Goal: Transaction & Acquisition: Purchase product/service

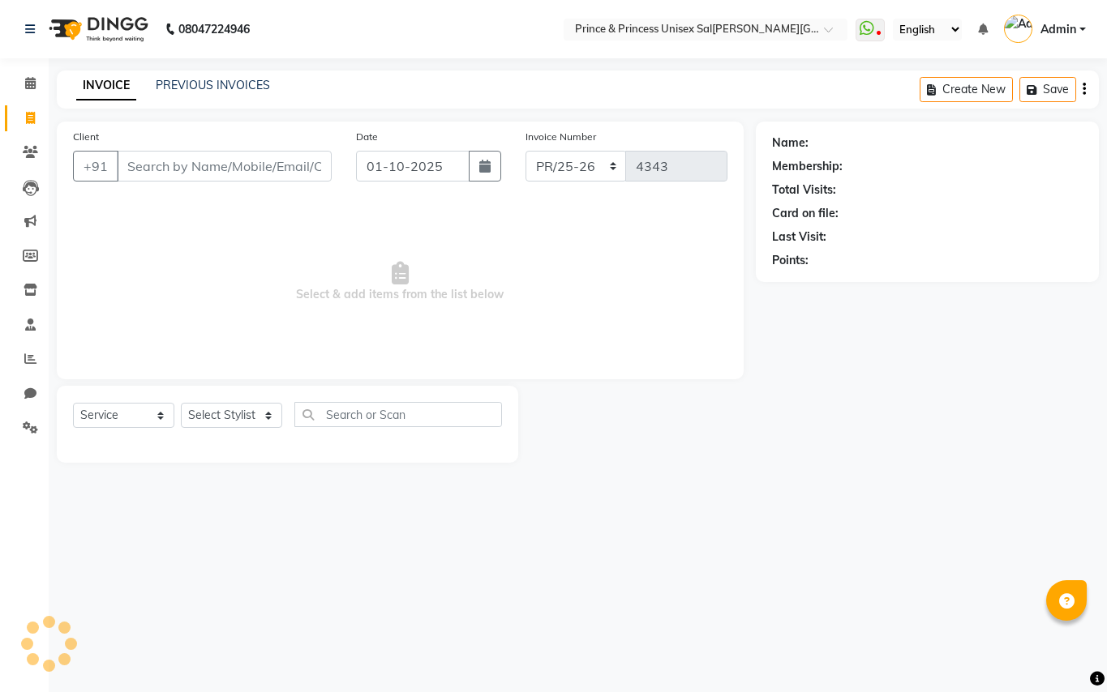
select select "service"
click at [238, 412] on select "Select Stylist" at bounding box center [231, 415] width 101 height 25
click at [238, 413] on select "Select Stylist" at bounding box center [231, 415] width 101 height 25
select select "67112"
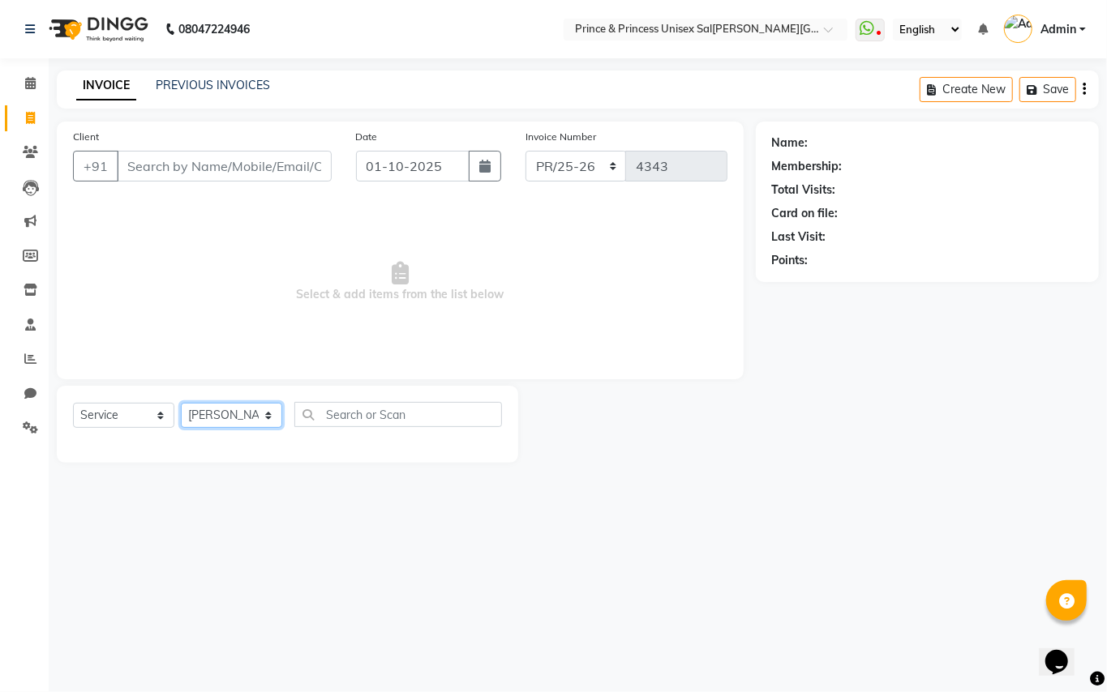
click at [181, 403] on select "Select Stylist ABHISHEK [PERSON_NAME] NEW [PERSON_NAME] [PERSON_NAME] [PERSON_N…" at bounding box center [231, 415] width 101 height 25
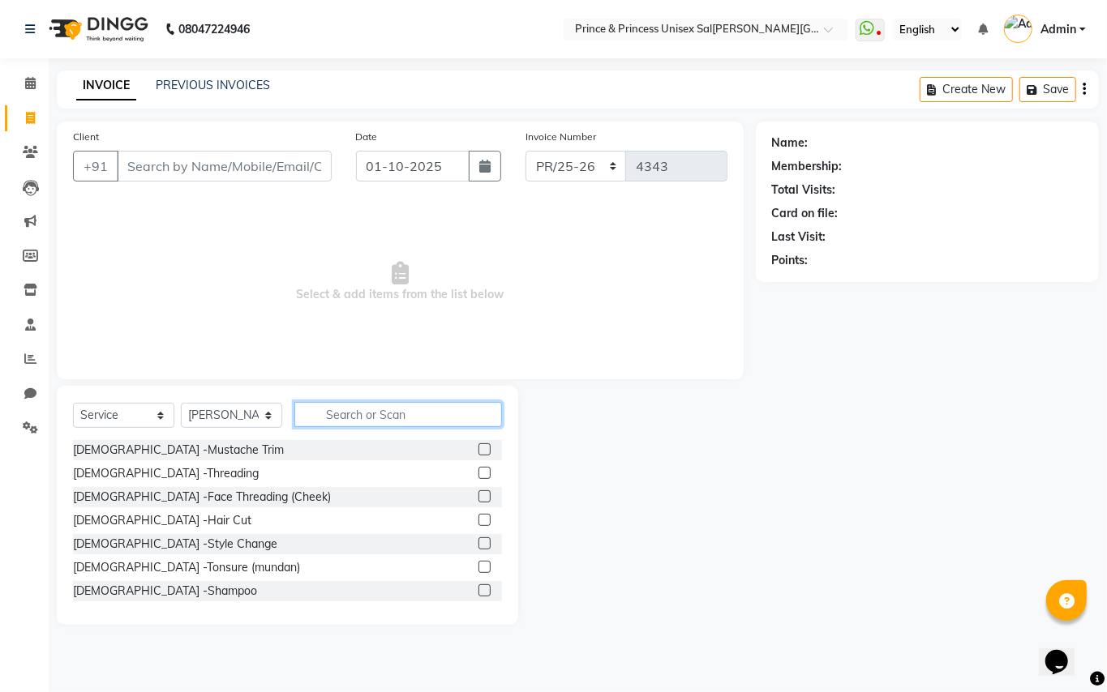
click at [399, 422] on input "text" at bounding box center [398, 414] width 208 height 25
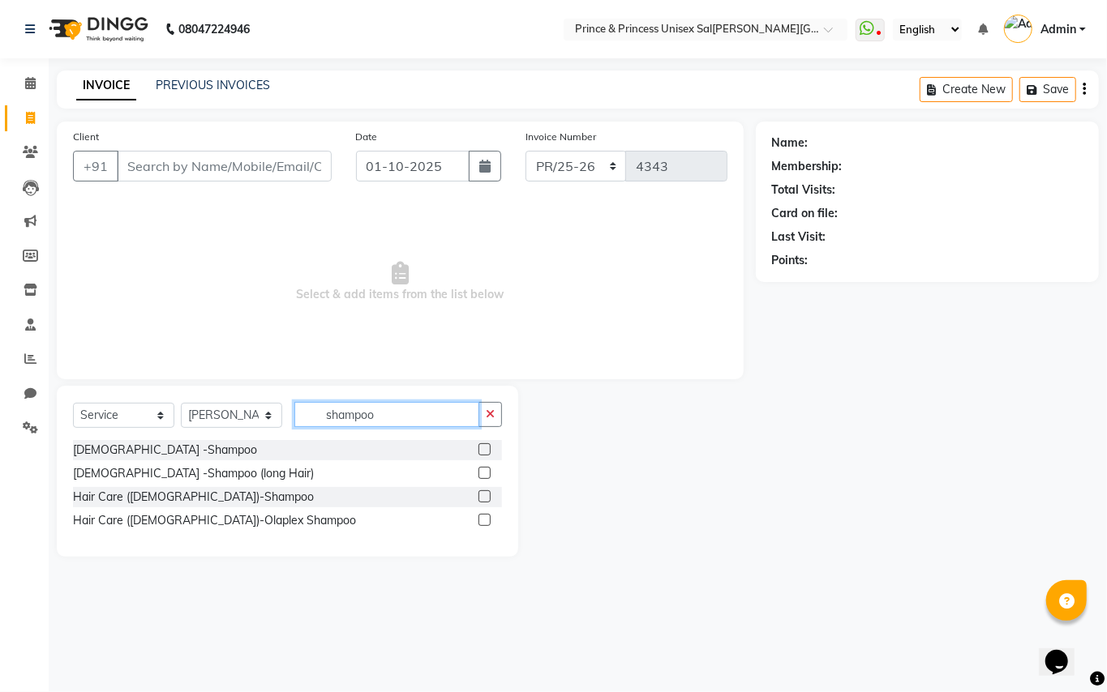
type input "shampoo"
click at [480, 470] on label at bounding box center [484, 473] width 12 height 12
click at [480, 470] on input "checkbox" at bounding box center [483, 474] width 11 height 11
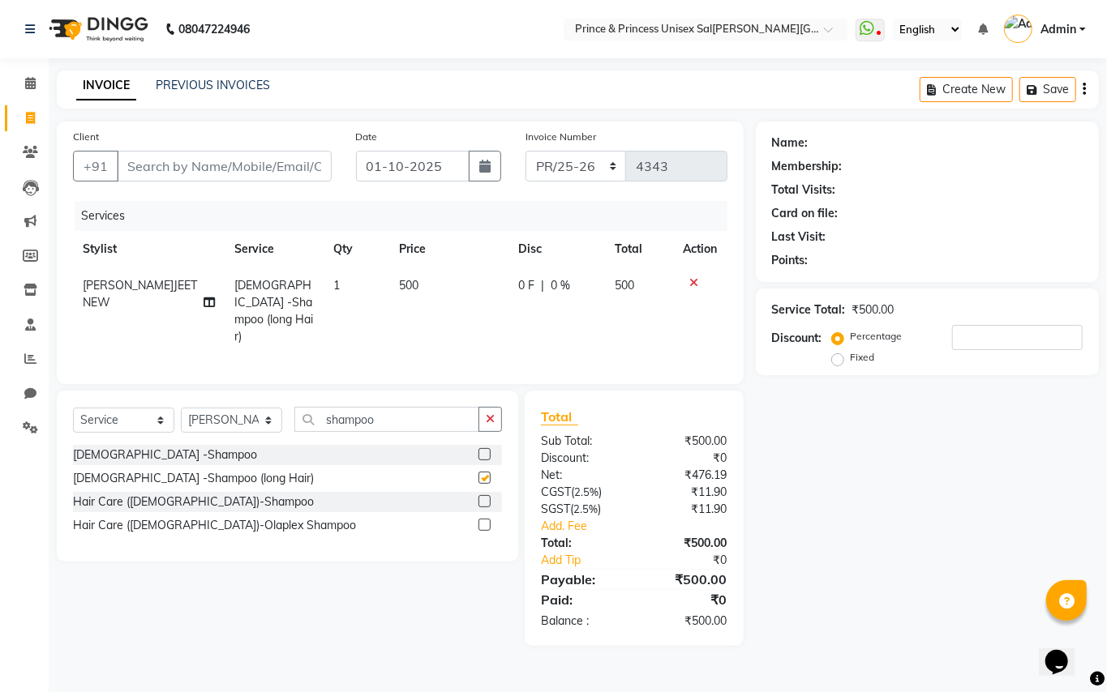
checkbox input "false"
click at [245, 417] on select "Select Stylist ABHISHEK [PERSON_NAME] NEW [PERSON_NAME] [PERSON_NAME] [PERSON_N…" at bounding box center [231, 420] width 101 height 25
select select "44027"
click at [459, 413] on input "shampoo" at bounding box center [386, 419] width 185 height 25
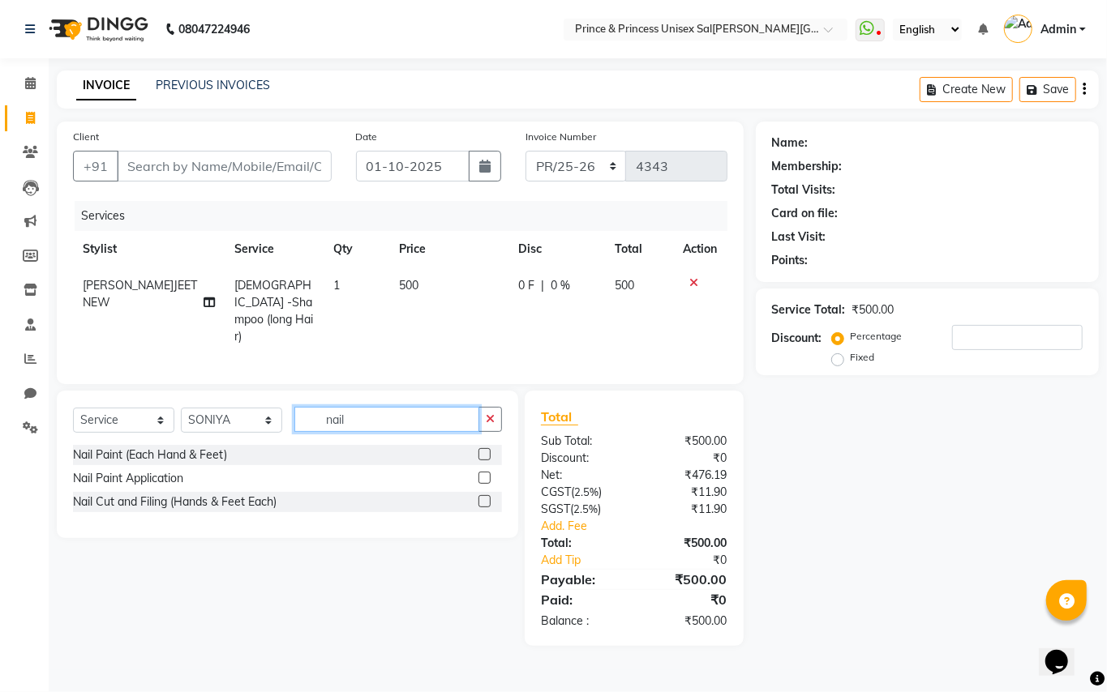
type input "nail"
click at [484, 478] on label at bounding box center [484, 478] width 12 height 12
click at [484, 478] on input "checkbox" at bounding box center [483, 478] width 11 height 11
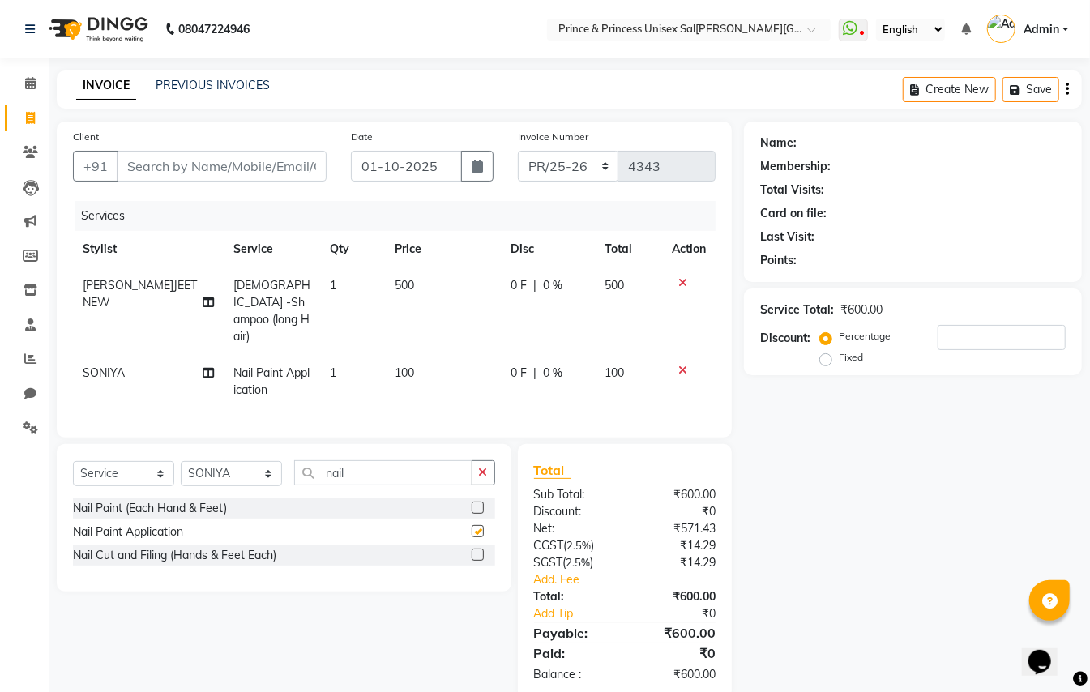
checkbox input "false"
click at [165, 169] on input "Client" at bounding box center [222, 166] width 210 height 31
type input "9"
type input "0"
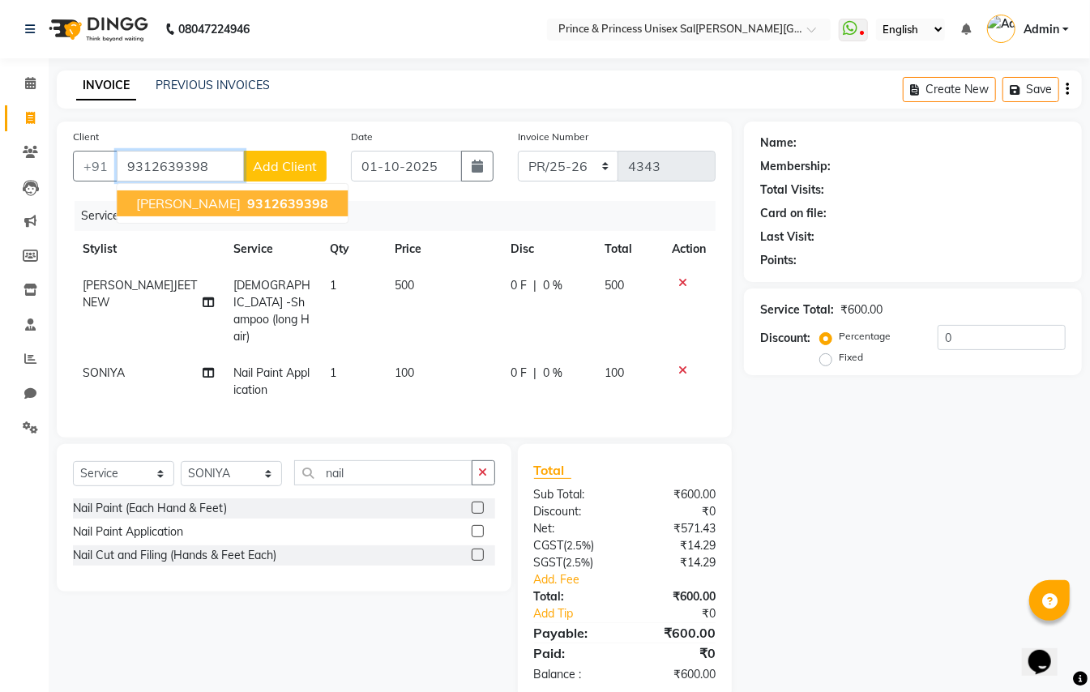
type input "9312639398"
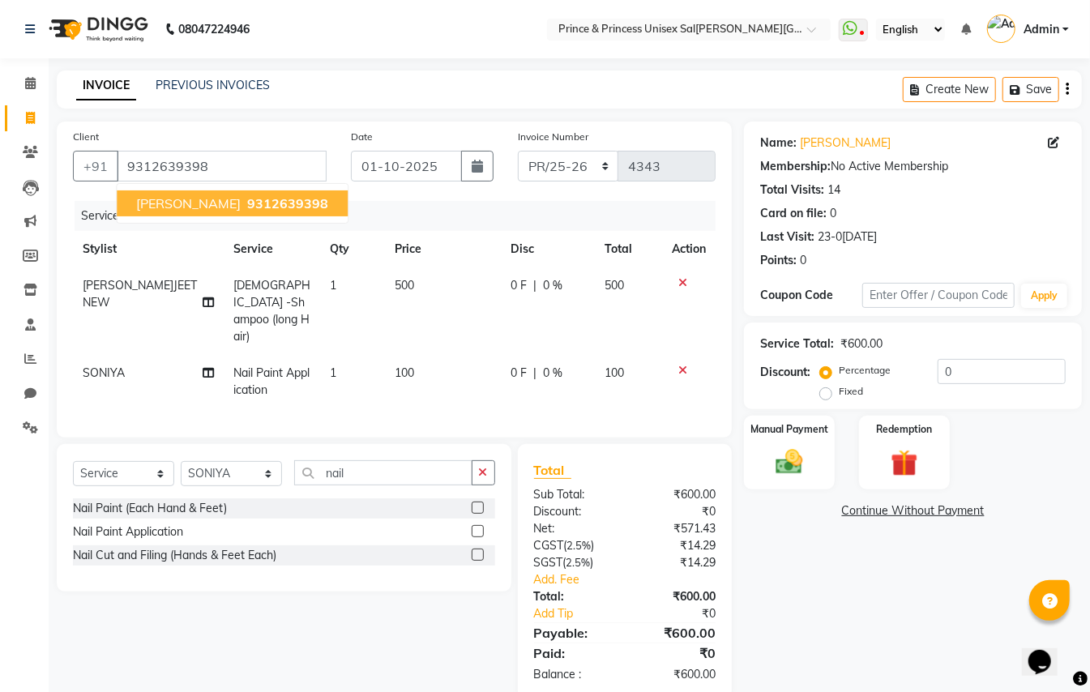
click at [255, 204] on ngb-highlight "9312639398" at bounding box center [286, 203] width 84 height 16
click at [790, 465] on img at bounding box center [789, 462] width 45 height 32
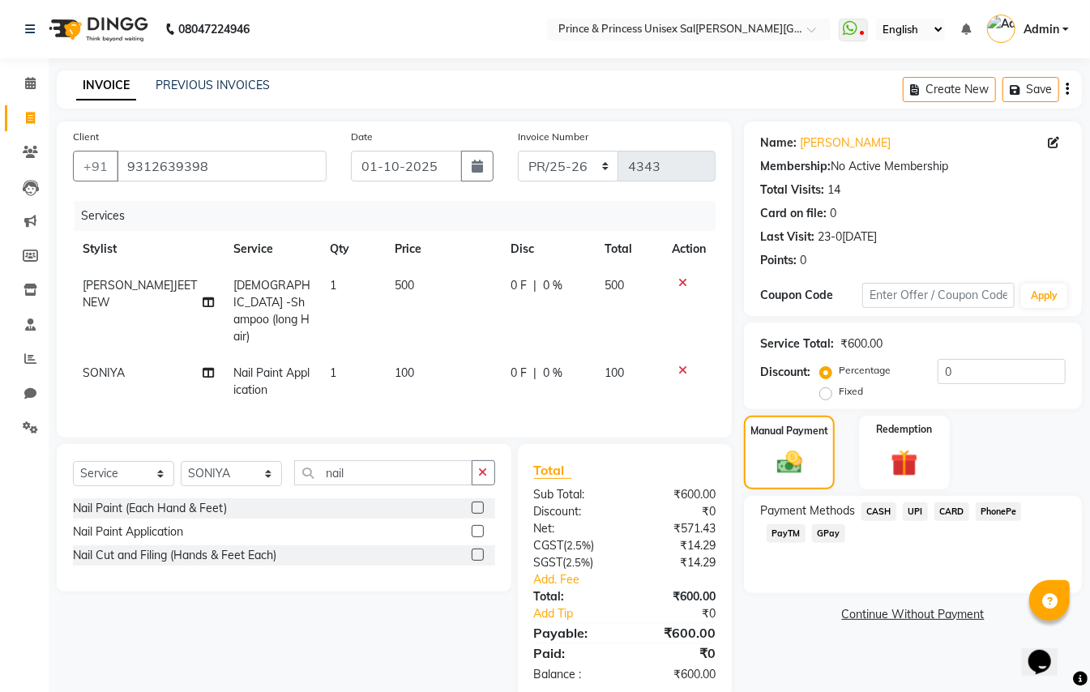
click at [886, 508] on span "CASH" at bounding box center [879, 512] width 35 height 19
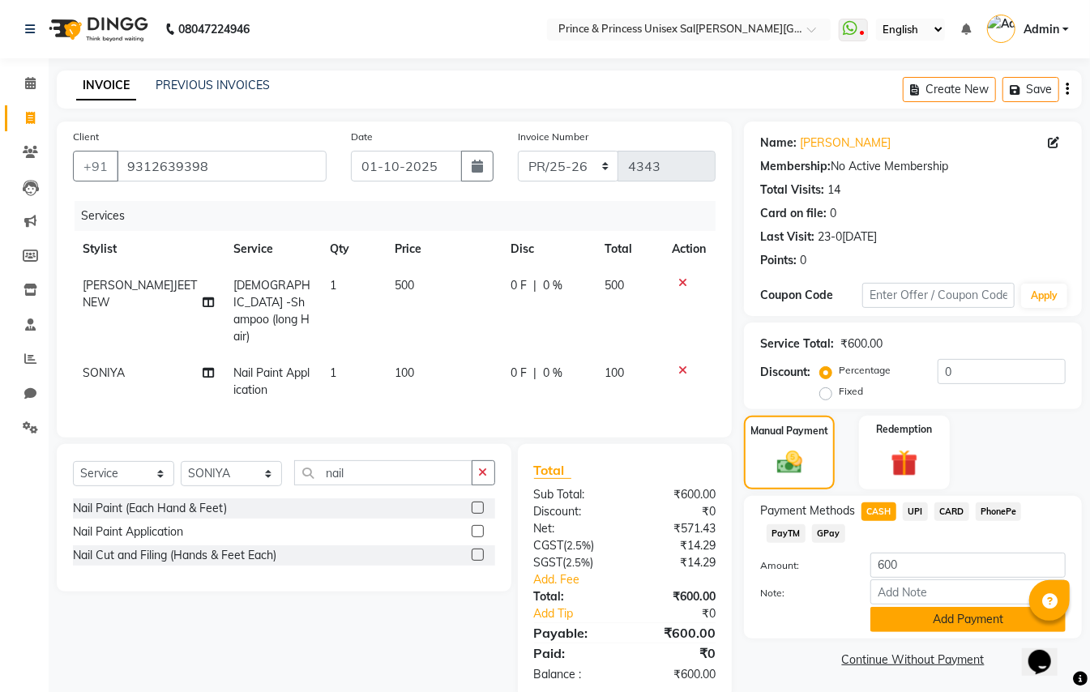
click at [957, 621] on button "Add Payment" at bounding box center [968, 619] width 195 height 25
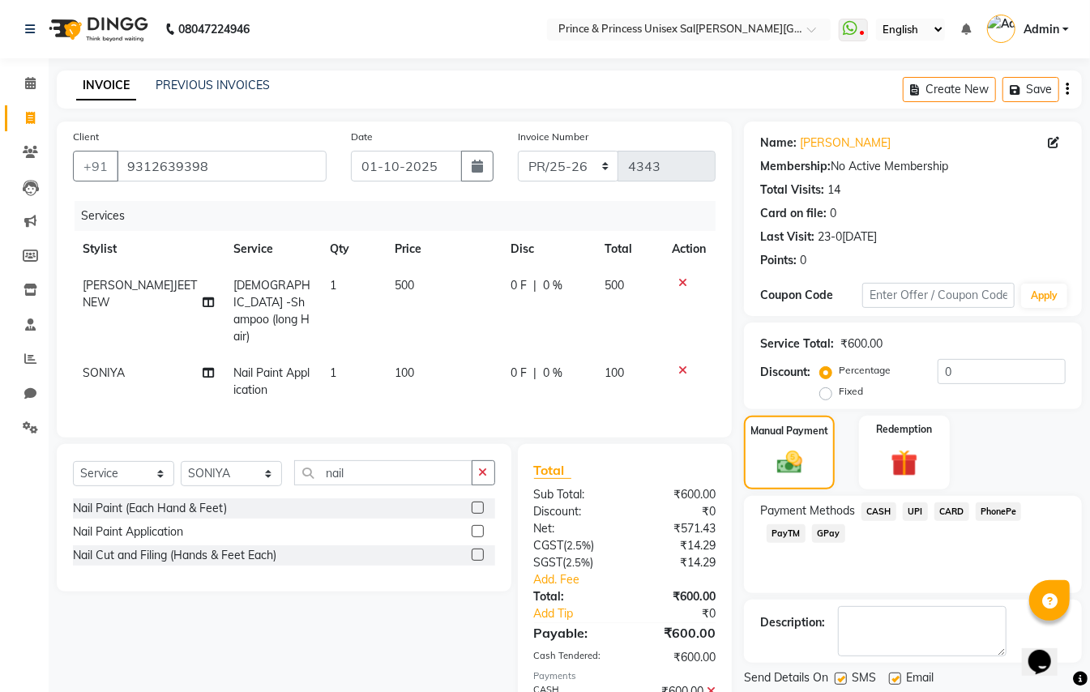
scroll to position [71, 0]
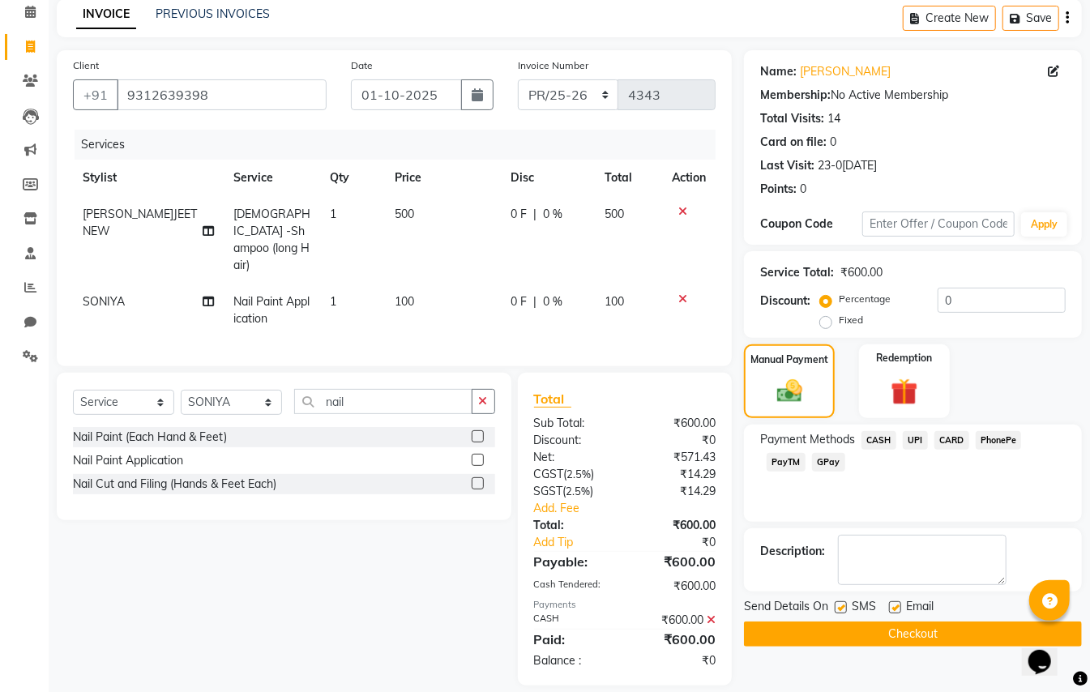
click at [963, 631] on button "Checkout" at bounding box center [913, 634] width 338 height 25
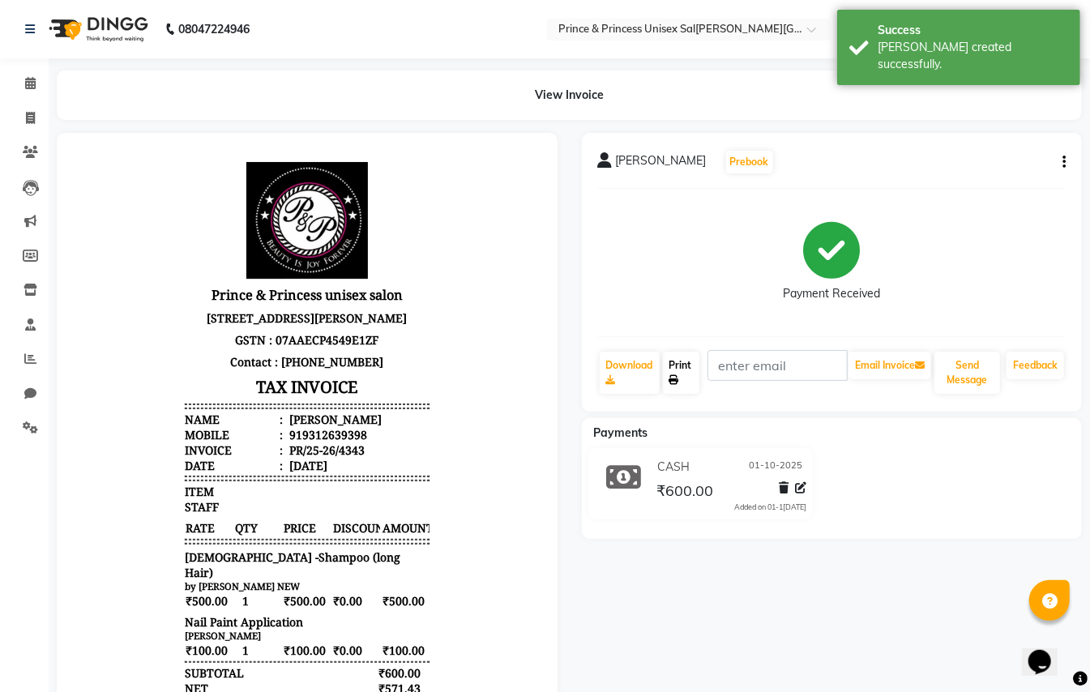
click at [682, 363] on link "Print" at bounding box center [681, 373] width 37 height 42
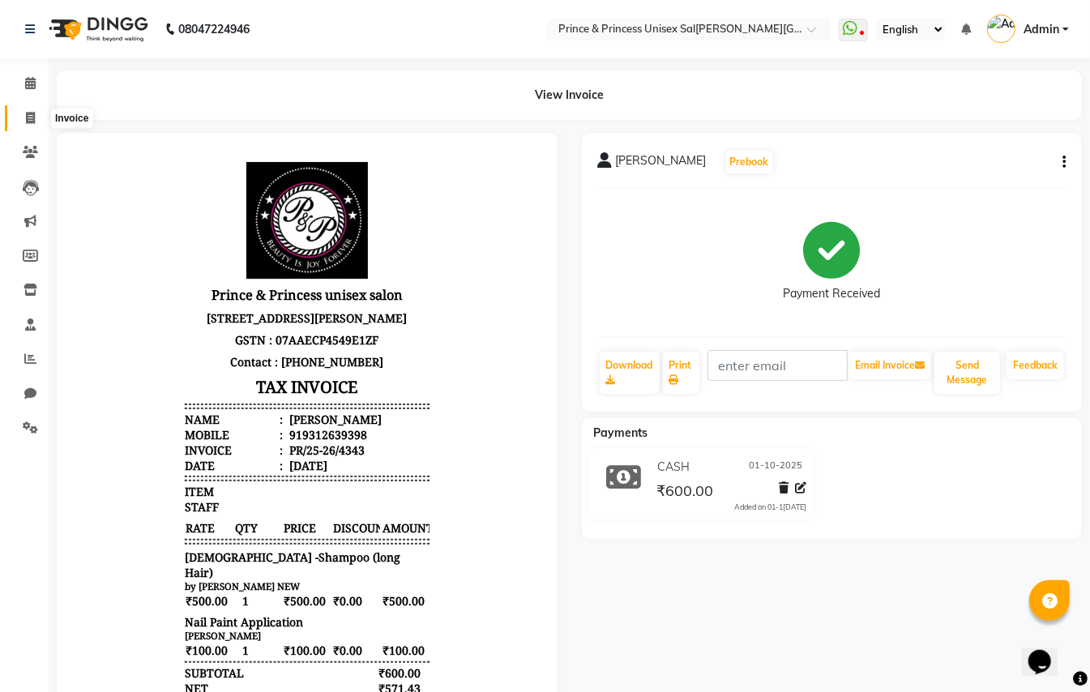
click at [36, 109] on span at bounding box center [30, 118] width 28 height 19
select select "service"
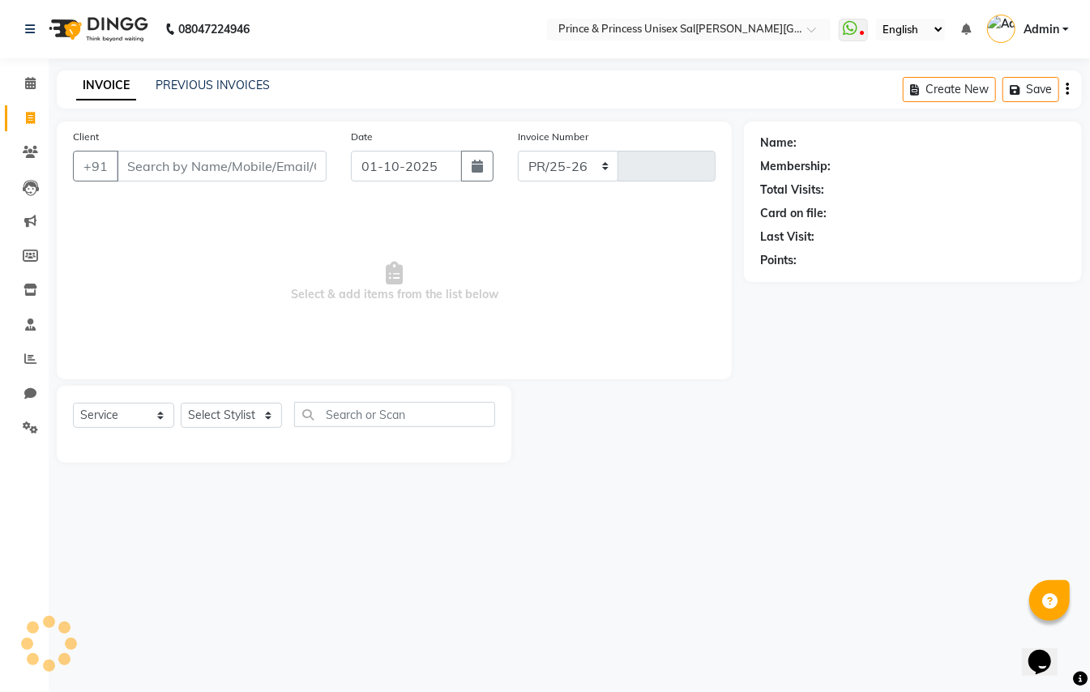
select select "3760"
type input "4344"
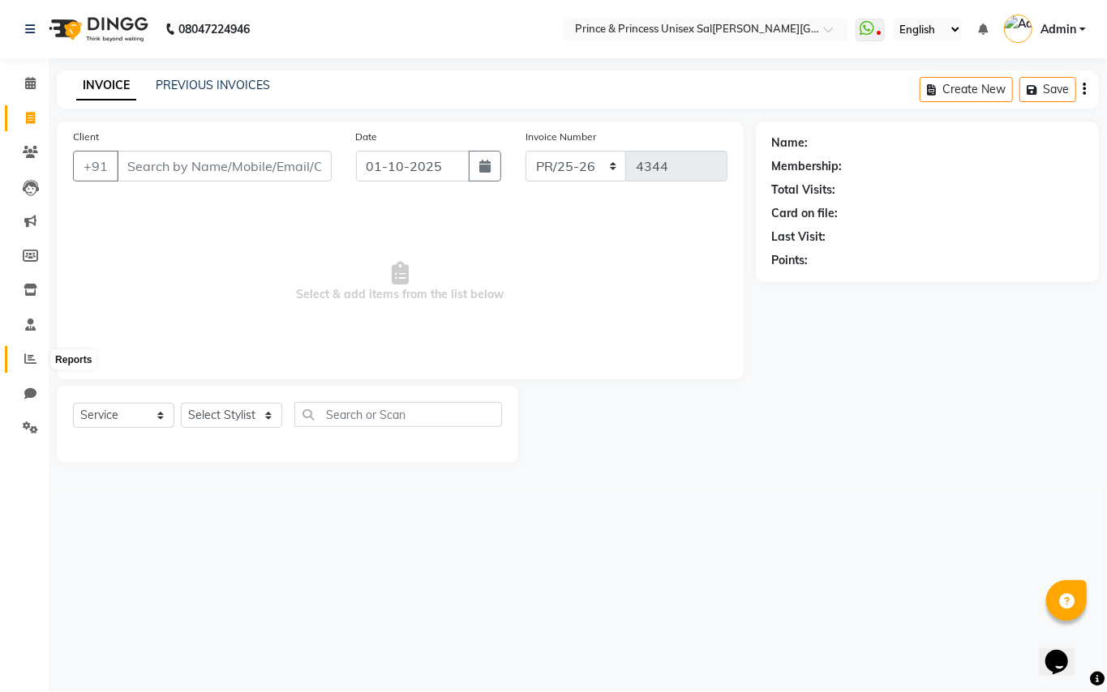
click at [32, 365] on icon at bounding box center [30, 359] width 12 height 12
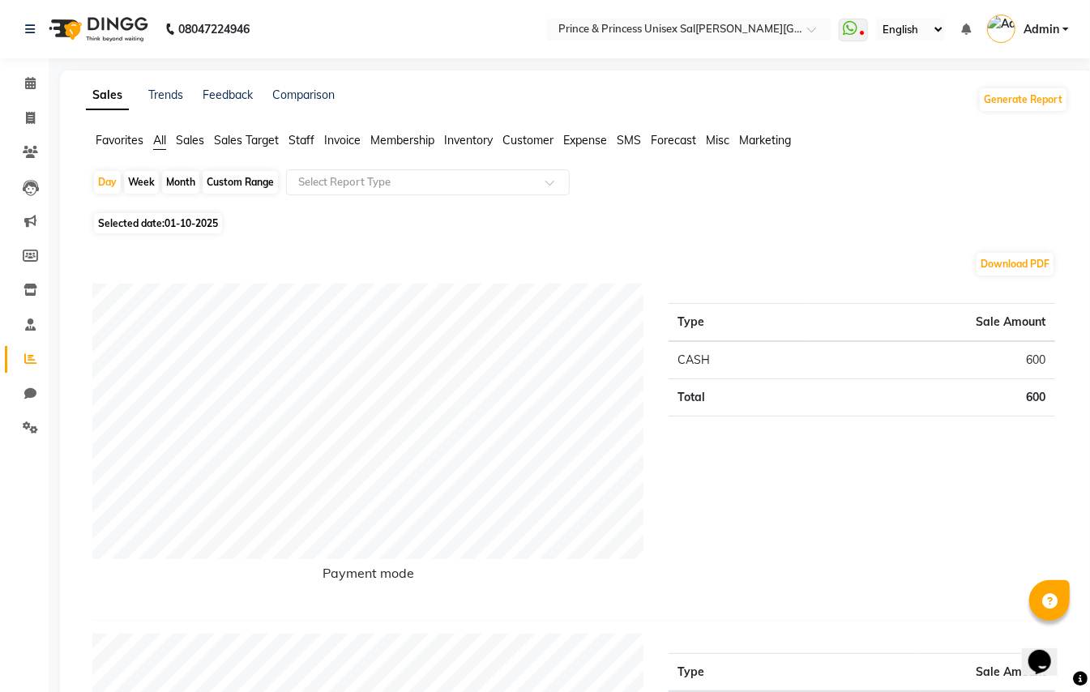
click at [306, 135] on span "Staff" at bounding box center [302, 140] width 26 height 15
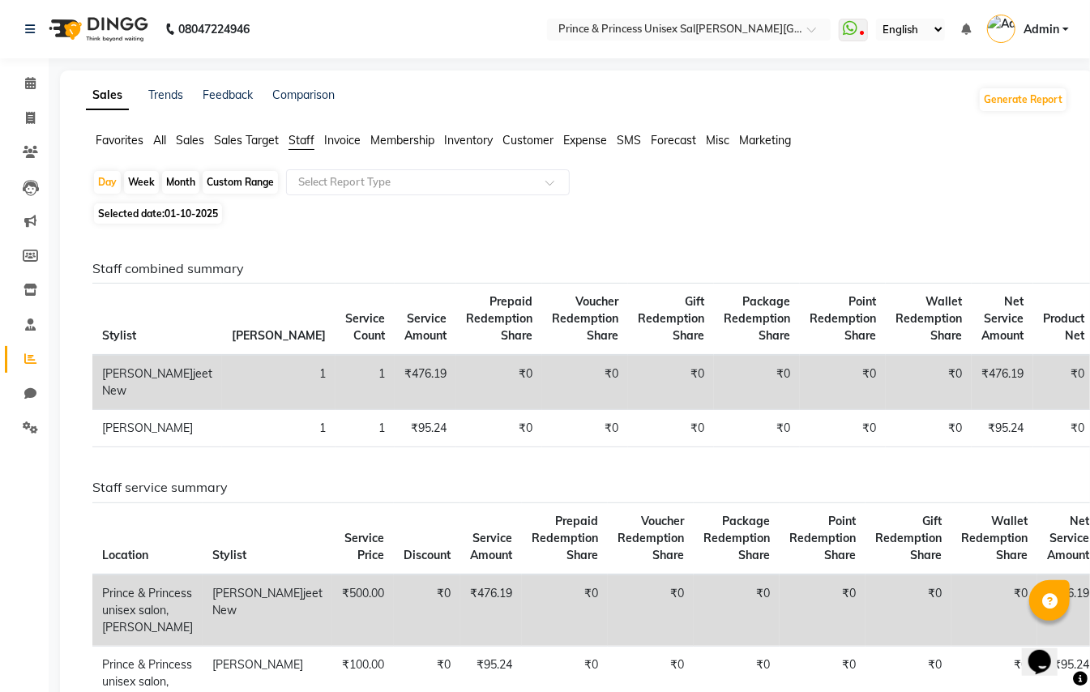
click at [186, 179] on div "Month" at bounding box center [180, 182] width 37 height 23
select select "10"
select select "2025"
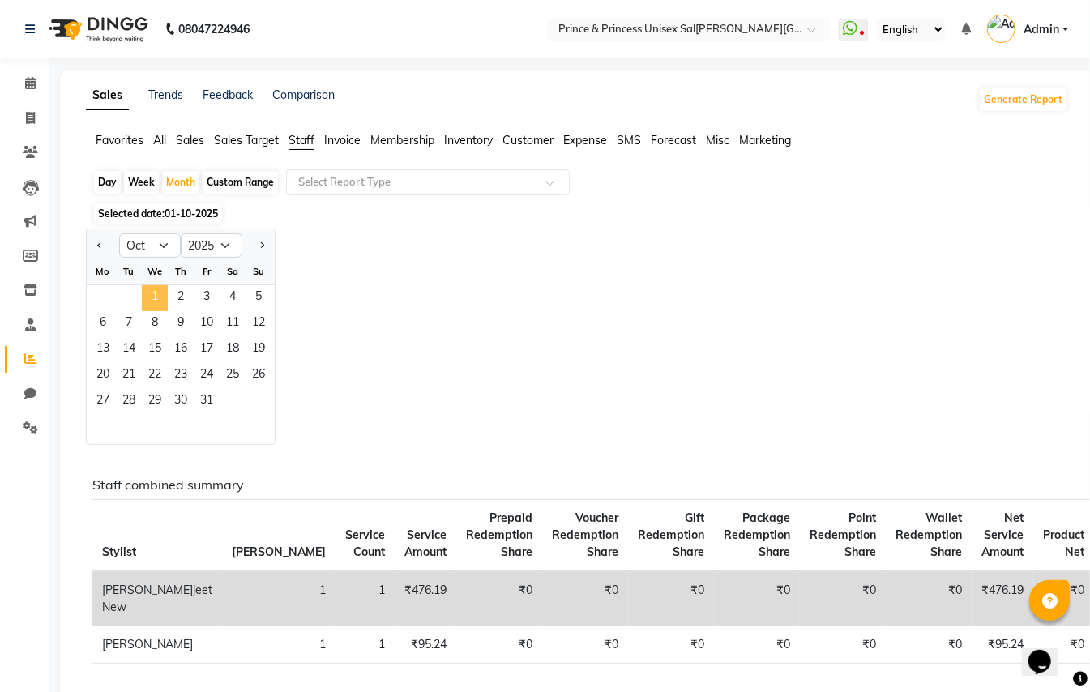
click at [151, 292] on span "1" at bounding box center [155, 298] width 26 height 26
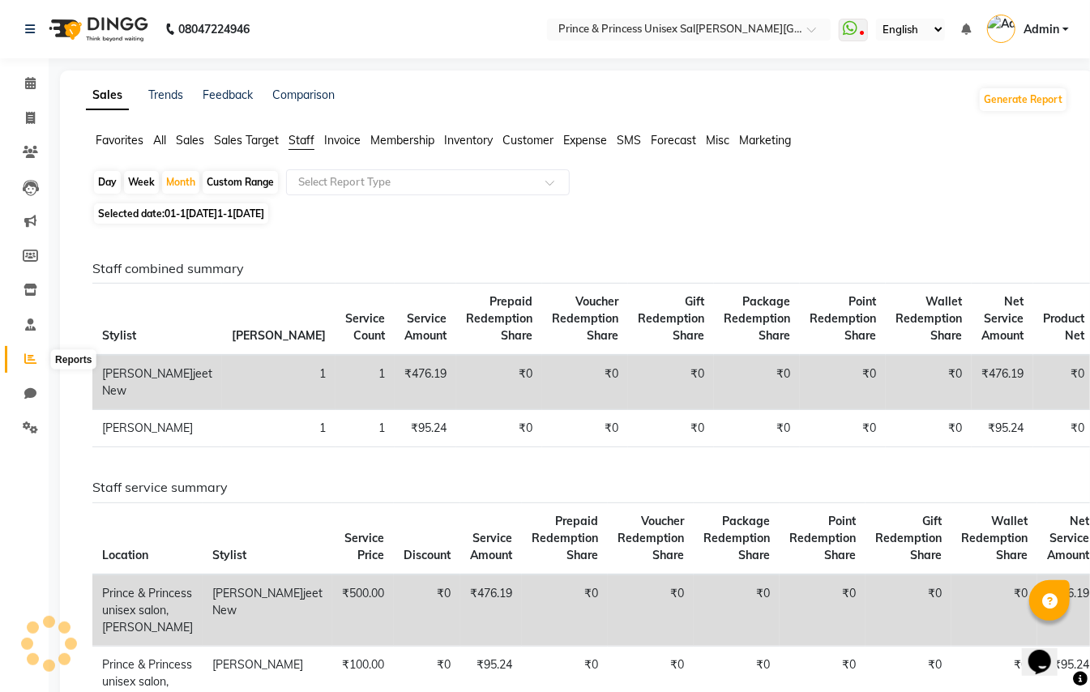
click at [29, 360] on icon at bounding box center [30, 359] width 12 height 12
click at [303, 133] on span "Staff" at bounding box center [302, 140] width 26 height 15
click at [177, 179] on div "Month" at bounding box center [180, 182] width 37 height 23
select select "10"
select select "2025"
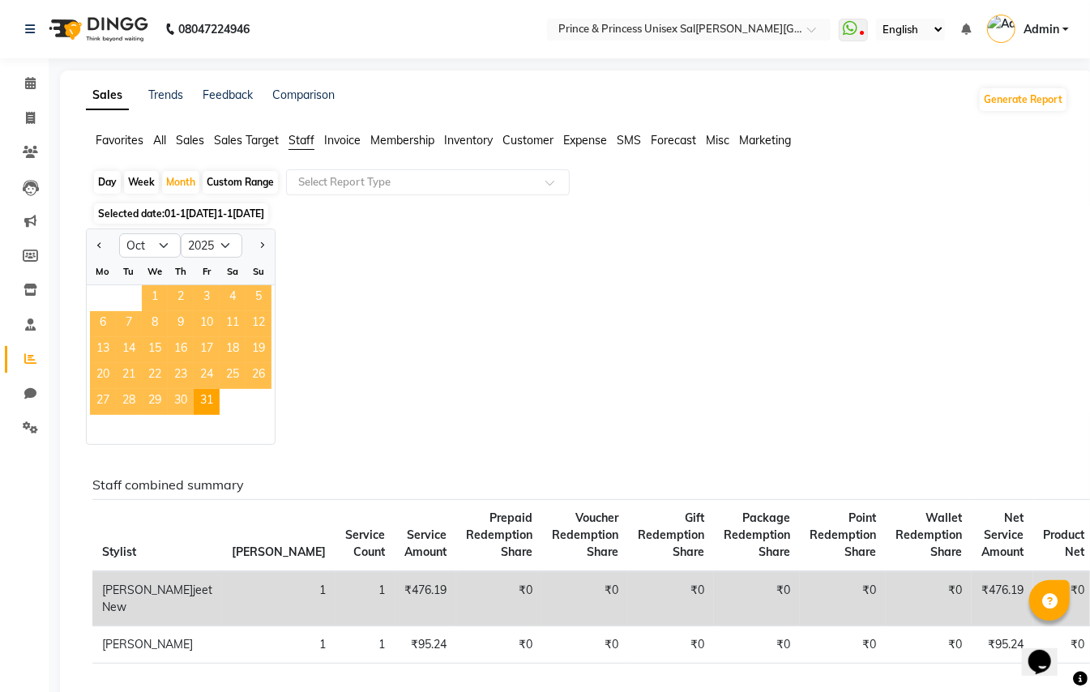
click at [161, 289] on span "1" at bounding box center [155, 298] width 26 height 26
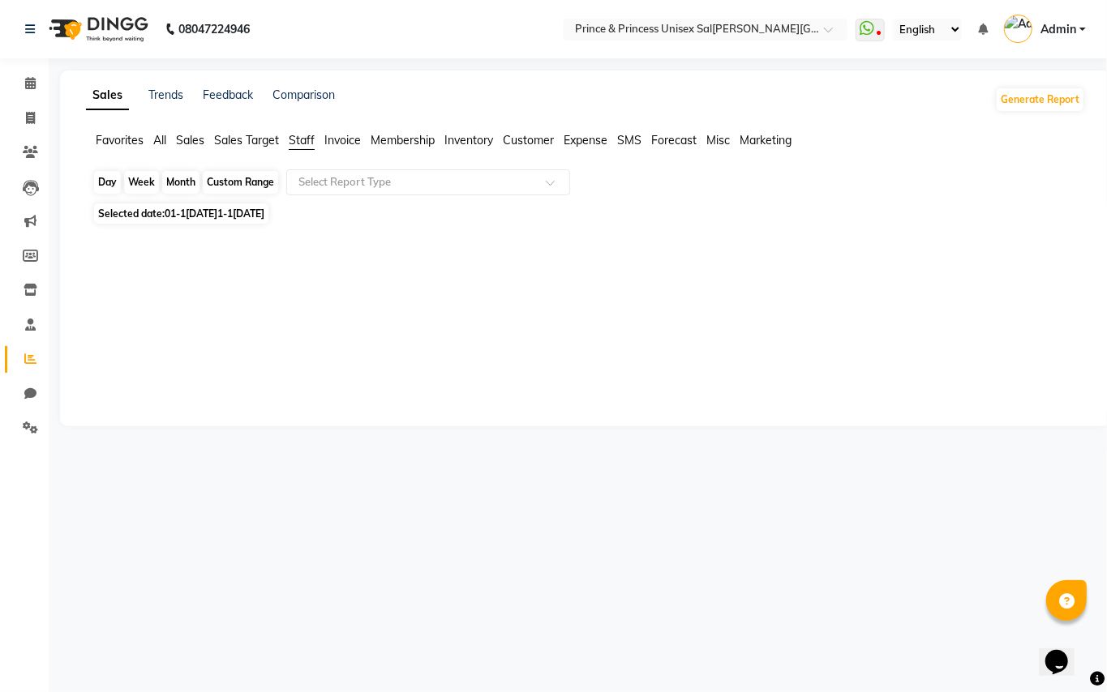
click at [188, 186] on div "Month" at bounding box center [180, 182] width 37 height 23
select select "10"
select select "2025"
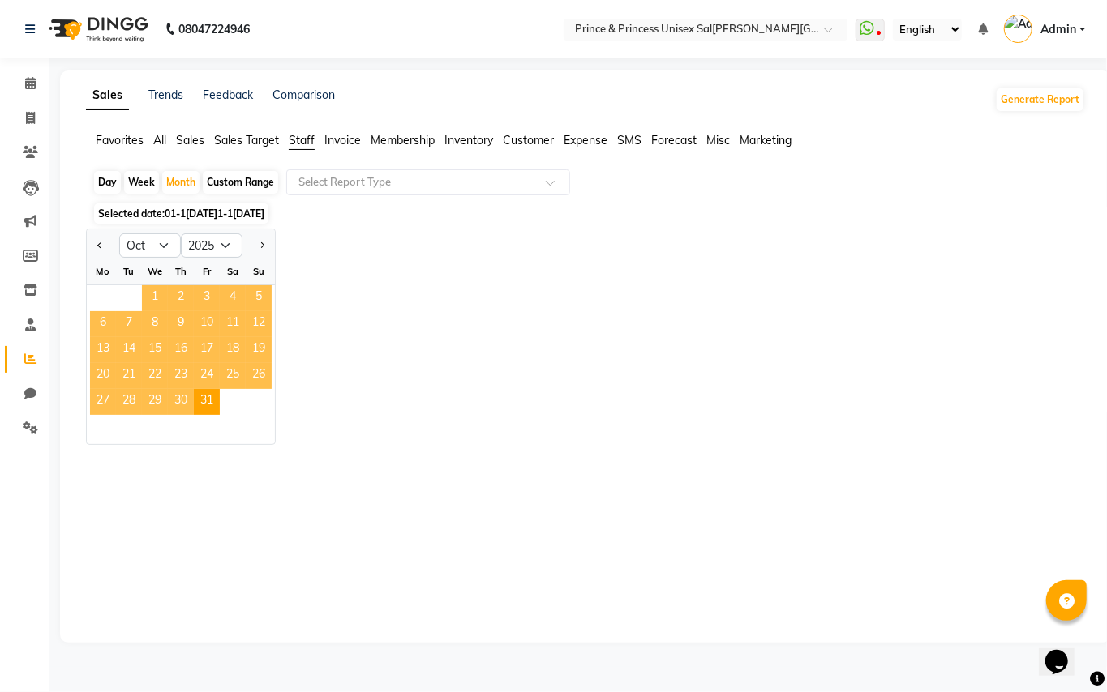
click at [151, 293] on span "1" at bounding box center [155, 298] width 26 height 26
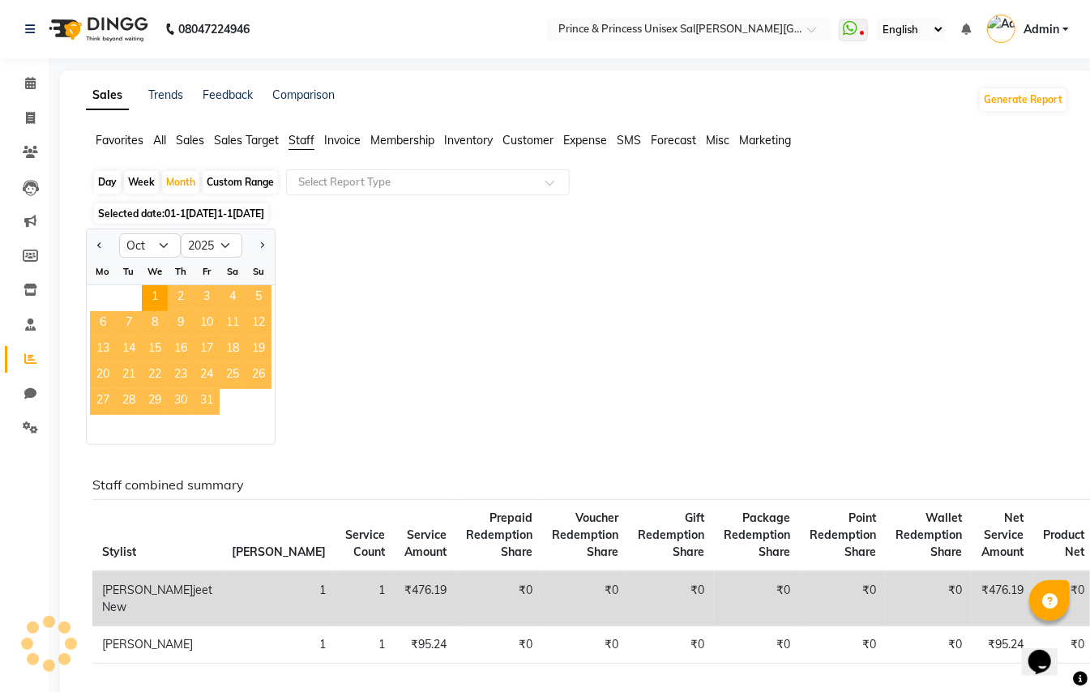
click at [205, 406] on span "31" at bounding box center [207, 402] width 26 height 26
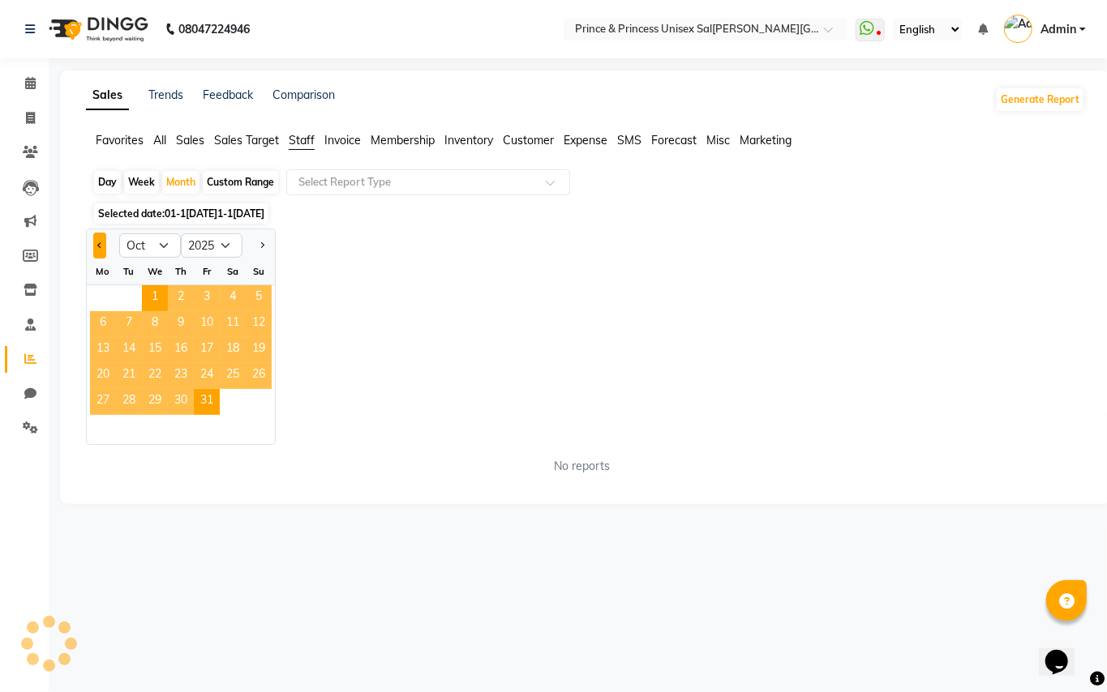
click at [99, 246] on span "Previous month" at bounding box center [100, 245] width 6 height 6
select select "9"
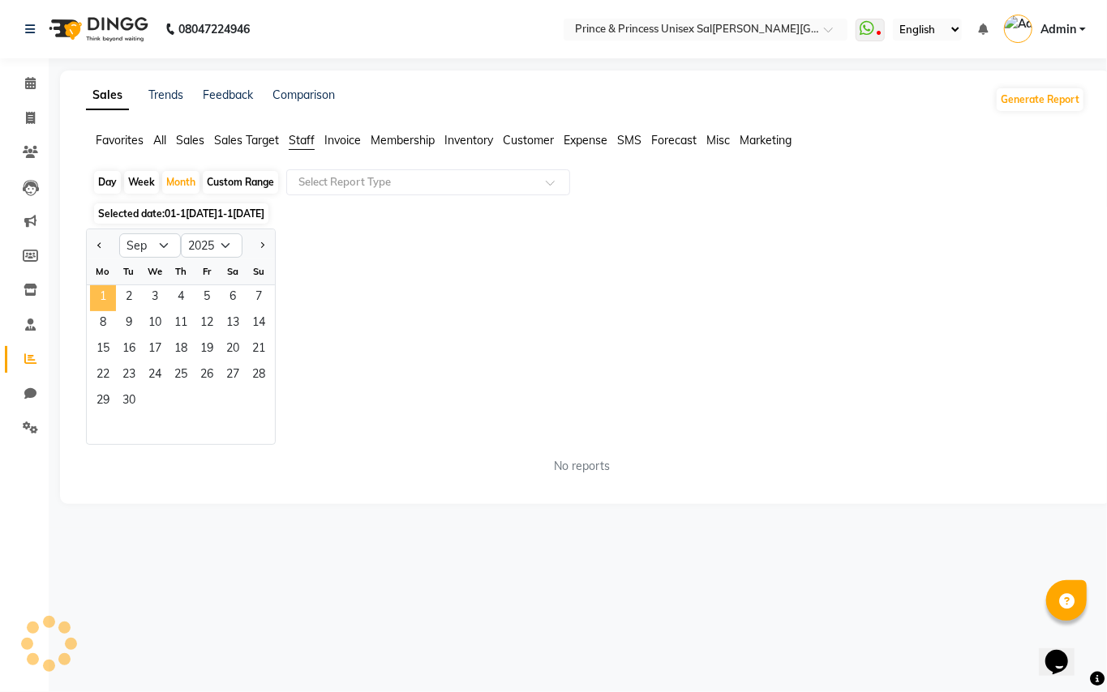
click at [108, 299] on span "1" at bounding box center [103, 298] width 26 height 26
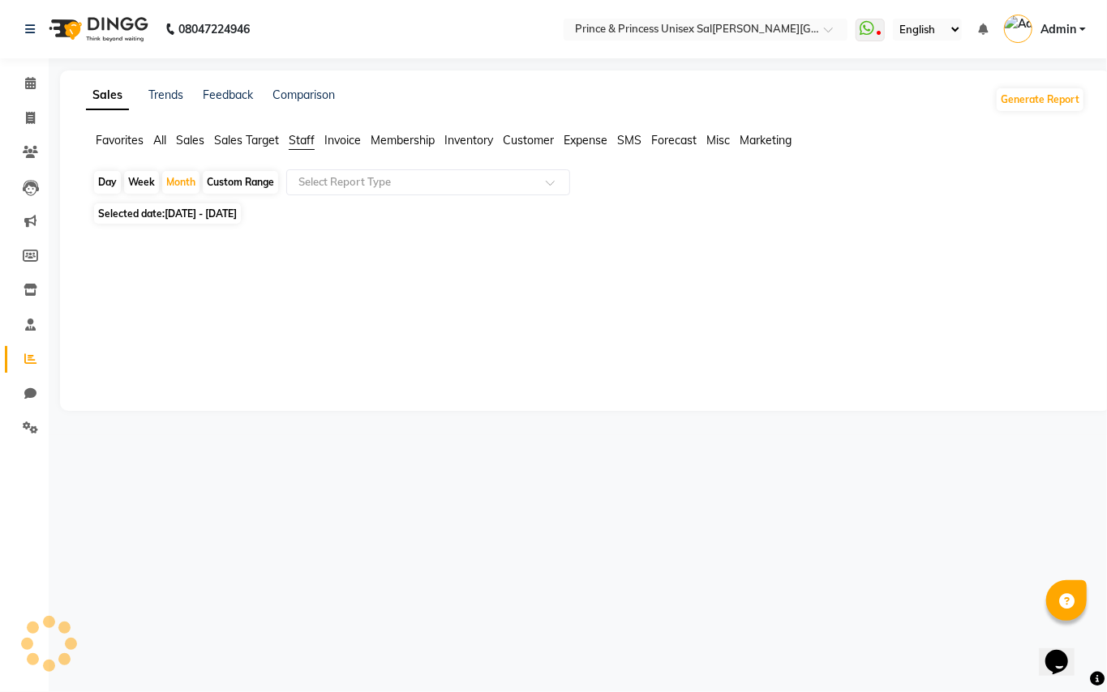
click at [306, 136] on span "Staff" at bounding box center [302, 140] width 26 height 15
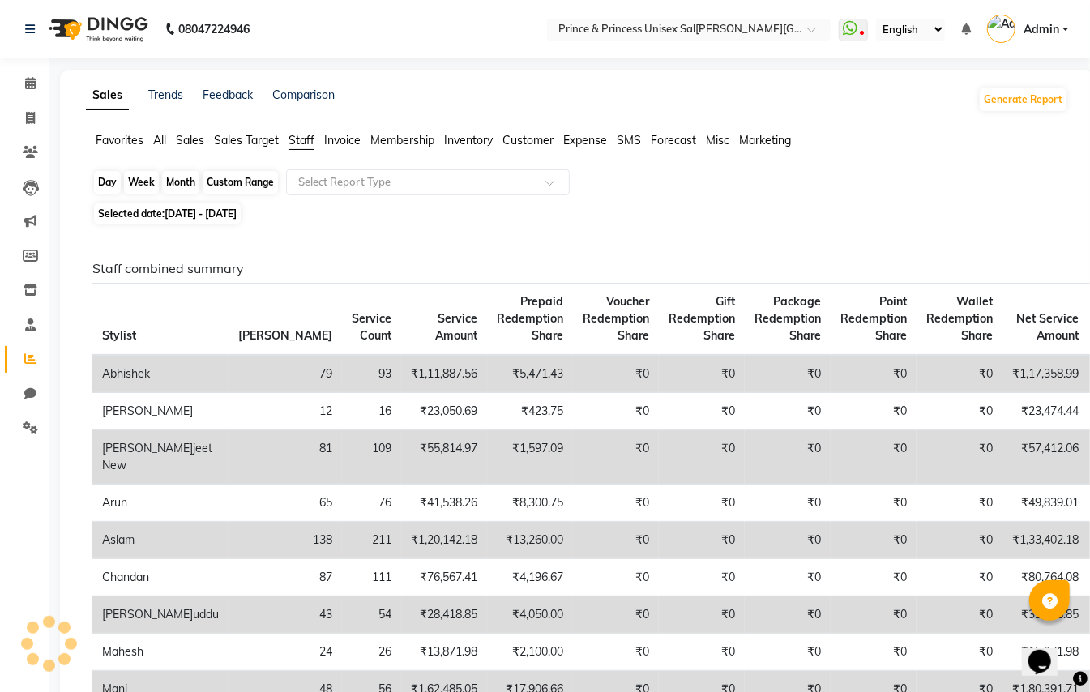
click at [175, 182] on div "Month" at bounding box center [180, 182] width 37 height 23
select select "9"
select select "2025"
click at [30, 109] on span at bounding box center [30, 118] width 28 height 19
select select "service"
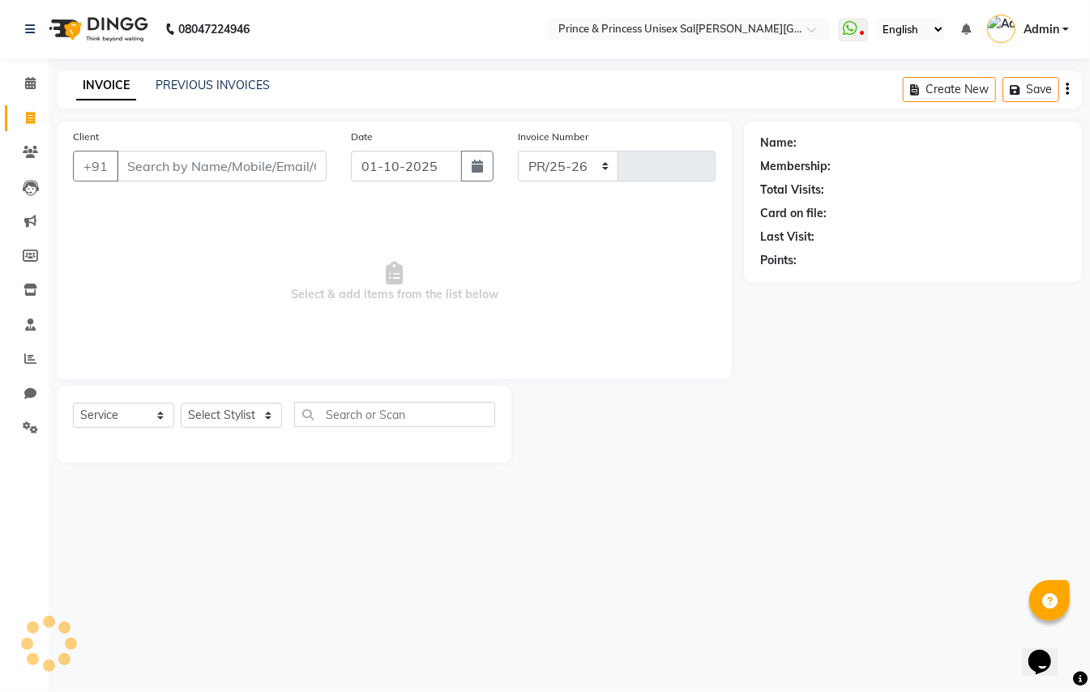
select select "3760"
type input "4344"
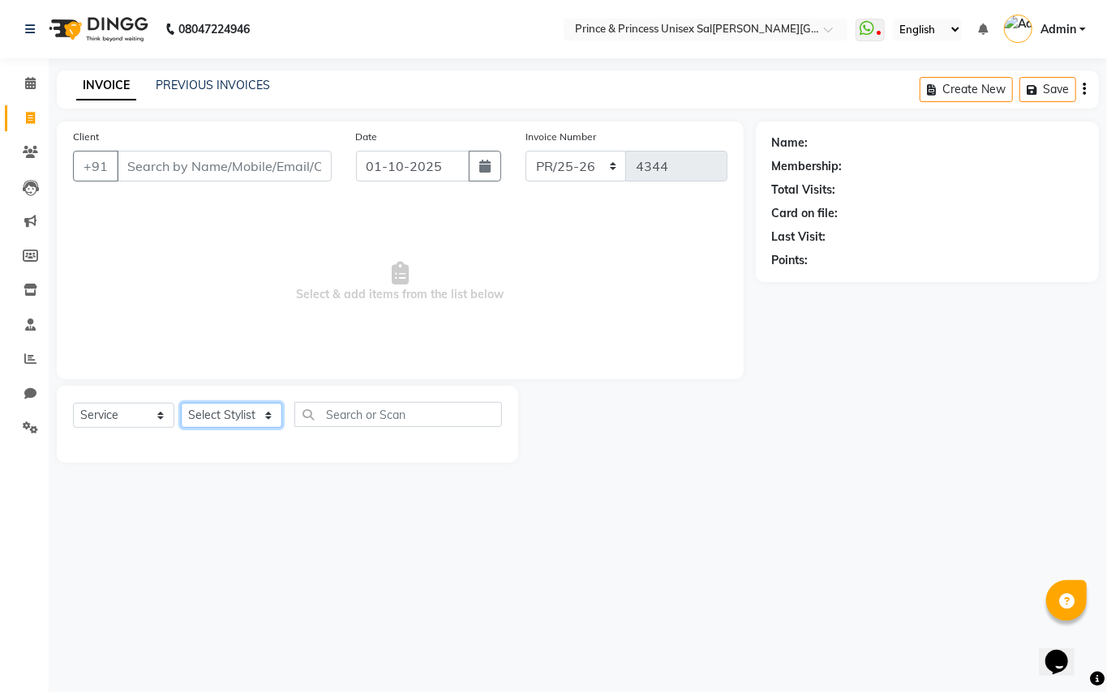
click at [230, 416] on select "Select Stylist ABHISHEK [PERSON_NAME] NEW [PERSON_NAME] [PERSON_NAME] [PERSON_N…" at bounding box center [231, 415] width 101 height 25
click at [240, 417] on select "Select Stylist ABHISHEK [PERSON_NAME] NEW [PERSON_NAME] [PERSON_NAME] [PERSON_N…" at bounding box center [231, 415] width 101 height 25
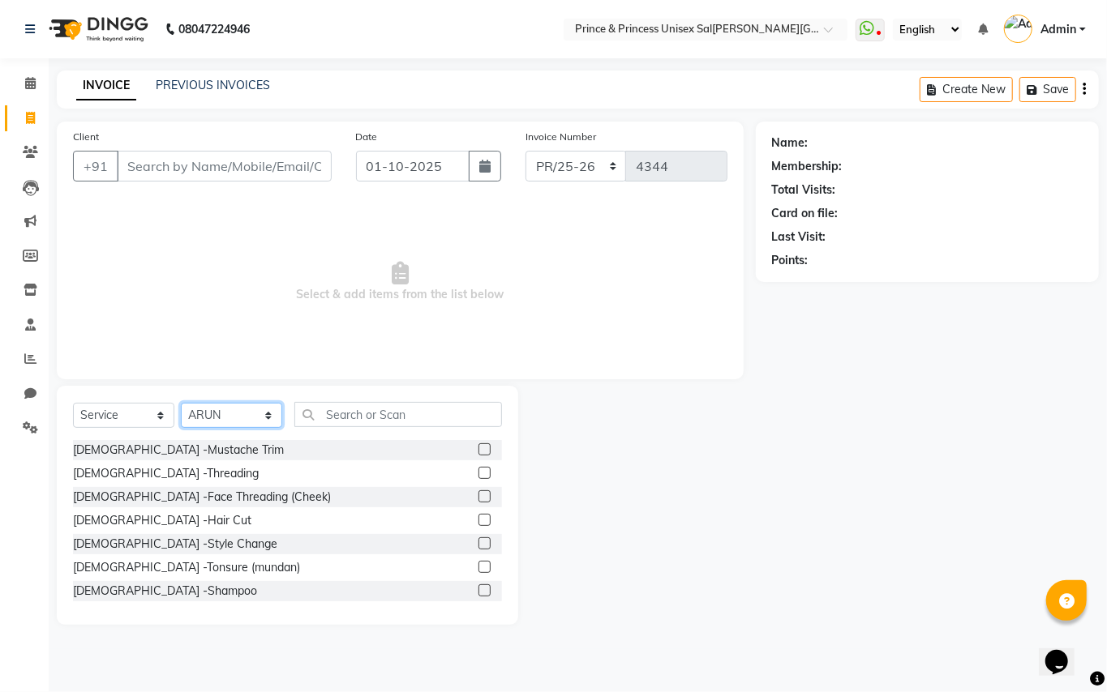
click at [242, 417] on select "Select Stylist ABHISHEK [PERSON_NAME] NEW [PERSON_NAME] [PERSON_NAME] [PERSON_N…" at bounding box center [231, 415] width 101 height 25
select select "37313"
drag, startPoint x: 423, startPoint y: 428, endPoint x: 423, endPoint y: 419, distance: 8.9
click at [423, 428] on div "Select Service Product Membership Package Voucher Prepaid Gift Card Select Styl…" at bounding box center [287, 421] width 429 height 38
click at [423, 419] on input "text" at bounding box center [398, 414] width 208 height 25
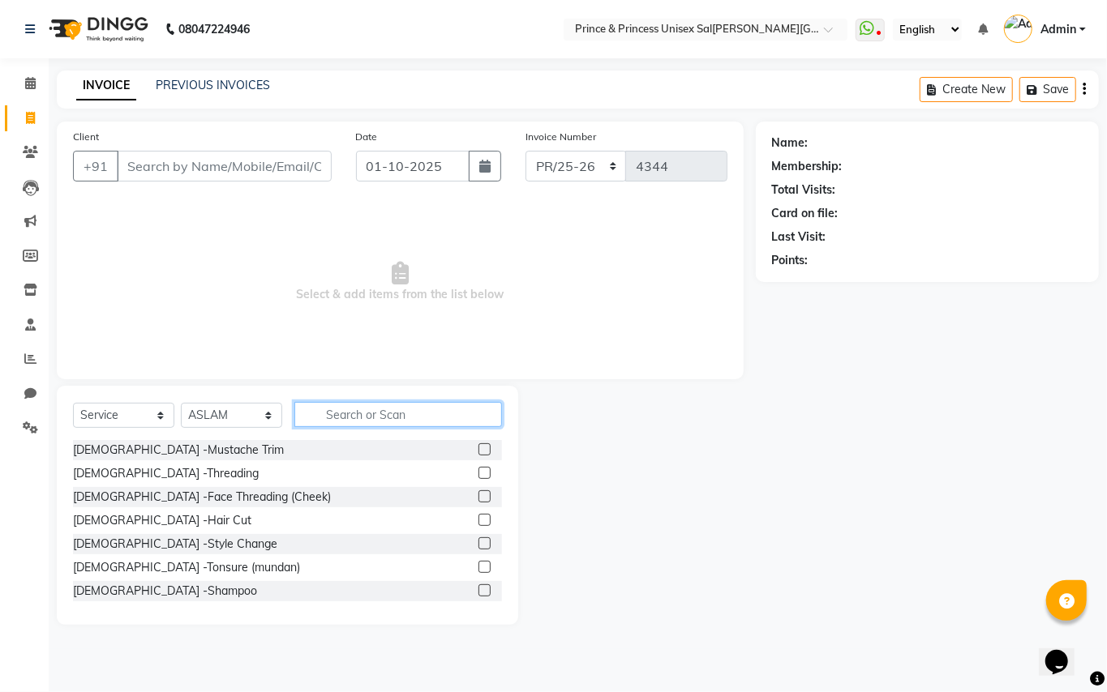
click at [423, 419] on input "text" at bounding box center [398, 414] width 208 height 25
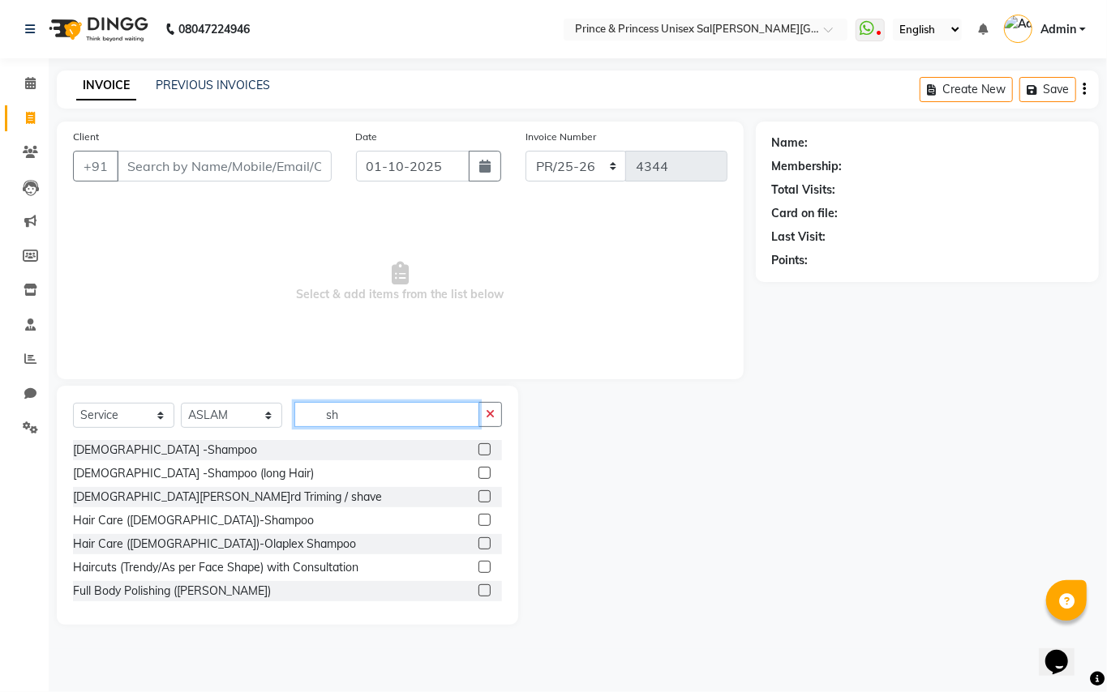
type input "s"
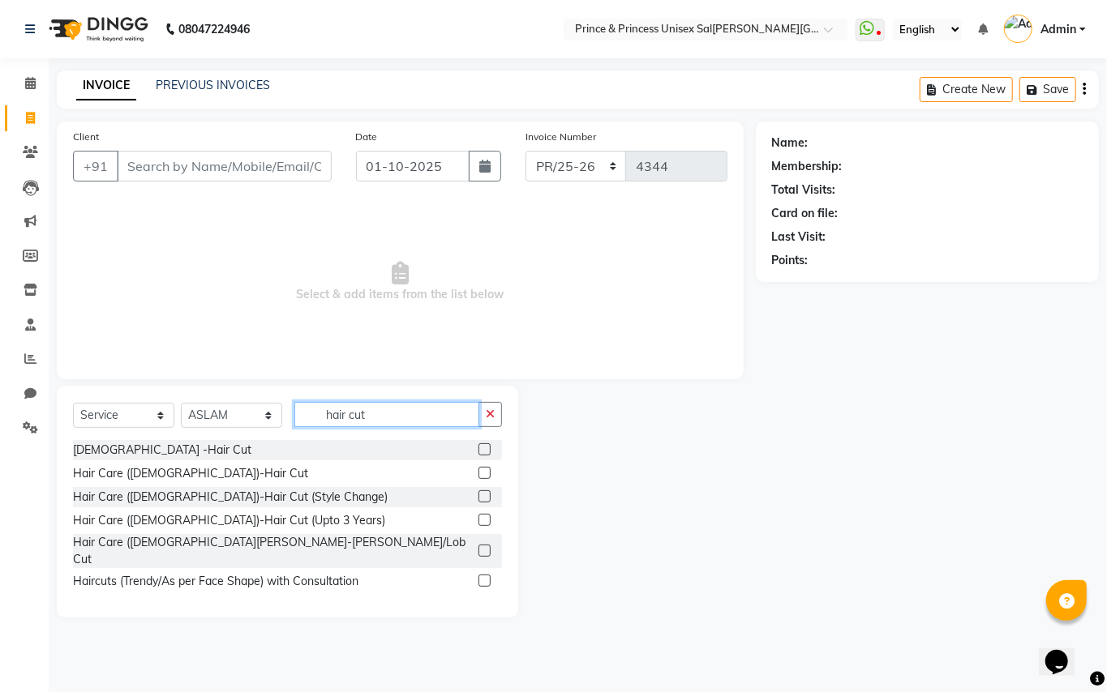
type input "hair cut"
click at [485, 452] on label at bounding box center [484, 449] width 12 height 12
click at [485, 452] on input "checkbox" at bounding box center [483, 450] width 11 height 11
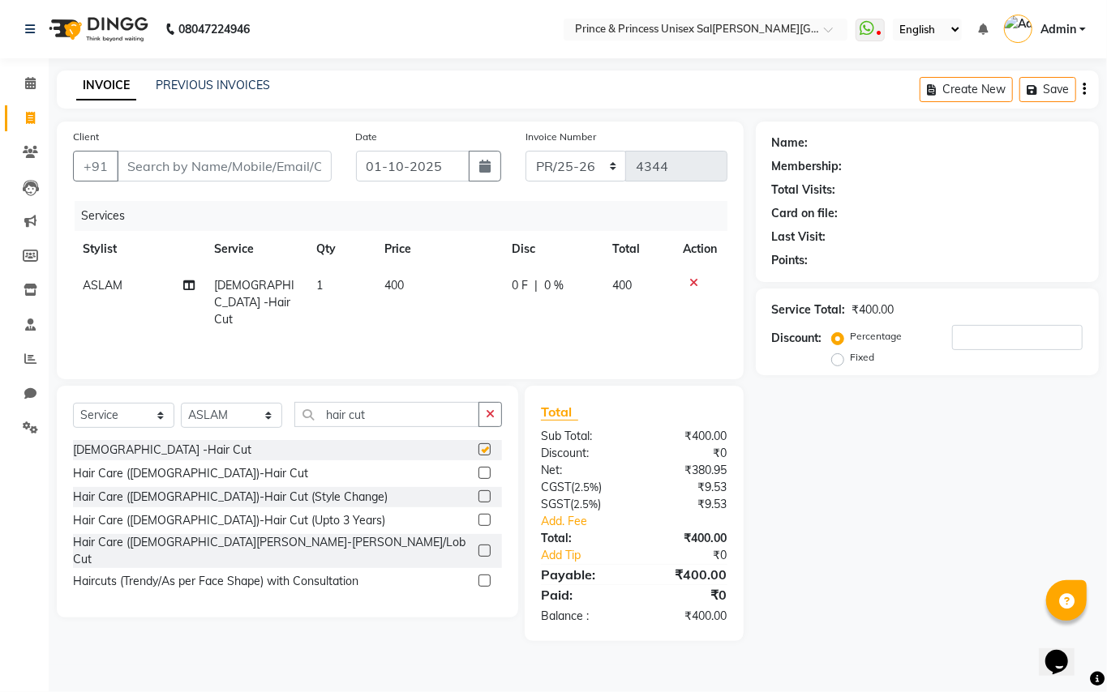
checkbox input "false"
click at [178, 156] on input "Client" at bounding box center [224, 166] width 215 height 31
type input "9"
type input "0"
type input "9899449966"
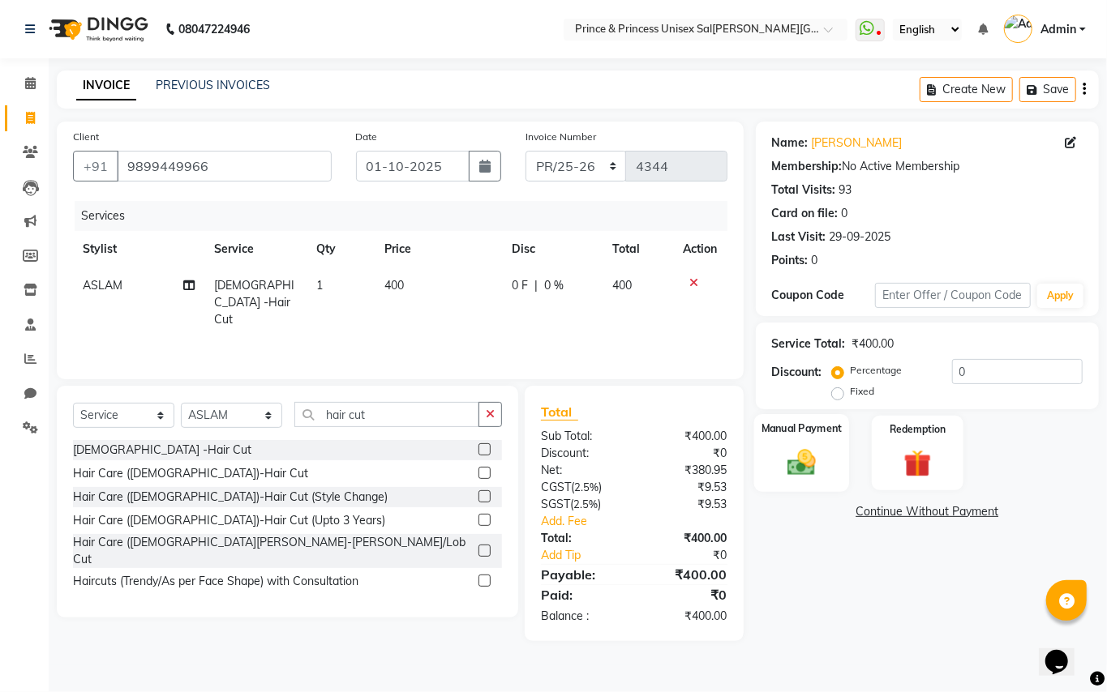
click at [803, 456] on img at bounding box center [801, 462] width 46 height 33
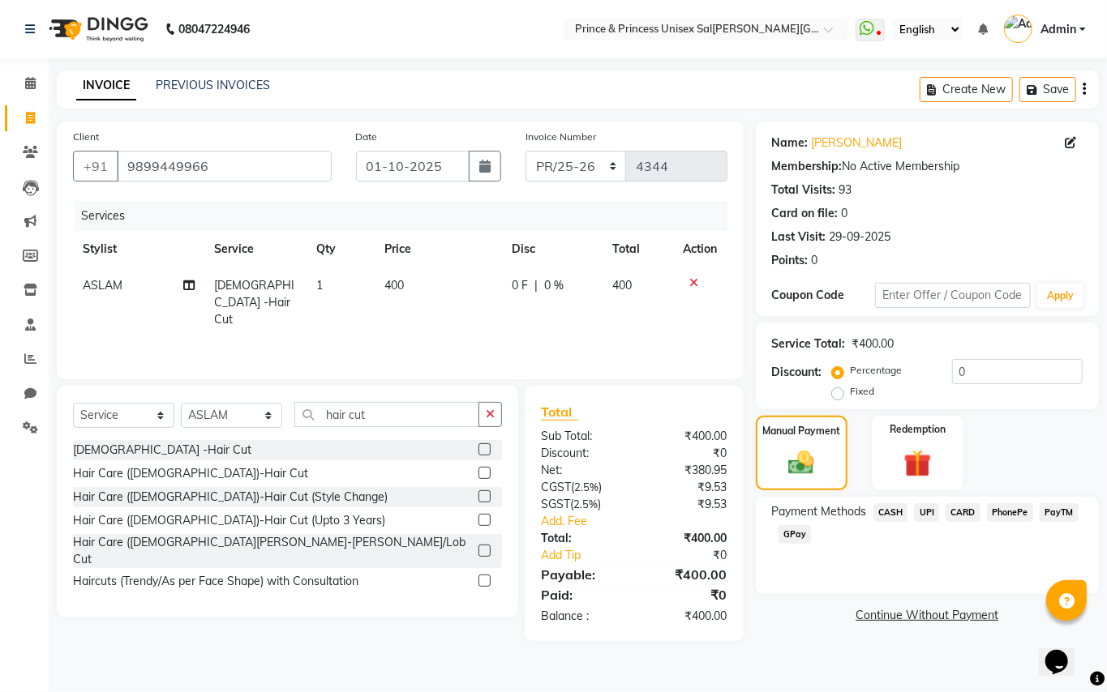
click at [963, 511] on span "CARD" at bounding box center [962, 512] width 35 height 19
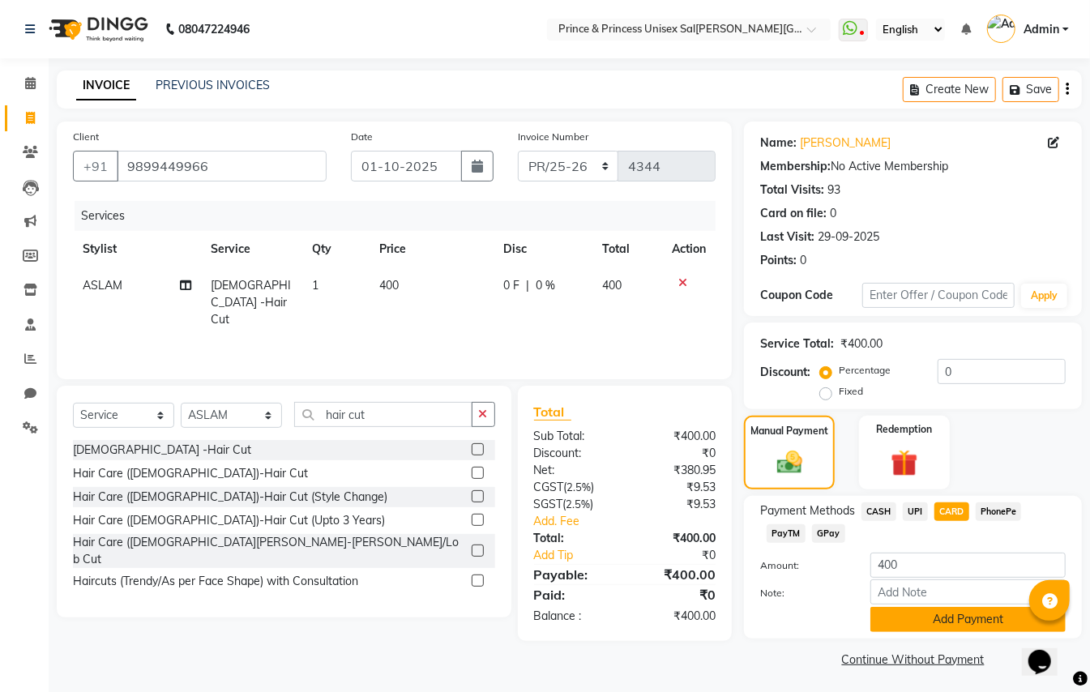
click at [953, 614] on button "Add Payment" at bounding box center [968, 619] width 195 height 25
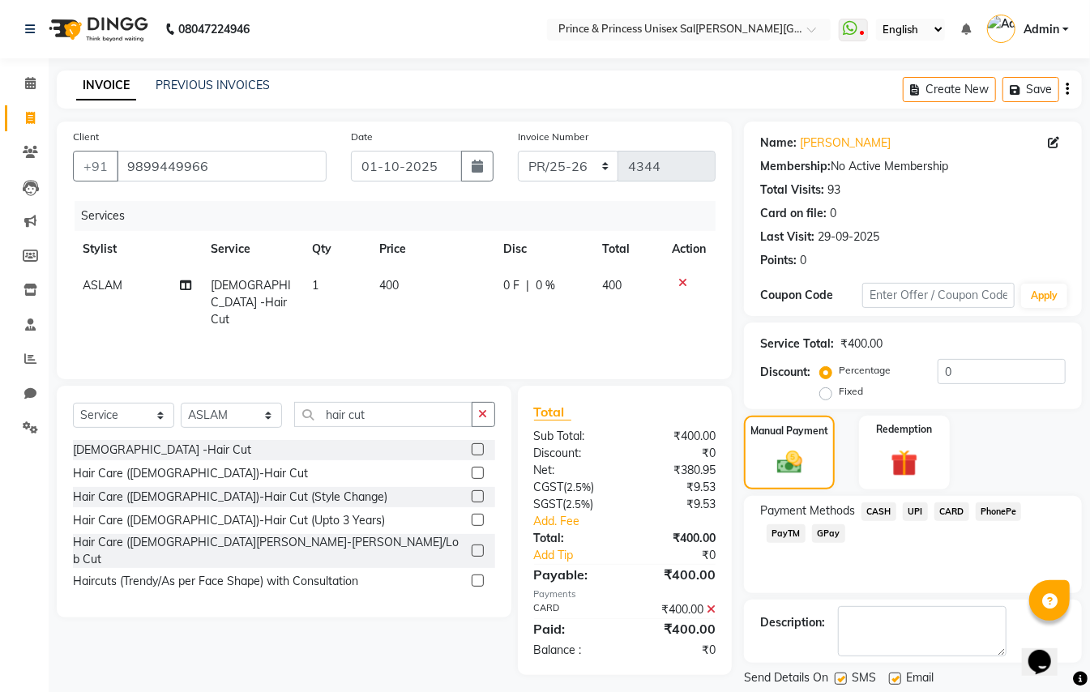
scroll to position [50, 0]
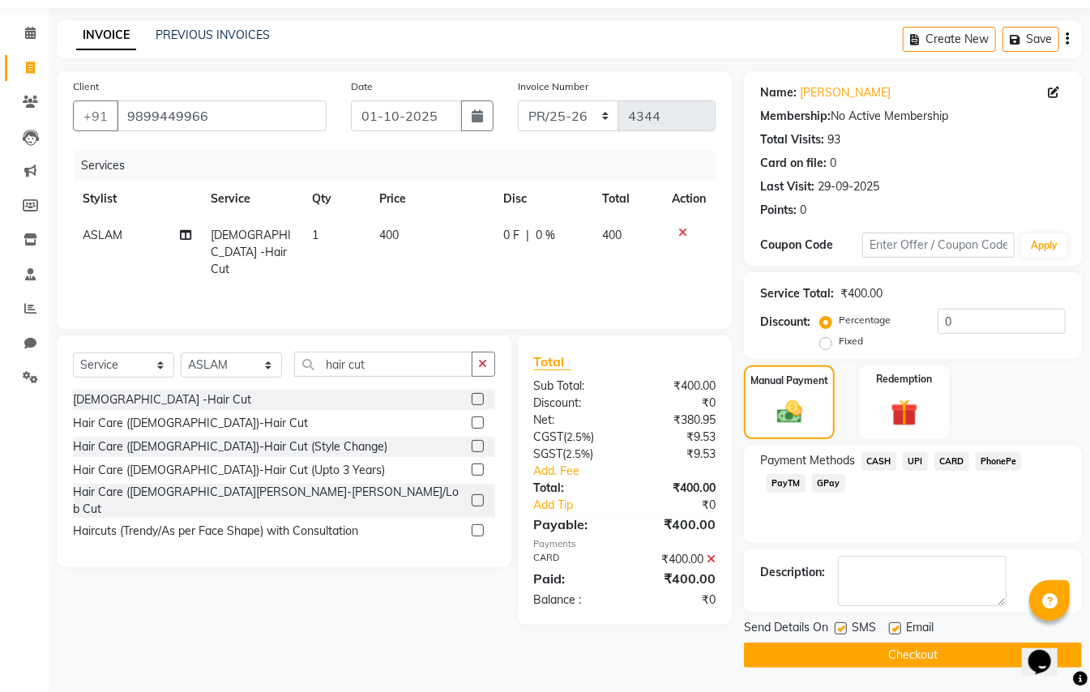
click at [908, 655] on button "Checkout" at bounding box center [913, 655] width 338 height 25
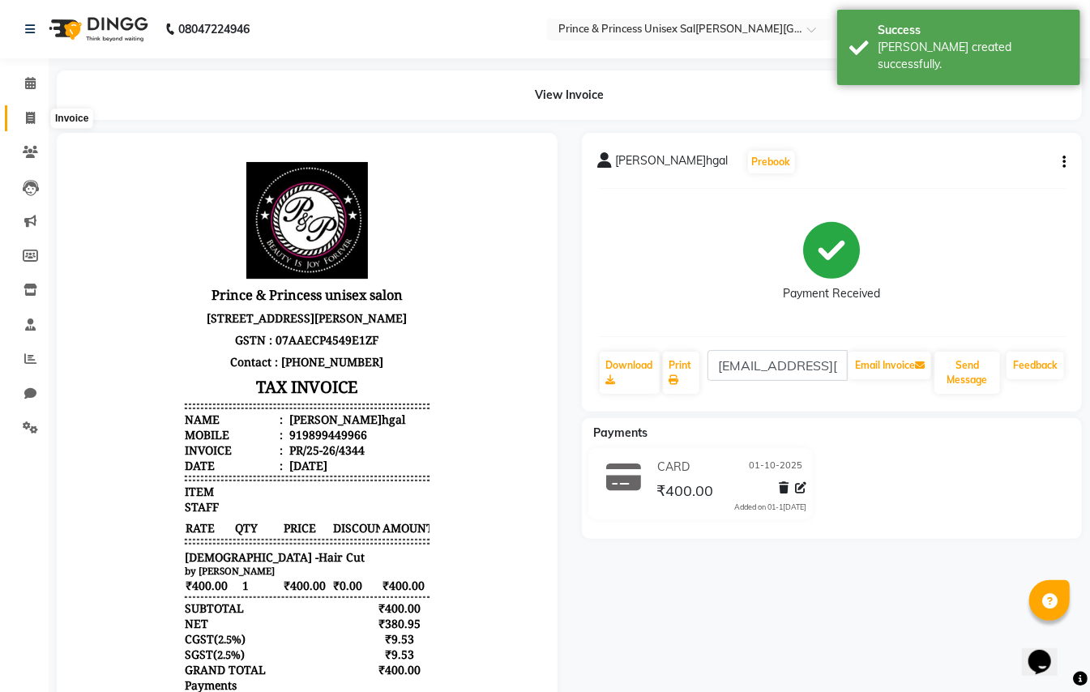
click at [30, 122] on icon at bounding box center [30, 118] width 9 height 12
select select "service"
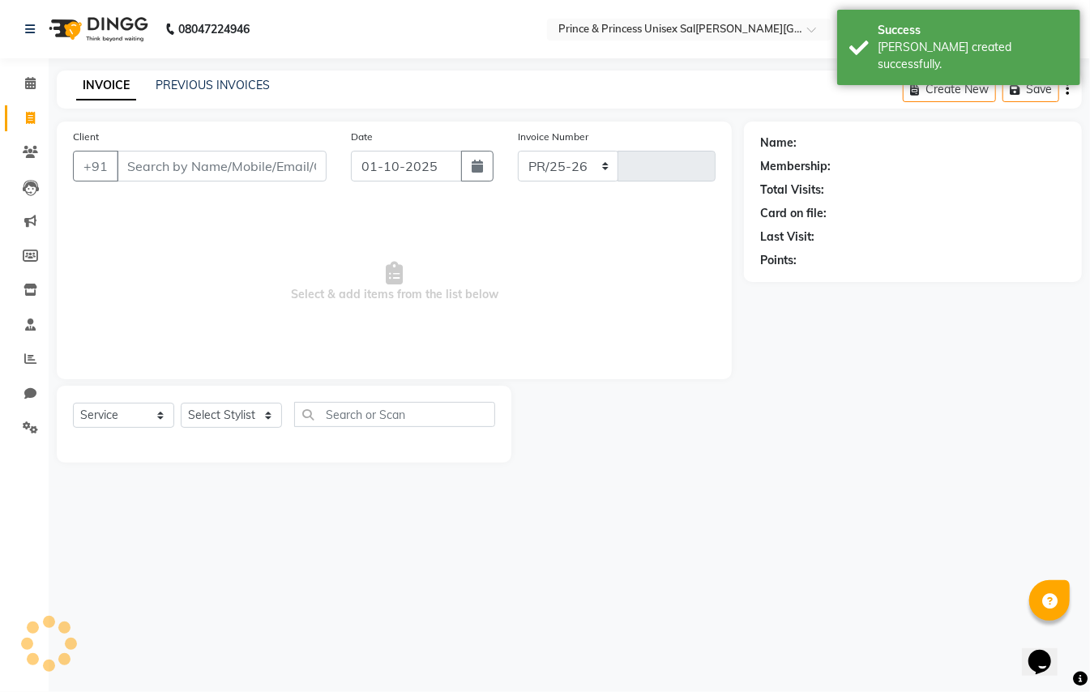
select select "3760"
type input "4345"
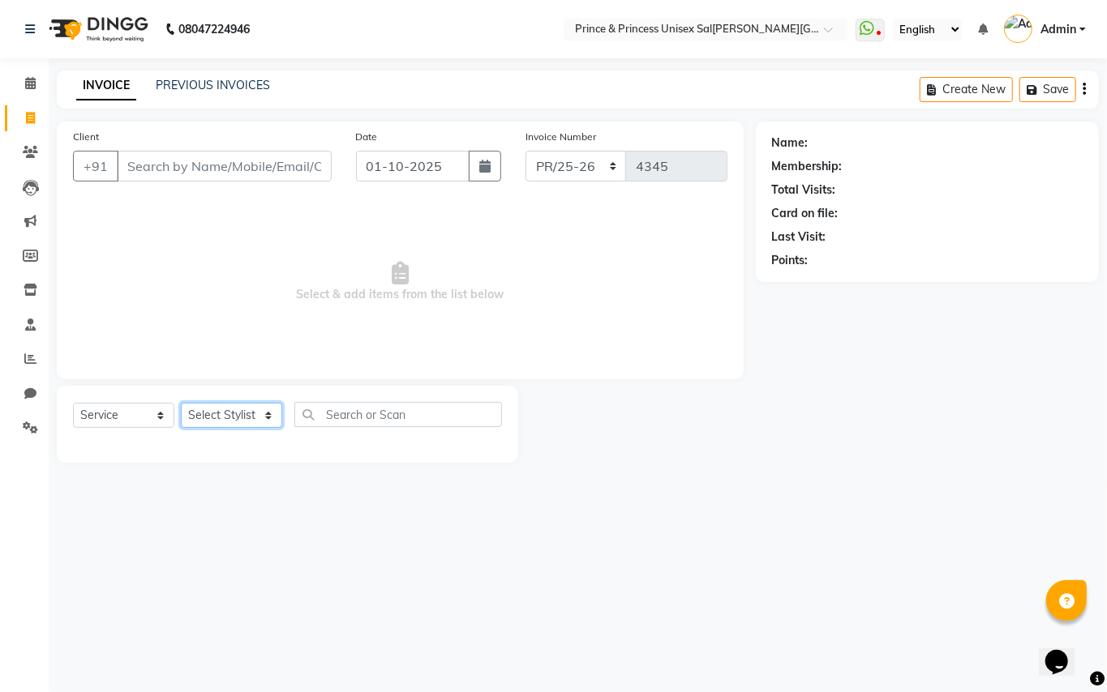
click at [199, 413] on select "Select Stylist ABHISHEK [PERSON_NAME] NEW [PERSON_NAME] [PERSON_NAME] [PERSON_N…" at bounding box center [231, 415] width 101 height 25
select select "62875"
click at [391, 413] on input "text" at bounding box center [398, 414] width 208 height 25
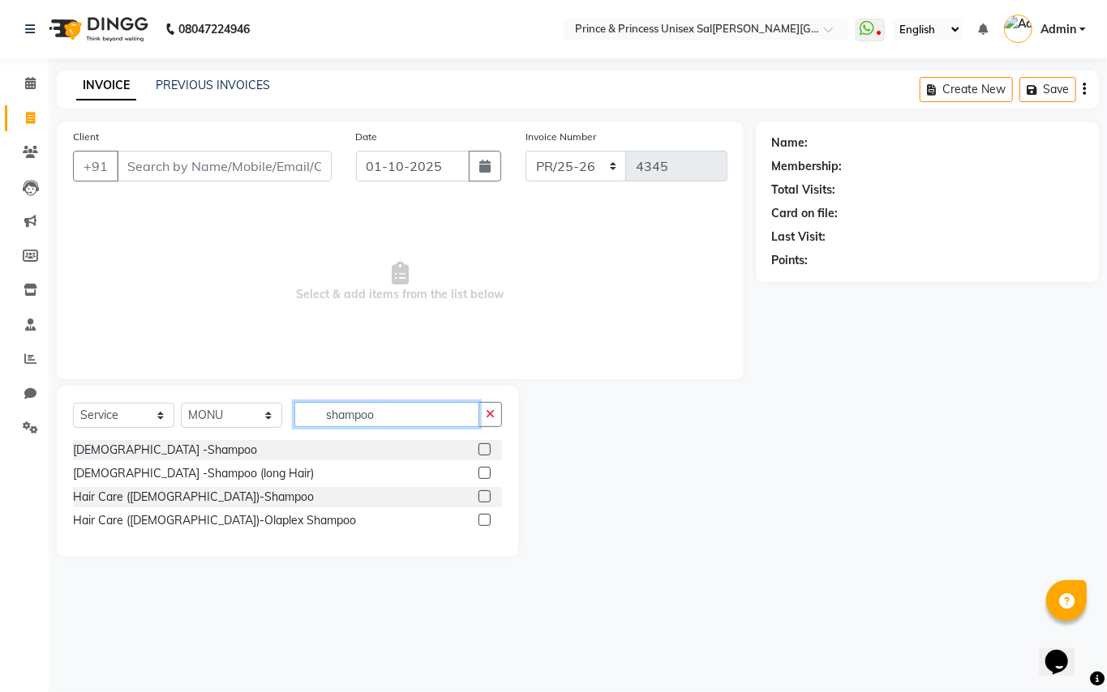
type input "shampoo"
click at [486, 472] on label at bounding box center [484, 473] width 12 height 12
click at [486, 472] on input "checkbox" at bounding box center [483, 474] width 11 height 11
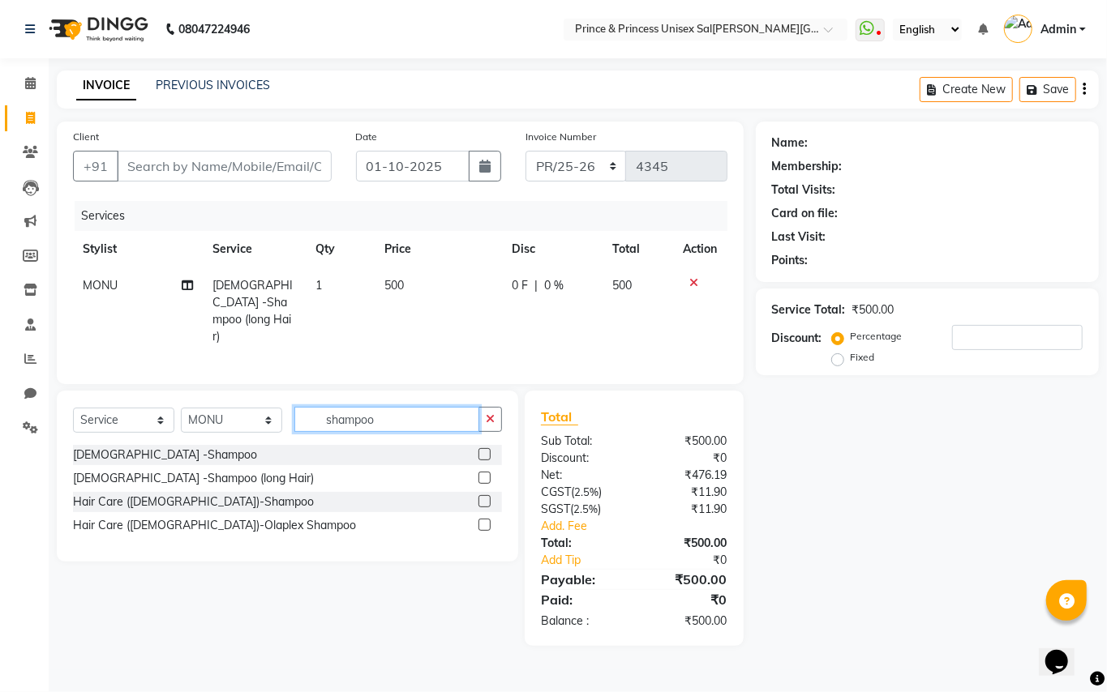
click at [400, 409] on input "shampoo" at bounding box center [386, 419] width 185 height 25
checkbox input "false"
click at [400, 409] on input "shampoo" at bounding box center [386, 419] width 185 height 25
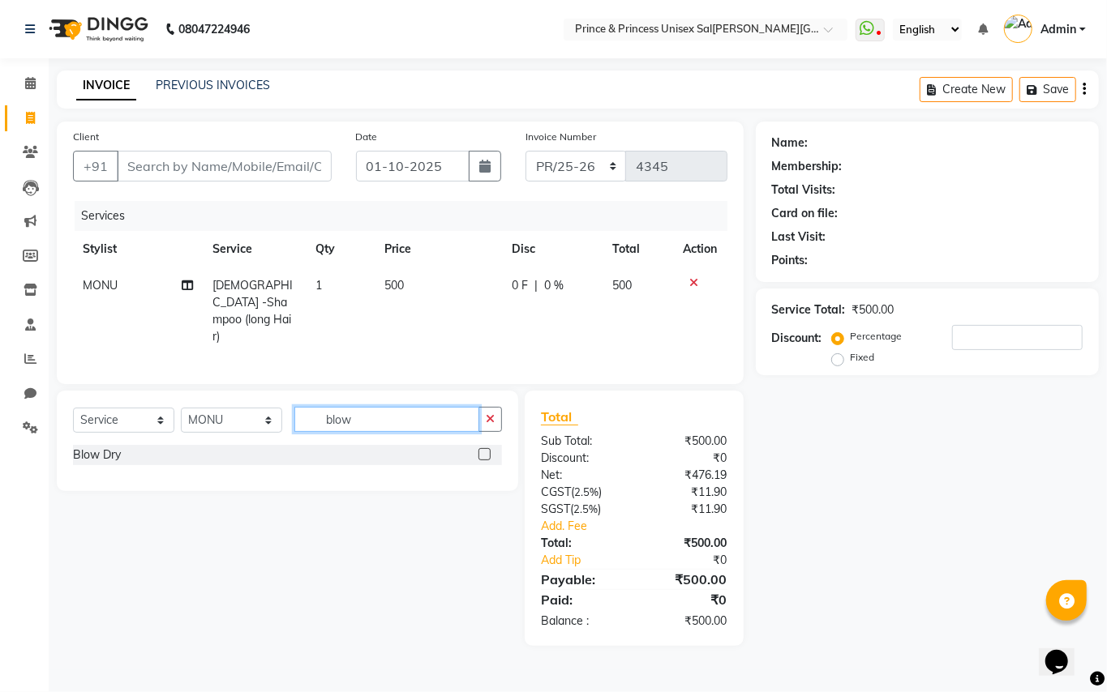
type input "blow"
click at [483, 448] on label at bounding box center [484, 454] width 12 height 12
click at [483, 450] on input "checkbox" at bounding box center [483, 455] width 11 height 11
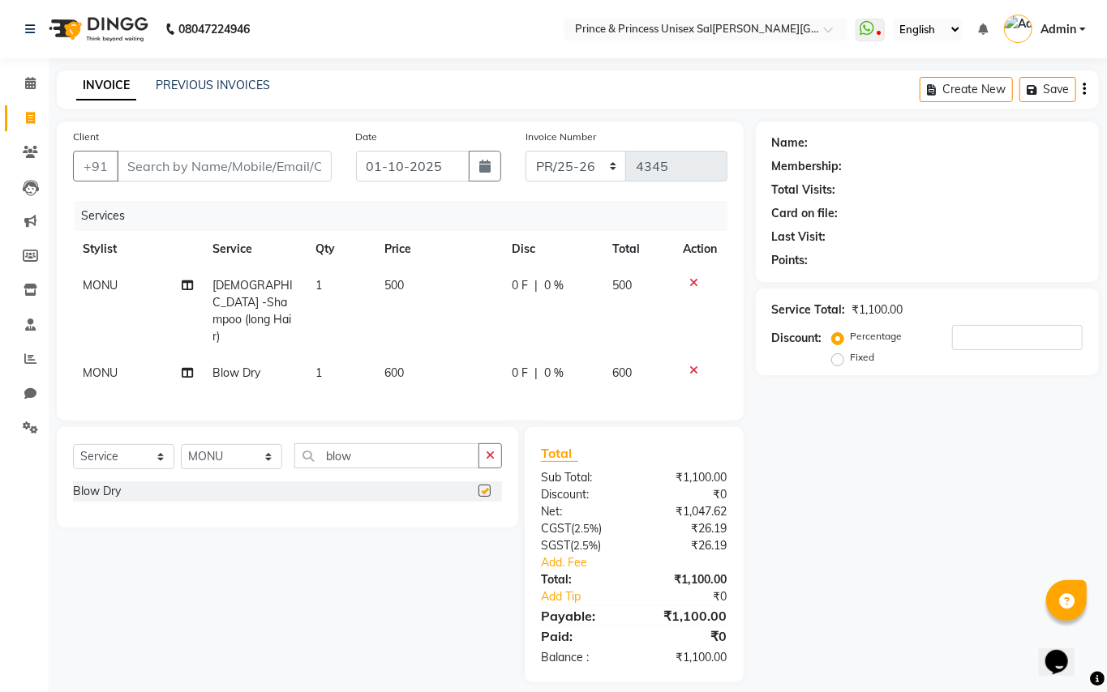
checkbox input "false"
click at [234, 167] on input "Client" at bounding box center [224, 166] width 215 height 31
type input "9"
type input "0"
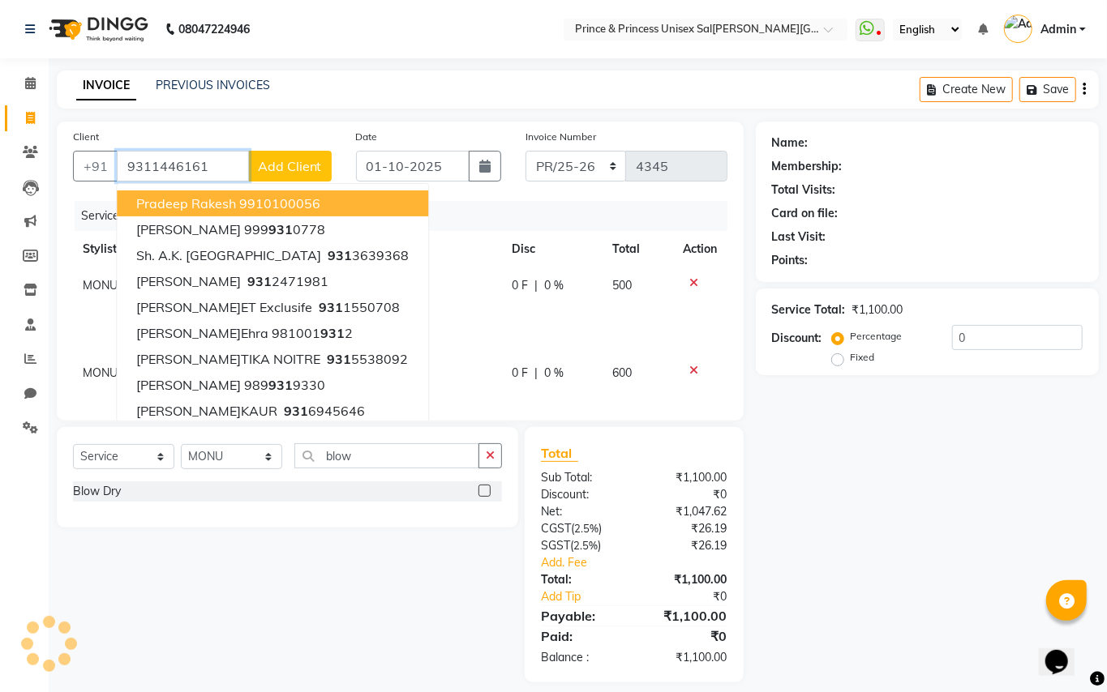
type input "9311446161"
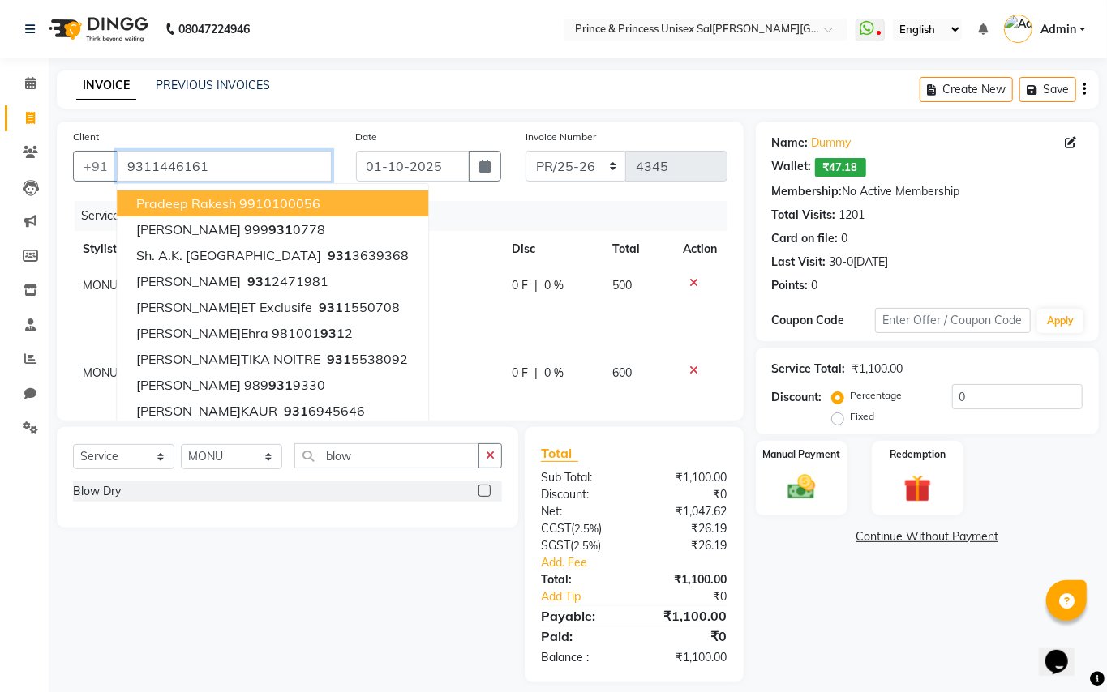
drag, startPoint x: 245, startPoint y: 162, endPoint x: 120, endPoint y: 143, distance: 126.4
click at [120, 143] on div "Client +91 9311446161 Pradeep Rakesh 9910100056 NEETU SHARMA 999 931 0778 Sh. A…" at bounding box center [202, 161] width 283 height 66
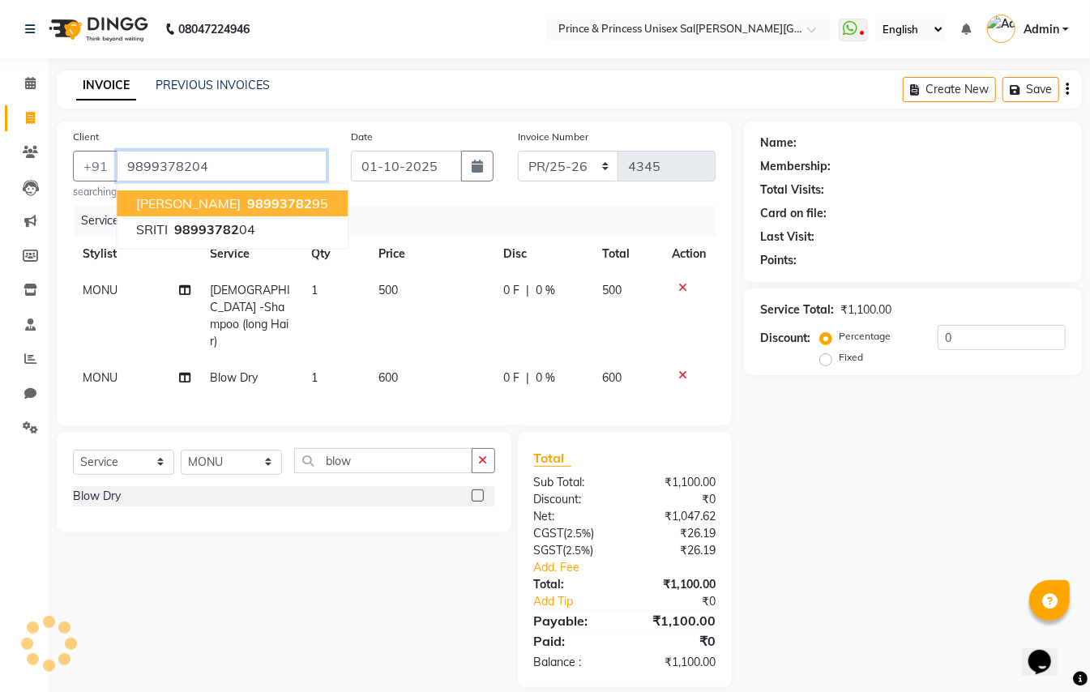
click at [172, 208] on span "Renu Bala Das" at bounding box center [188, 203] width 105 height 16
type input "9899378295"
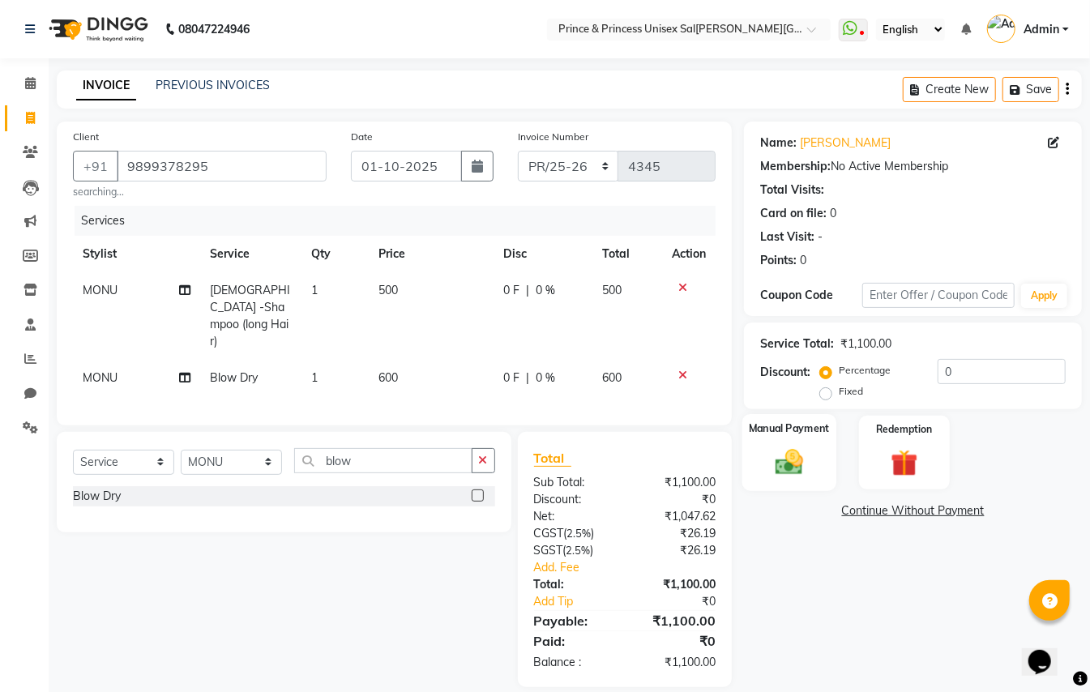
click at [802, 468] on img at bounding box center [789, 462] width 45 height 32
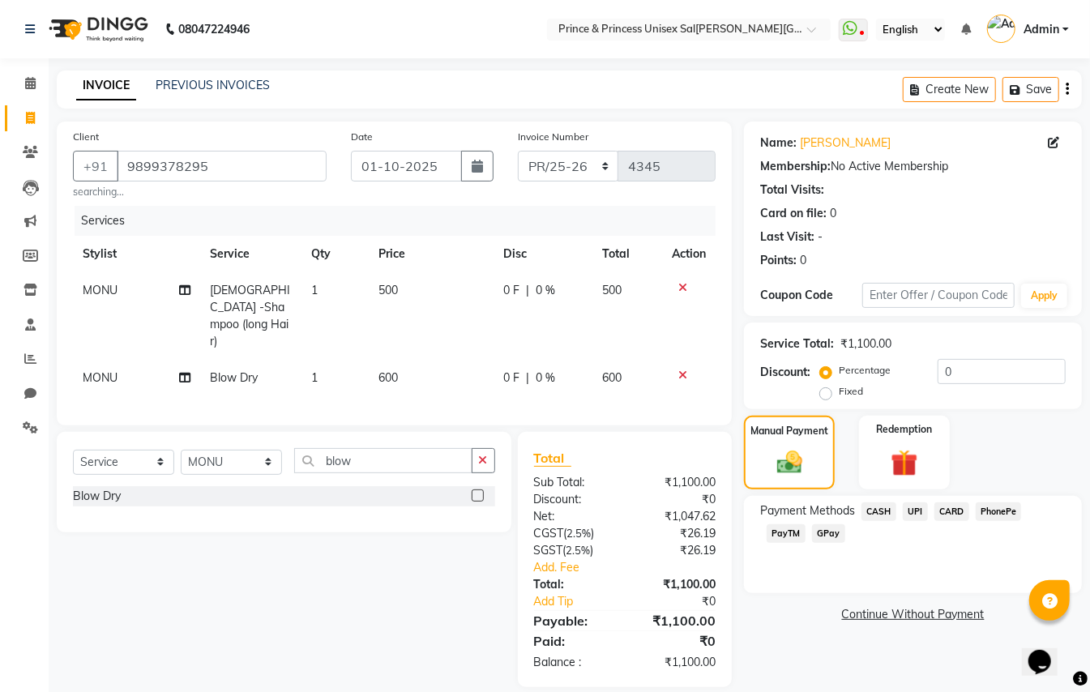
click at [914, 511] on span "UPI" at bounding box center [915, 512] width 25 height 19
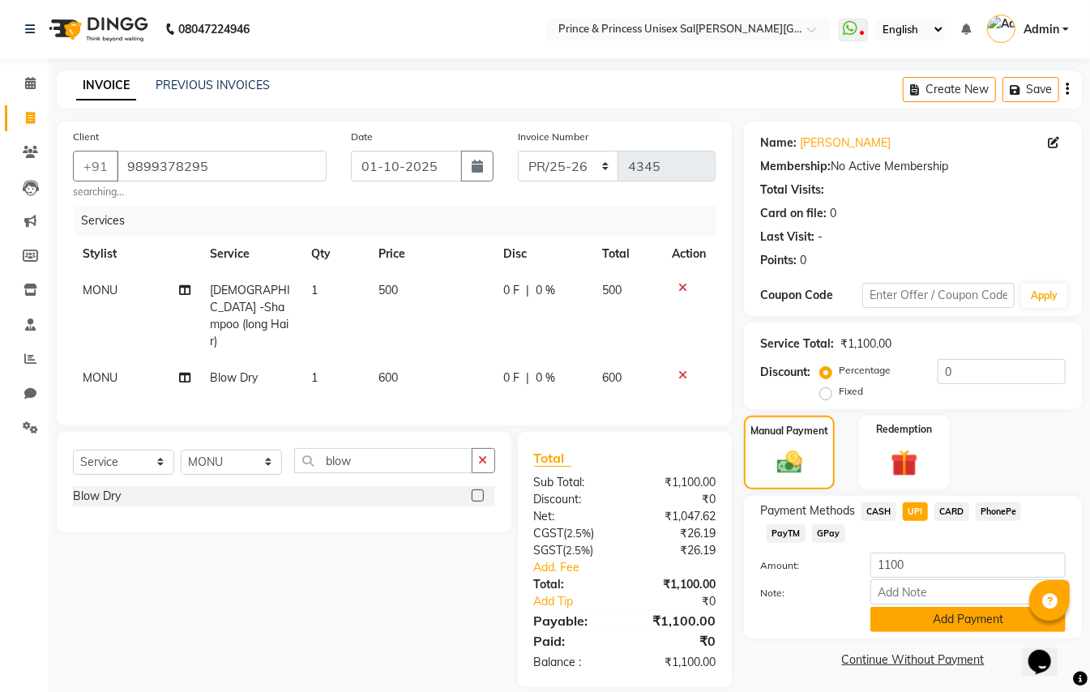
click at [981, 623] on button "Add Payment" at bounding box center [968, 619] width 195 height 25
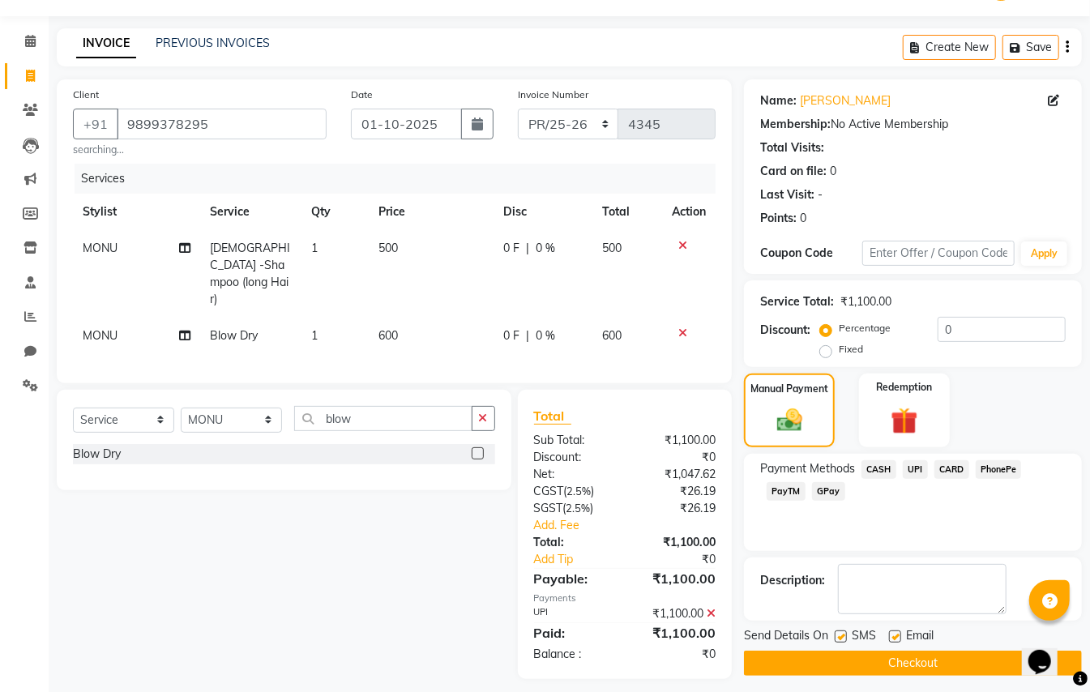
scroll to position [50, 0]
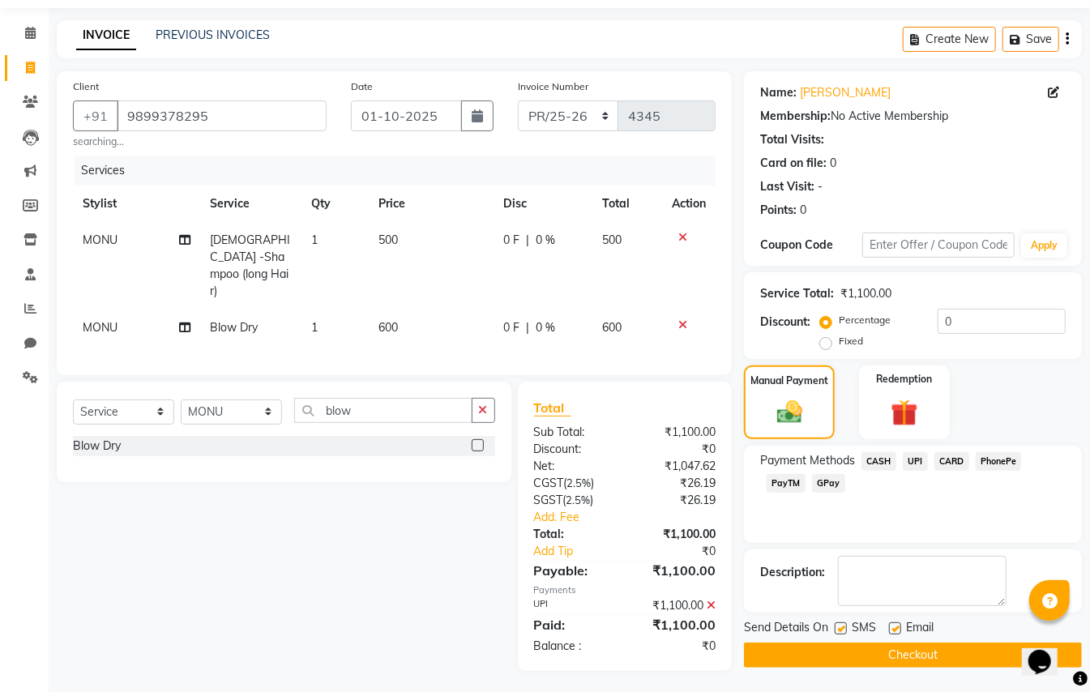
click at [954, 662] on button "Checkout" at bounding box center [913, 655] width 338 height 25
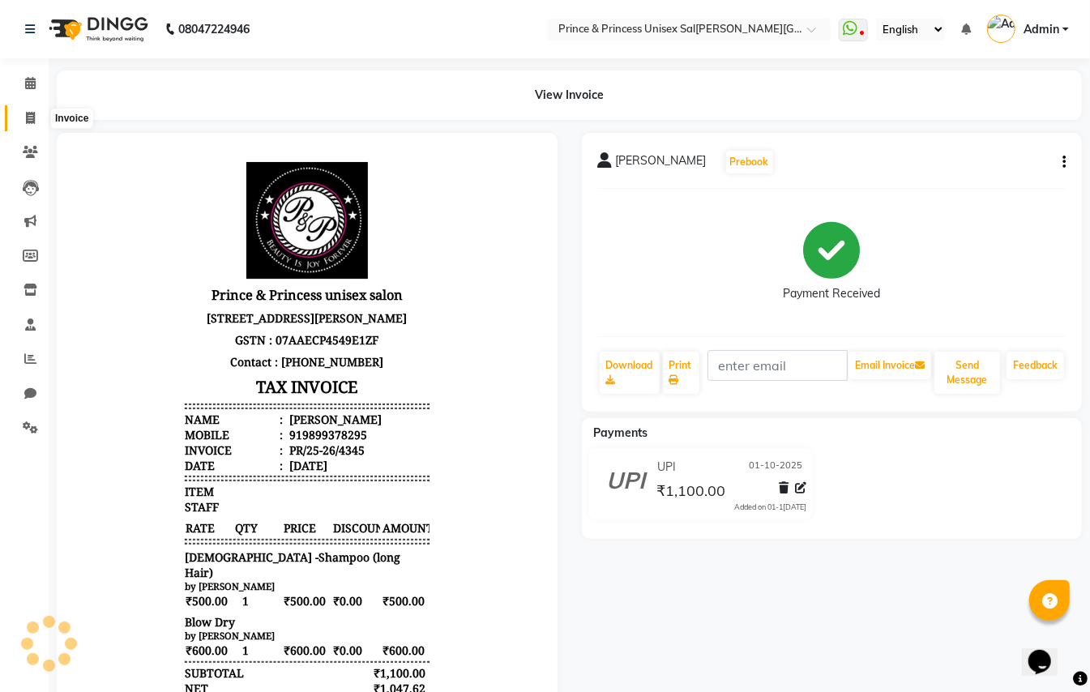
click at [30, 115] on icon at bounding box center [30, 118] width 9 height 12
select select "service"
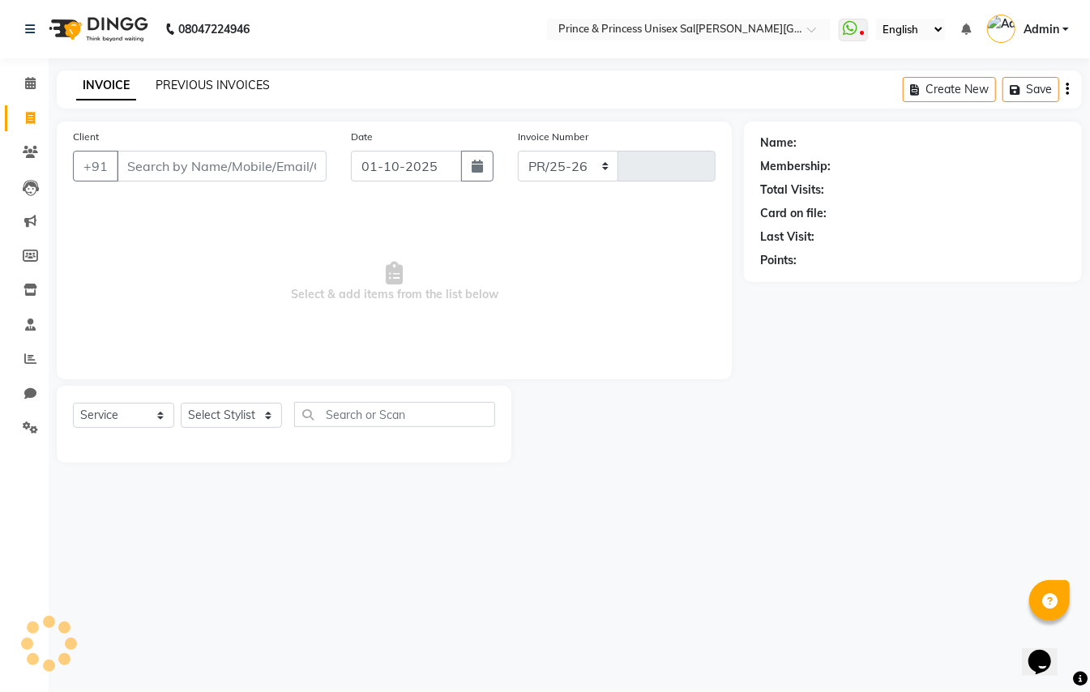
select select "3760"
type input "4346"
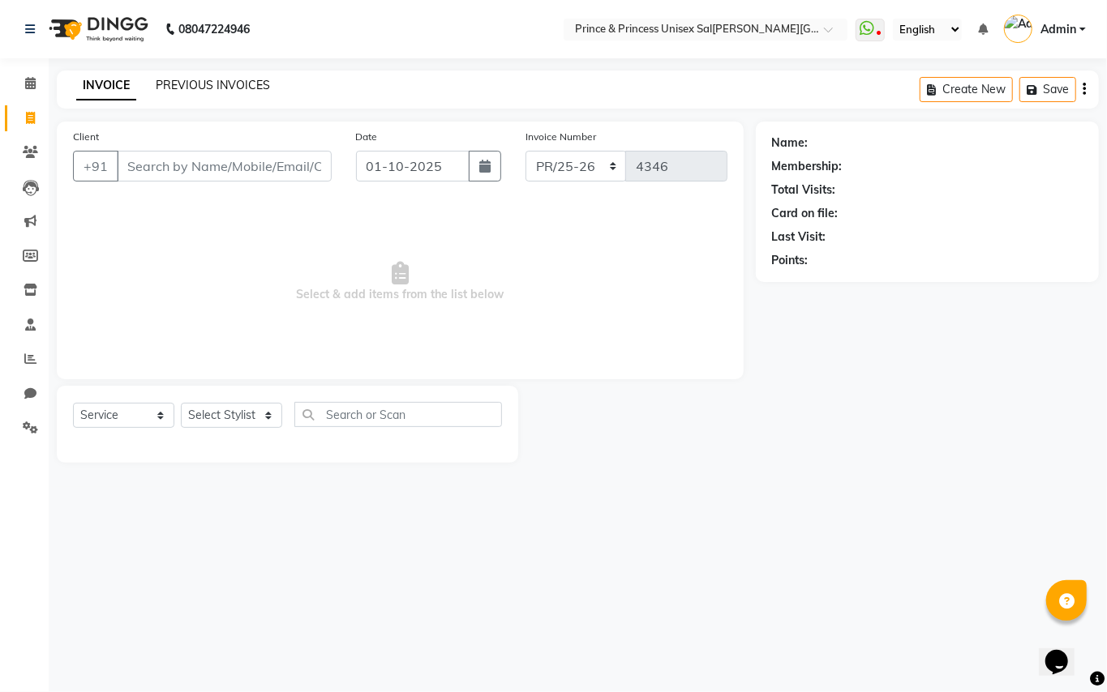
click at [193, 83] on link "PREVIOUS INVOICES" at bounding box center [213, 85] width 114 height 15
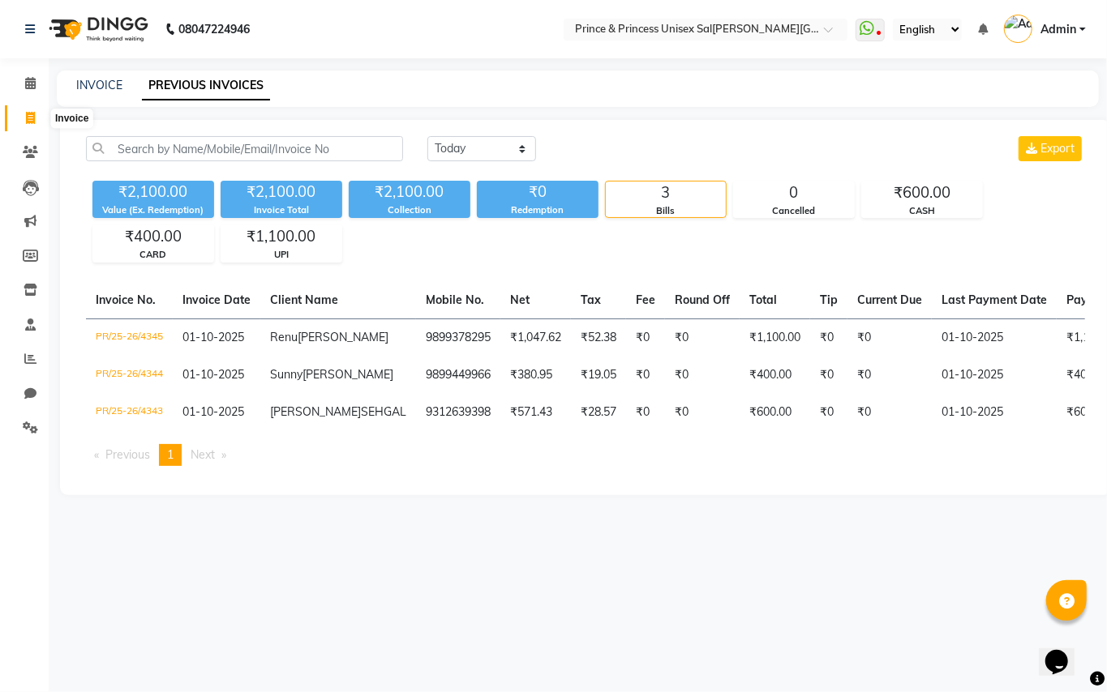
click at [32, 109] on span at bounding box center [30, 118] width 28 height 19
select select "service"
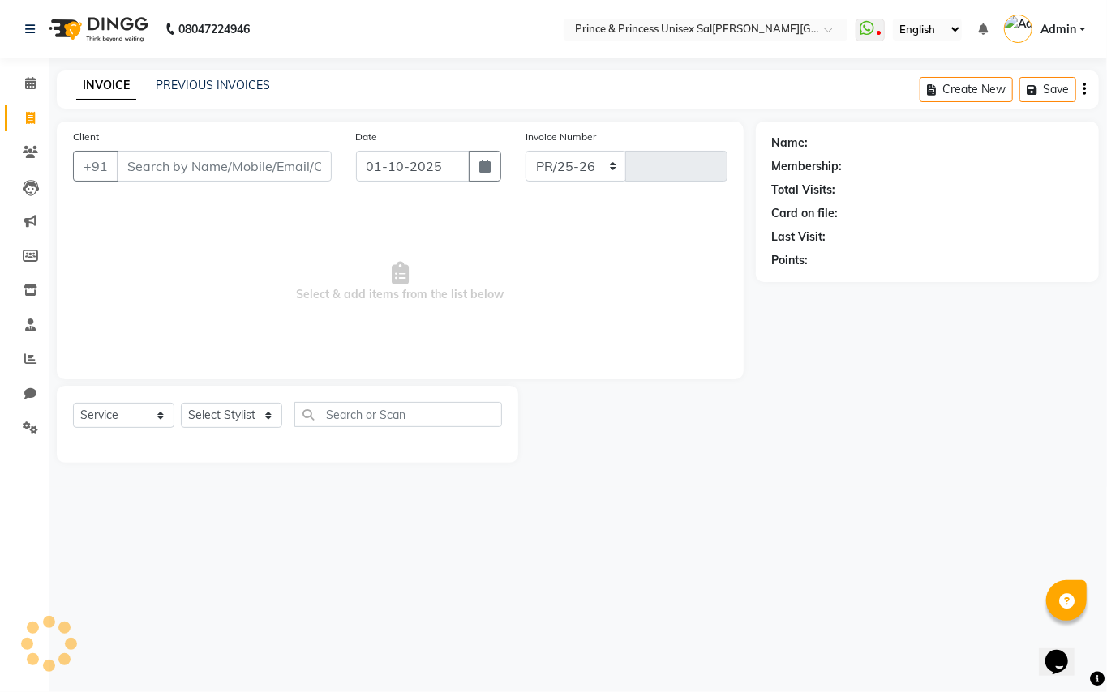
select select "3760"
type input "4346"
click at [205, 419] on select "Select Stylist ABHISHEK [PERSON_NAME] NEW [PERSON_NAME] [PERSON_NAME] [PERSON_N…" at bounding box center [231, 415] width 101 height 25
select select "64814"
click at [391, 409] on input "text" at bounding box center [398, 414] width 208 height 25
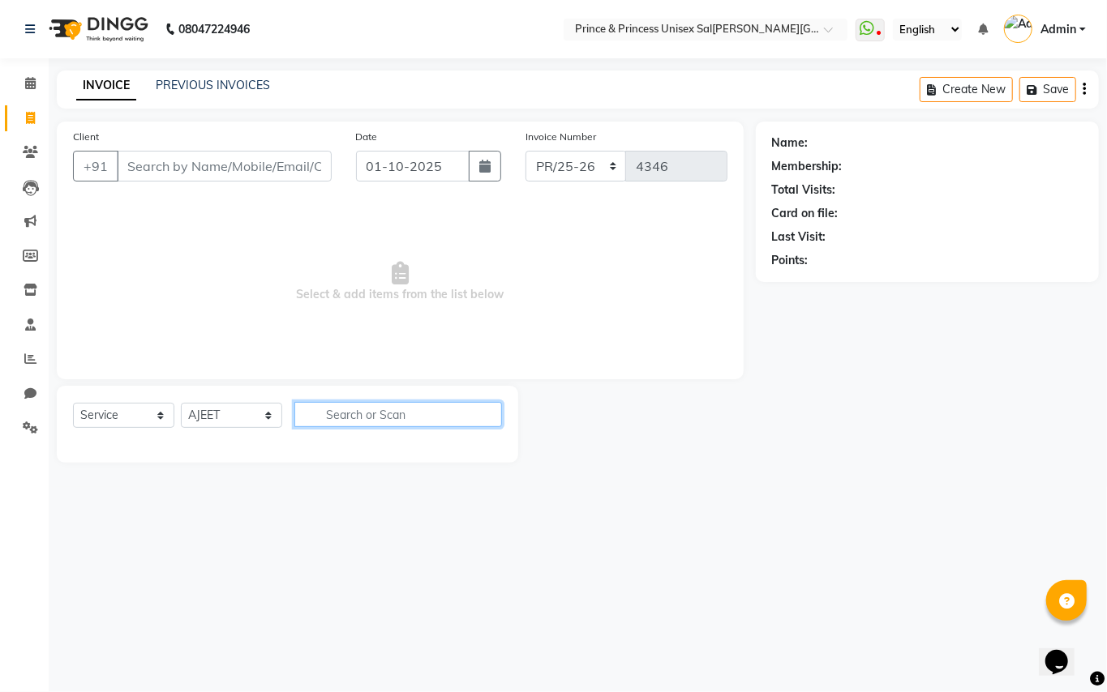
click at [391, 409] on input "text" at bounding box center [398, 414] width 208 height 25
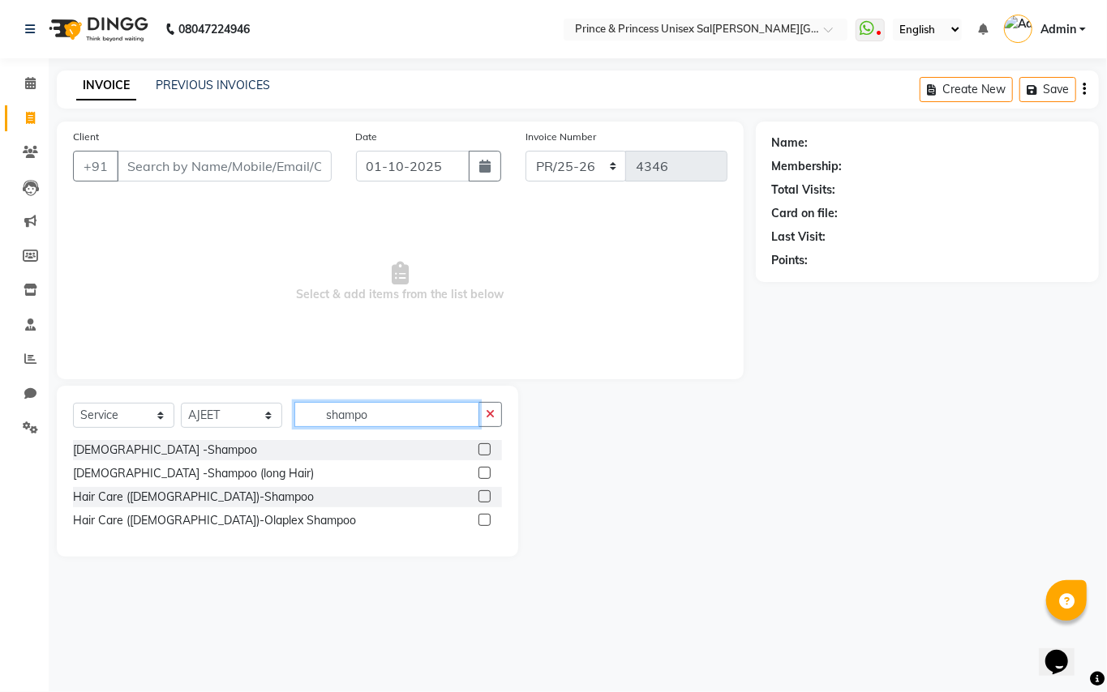
type input "shampo"
click at [485, 454] on label at bounding box center [484, 449] width 12 height 12
click at [485, 454] on input "checkbox" at bounding box center [483, 450] width 11 height 11
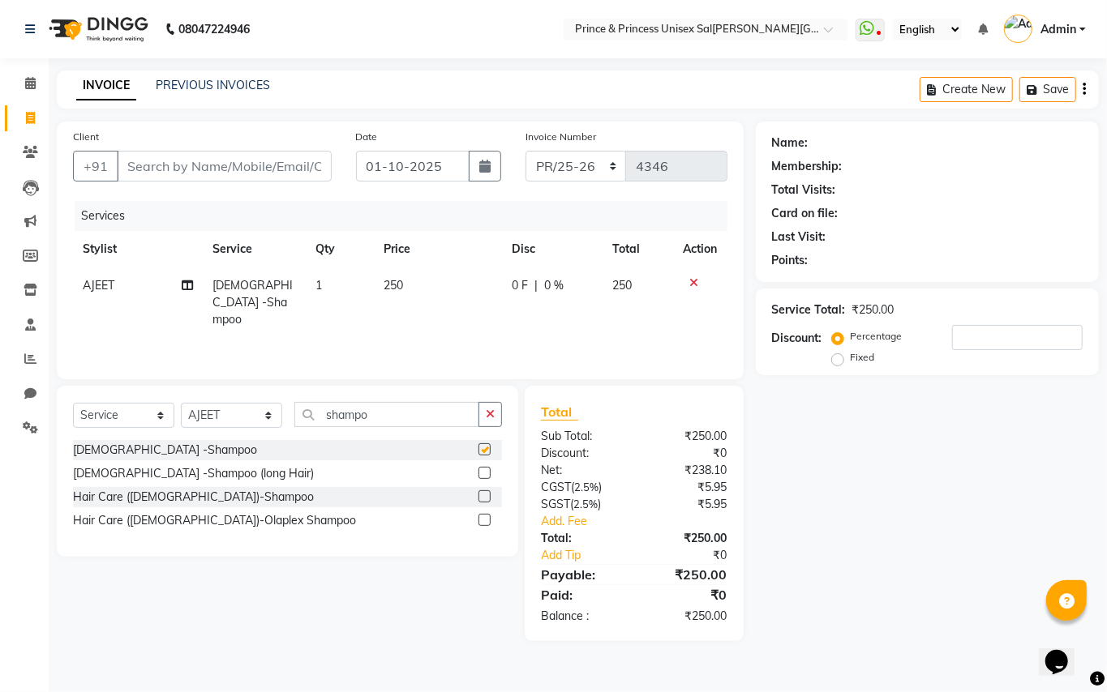
checkbox input "false"
click at [245, 413] on select "Select Stylist ABHISHEK [PERSON_NAME] NEW [PERSON_NAME] [PERSON_NAME] [PERSON_N…" at bounding box center [231, 415] width 101 height 25
select select "67112"
drag, startPoint x: 238, startPoint y: 420, endPoint x: 302, endPoint y: 412, distance: 64.6
click at [238, 420] on select "Select Stylist ABHISHEK [PERSON_NAME] NEW [PERSON_NAME] [PERSON_NAME] [PERSON_N…" at bounding box center [231, 415] width 101 height 25
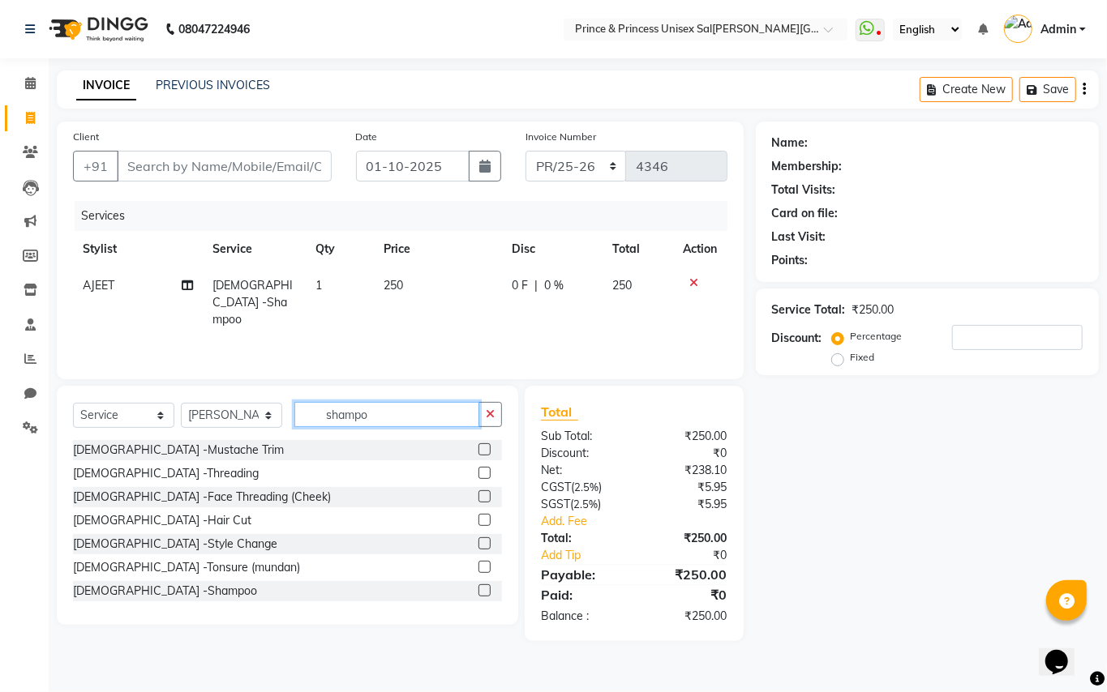
click at [407, 413] on input "shampo" at bounding box center [386, 414] width 185 height 25
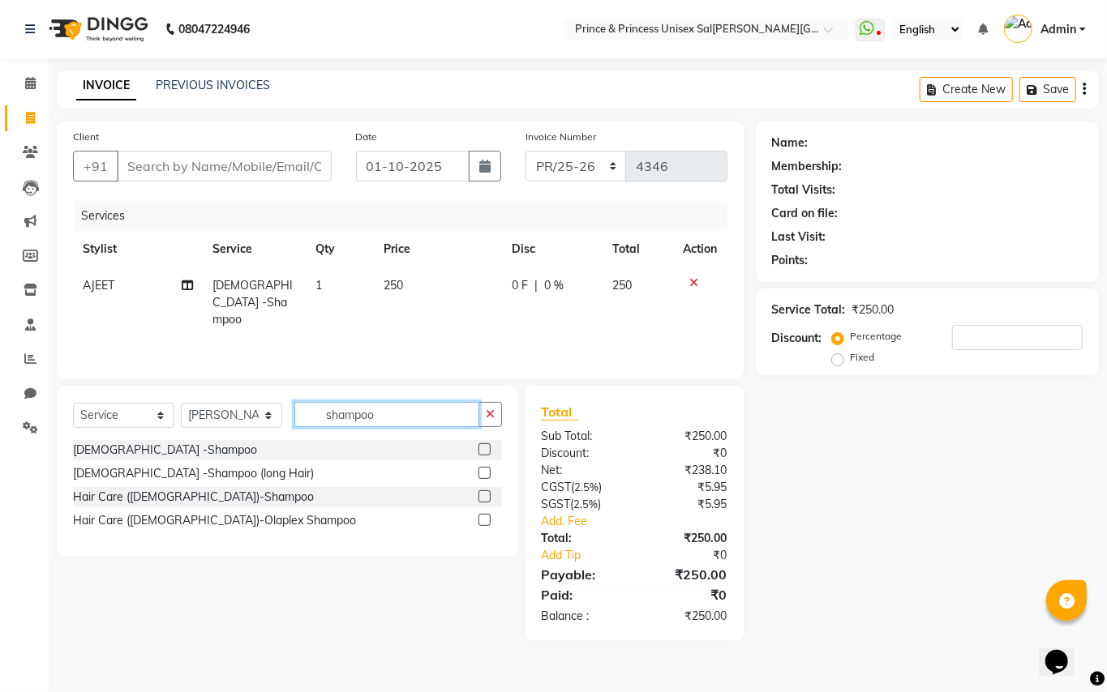
type input "shampoo"
click at [105, 283] on span "AJEET" at bounding box center [99, 285] width 32 height 15
select select "64814"
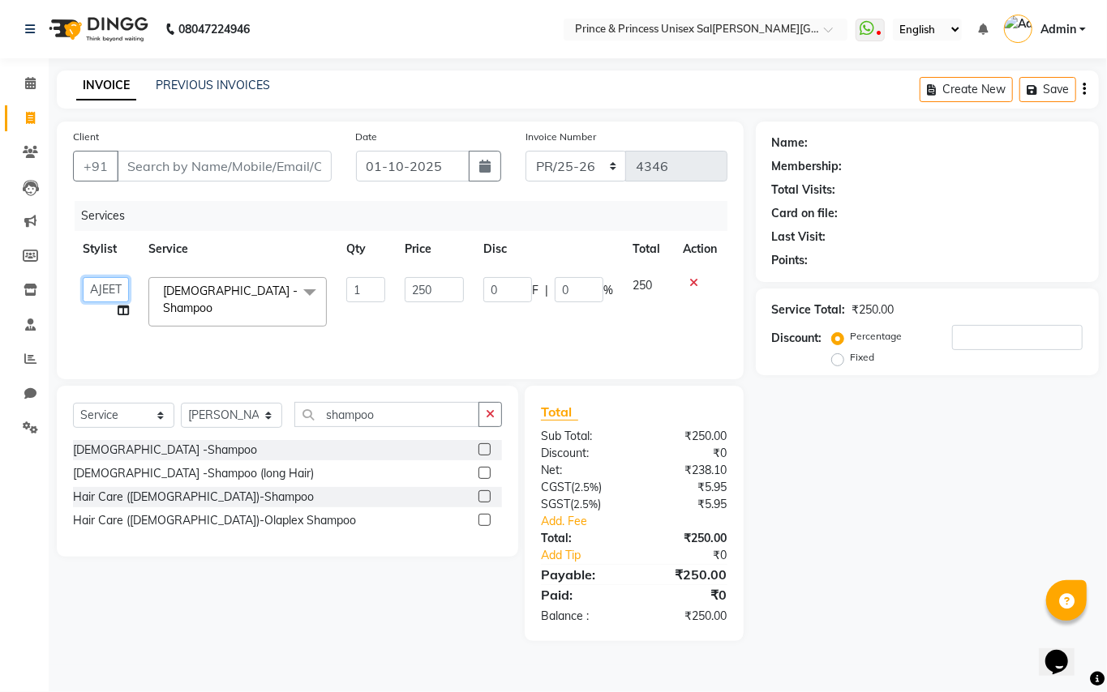
click at [105, 283] on select "ABHISHEK AJEET AJEET NEW ARUN ASLAM CHANDAN GUDDU MAHESH MANI MEENAKSHI MONU PI…" at bounding box center [106, 289] width 46 height 25
select select "67112"
click at [253, 416] on select "Select Stylist ABHISHEK [PERSON_NAME] NEW [PERSON_NAME] [PERSON_NAME] [PERSON_N…" at bounding box center [231, 415] width 101 height 25
select select "64814"
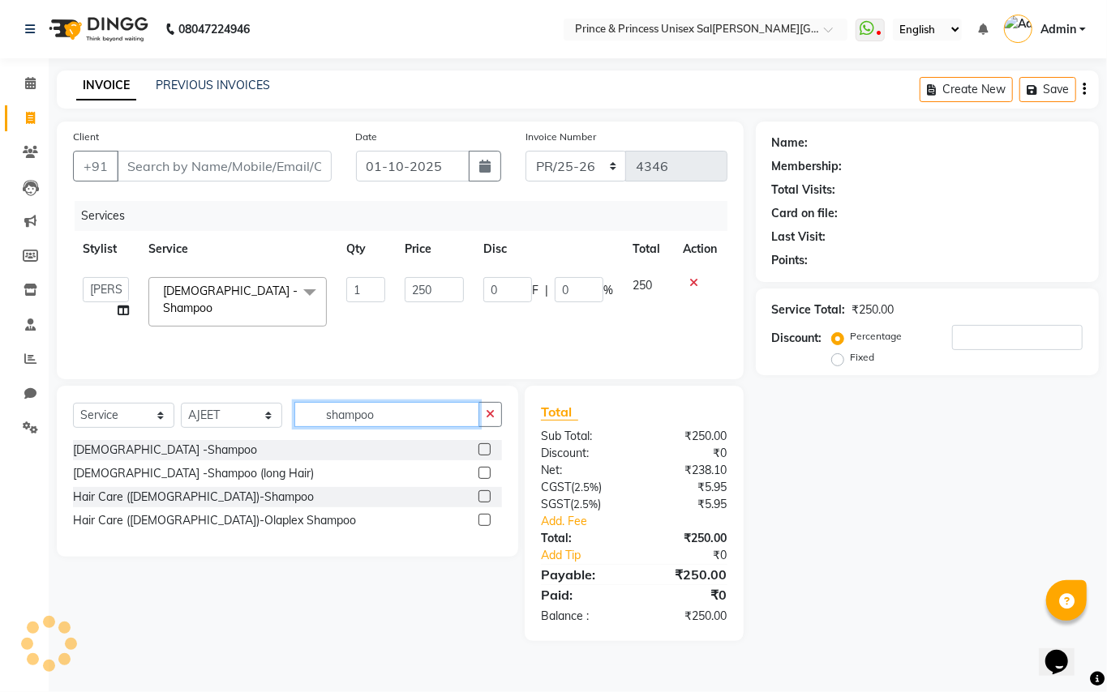
click at [392, 418] on input "shampoo" at bounding box center [386, 414] width 185 height 25
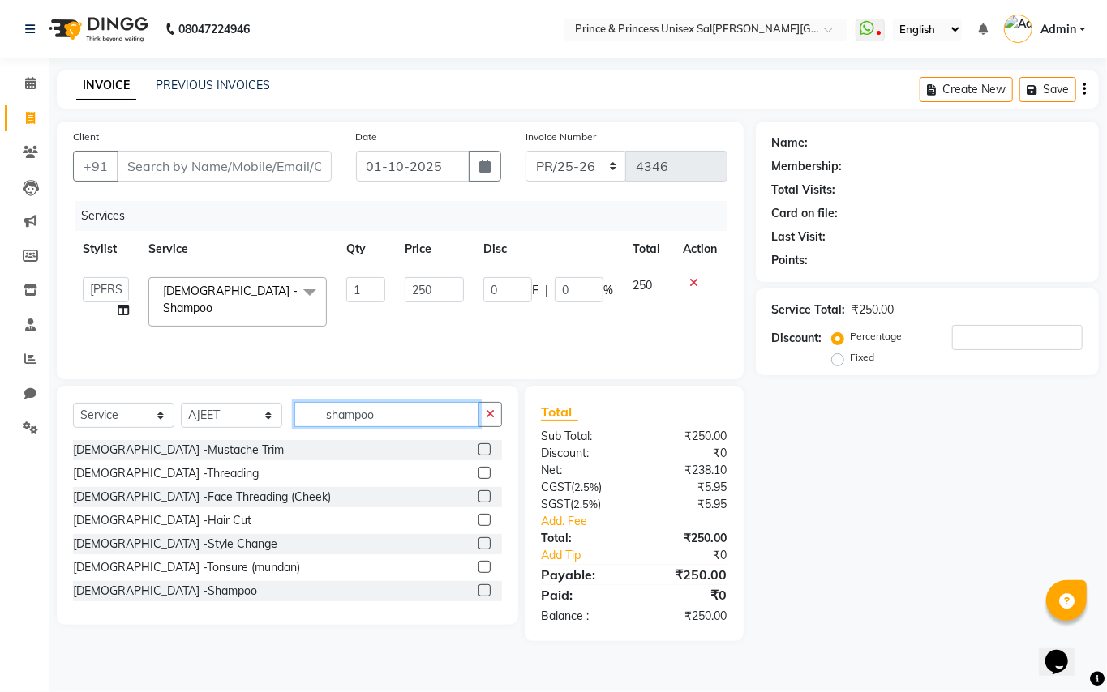
click at [392, 418] on input "shampoo" at bounding box center [386, 414] width 185 height 25
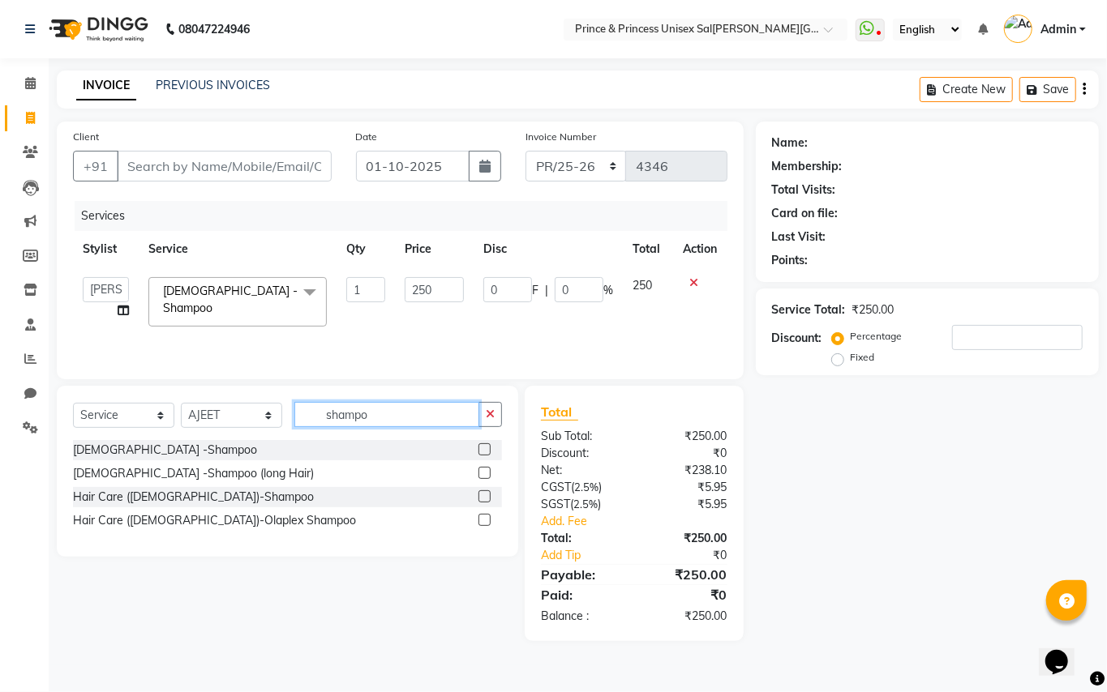
type input "shampo"
click at [484, 474] on label at bounding box center [484, 473] width 12 height 12
click at [484, 474] on input "checkbox" at bounding box center [483, 474] width 11 height 11
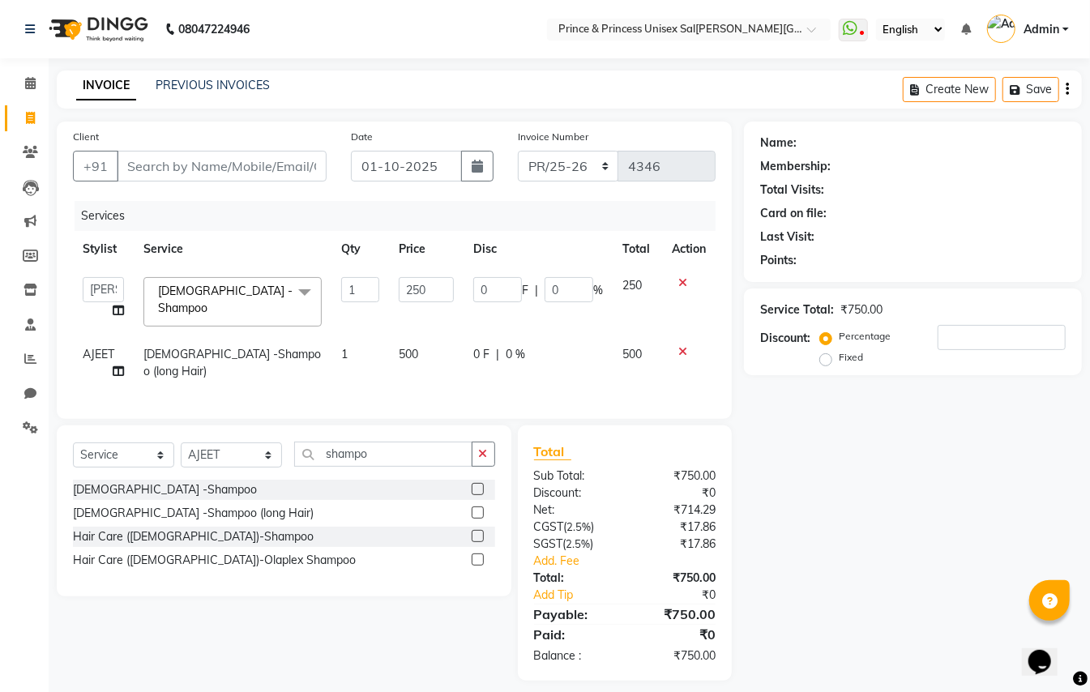
click at [679, 346] on icon at bounding box center [683, 351] width 9 height 11
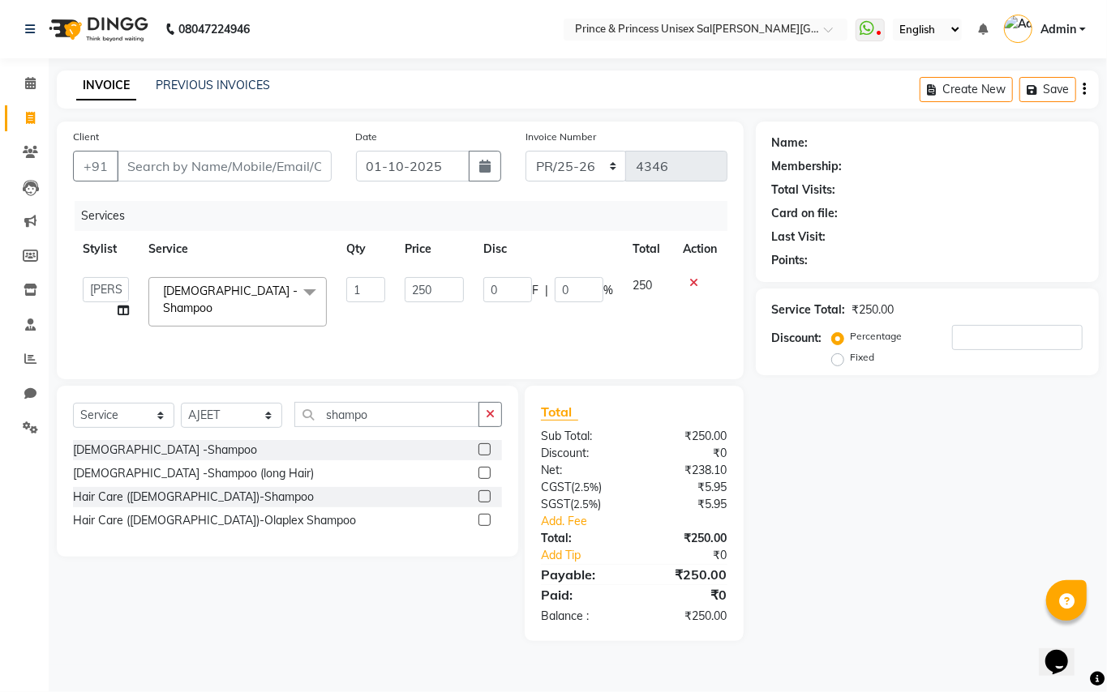
click at [482, 473] on label at bounding box center [484, 473] width 12 height 12
click at [482, 473] on input "checkbox" at bounding box center [483, 474] width 11 height 11
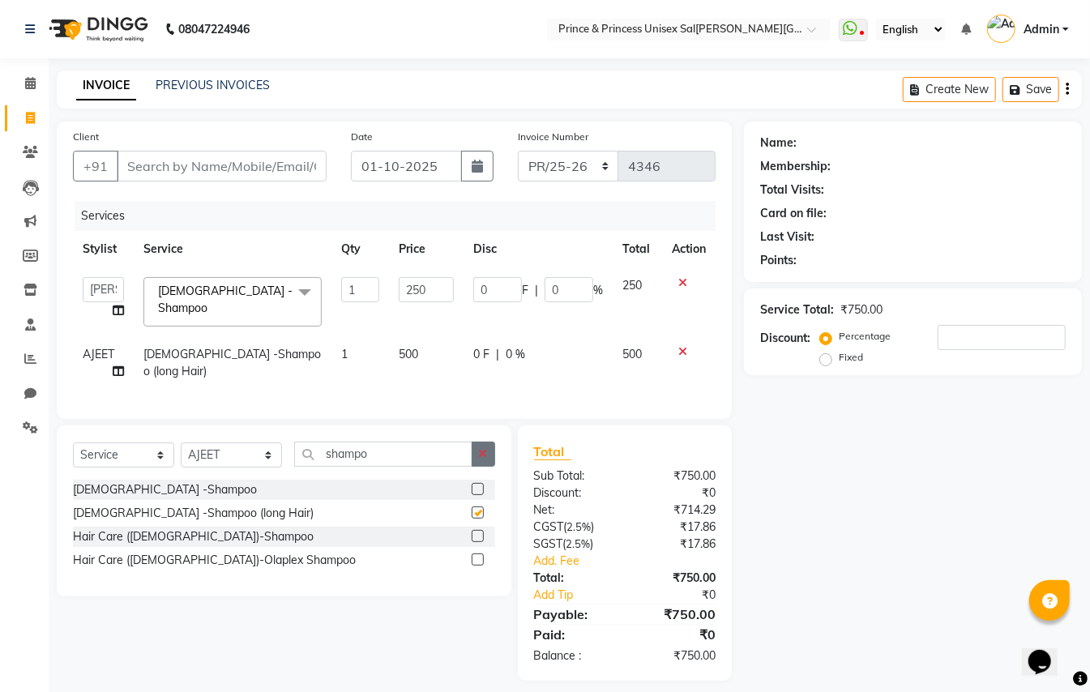
checkbox input "false"
click at [245, 161] on input "Client" at bounding box center [222, 166] width 210 height 31
click at [258, 351] on span "[DEMOGRAPHIC_DATA] -Shampoo (long Hair)" at bounding box center [232, 363] width 178 height 32
select select "64814"
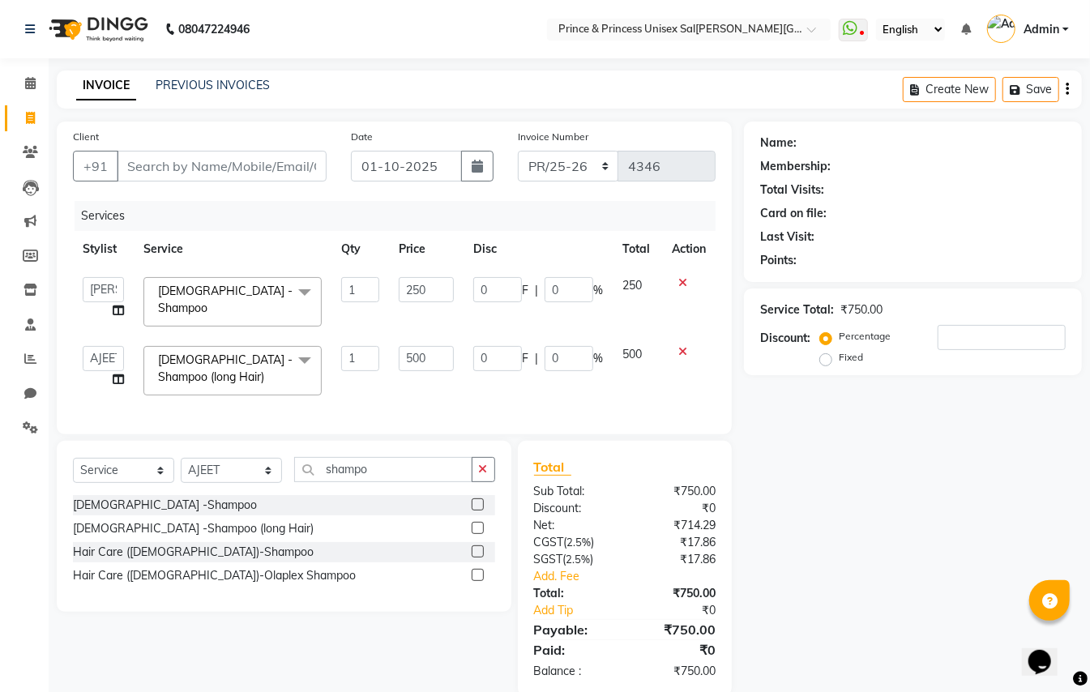
click at [475, 558] on label at bounding box center [478, 552] width 12 height 12
click at [475, 558] on input "checkbox" at bounding box center [477, 552] width 11 height 11
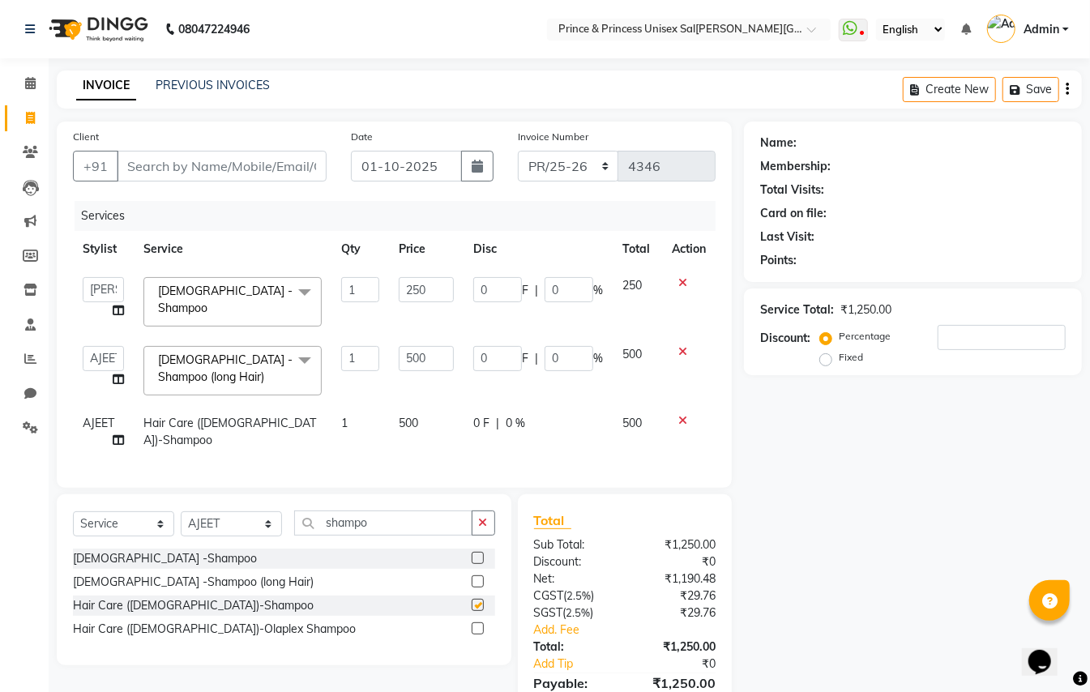
checkbox input "false"
click at [681, 346] on icon at bounding box center [683, 351] width 9 height 11
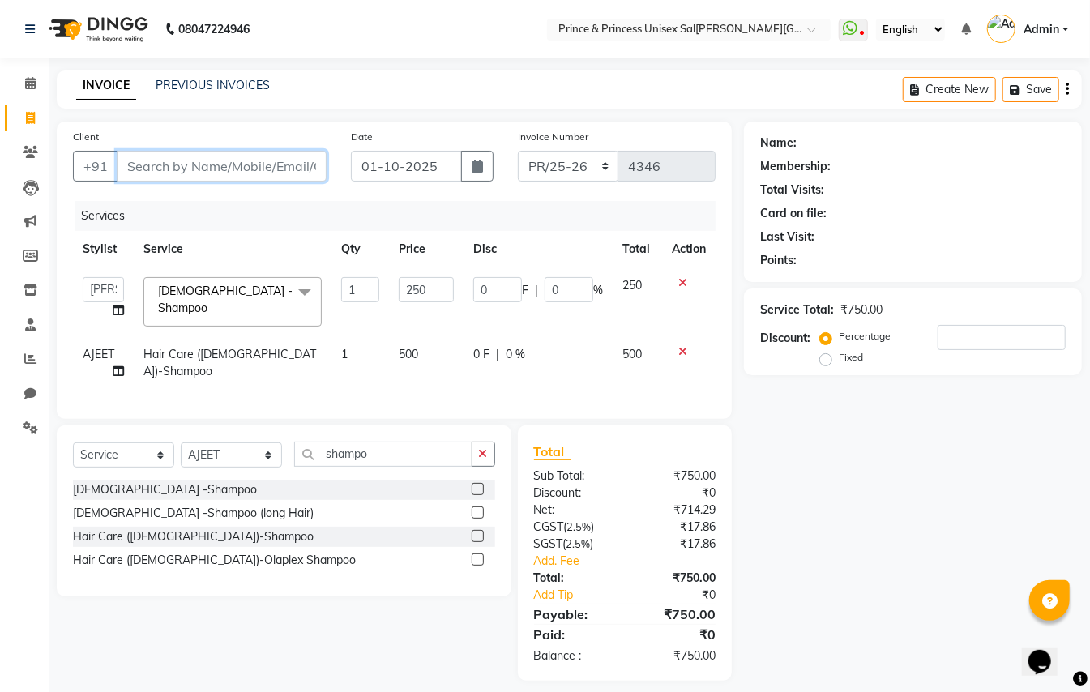
click at [255, 167] on input "Client" at bounding box center [222, 166] width 210 height 31
type input "9"
type input "0"
type input "9899449966"
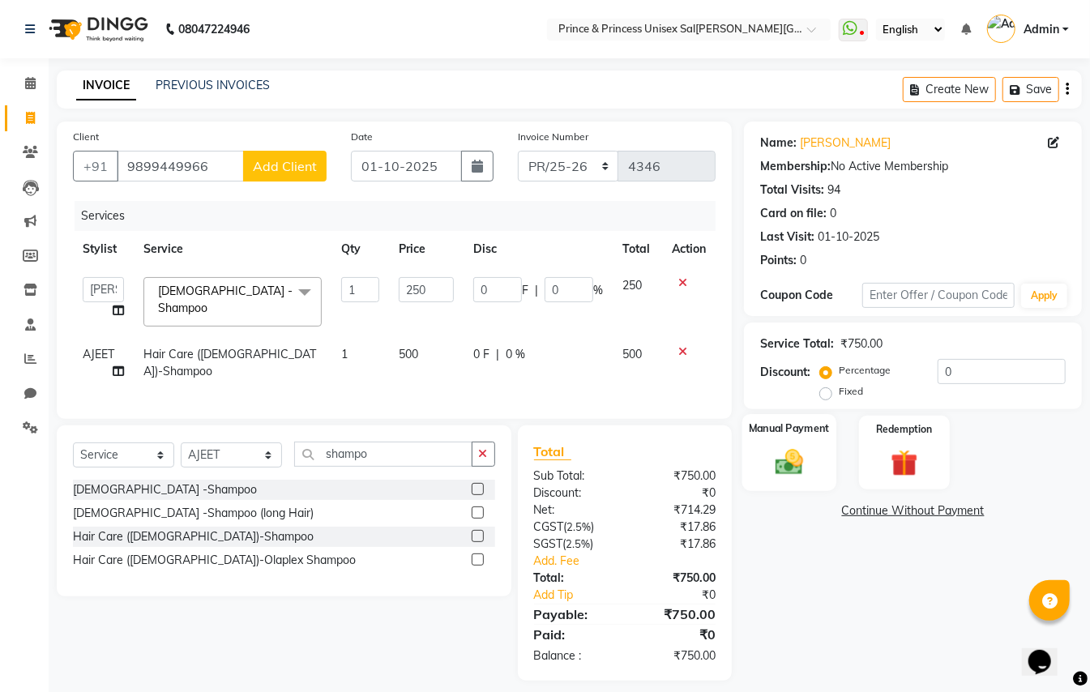
click at [799, 456] on img at bounding box center [789, 462] width 45 height 32
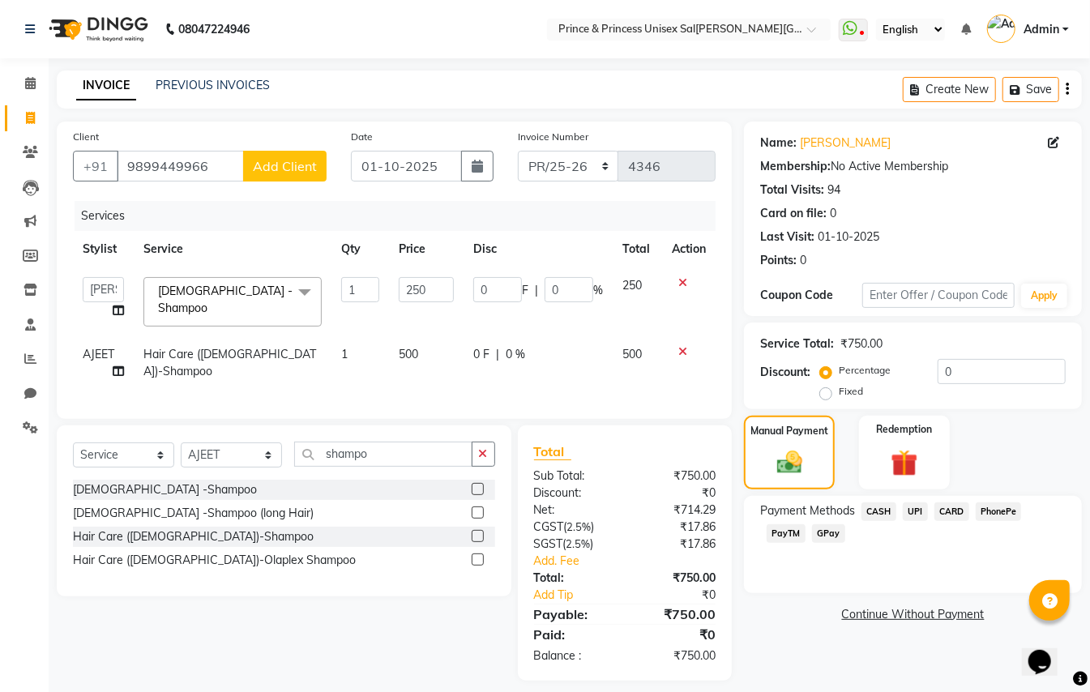
click at [913, 511] on span "UPI" at bounding box center [915, 512] width 25 height 19
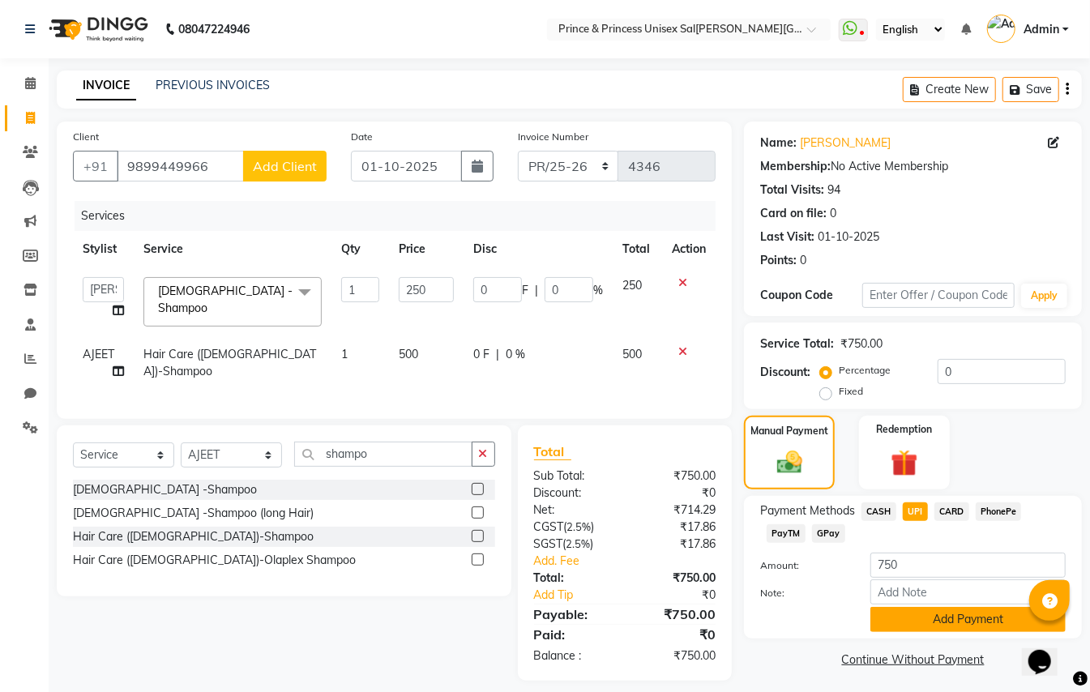
click at [932, 623] on button "Add Payment" at bounding box center [968, 619] width 195 height 25
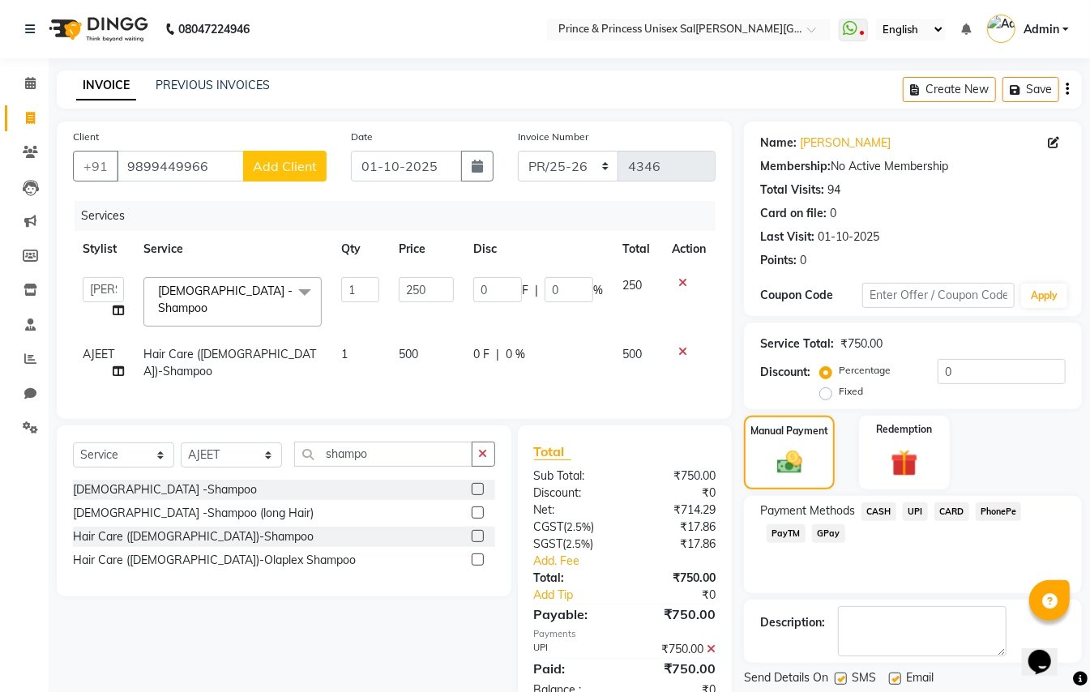
scroll to position [56, 0]
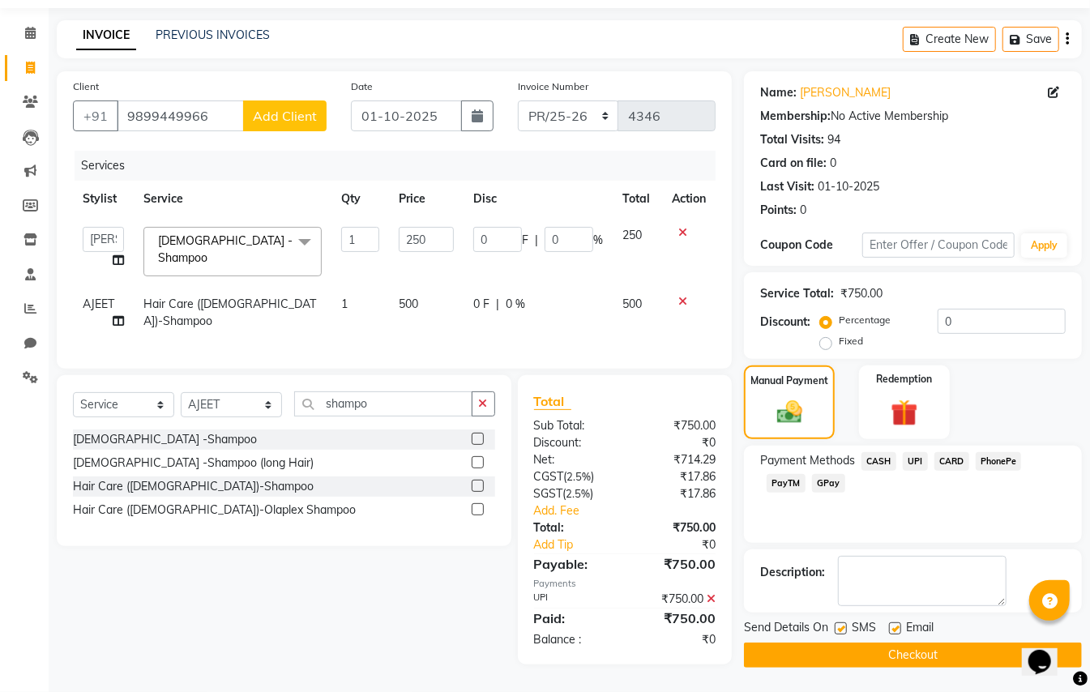
click at [939, 653] on button "Checkout" at bounding box center [913, 655] width 338 height 25
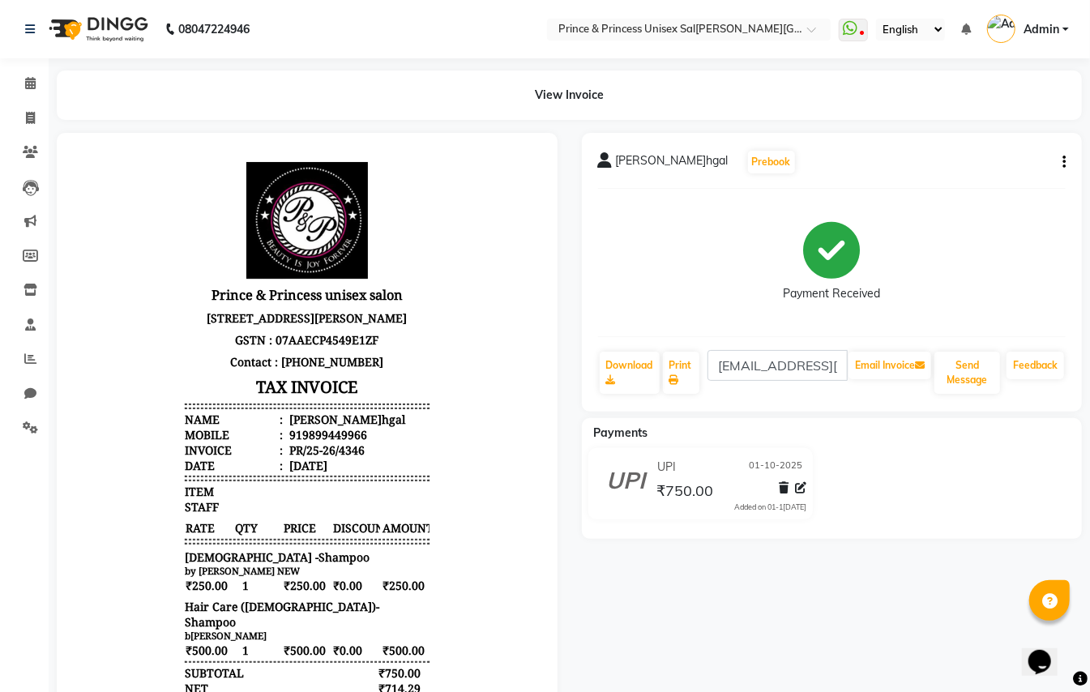
click at [1064, 11] on nav "08047224946 Select Location × Prince & Princess Unisex Salon, Chittaranjan Park…" at bounding box center [545, 29] width 1090 height 58
click at [34, 118] on icon at bounding box center [30, 118] width 9 height 12
select select "service"
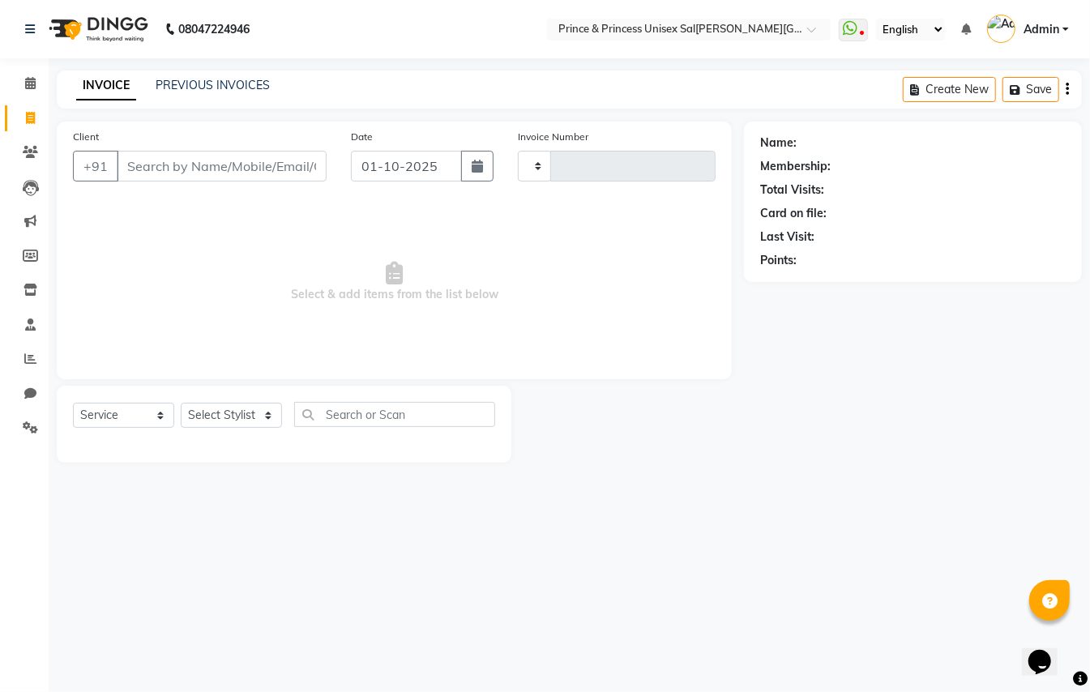
type input "4347"
select select "3760"
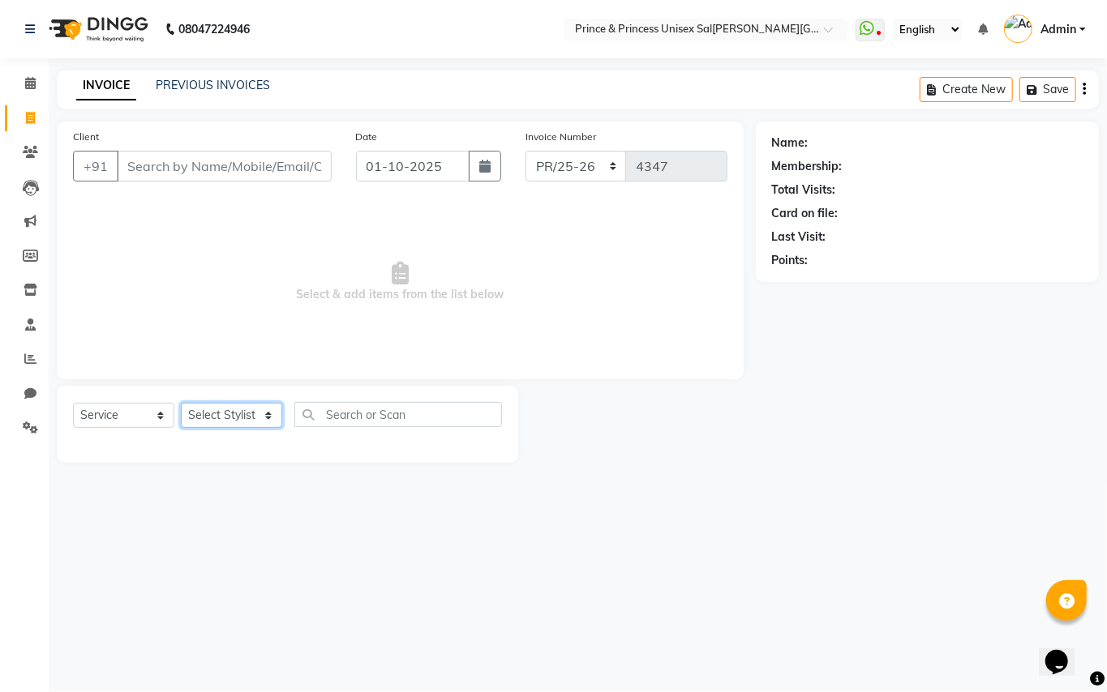
click at [199, 417] on select "Select Stylist" at bounding box center [231, 415] width 101 height 25
select select "44027"
click at [452, 413] on input "text" at bounding box center [398, 414] width 208 height 25
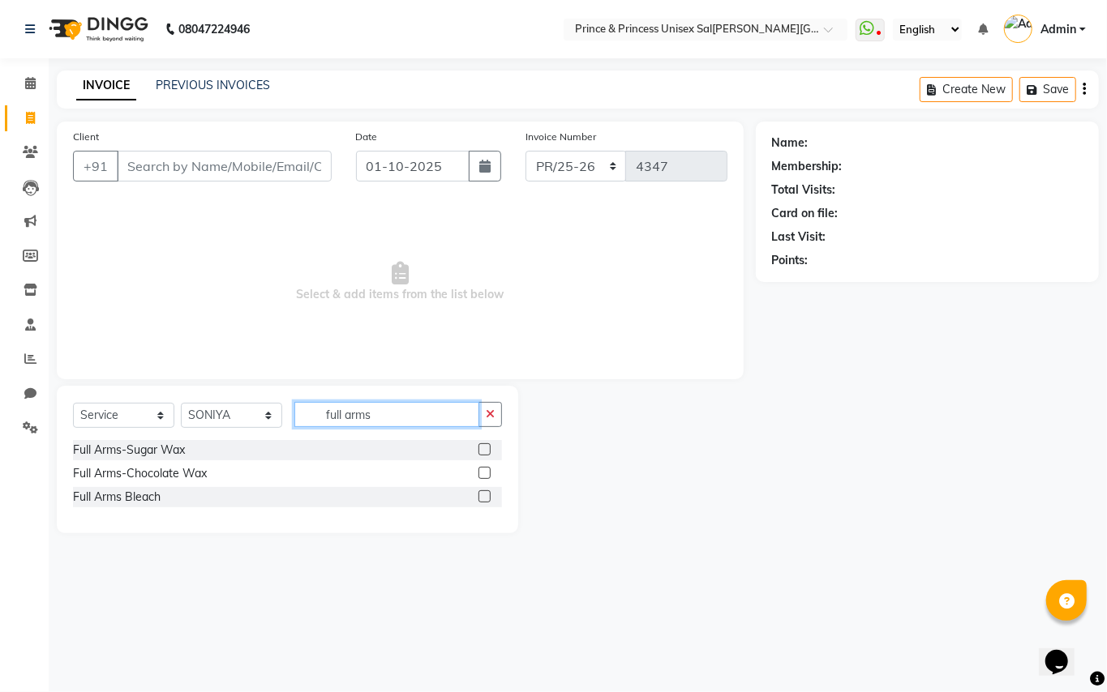
type input "full arms"
click at [487, 473] on label at bounding box center [484, 473] width 12 height 12
click at [487, 473] on input "checkbox" at bounding box center [483, 474] width 11 height 11
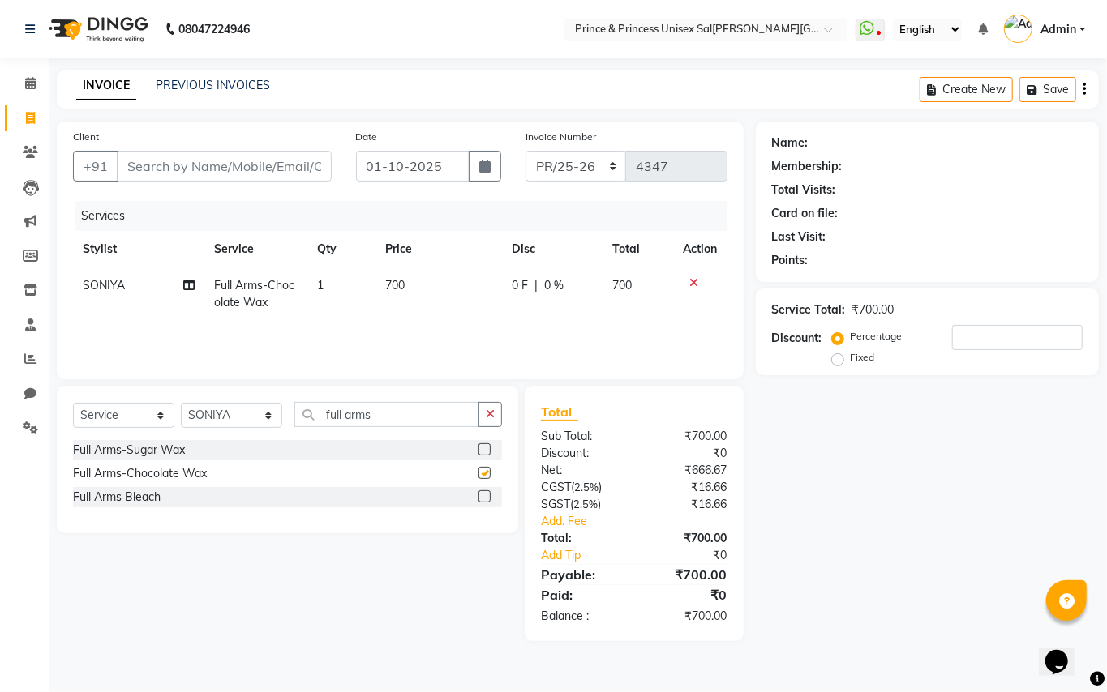
checkbox input "false"
click at [430, 289] on td "700" at bounding box center [438, 295] width 127 height 54
select select "44027"
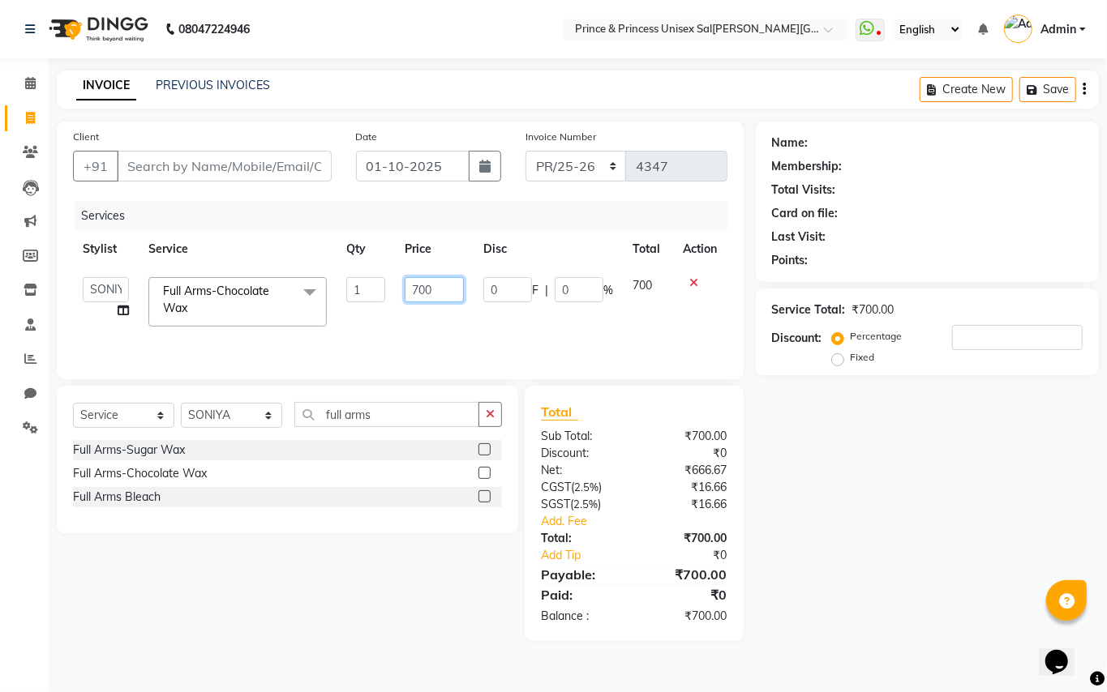
drag, startPoint x: 433, startPoint y: 289, endPoint x: 374, endPoint y: 286, distance: 59.2
click at [374, 286] on tr "ABHISHEK AJEET AJEET NEW ARUN ASLAM CHANDAN GUDDU MAHESH MANI MEENAKSHI MONU PI…" at bounding box center [400, 302] width 654 height 69
type input "1300"
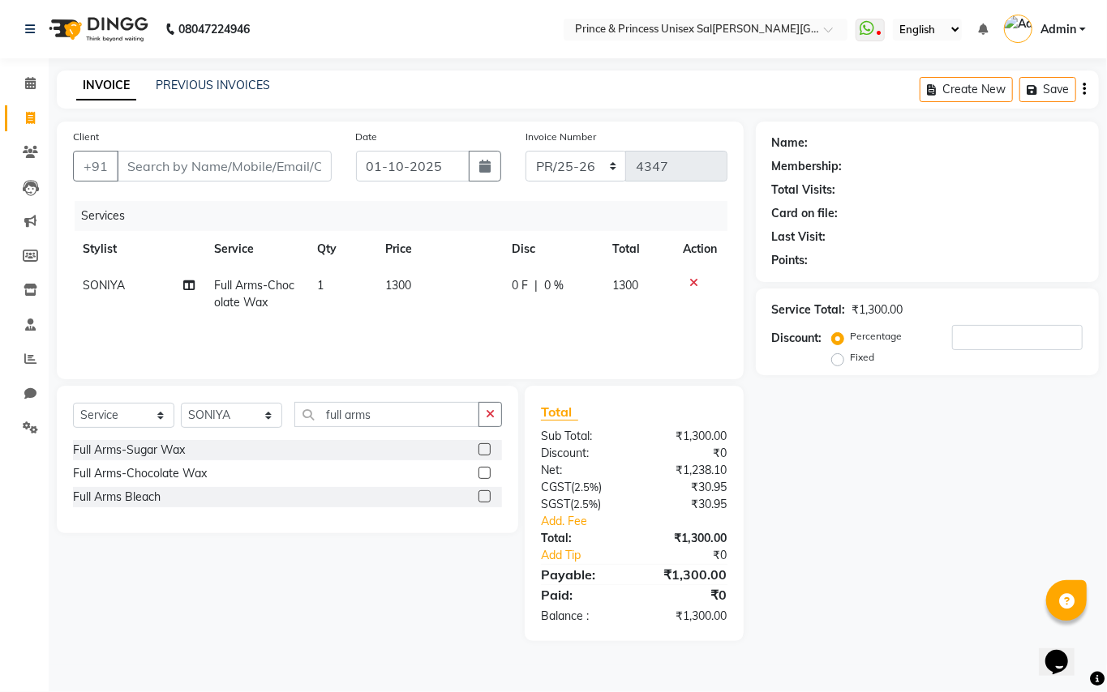
click at [446, 324] on div "Services Stylist Service Qty Price Disc Total Action SONIYA Full Arms-Chocolate…" at bounding box center [400, 282] width 654 height 162
click at [296, 173] on input "Client" at bounding box center [224, 166] width 215 height 31
type input "9"
type input "0"
type input "9899449966"
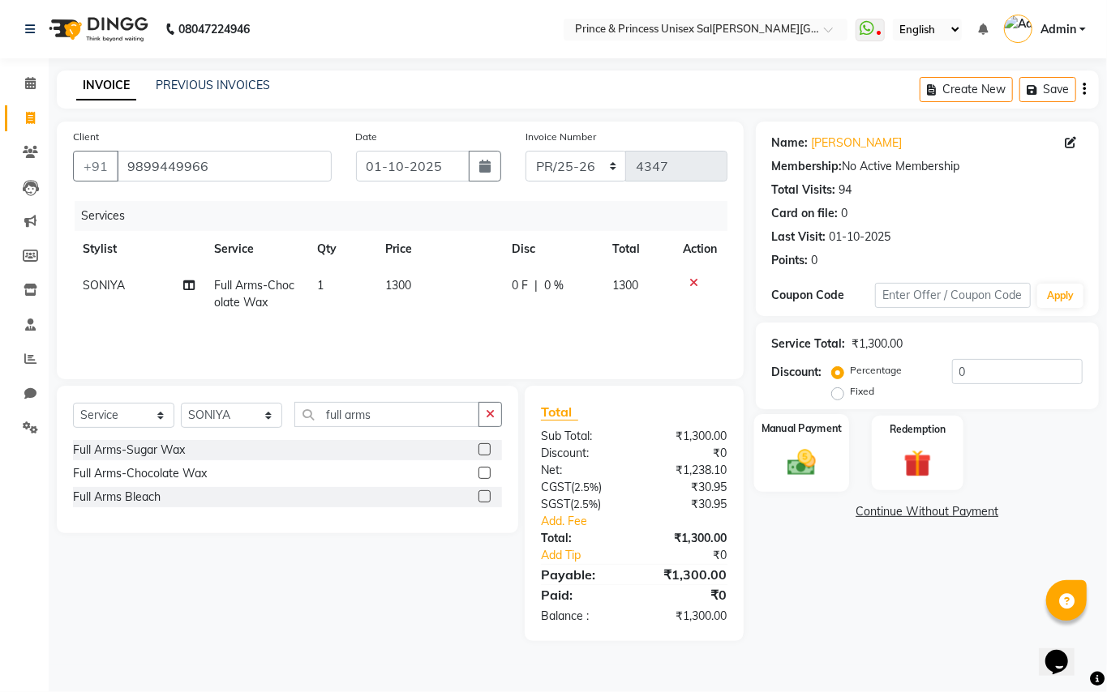
click at [803, 460] on img at bounding box center [801, 462] width 46 height 33
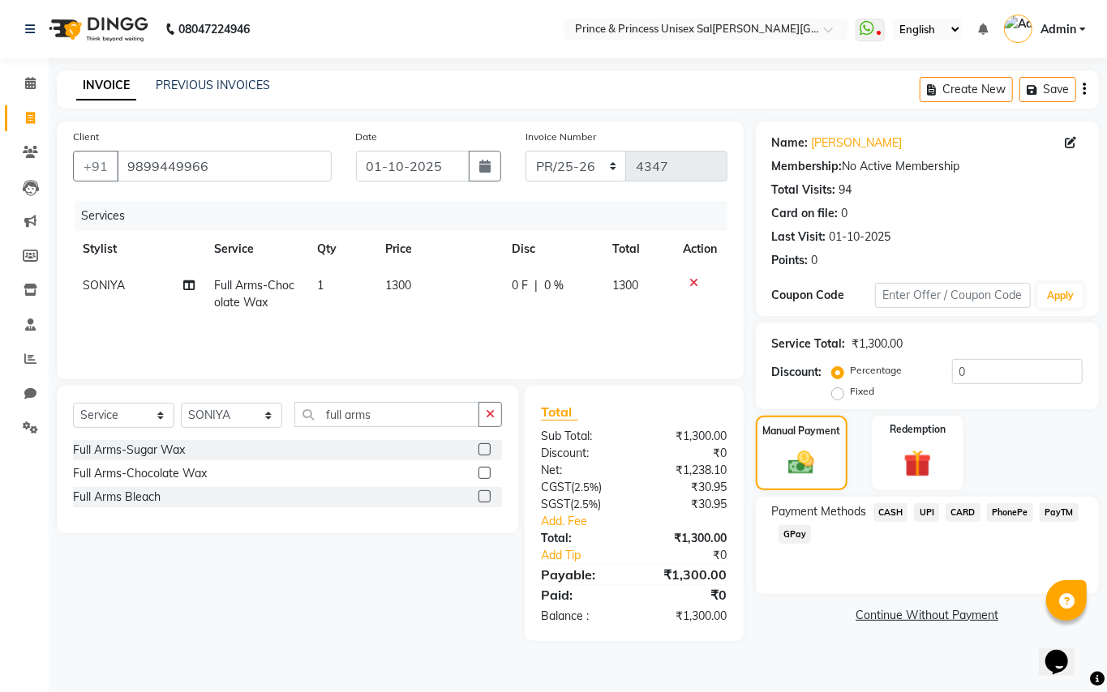
click at [887, 516] on span "CASH" at bounding box center [890, 512] width 35 height 19
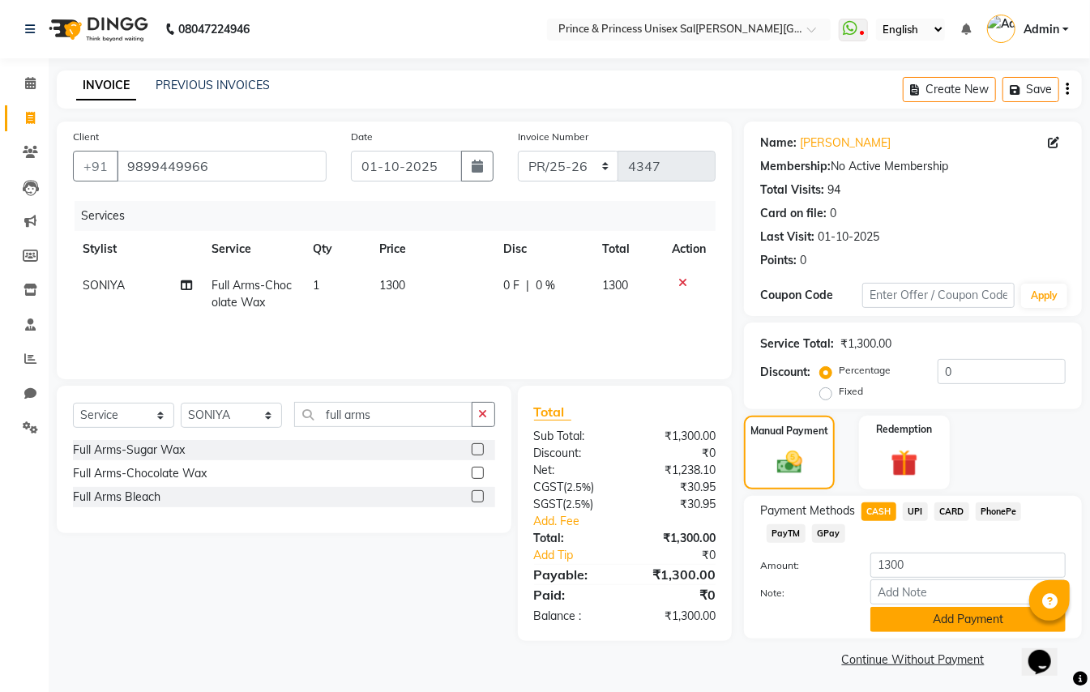
click at [922, 617] on button "Add Payment" at bounding box center [968, 619] width 195 height 25
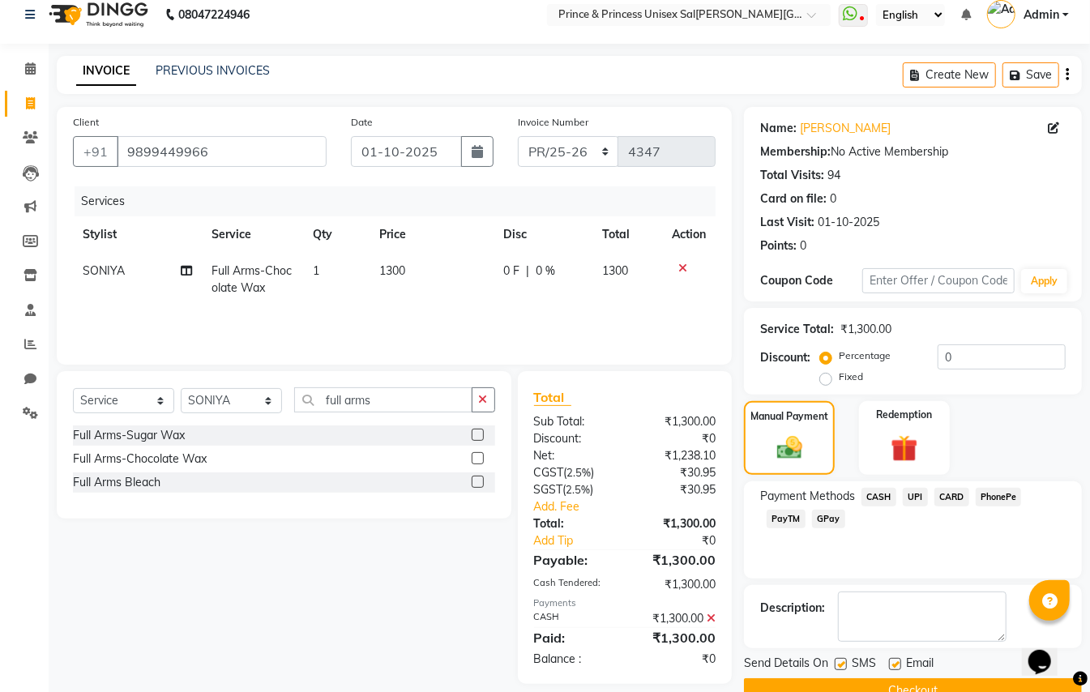
scroll to position [50, 0]
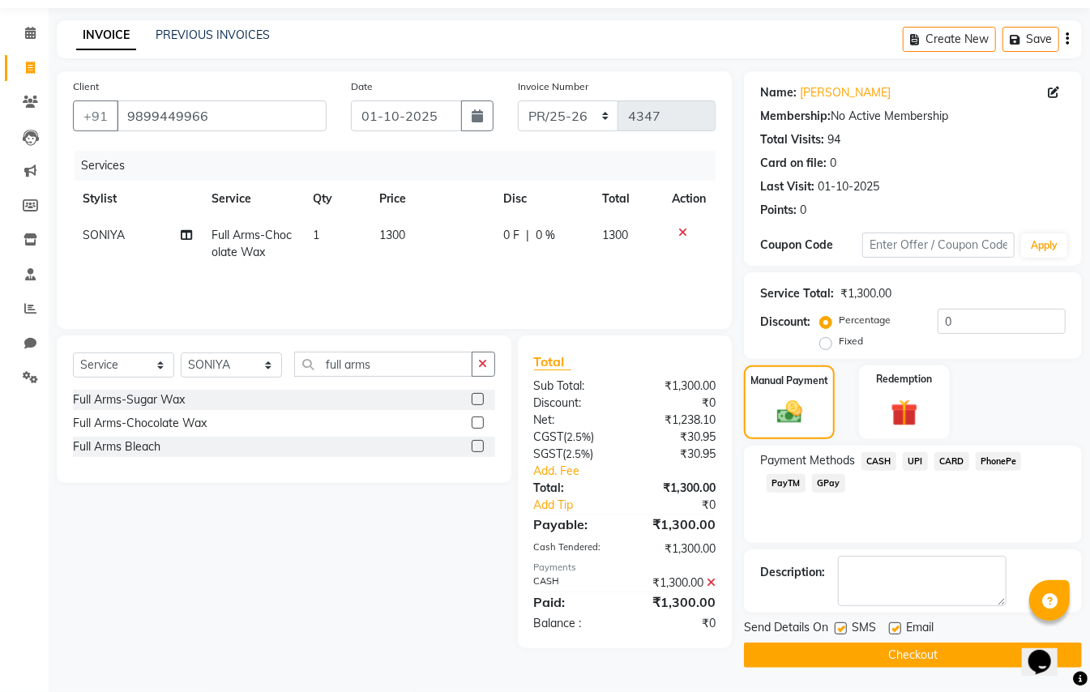
click at [966, 644] on button "Checkout" at bounding box center [913, 655] width 338 height 25
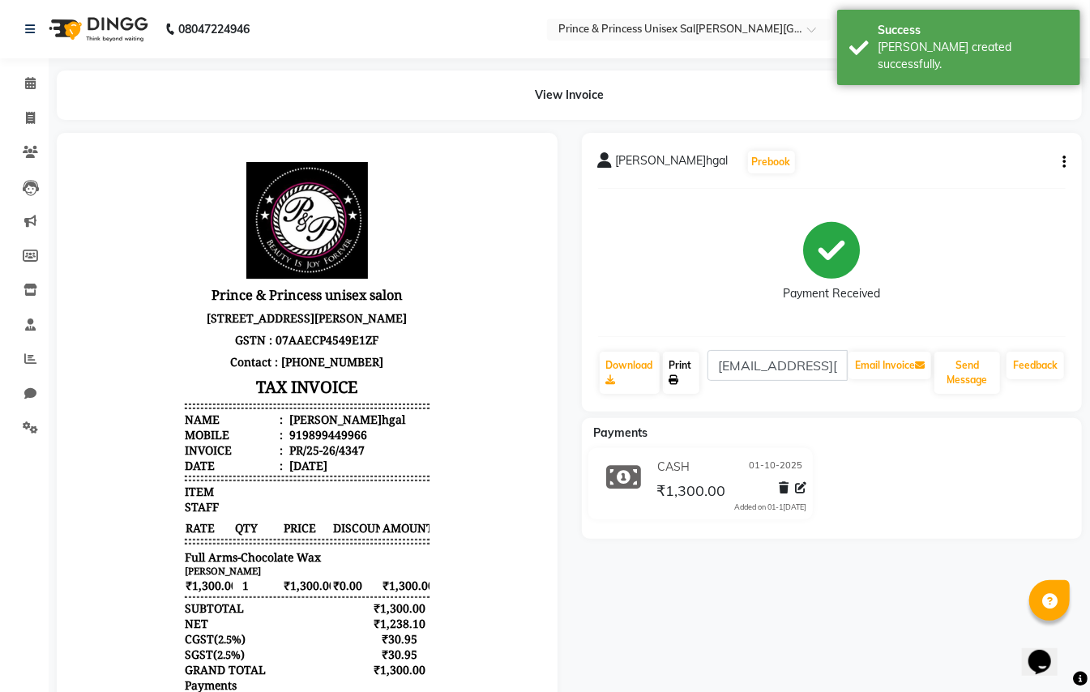
click at [678, 368] on link "Print" at bounding box center [681, 373] width 37 height 42
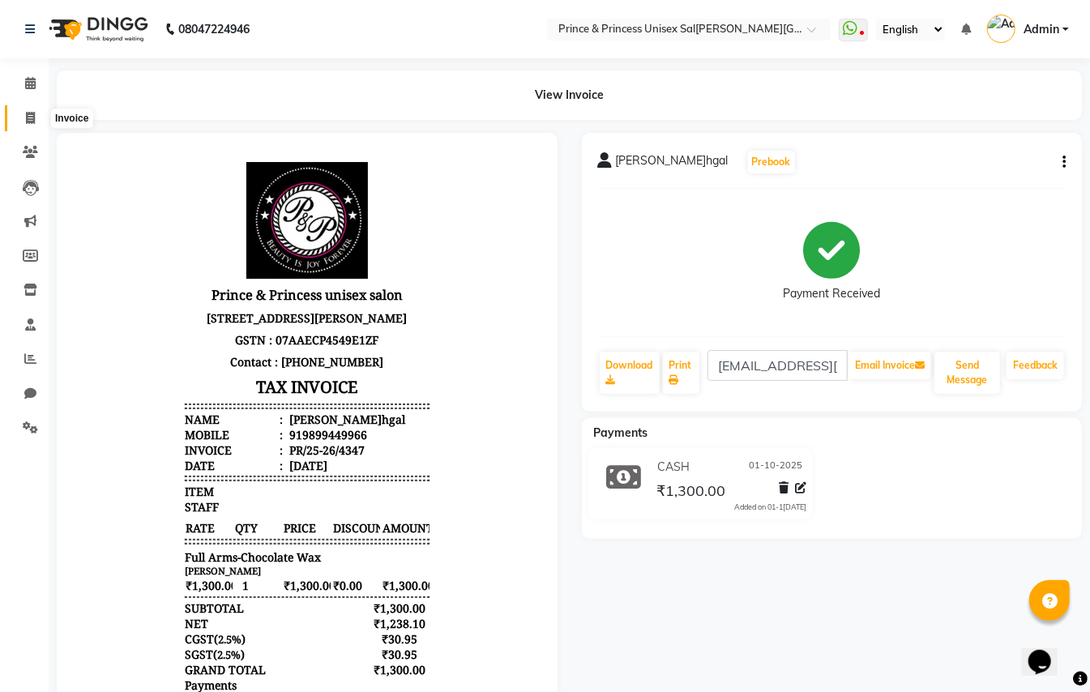
click at [32, 120] on icon at bounding box center [30, 118] width 9 height 12
select select "service"
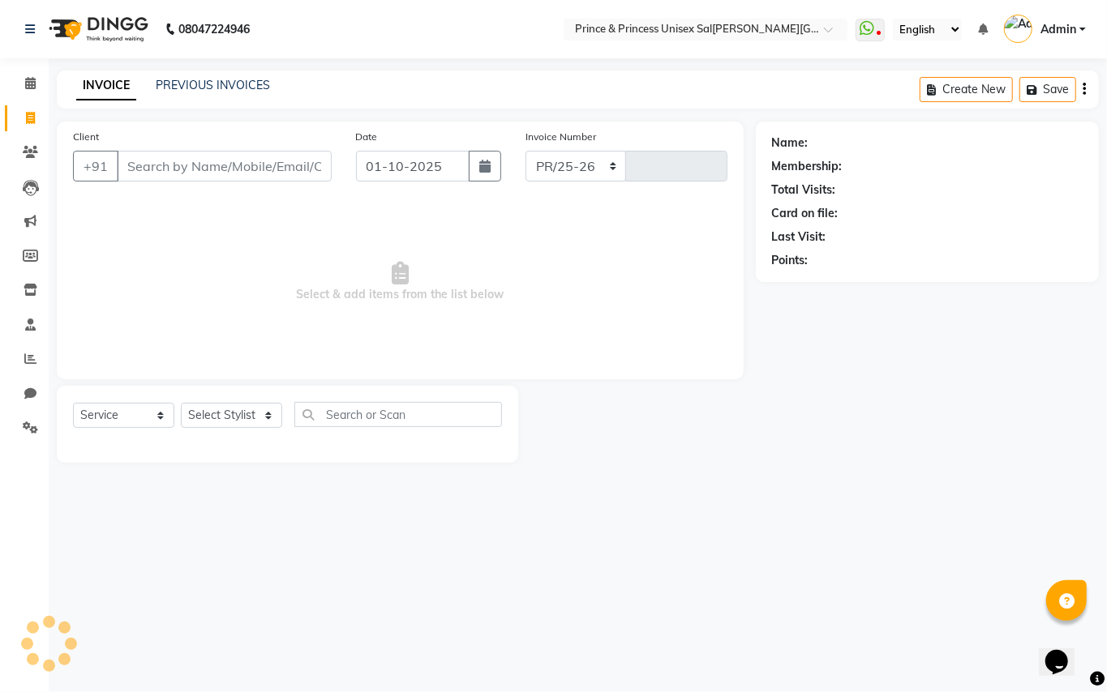
select select "3760"
type input "4348"
click at [271, 176] on input "Client" at bounding box center [224, 166] width 215 height 31
type input "9311446161"
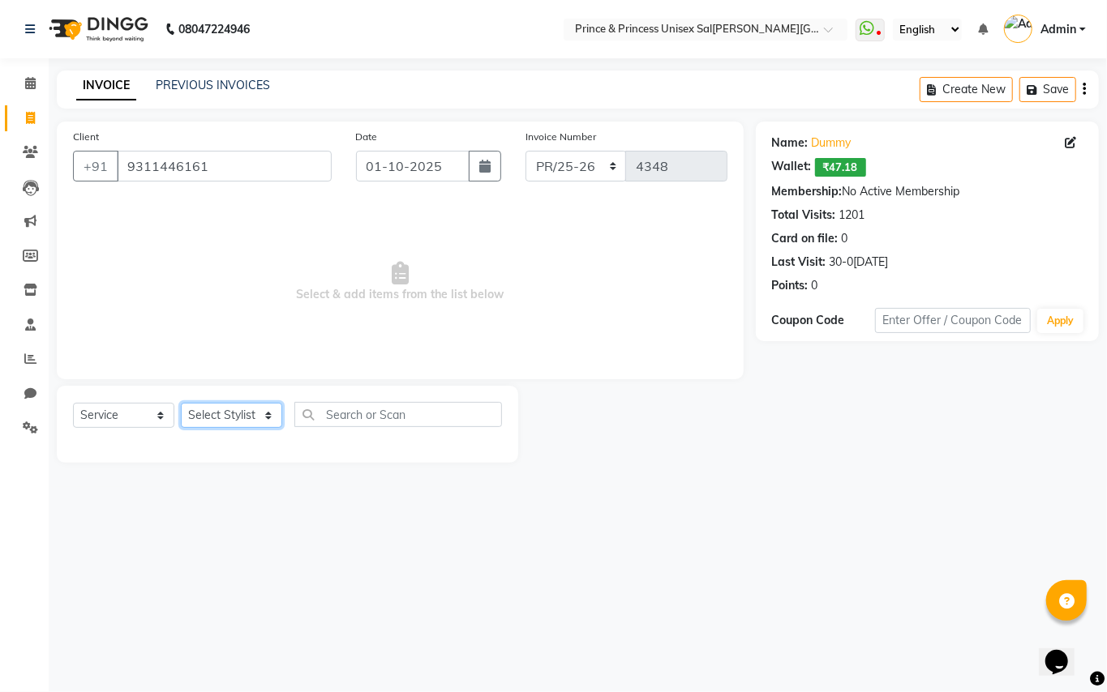
click at [228, 407] on select "Select Stylist ABHISHEK [PERSON_NAME] NEW [PERSON_NAME] [PERSON_NAME] [PERSON_N…" at bounding box center [231, 415] width 101 height 25
select select "50724"
drag, startPoint x: 228, startPoint y: 407, endPoint x: 365, endPoint y: 400, distance: 137.2
click at [228, 407] on select "Select Stylist ABHISHEK [PERSON_NAME] NEW [PERSON_NAME] [PERSON_NAME] [PERSON_N…" at bounding box center [231, 415] width 101 height 25
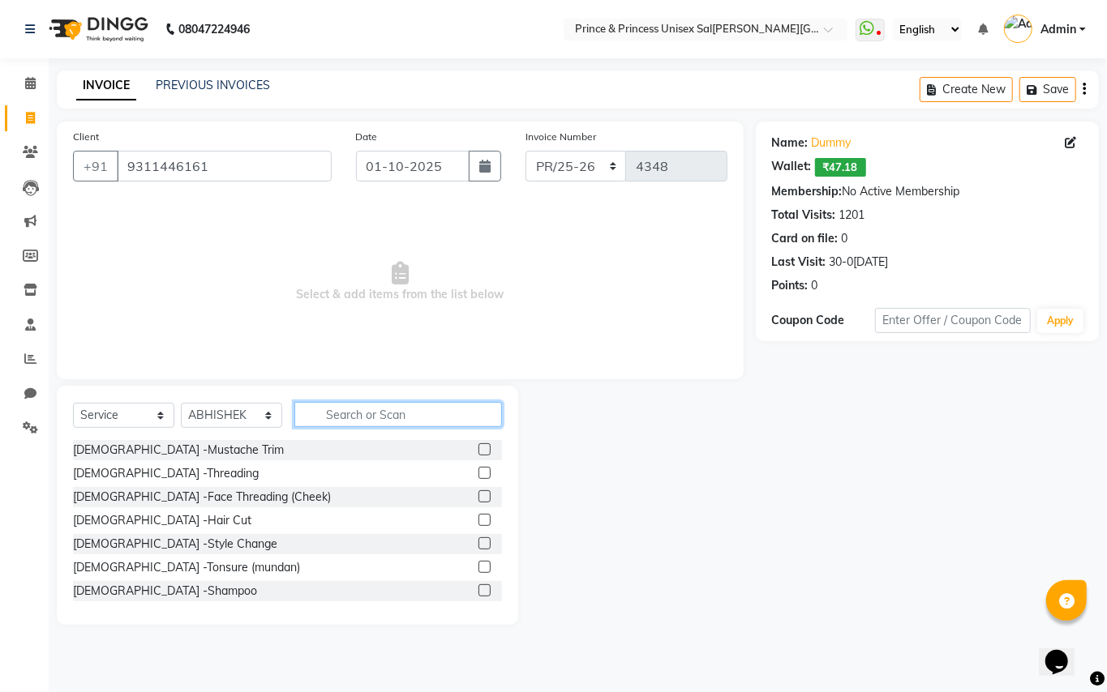
click at [378, 413] on input "text" at bounding box center [398, 414] width 208 height 25
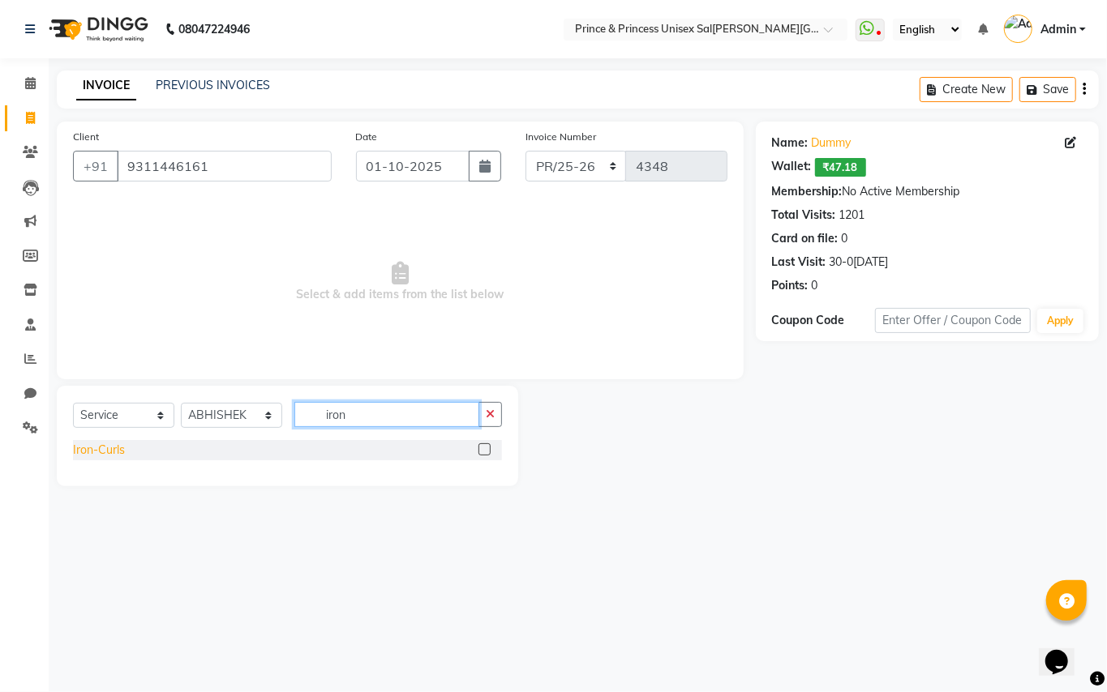
type input "iron"
click at [107, 449] on div "Iron-Curls" at bounding box center [99, 450] width 52 height 17
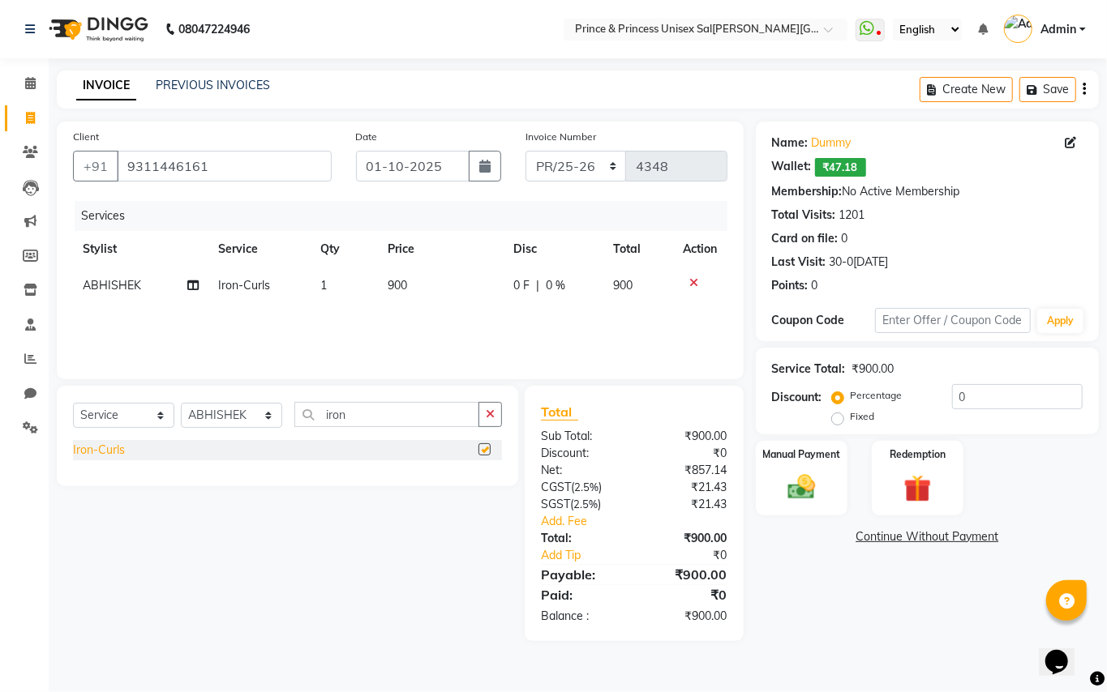
checkbox input "false"
click at [215, 413] on select "Select Stylist ABHISHEK [PERSON_NAME] NEW [PERSON_NAME] [PERSON_NAME] [PERSON_N…" at bounding box center [231, 415] width 101 height 25
select select "62875"
drag, startPoint x: 353, startPoint y: 413, endPoint x: 238, endPoint y: 260, distance: 192.1
click at [263, 377] on div "Client +91 9311446161 Date 01-10-2025 Invoice Number PR/25-26 V/2025 V/2025-26 …" at bounding box center [400, 382] width 711 height 520
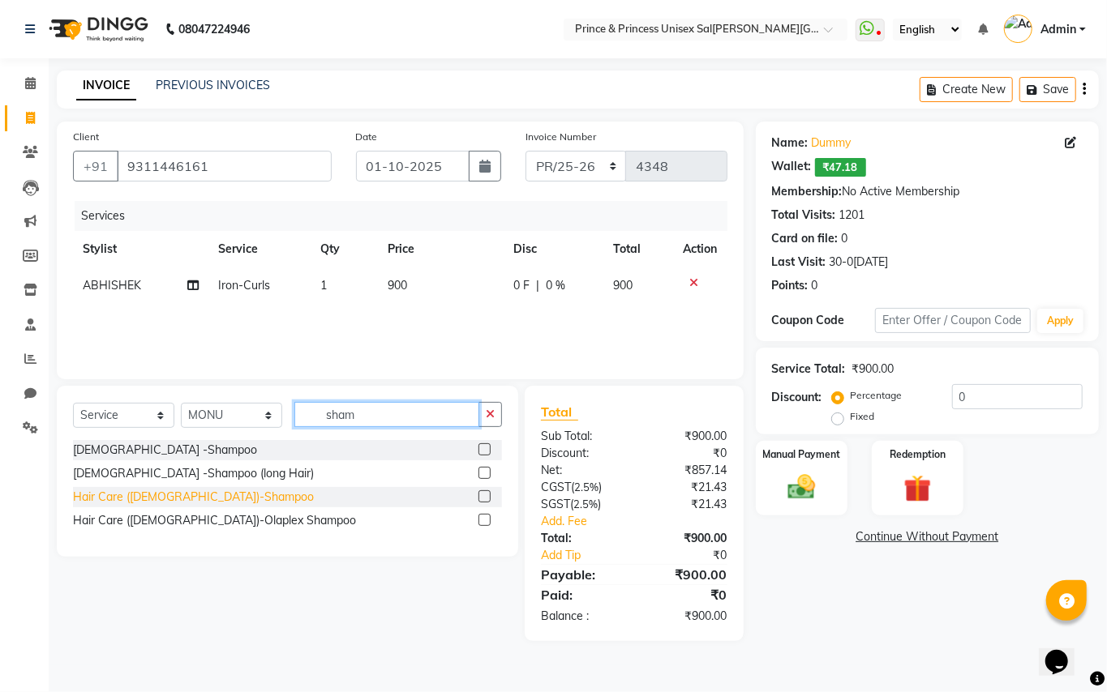
type input "sham"
click at [133, 498] on div "Hair Care ([DEMOGRAPHIC_DATA])-Shampoo" at bounding box center [193, 497] width 241 height 17
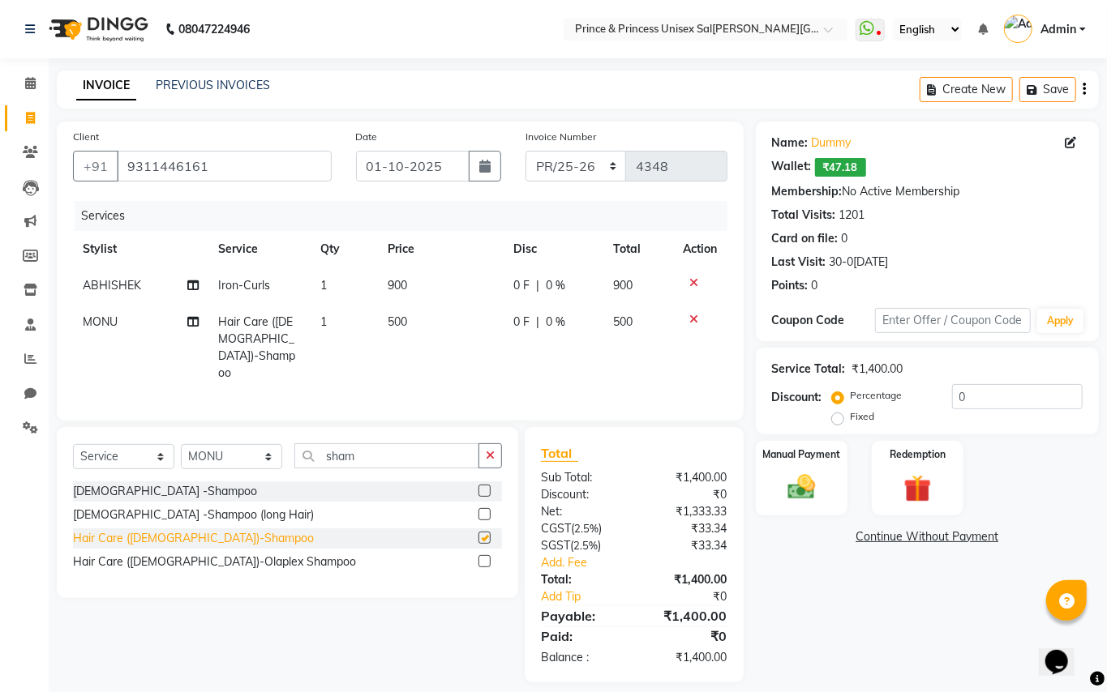
checkbox input "false"
click at [214, 444] on select "Select Stylist ABHISHEK [PERSON_NAME] NEW [PERSON_NAME] [PERSON_NAME] [PERSON_N…" at bounding box center [231, 456] width 101 height 25
select select "63571"
drag, startPoint x: 214, startPoint y: 443, endPoint x: 342, endPoint y: 439, distance: 128.2
click at [214, 444] on select "Select Stylist ABHISHEK [PERSON_NAME] NEW [PERSON_NAME] [PERSON_NAME] [PERSON_N…" at bounding box center [231, 456] width 101 height 25
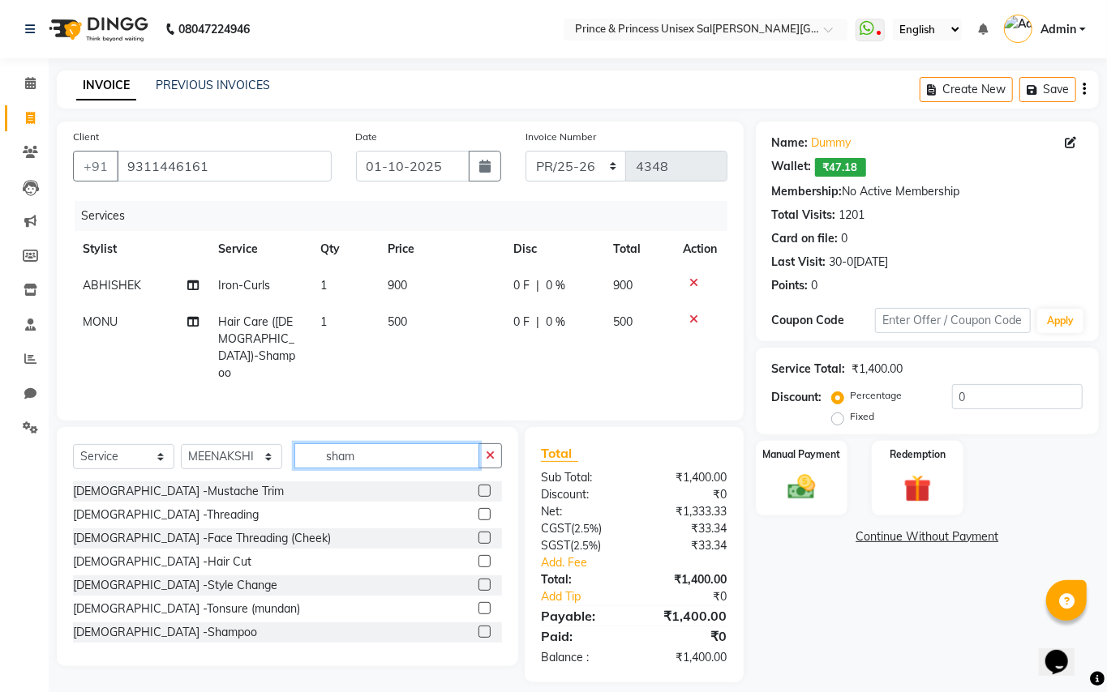
drag, startPoint x: 373, startPoint y: 439, endPoint x: 115, endPoint y: 199, distance: 352.8
click at [182, 302] on div "Client +91 9311446161 Date 01-10-2025 Invoice Number PR/25-26 V/2025 V/2025-26 …" at bounding box center [400, 402] width 711 height 561
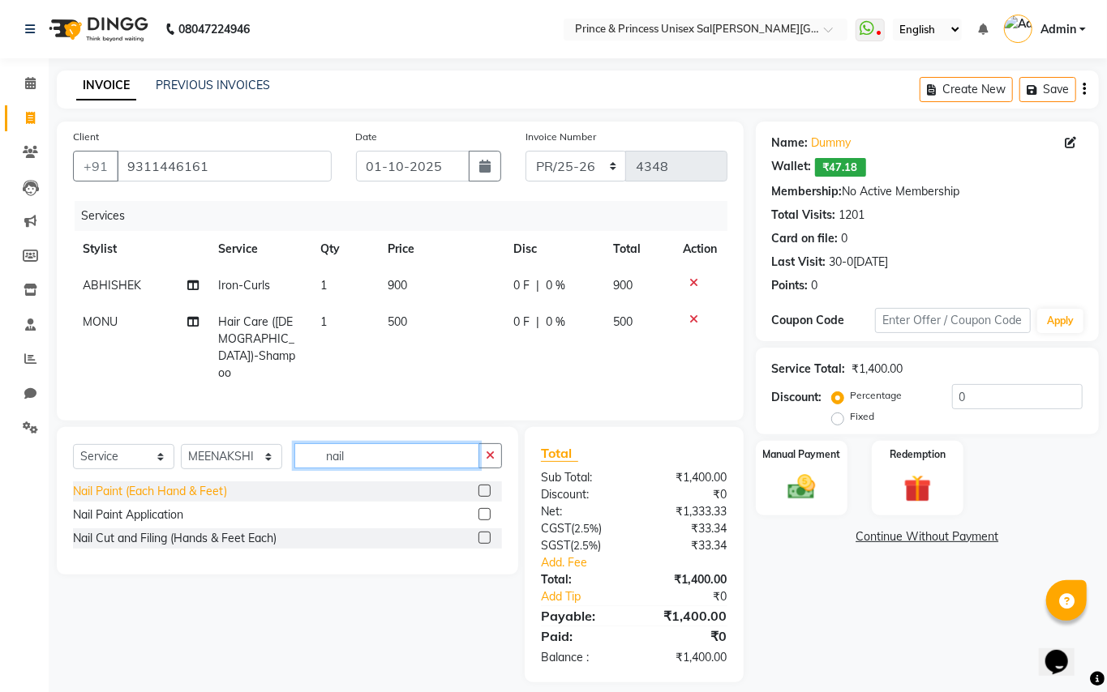
type input "nail"
click at [143, 483] on div "Nail Paint (Each Hand & Feet)" at bounding box center [150, 491] width 154 height 17
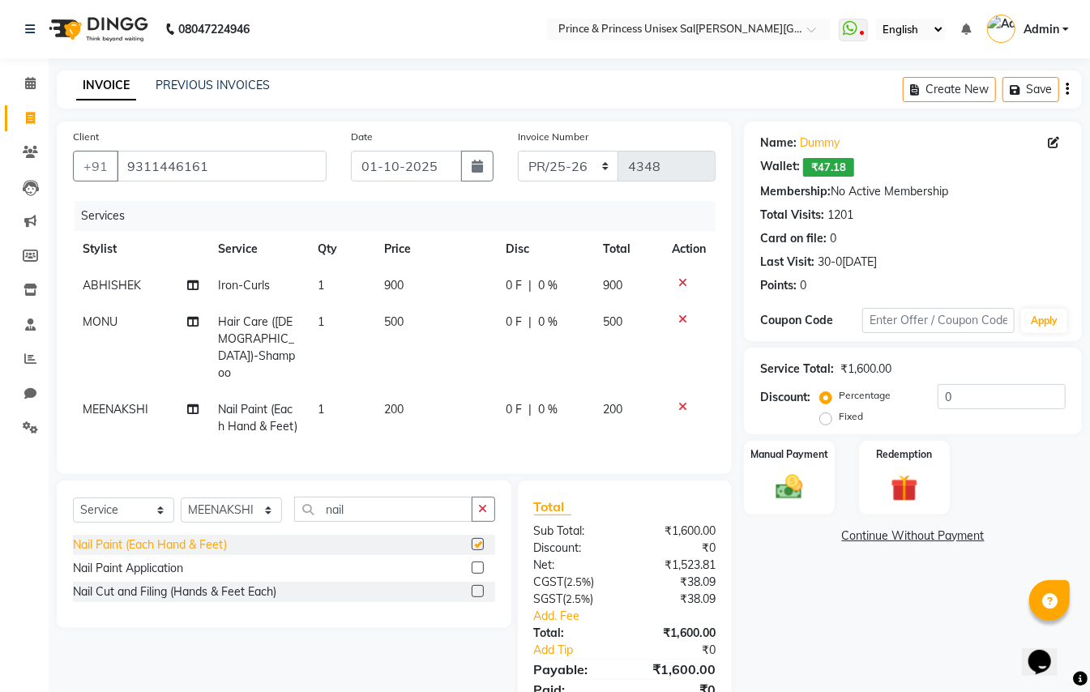
checkbox input "false"
drag, startPoint x: 203, startPoint y: 493, endPoint x: 196, endPoint y: 486, distance: 9.2
click at [202, 498] on select "Select Stylist ABHISHEK [PERSON_NAME] NEW [PERSON_NAME] [PERSON_NAME] [PERSON_N…" at bounding box center [231, 510] width 101 height 25
select select "17871"
drag, startPoint x: 195, startPoint y: 482, endPoint x: 331, endPoint y: 483, distance: 136.2
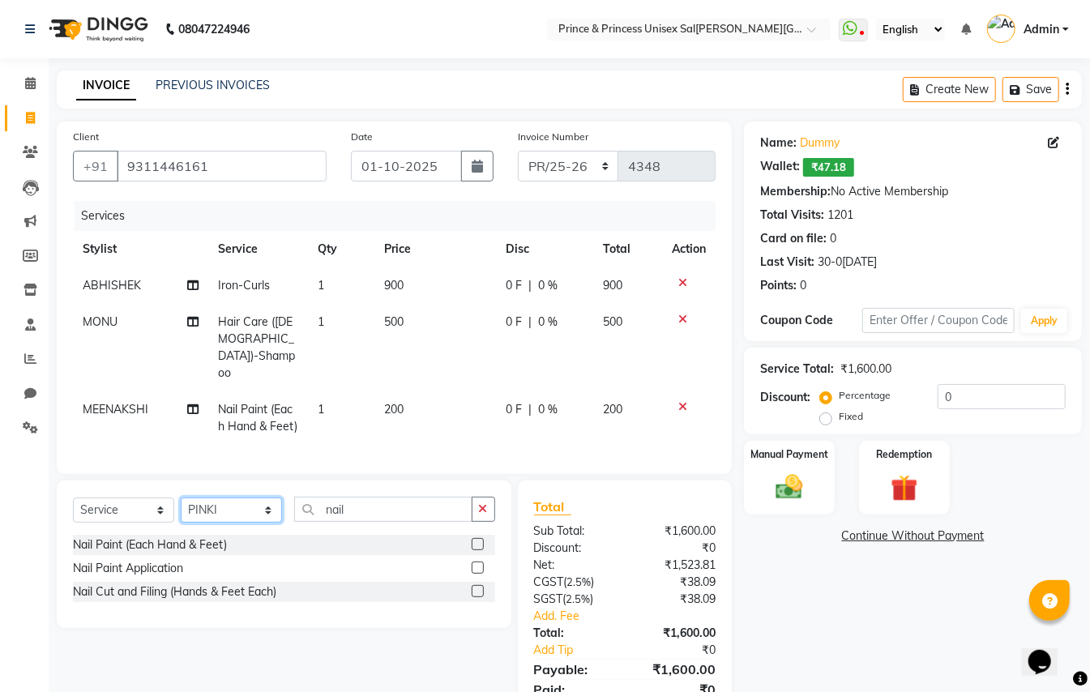
click at [202, 498] on select "Select Stylist ABHISHEK [PERSON_NAME] NEW [PERSON_NAME] [PERSON_NAME] [PERSON_N…" at bounding box center [231, 510] width 101 height 25
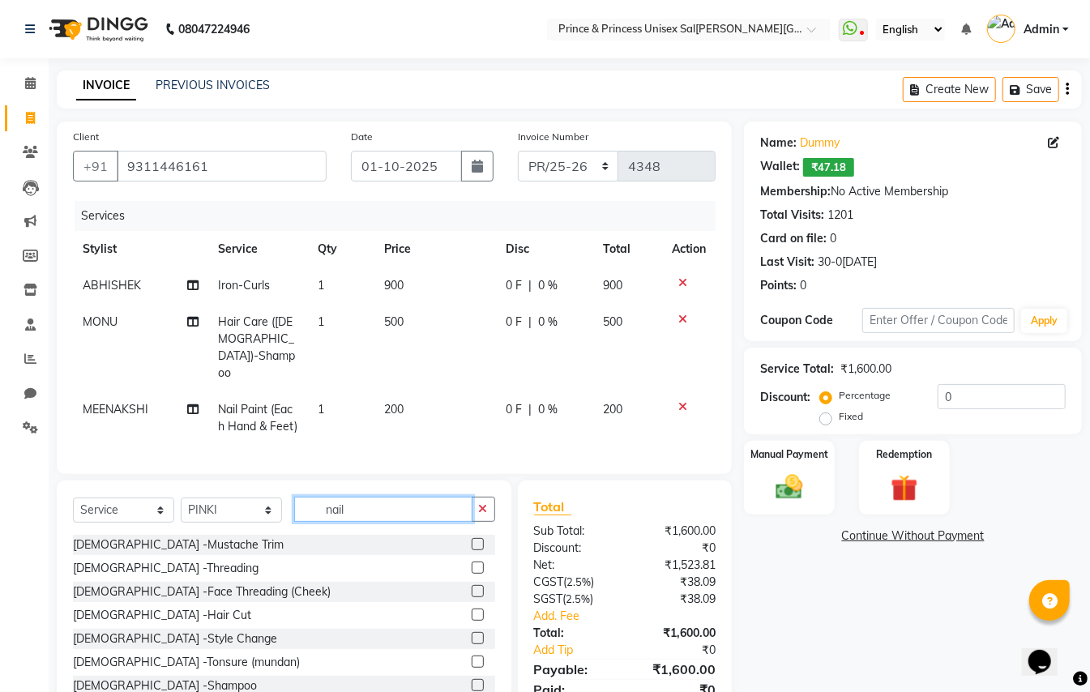
drag, startPoint x: 361, startPoint y: 486, endPoint x: 152, endPoint y: 315, distance: 269.6
click at [302, 452] on div "Client +91 9311446161 Date 01-10-2025 Invoice Number PR/25-26 V/2025 V/2025-26 …" at bounding box center [395, 429] width 700 height 615
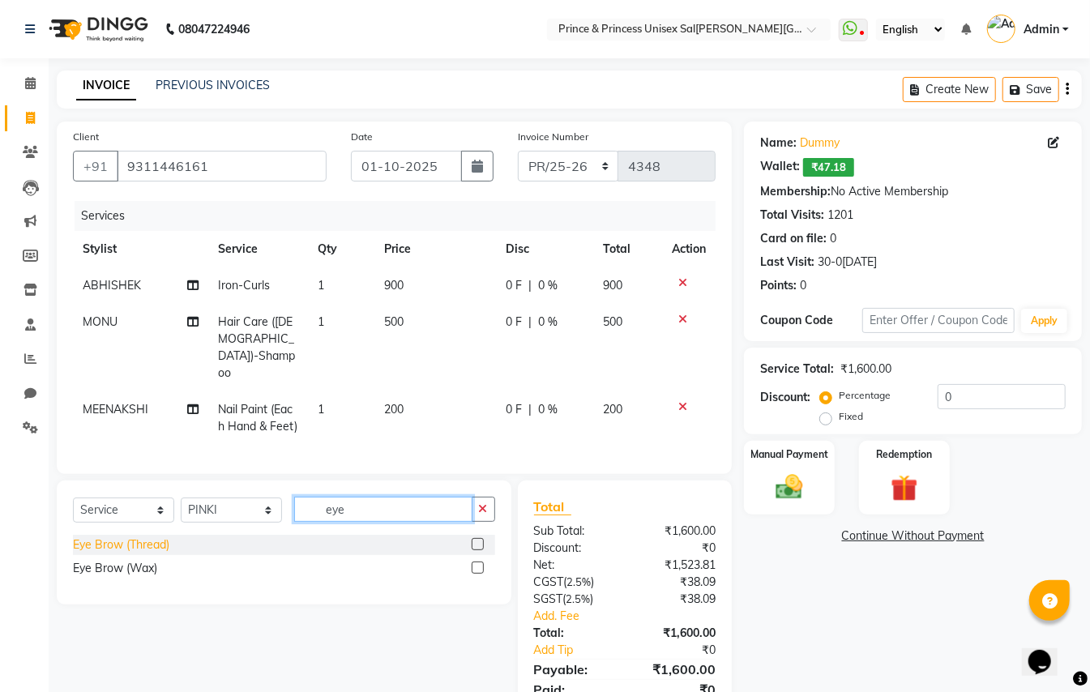
type input "eye"
click at [127, 537] on div "Eye Brow (Thread)" at bounding box center [121, 545] width 96 height 17
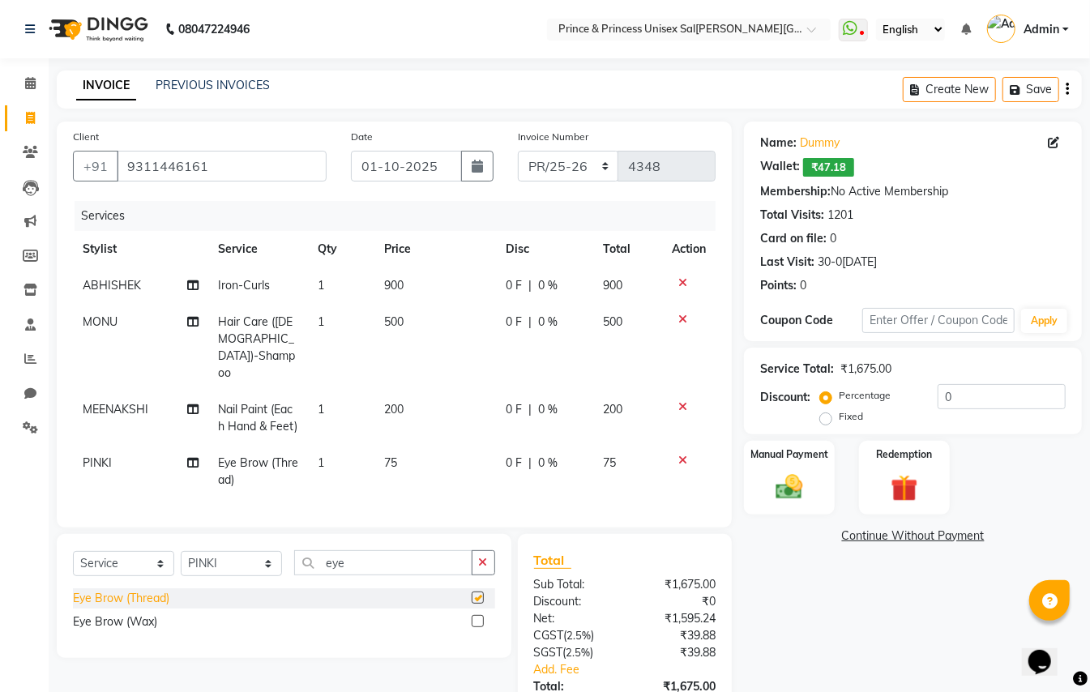
checkbox input "false"
click at [795, 485] on img at bounding box center [789, 487] width 45 height 32
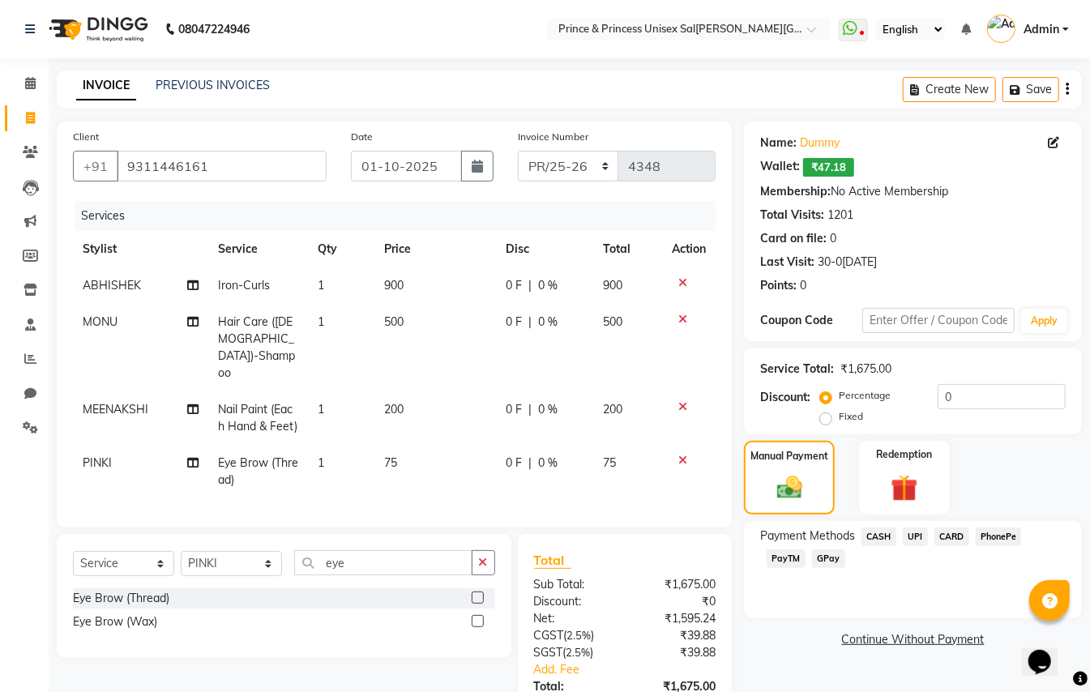
click at [887, 533] on span "CASH" at bounding box center [879, 537] width 35 height 19
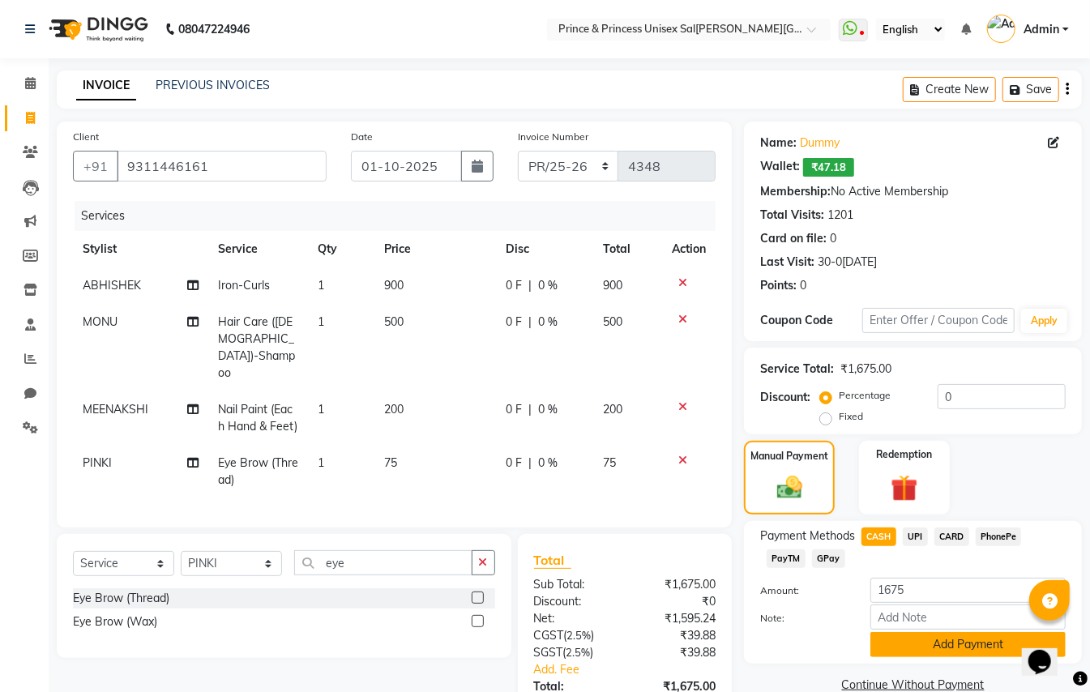
click at [918, 644] on button "Add Payment" at bounding box center [968, 644] width 195 height 25
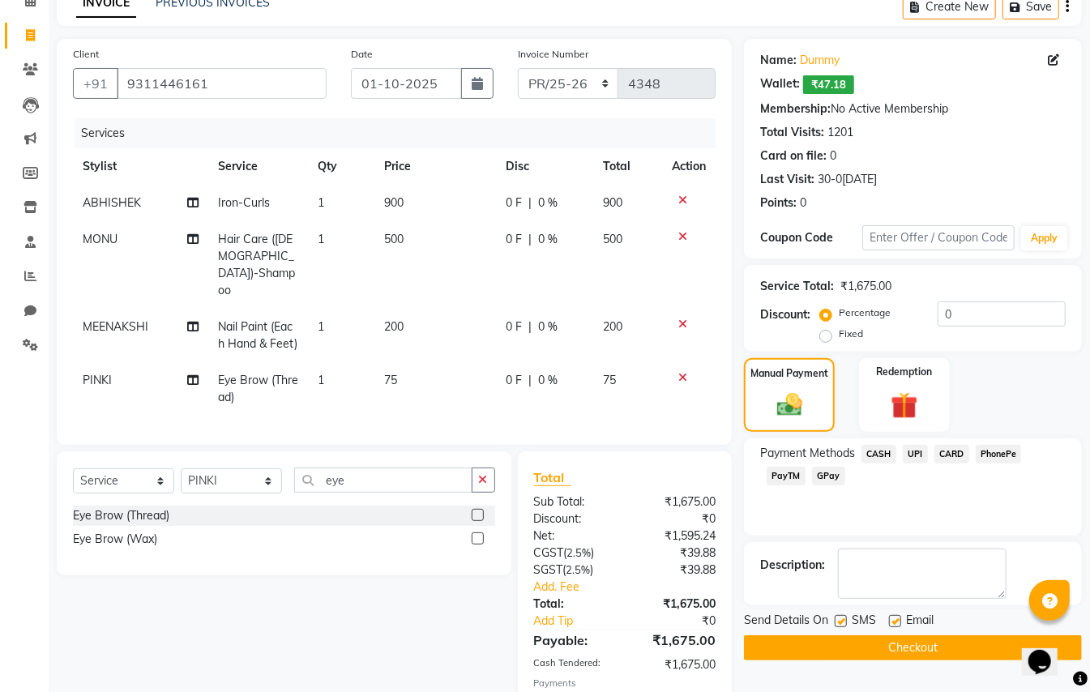
scroll to position [82, 0]
click at [968, 653] on button "Checkout" at bounding box center [913, 648] width 338 height 25
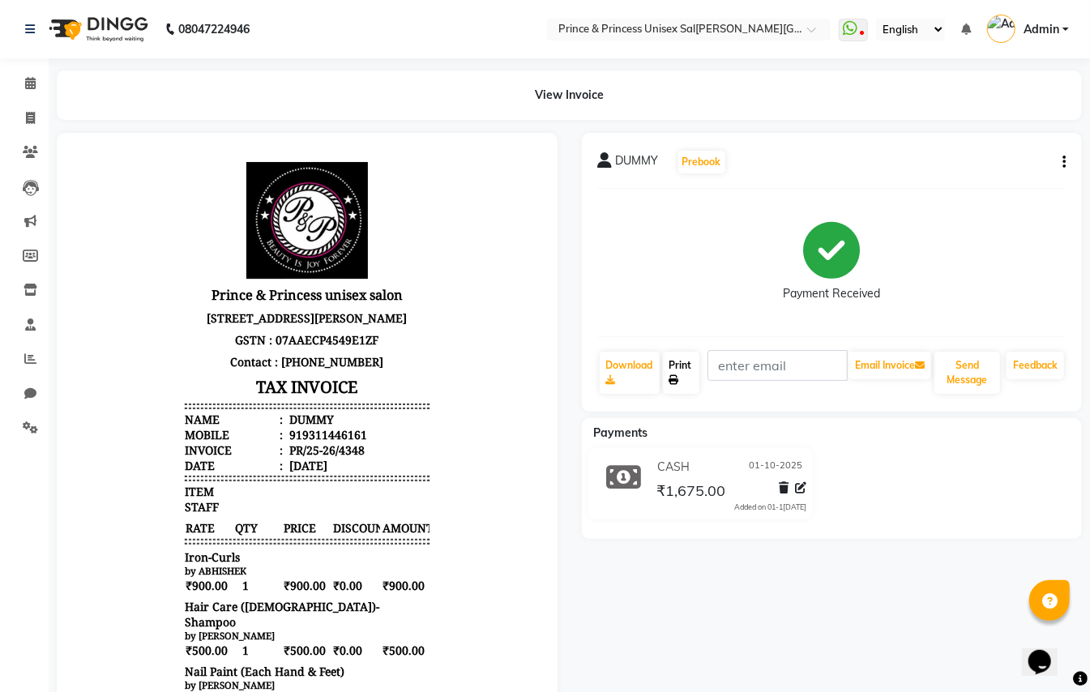
click at [685, 370] on link "Print" at bounding box center [681, 373] width 37 height 42
click at [1065, 163] on icon "button" at bounding box center [1064, 162] width 3 height 1
click at [968, 182] on div "Edit Invoice" at bounding box center [982, 182] width 111 height 20
select select "service"
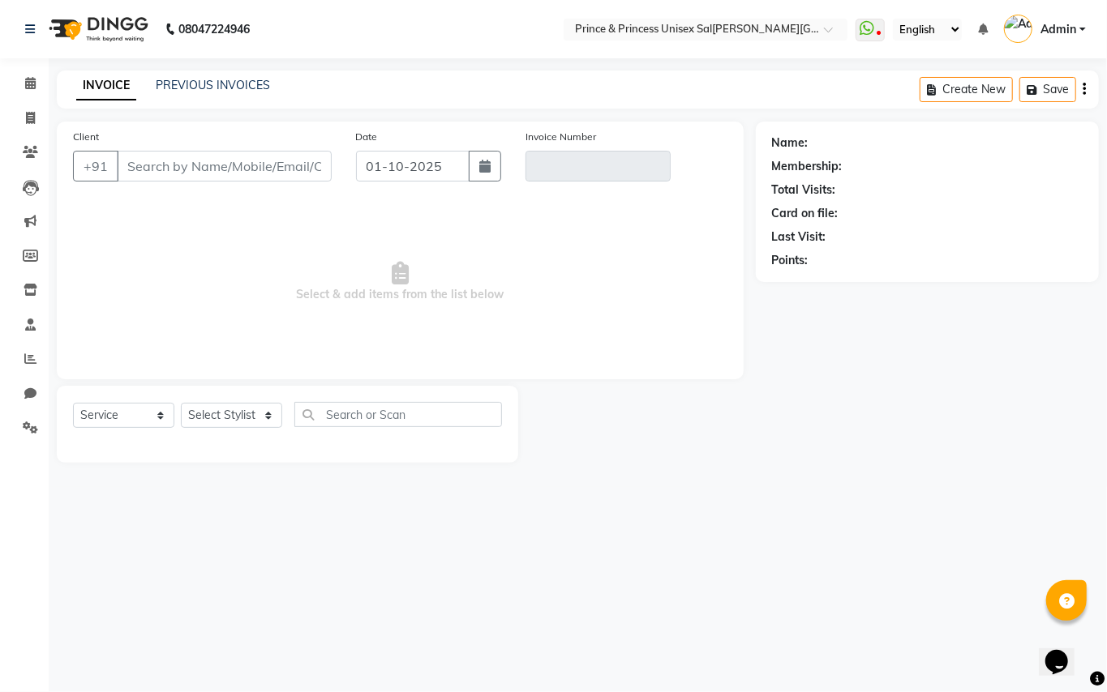
type input "9311446161"
type input "PR/25-26/4348"
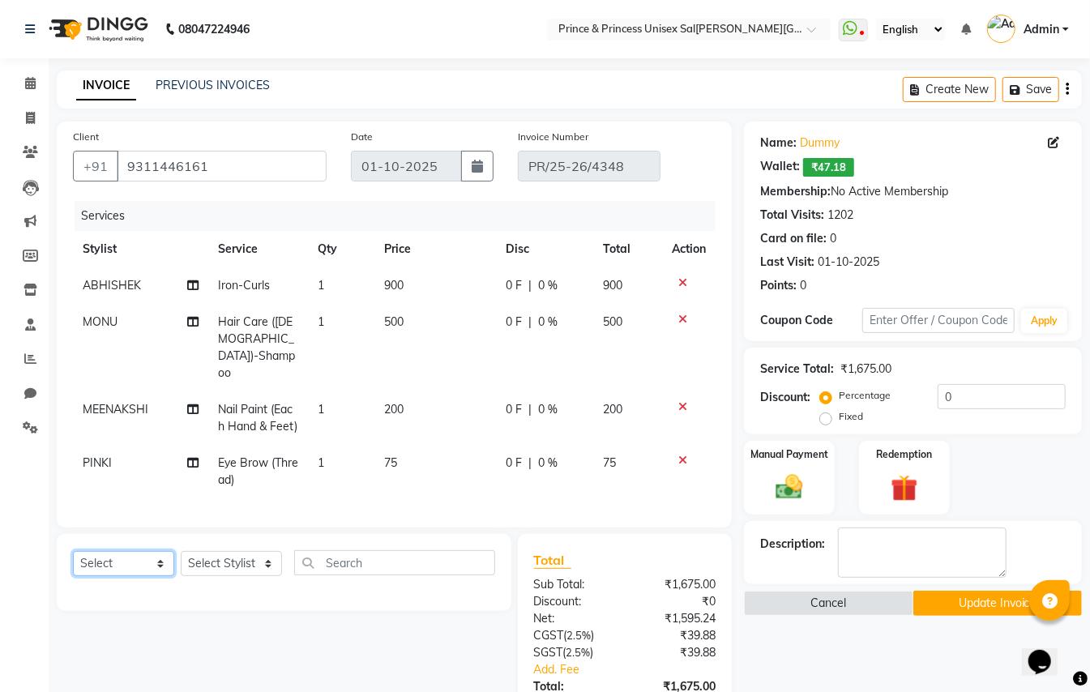
click at [108, 551] on select "Select Service Product Membership Package Voucher Prepaid Gift Card" at bounding box center [123, 563] width 101 height 25
select select "service"
click at [73, 551] on select "Select Service Product Membership Package Voucher Prepaid Gift Card" at bounding box center [123, 563] width 101 height 25
click at [211, 551] on select "Select Stylist ABHISHEK [PERSON_NAME] NEW [PERSON_NAME] [PERSON_NAME] [PERSON_N…" at bounding box center [231, 563] width 101 height 25
select select "17871"
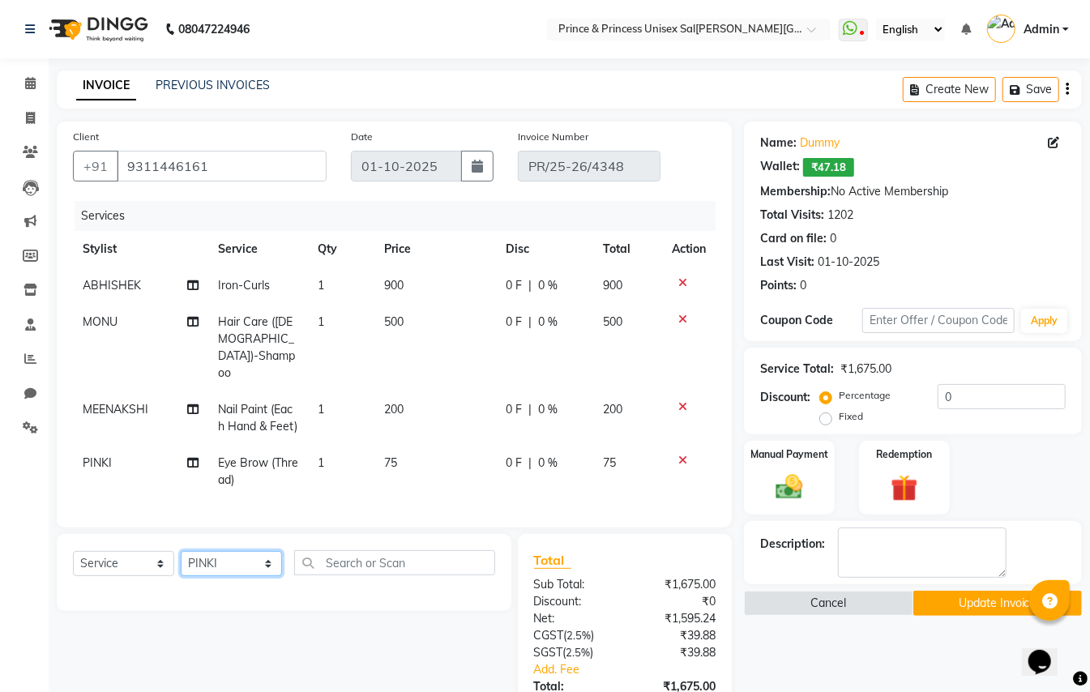
click at [181, 551] on select "Select Stylist ABHISHEK [PERSON_NAME] NEW [PERSON_NAME] [PERSON_NAME] [PERSON_N…" at bounding box center [231, 563] width 101 height 25
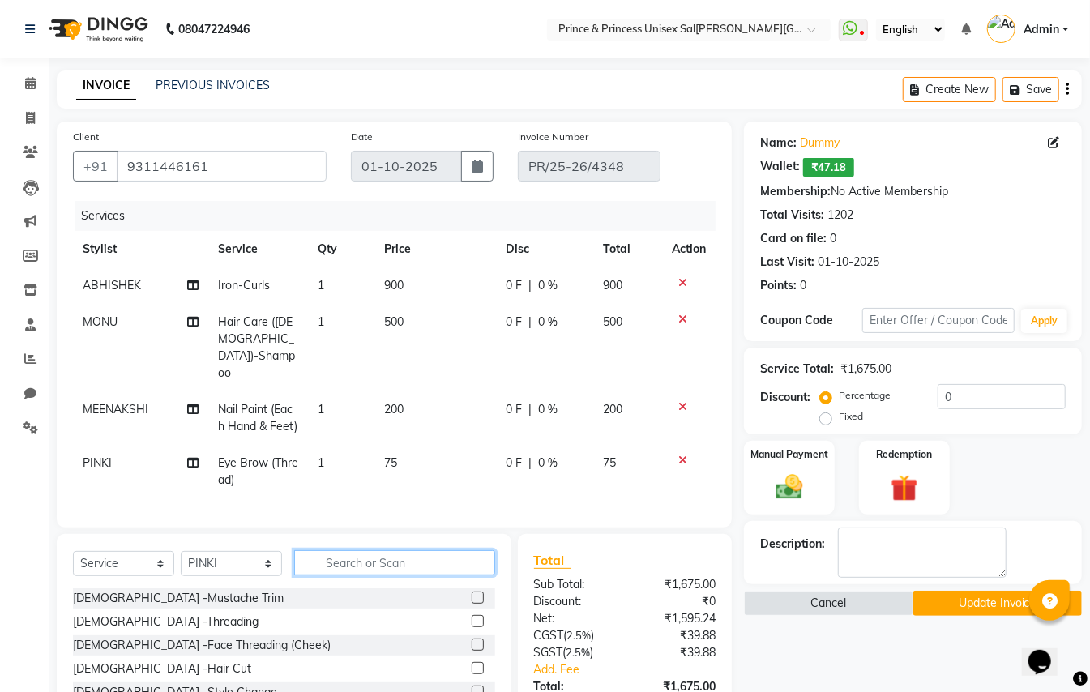
click at [374, 550] on input "text" at bounding box center [394, 562] width 201 height 25
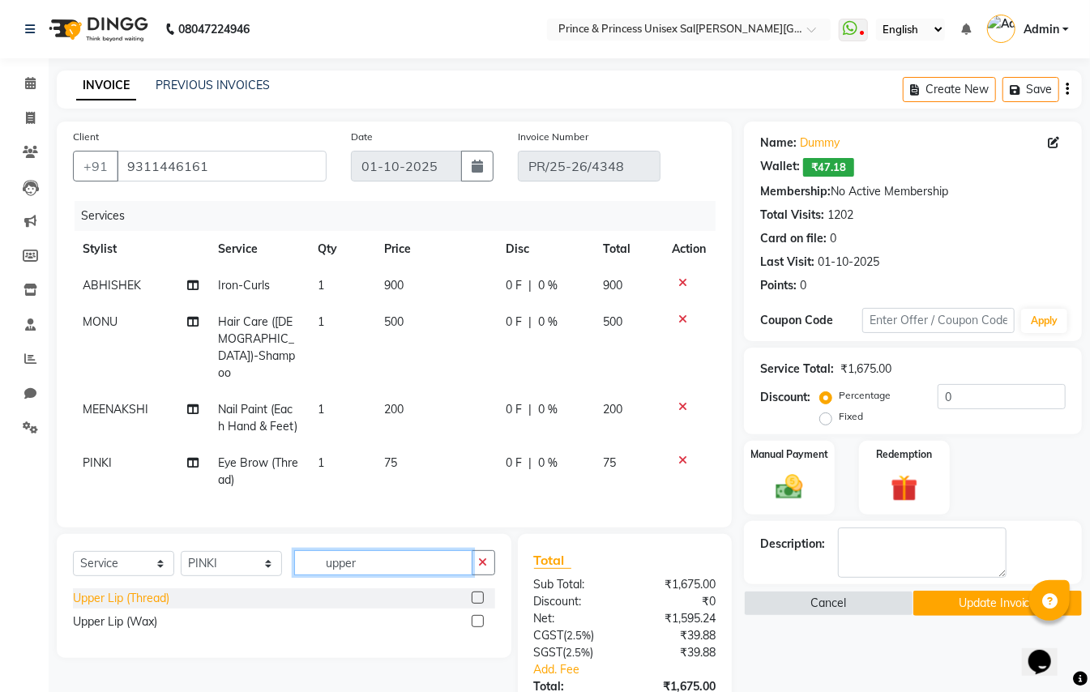
type input "upper"
click at [156, 590] on div "Upper Lip (Thread)" at bounding box center [121, 598] width 96 height 17
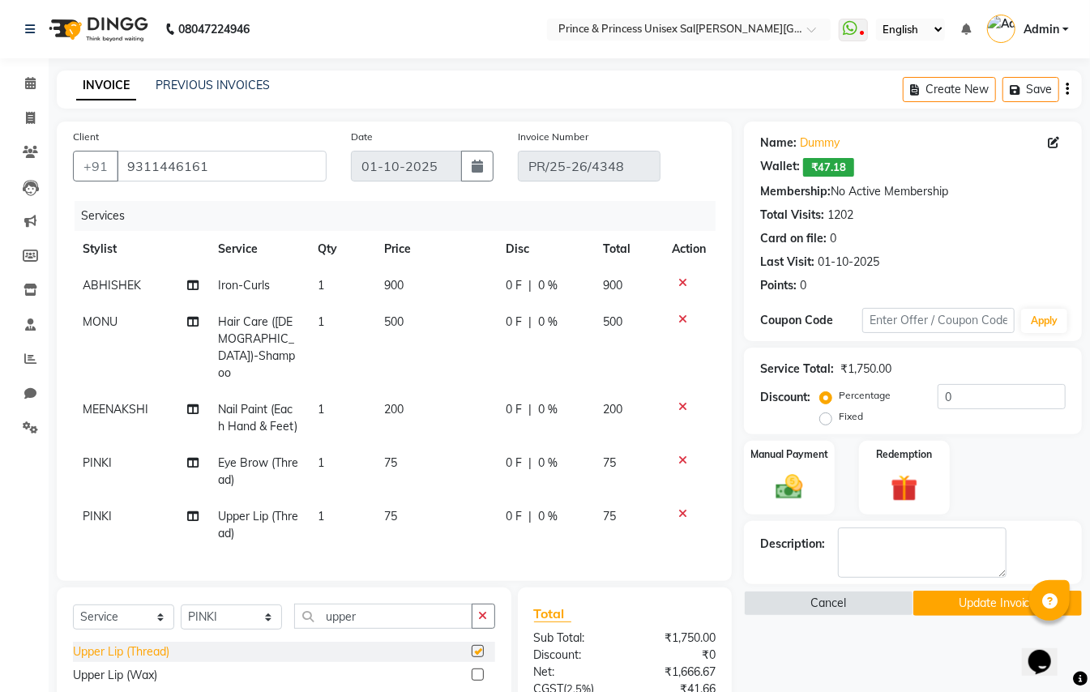
checkbox input "false"
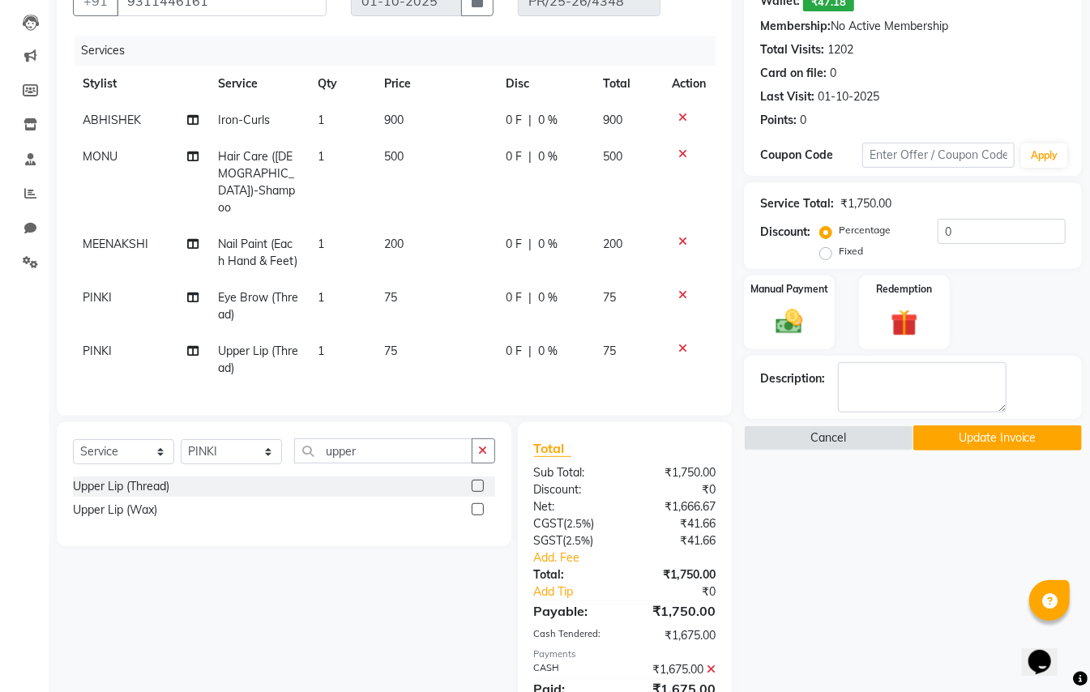
scroll to position [215, 0]
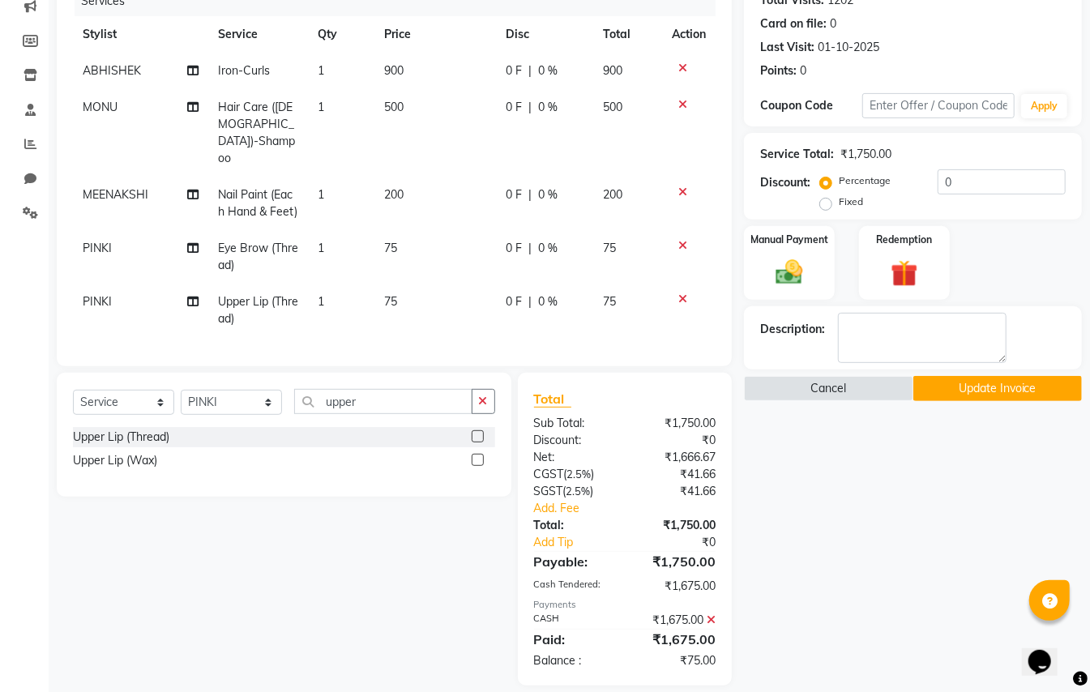
click at [711, 615] on icon at bounding box center [711, 620] width 9 height 11
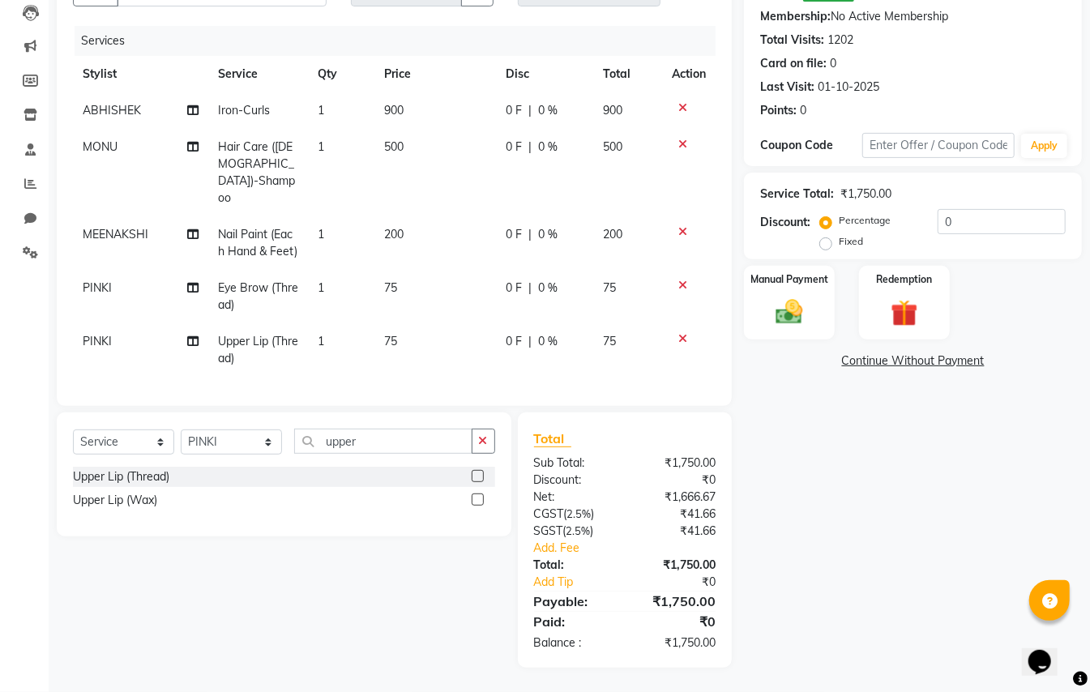
scroll to position [157, 0]
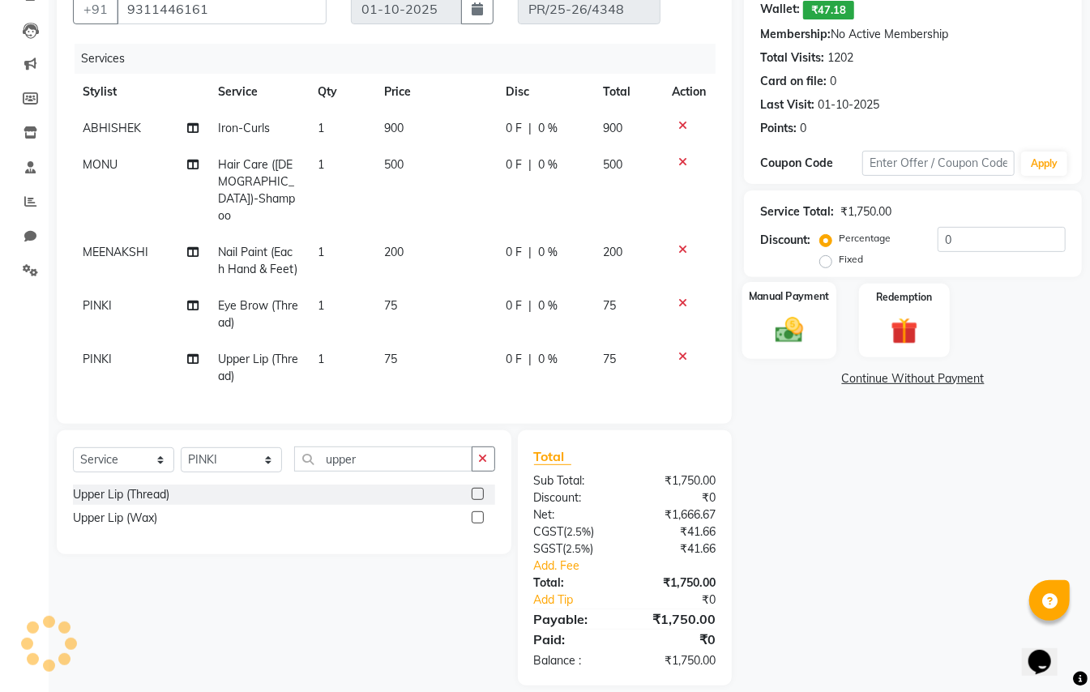
click at [793, 316] on img at bounding box center [789, 330] width 45 height 32
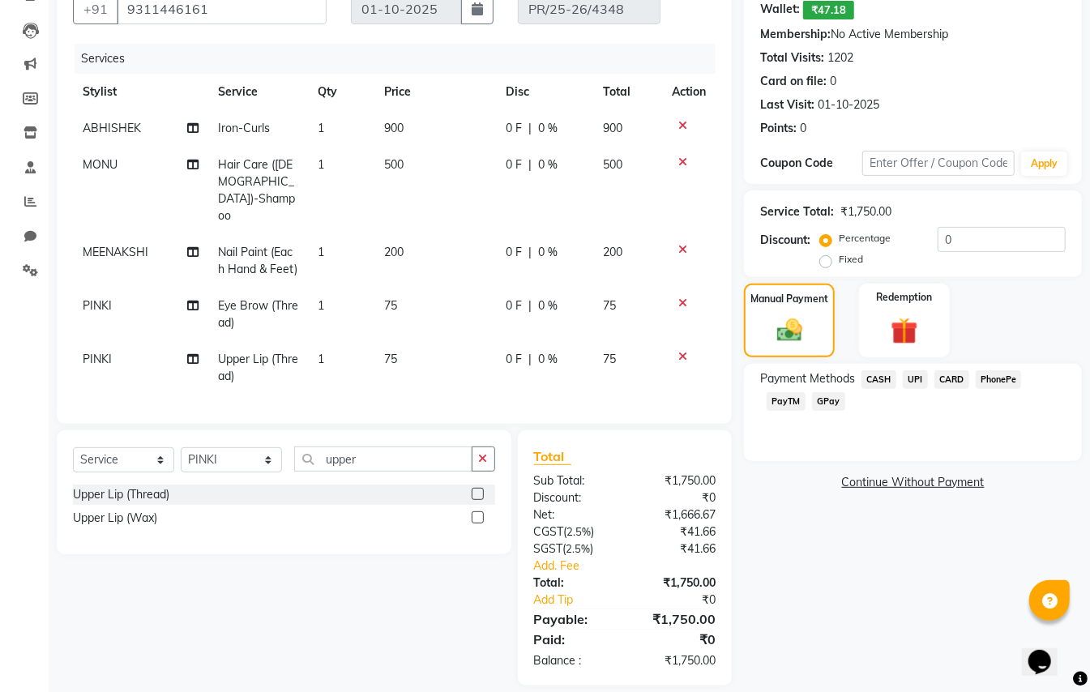
click at [884, 376] on span "CASH" at bounding box center [879, 379] width 35 height 19
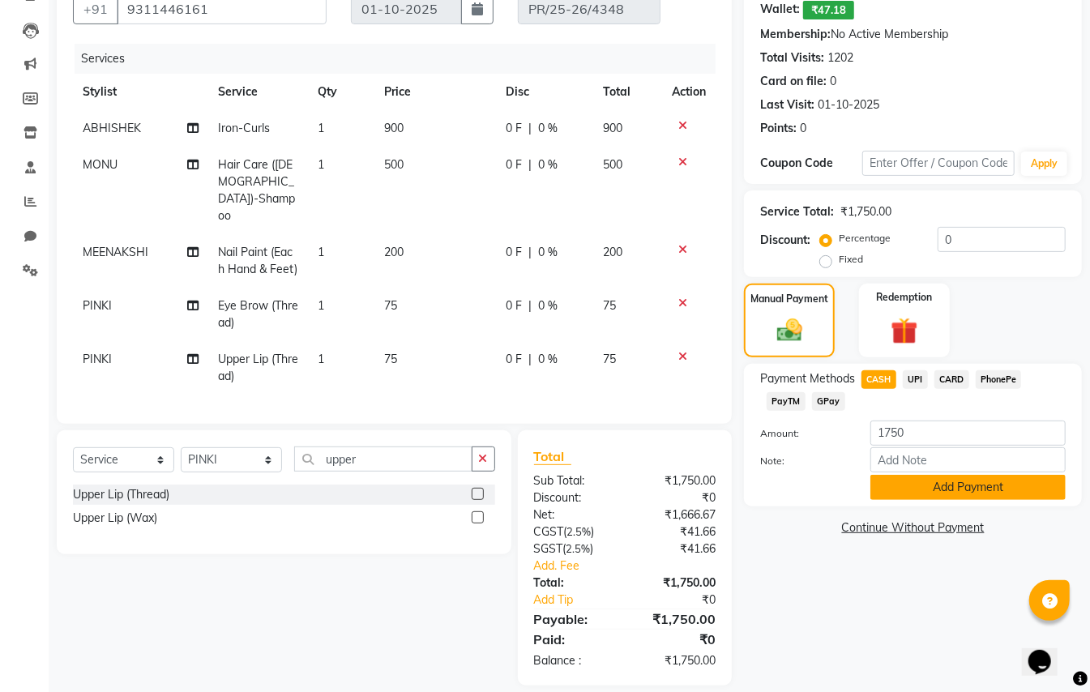
click at [902, 482] on button "Add Payment" at bounding box center [968, 487] width 195 height 25
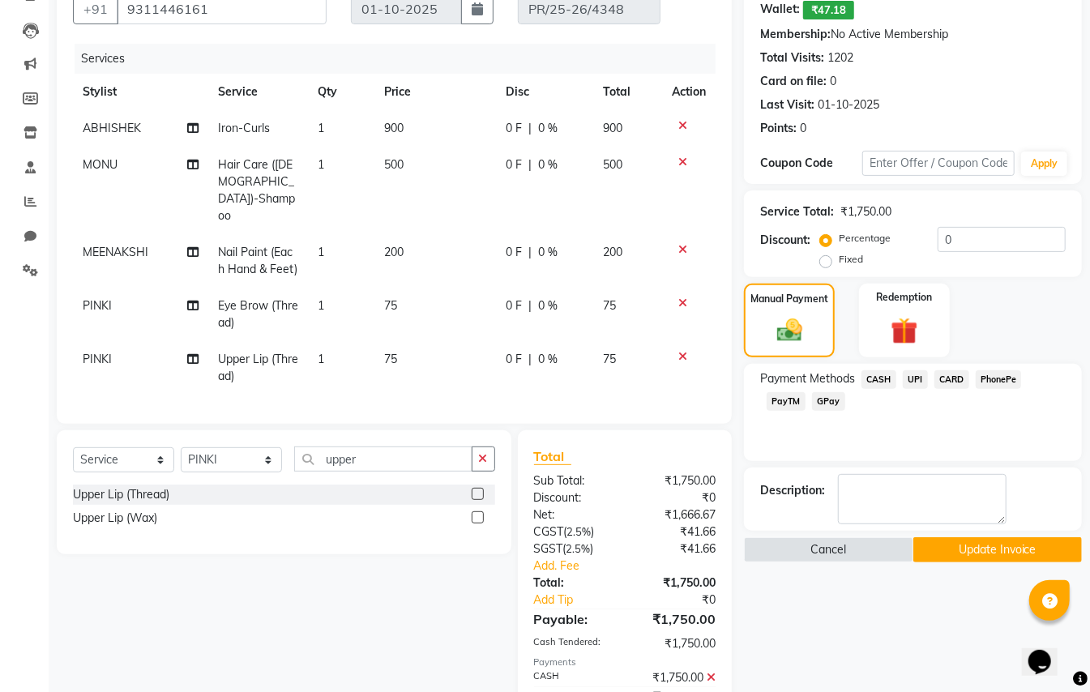
click at [714, 672] on icon at bounding box center [711, 677] width 9 height 11
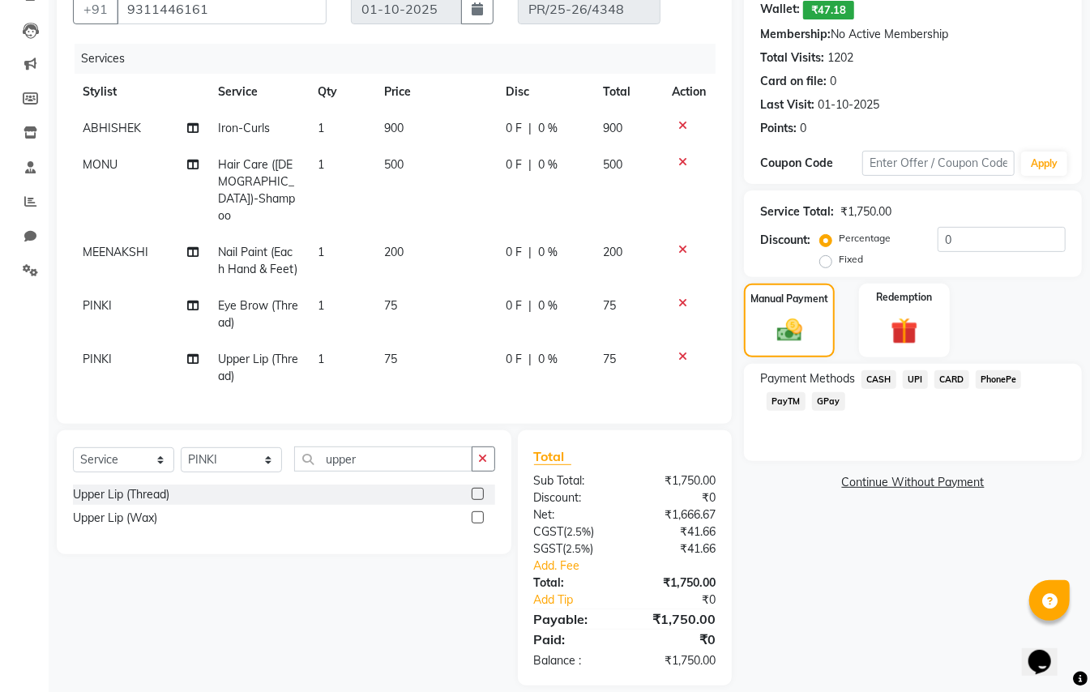
click at [799, 403] on span "PayTM" at bounding box center [786, 401] width 39 height 19
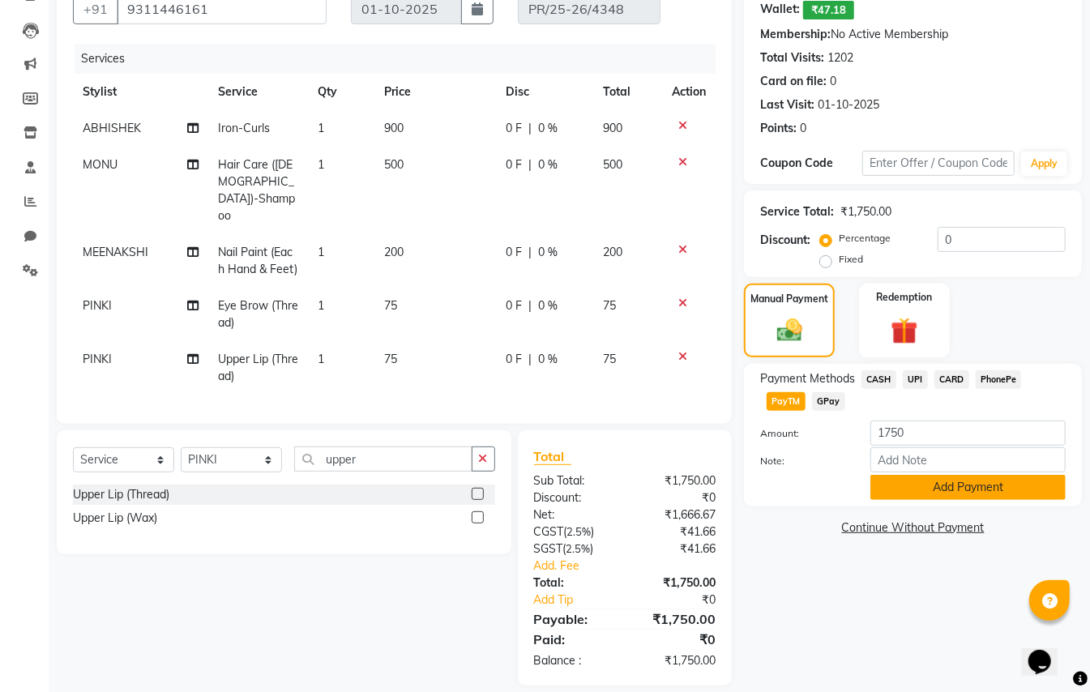
click at [902, 483] on button "Add Payment" at bounding box center [968, 487] width 195 height 25
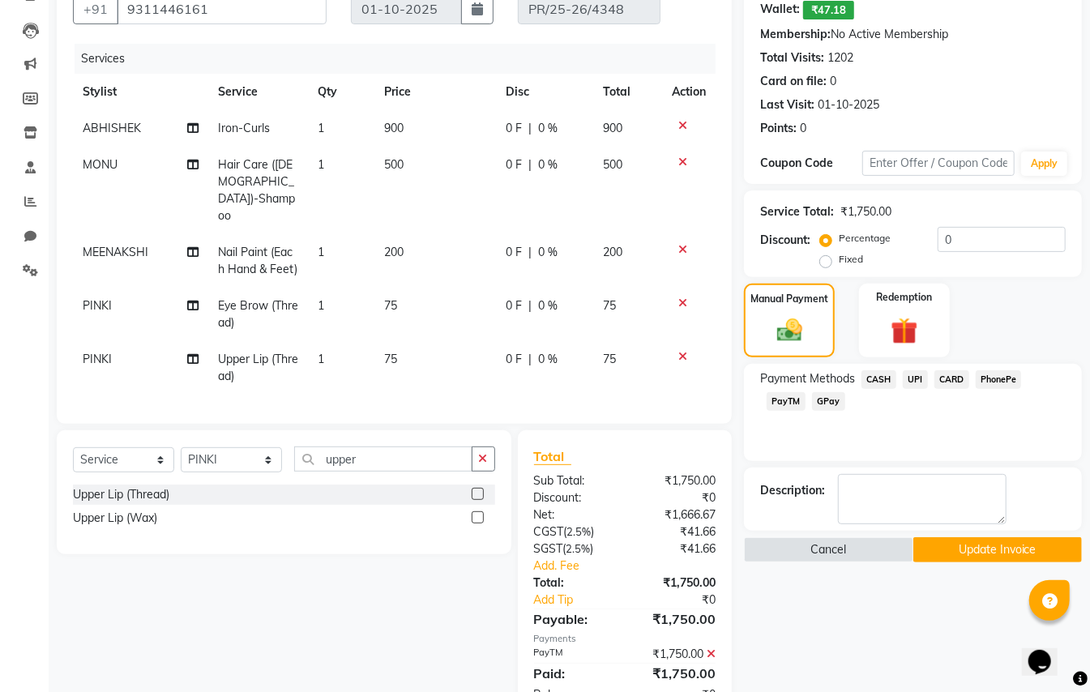
click at [938, 548] on button "Update Invoice" at bounding box center [998, 550] width 169 height 25
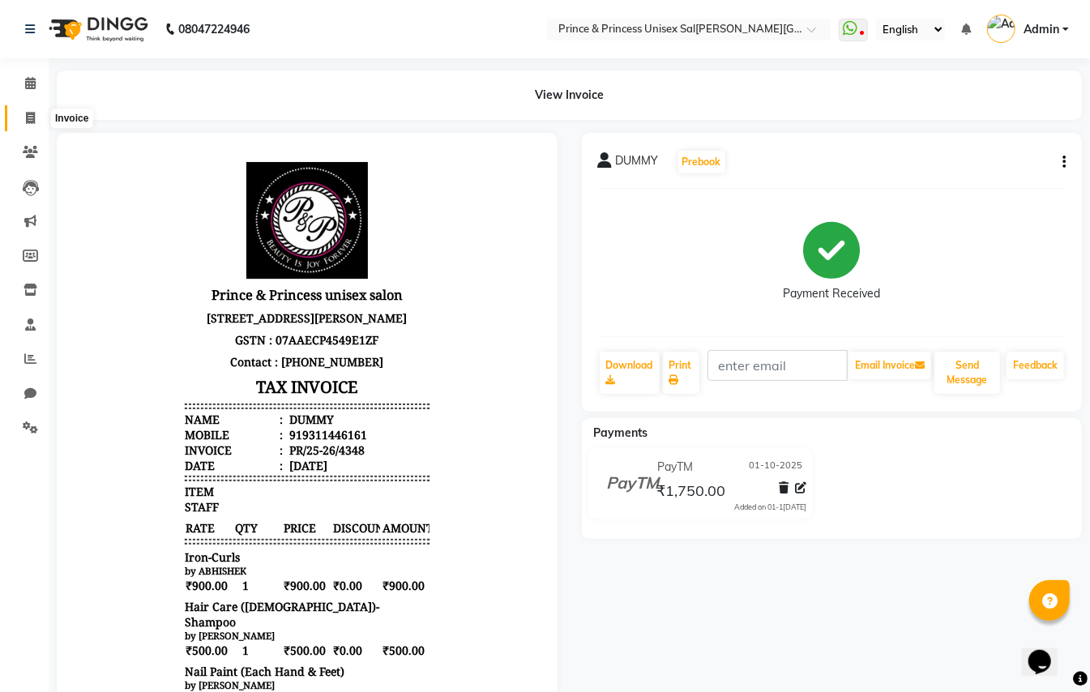
click at [33, 114] on icon at bounding box center [30, 118] width 9 height 12
select select "service"
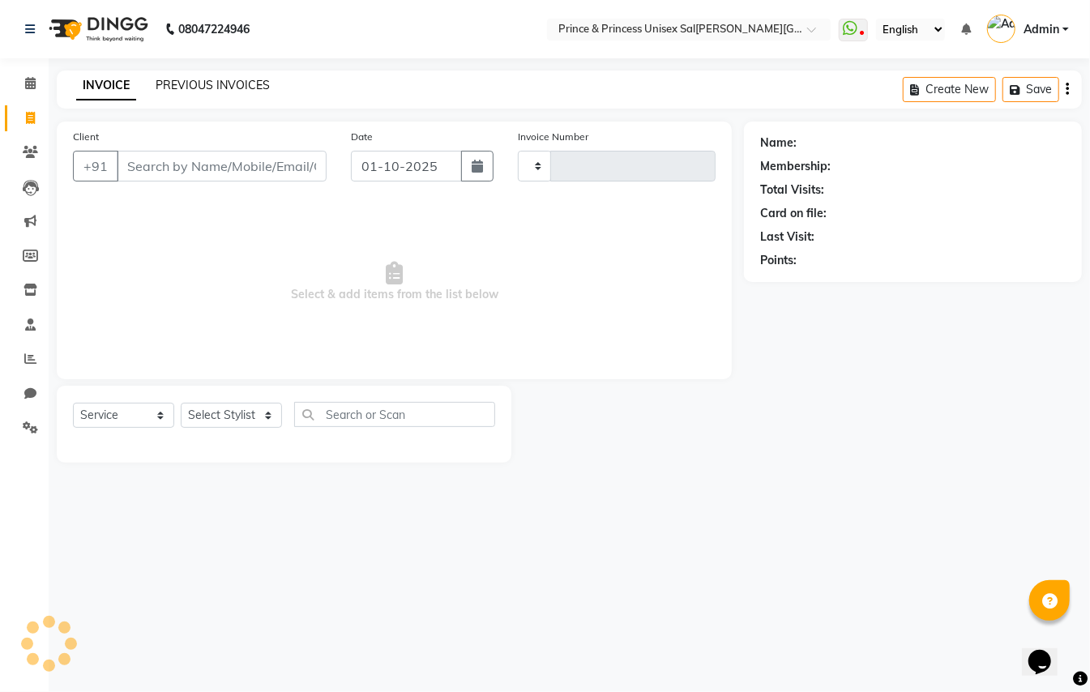
type input "4349"
select select "3760"
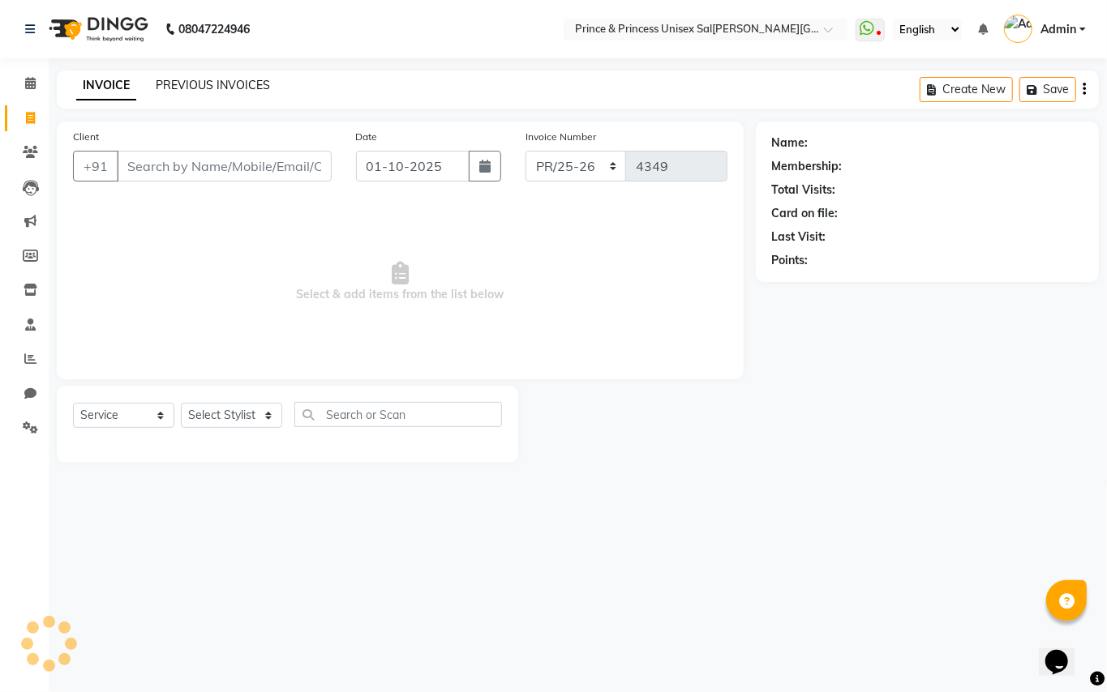
click at [248, 83] on link "PREVIOUS INVOICES" at bounding box center [213, 85] width 114 height 15
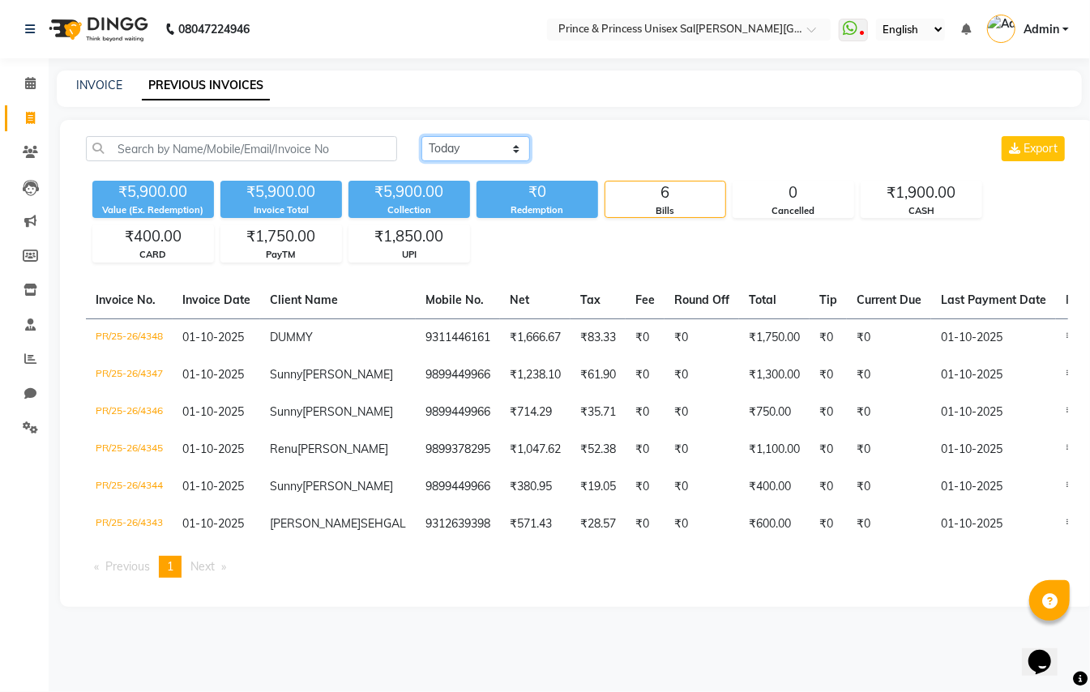
click at [461, 149] on select "Toda[DATE]t[DATE]tom Range" at bounding box center [476, 148] width 109 height 25
select select "[DATE]"
click at [422, 136] on select "Toda[DATE]t[DATE]tom Range" at bounding box center [476, 148] width 109 height 25
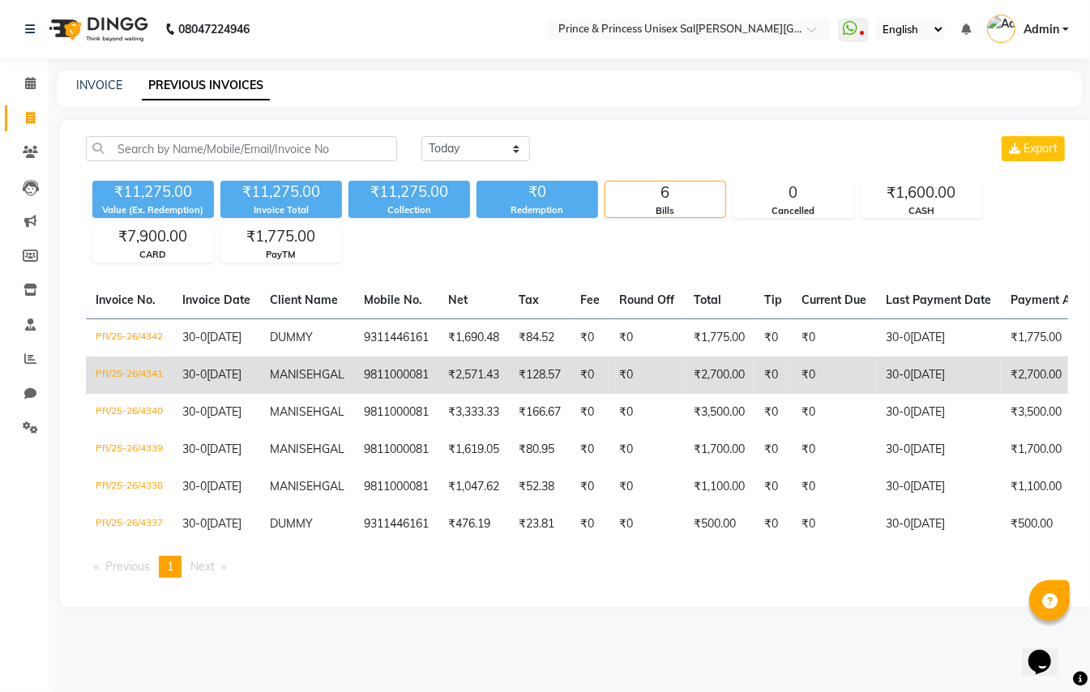
click at [634, 393] on td "₹0" at bounding box center [647, 375] width 75 height 37
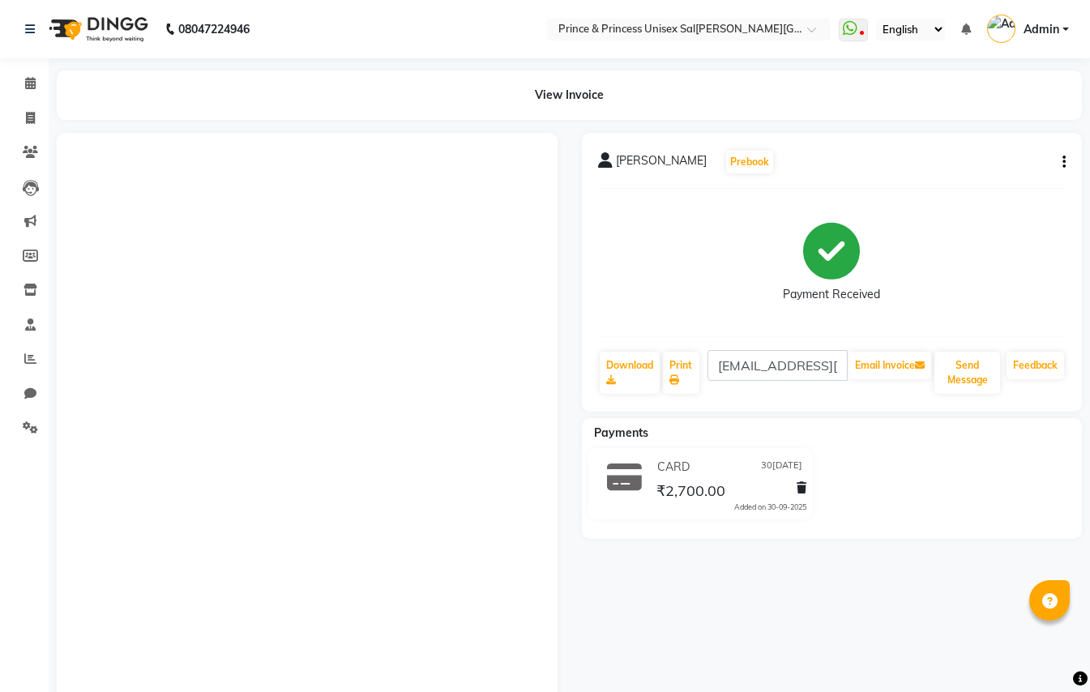
click at [1063, 163] on icon "button" at bounding box center [1064, 162] width 3 height 1
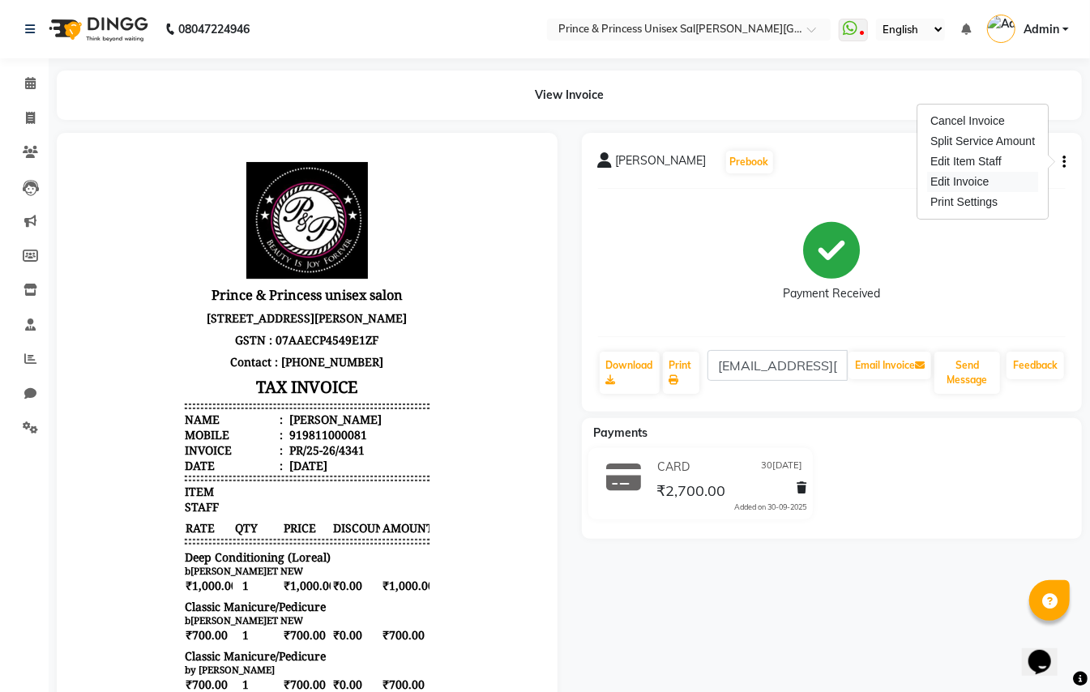
click at [964, 185] on div "Edit Invoice" at bounding box center [982, 182] width 111 height 20
select select "service"
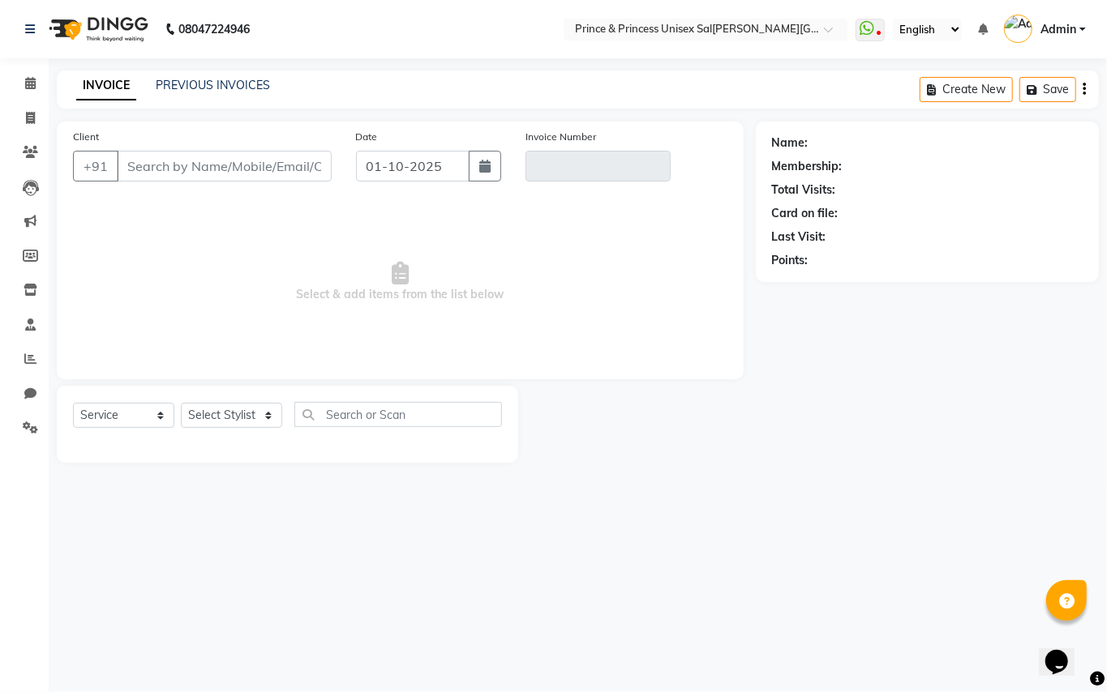
type input "9811000081"
type input "PR/25-26/4341"
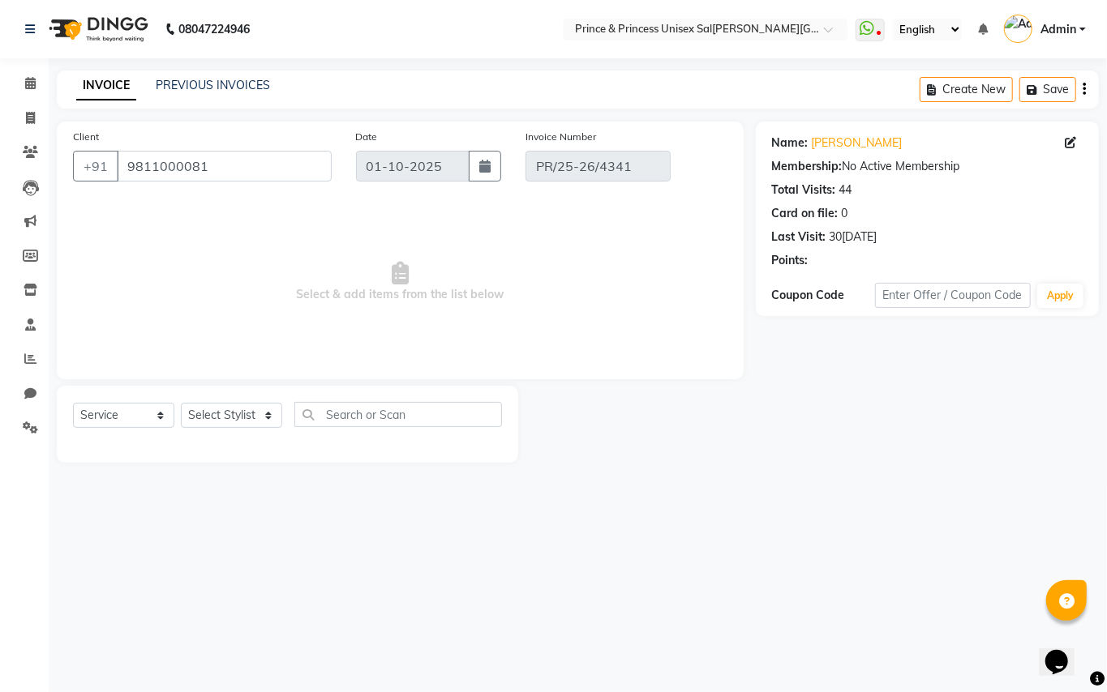
type input "30[DATE]"
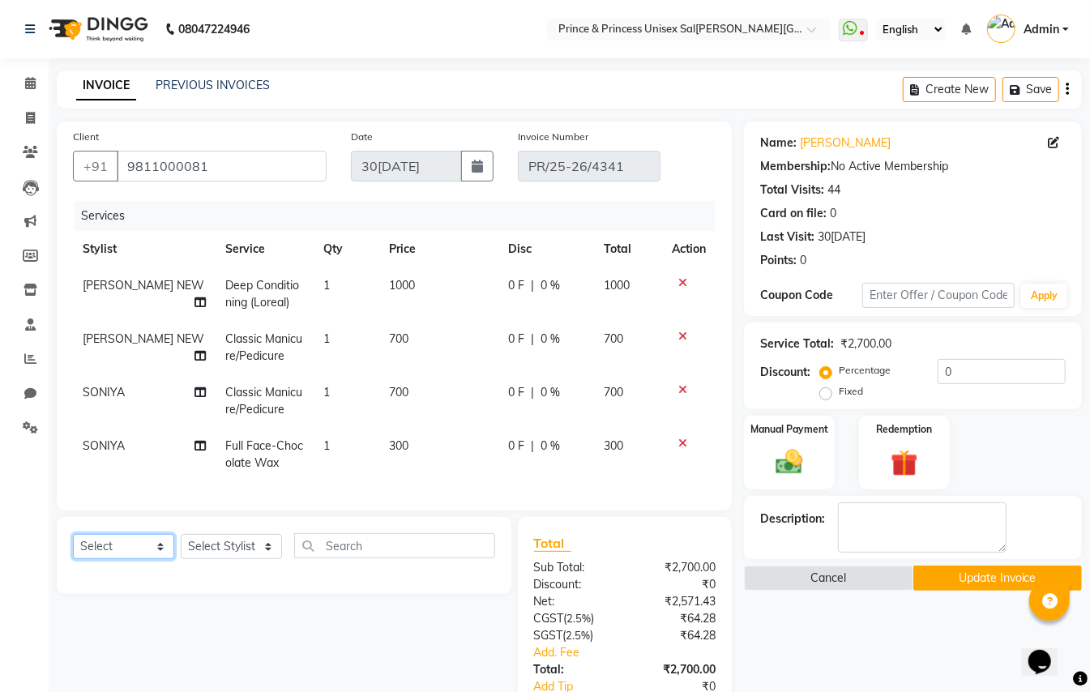
click at [102, 559] on select "Select Service Product Membership Package Voucher Prepaid Gift Card" at bounding box center [123, 546] width 101 height 25
select select "service"
click at [73, 550] on select "Select Service Product Membership Package Voucher Prepaid Gift Card" at bounding box center [123, 546] width 101 height 25
click at [195, 559] on select "Select Stylist ABHISHEK [PERSON_NAME] NEW [PERSON_NAME] [PERSON_NAME] [PERSON_N…" at bounding box center [231, 546] width 101 height 25
select select "63056"
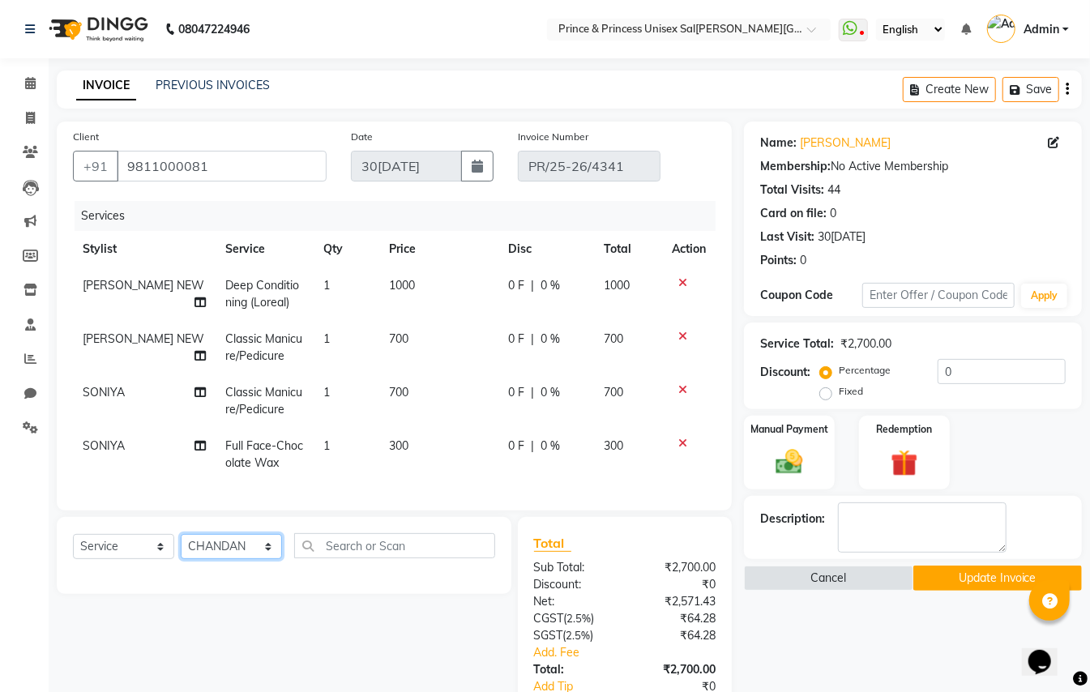
drag, startPoint x: 195, startPoint y: 562, endPoint x: 299, endPoint y: 566, distance: 103.9
click at [195, 559] on select "Select Stylist ABHISHEK [PERSON_NAME] NEW [PERSON_NAME] [PERSON_NAME] [PERSON_N…" at bounding box center [231, 546] width 101 height 25
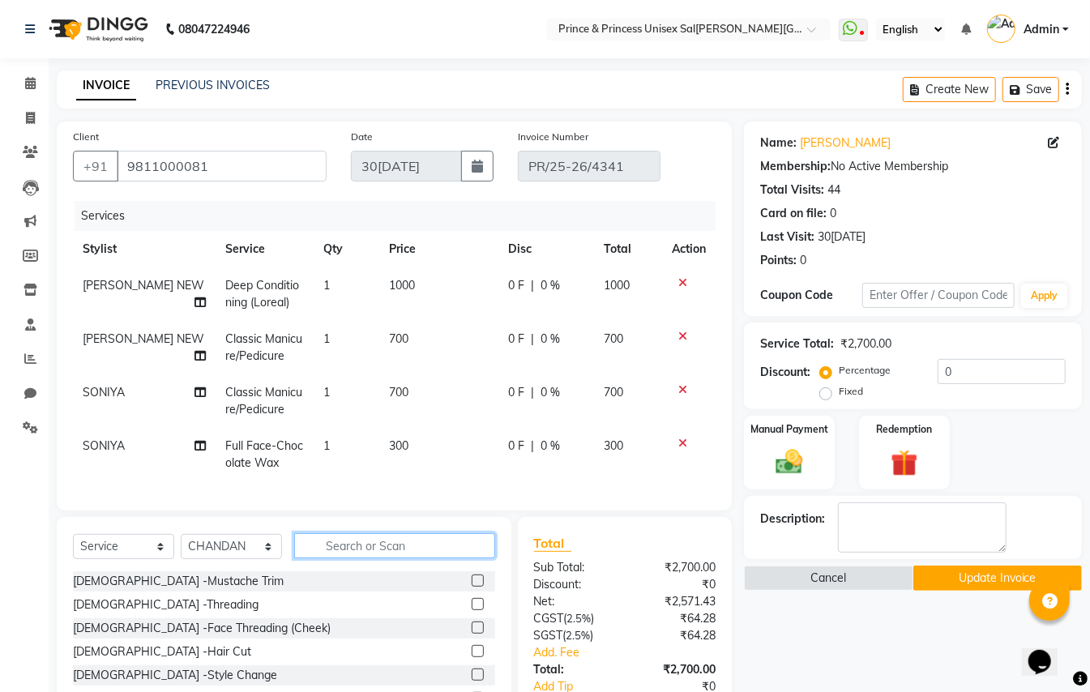
click at [349, 559] on input "text" at bounding box center [394, 545] width 201 height 25
click at [348, 559] on input "text" at bounding box center [394, 545] width 201 height 25
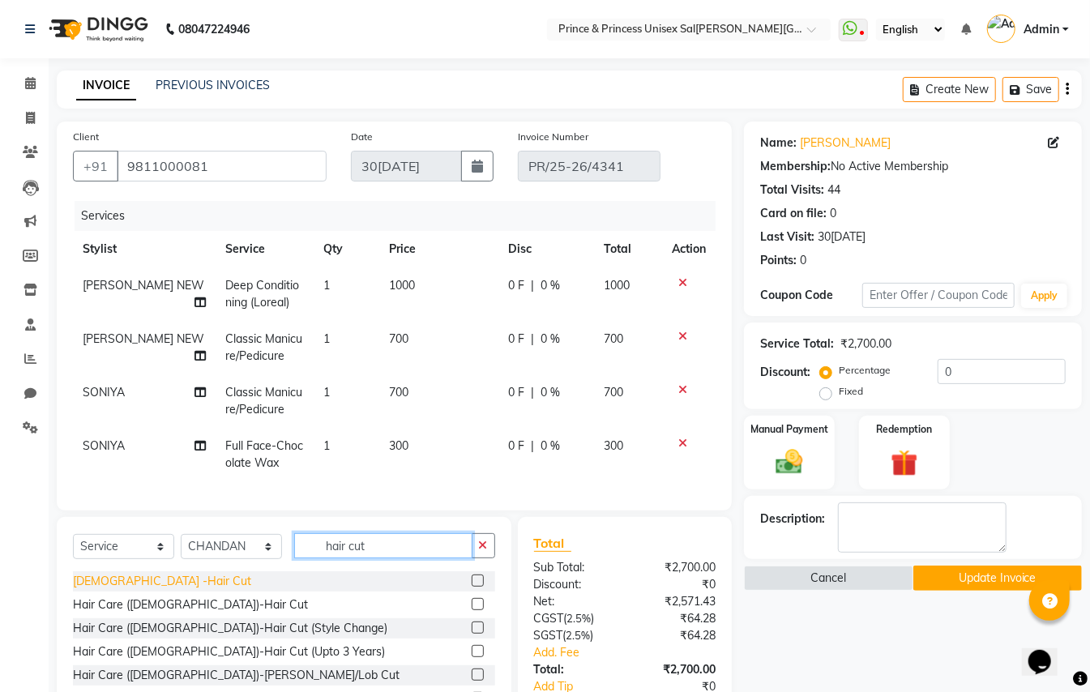
type input "hair cut"
click at [102, 590] on div "[DEMOGRAPHIC_DATA] -Hair Cut" at bounding box center [162, 581] width 178 height 17
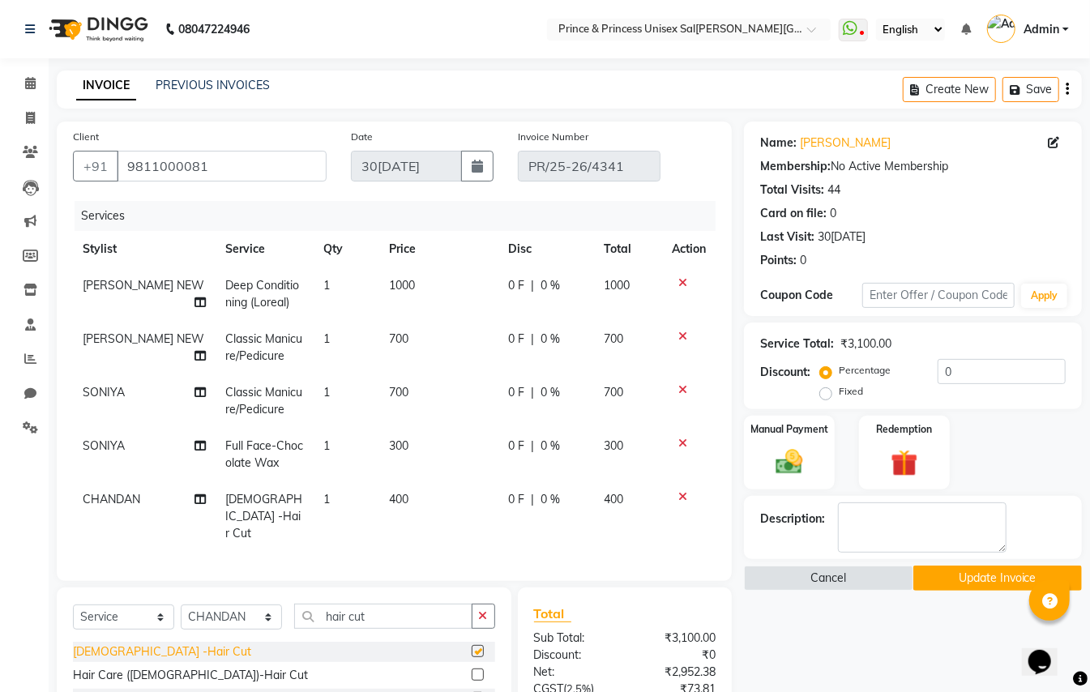
checkbox input "false"
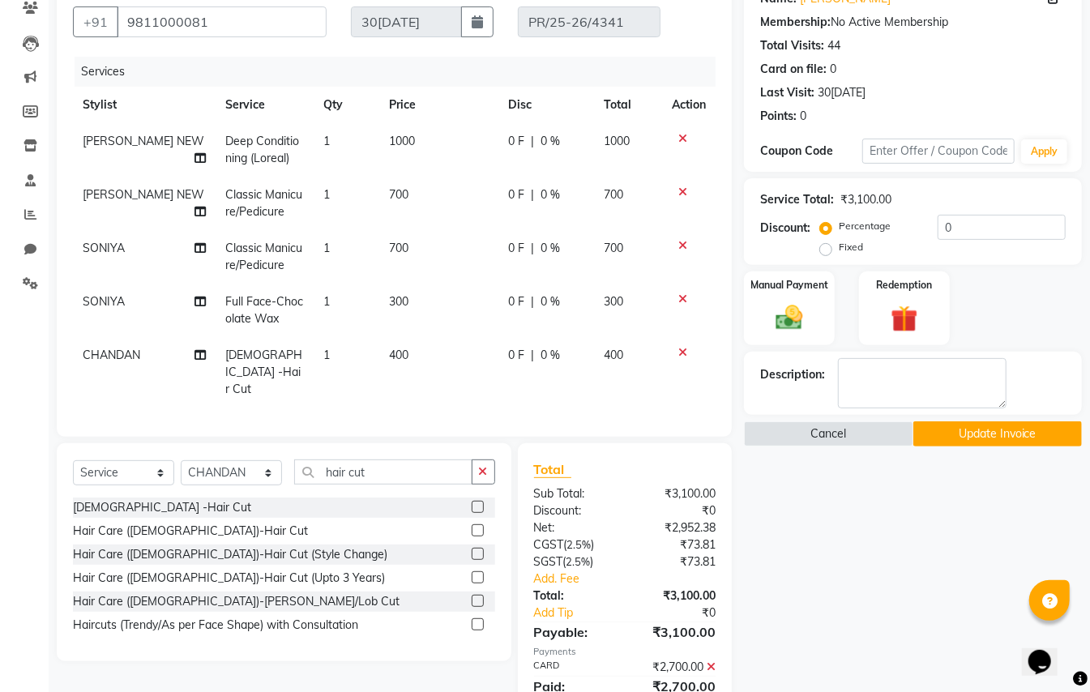
scroll to position [208, 0]
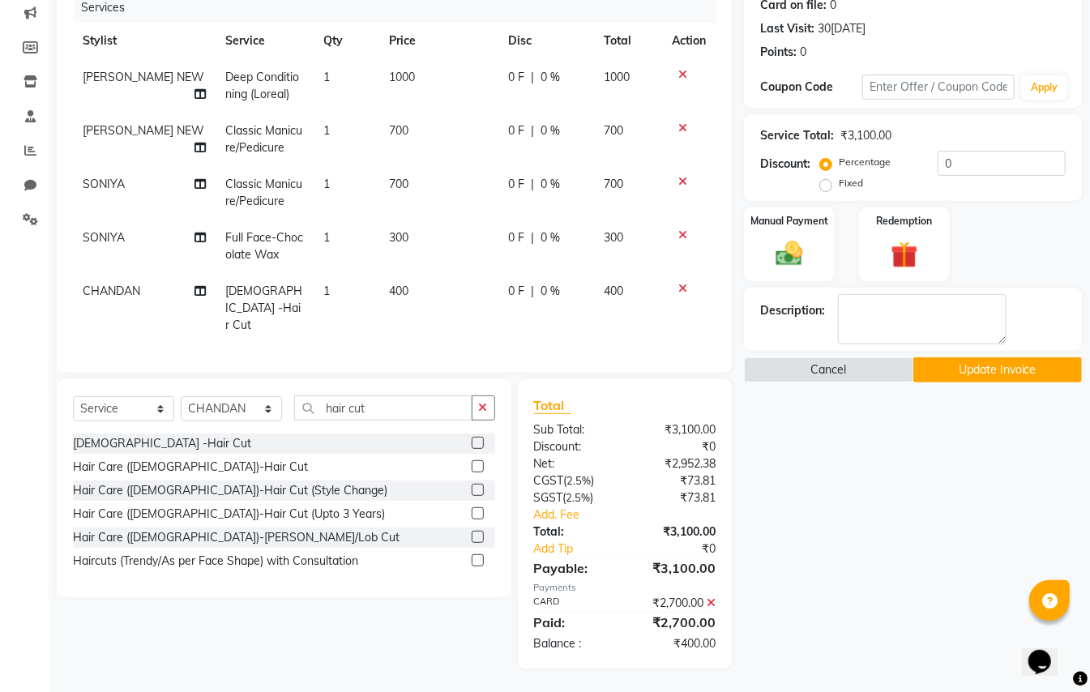
click at [715, 601] on icon at bounding box center [711, 602] width 9 height 11
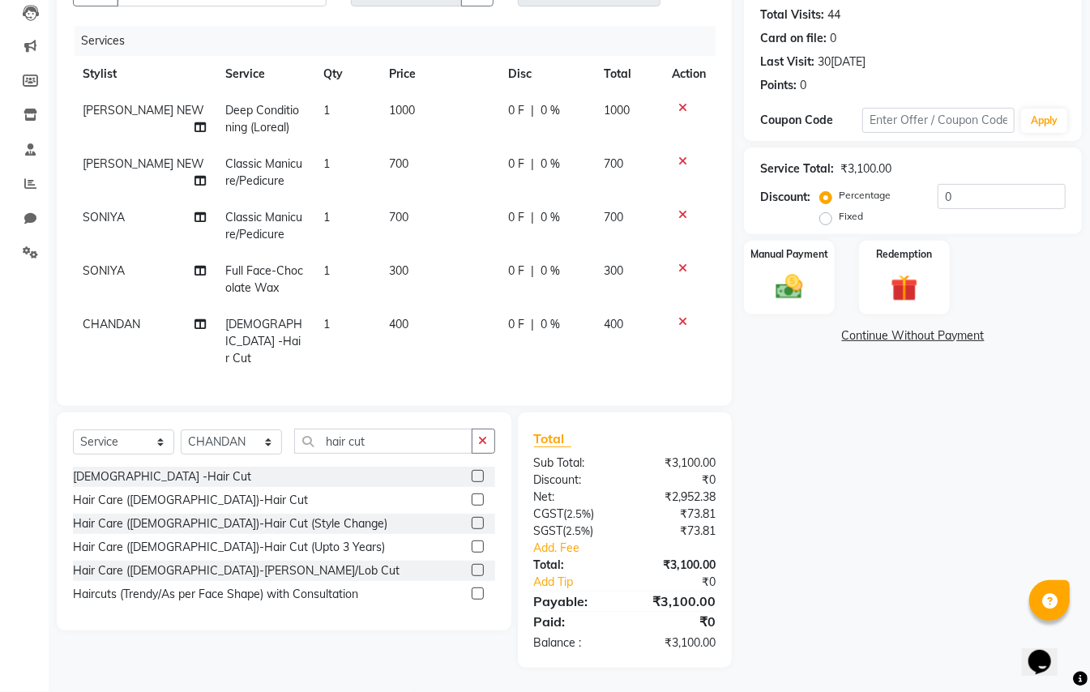
scroll to position [173, 0]
click at [786, 284] on img at bounding box center [789, 288] width 45 height 32
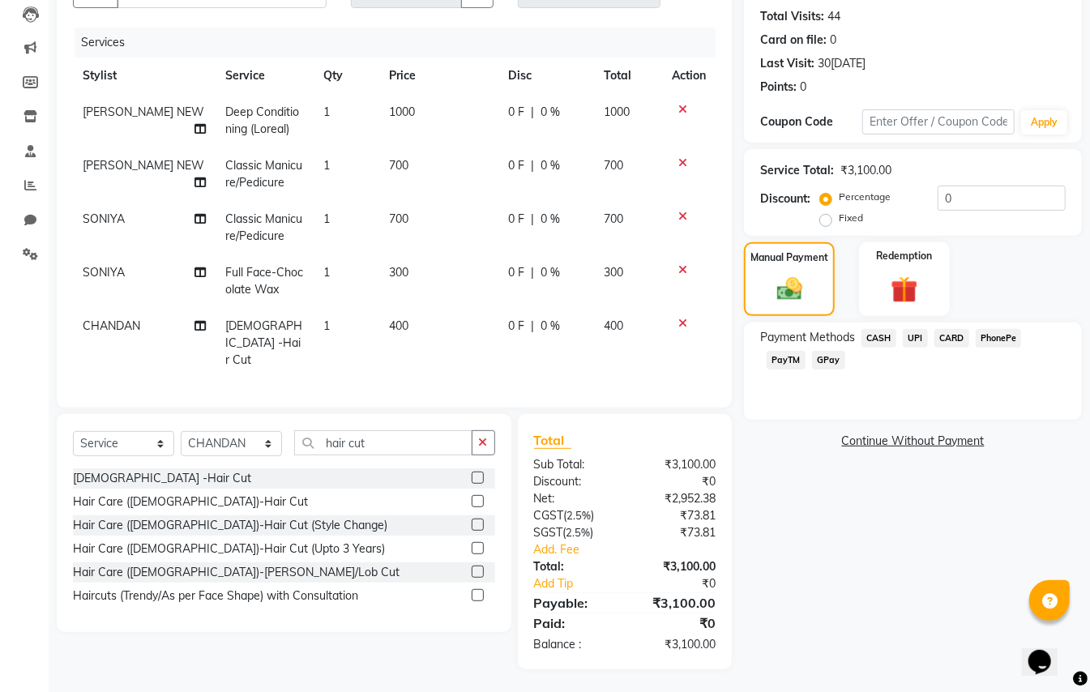
click at [882, 341] on span "CASH" at bounding box center [879, 338] width 35 height 19
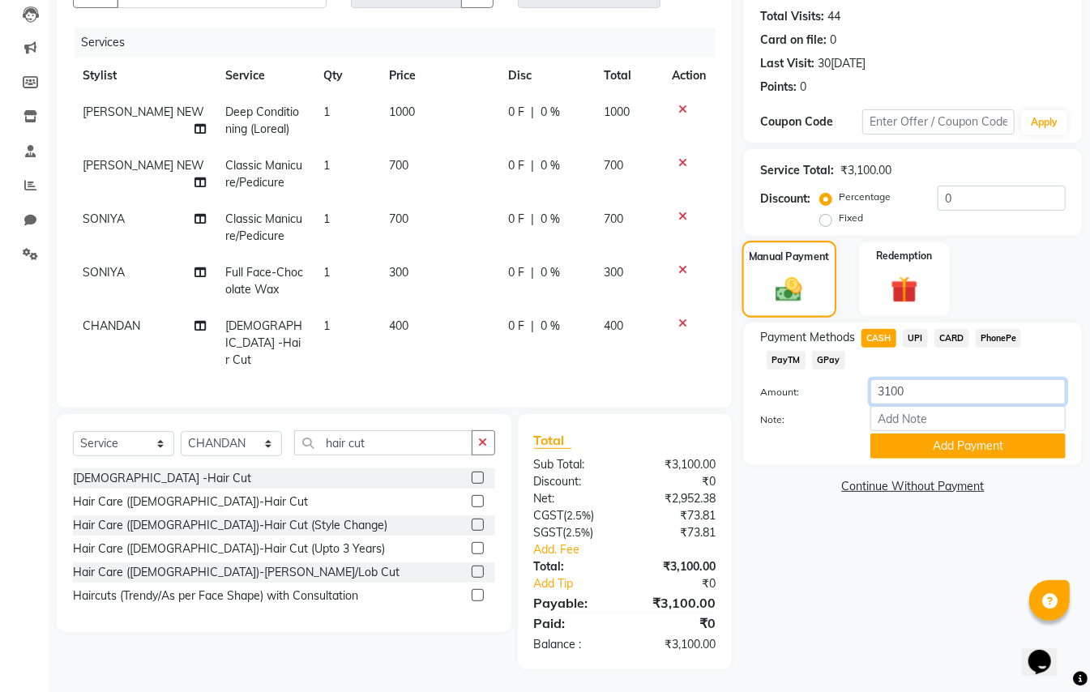
drag, startPoint x: 916, startPoint y: 390, endPoint x: 751, endPoint y: 245, distance: 220.0
click at [788, 293] on div "Name: [PERSON_NAME] Membership: No Active Membership Total Visits: 44 Card on f…" at bounding box center [919, 309] width 350 height 722
type input "400"
click at [948, 438] on button "Add Payment" at bounding box center [968, 446] width 195 height 25
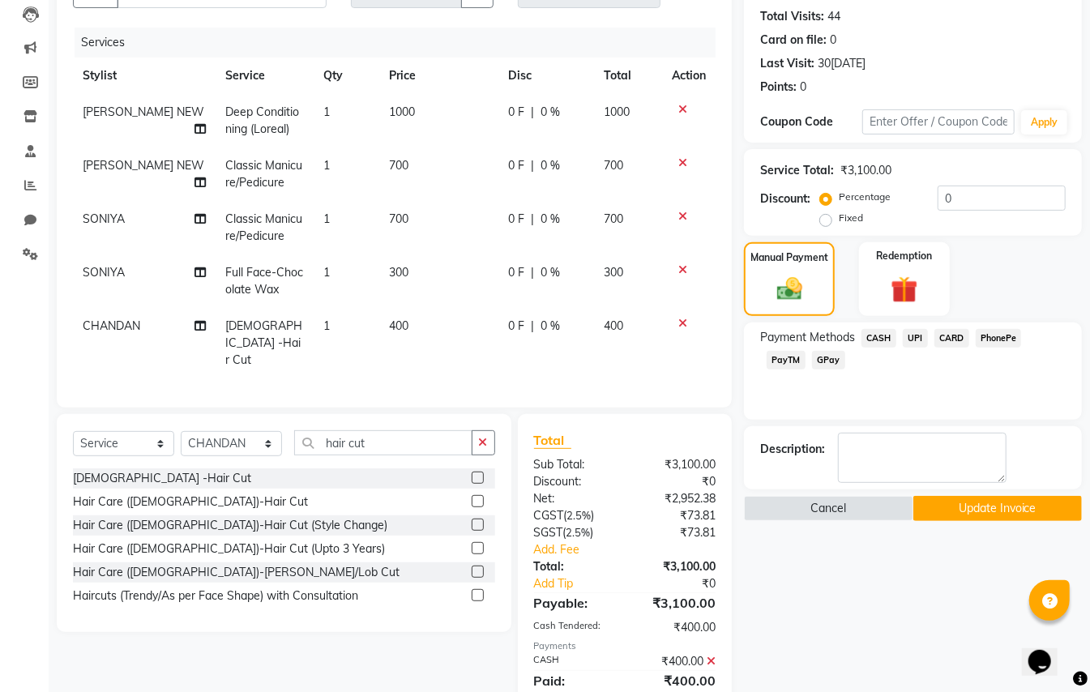
click at [769, 358] on span "PayTM" at bounding box center [786, 360] width 39 height 19
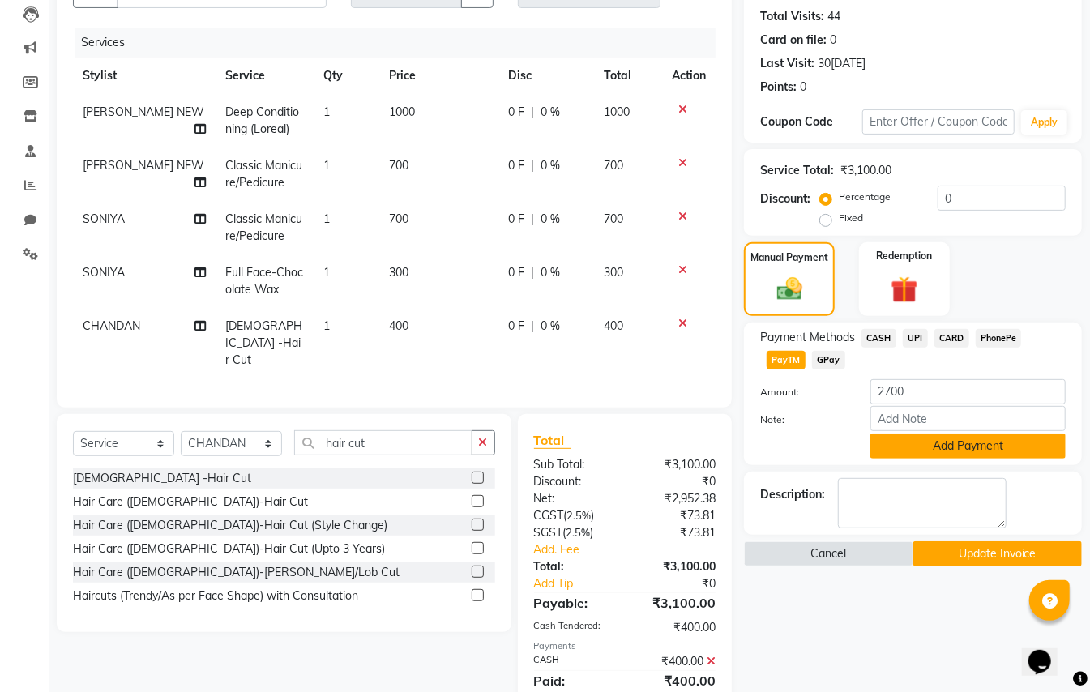
click at [958, 451] on button "Add Payment" at bounding box center [968, 446] width 195 height 25
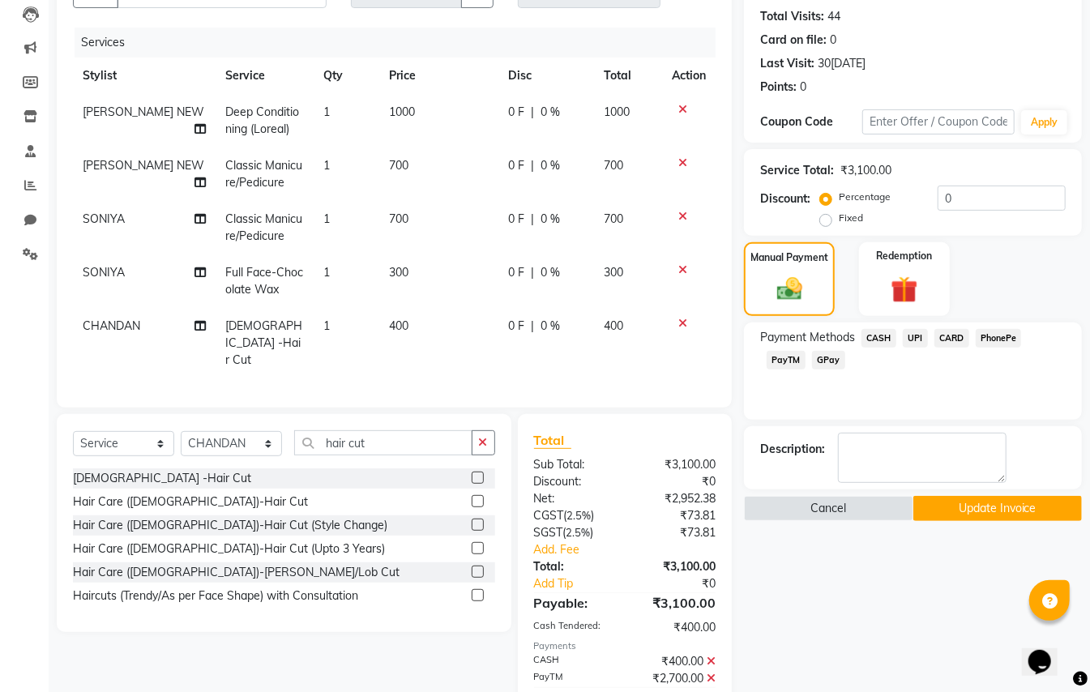
click at [974, 512] on button "Update Invoice" at bounding box center [998, 508] width 169 height 25
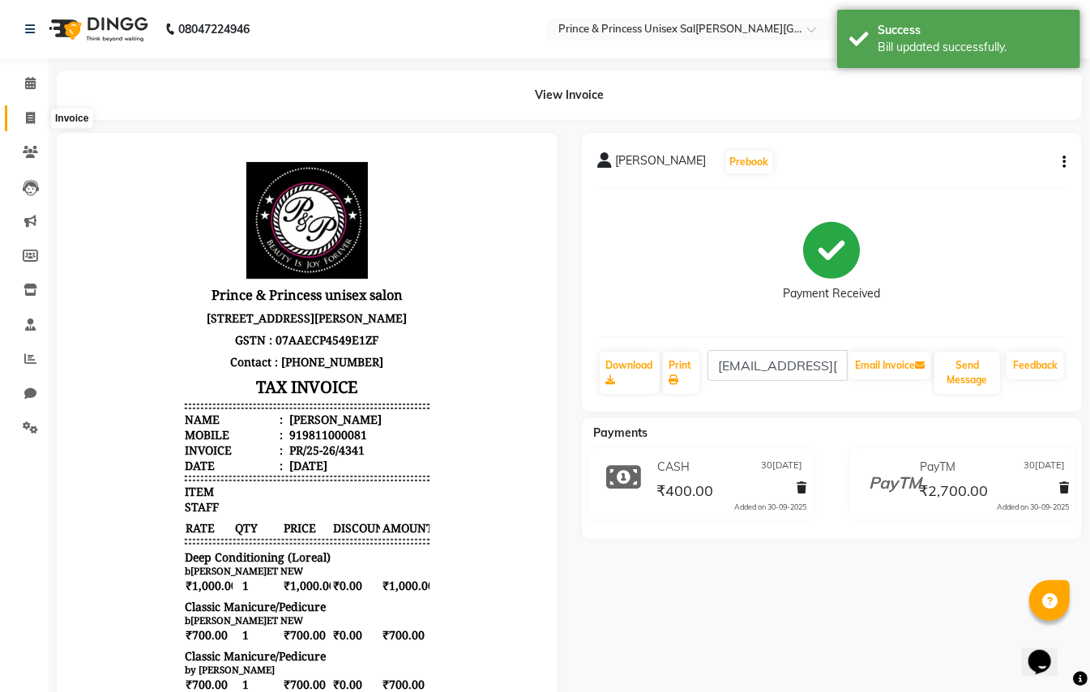
click at [24, 118] on span at bounding box center [30, 118] width 28 height 19
select select "service"
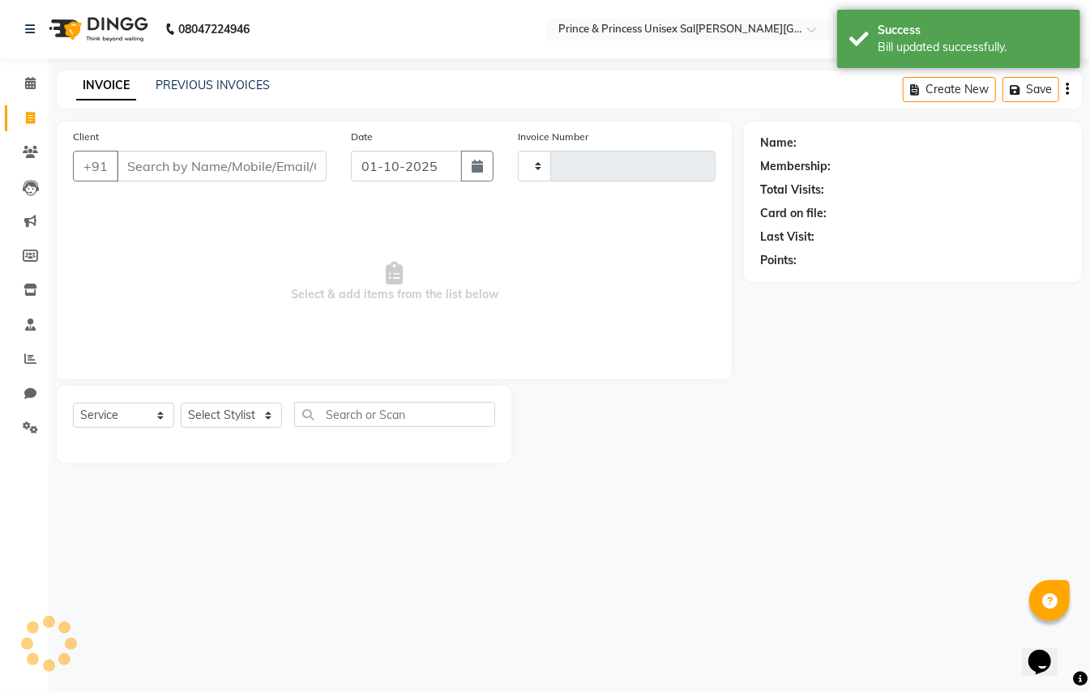
type input "4349"
select select "3760"
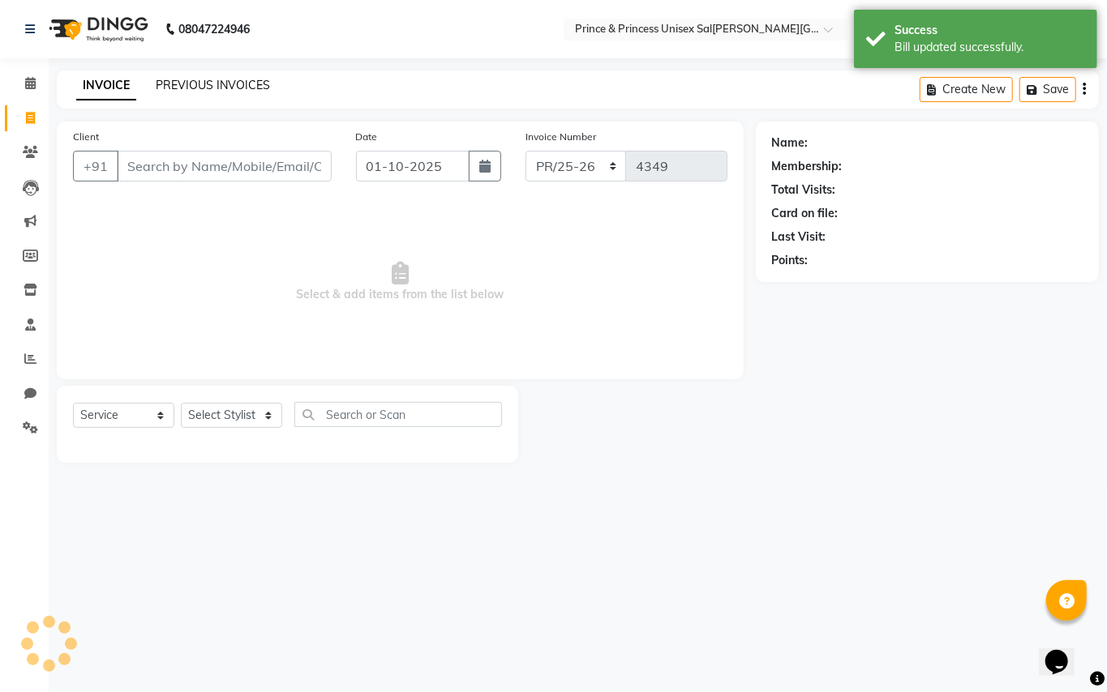
click at [195, 91] on link "PREVIOUS INVOICES" at bounding box center [213, 85] width 114 height 15
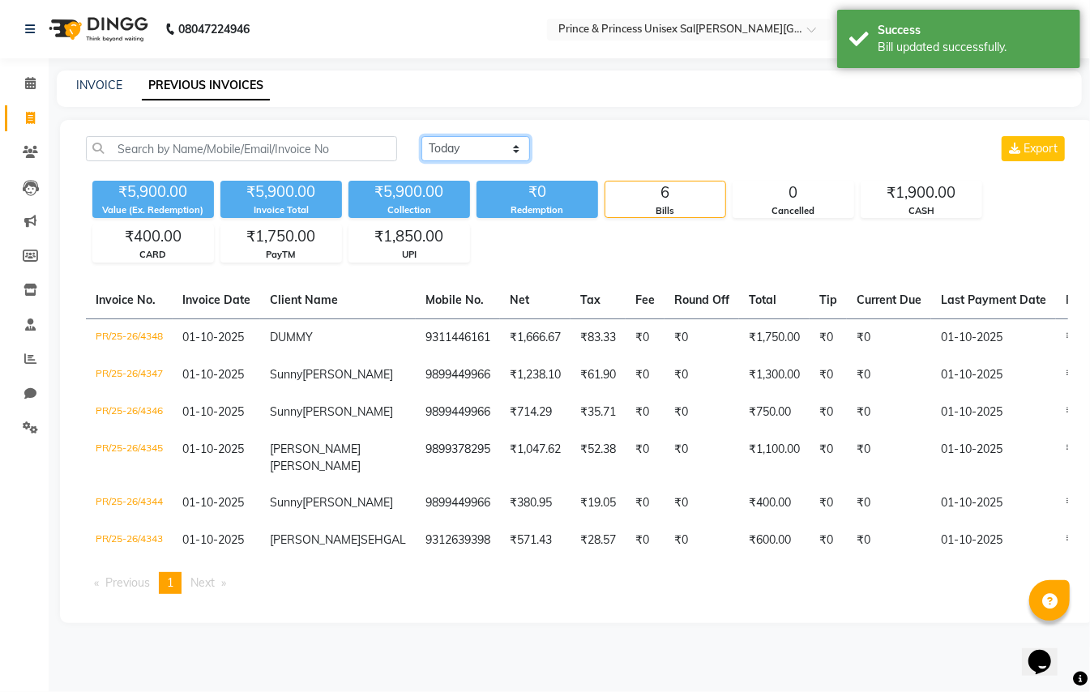
click at [445, 147] on select "Toda[DATE]t[DATE]tom Range" at bounding box center [476, 148] width 109 height 25
click at [422, 136] on select "Toda[DATE]t[DATE]tom Range" at bounding box center [476, 148] width 109 height 25
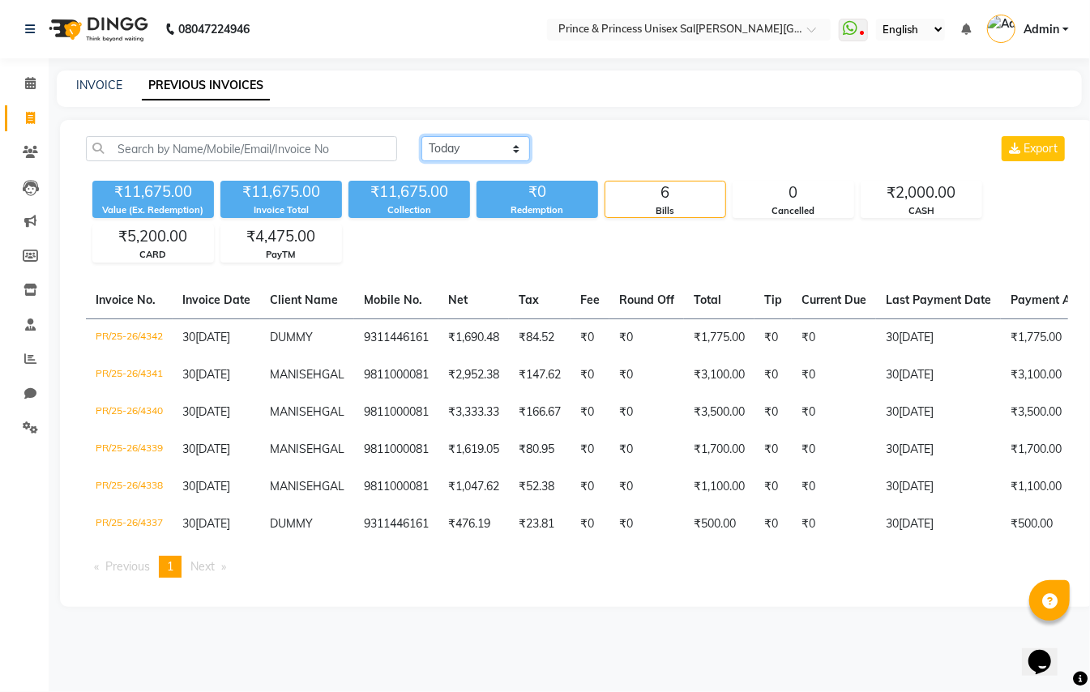
click at [475, 148] on select "Toda[DATE]t[DATE]tom Range" at bounding box center [476, 148] width 109 height 25
select select "range"
click at [422, 136] on select "Toda[DATE]t[DATE]tom Range" at bounding box center [476, 148] width 109 height 25
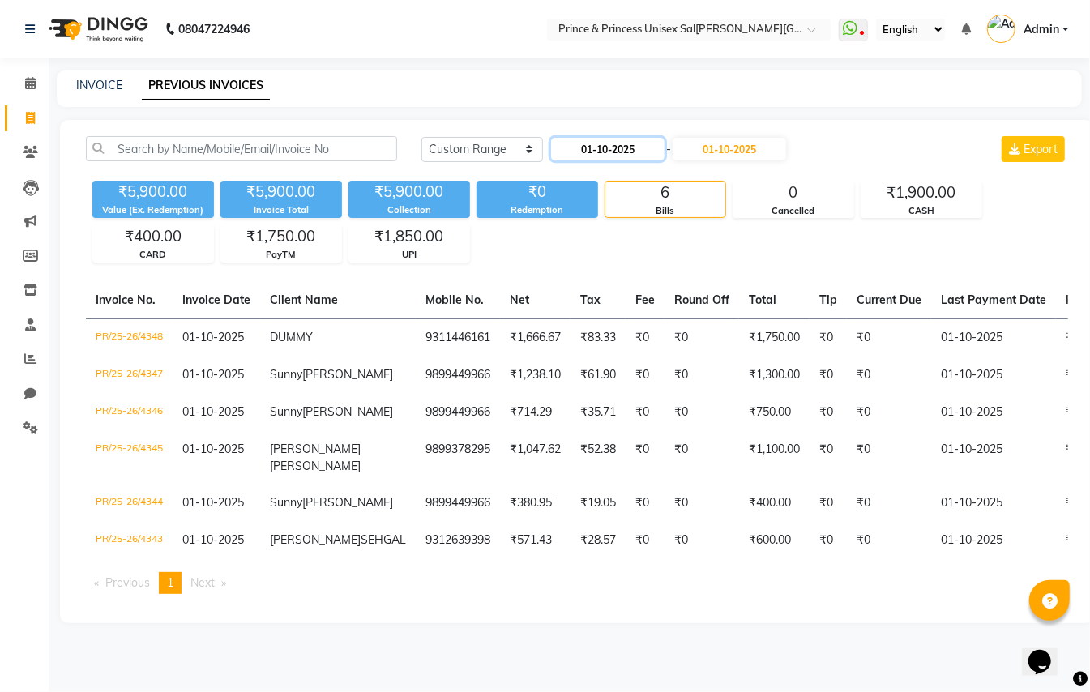
click at [624, 146] on input "01-10-2025" at bounding box center [608, 149] width 114 height 23
select select "10"
select select "2025"
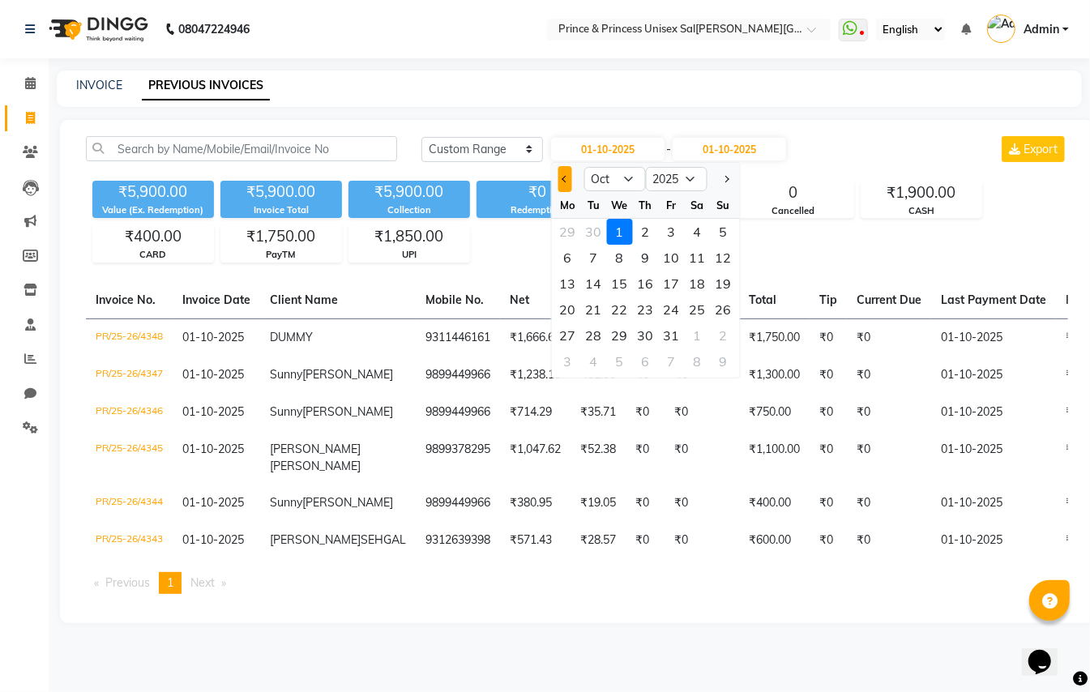
click at [561, 182] on button "Previous month" at bounding box center [566, 179] width 14 height 26
select select "9"
click at [568, 232] on div "1" at bounding box center [568, 232] width 26 height 26
type input "01-09-2025"
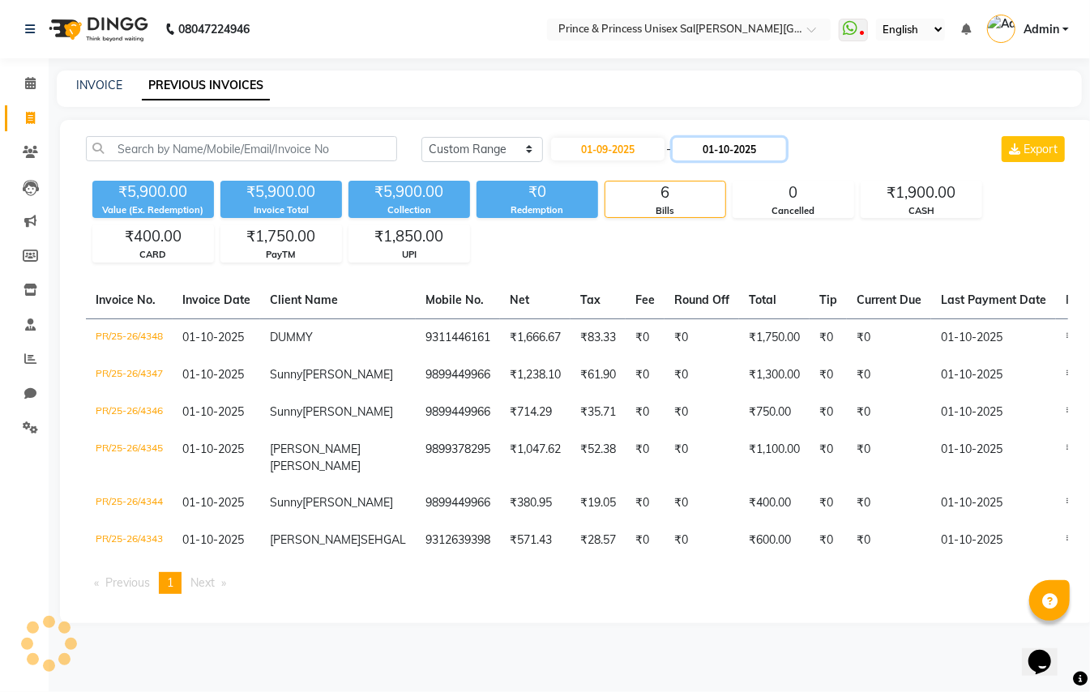
click at [754, 146] on input "01-10-2025" at bounding box center [730, 149] width 114 height 23
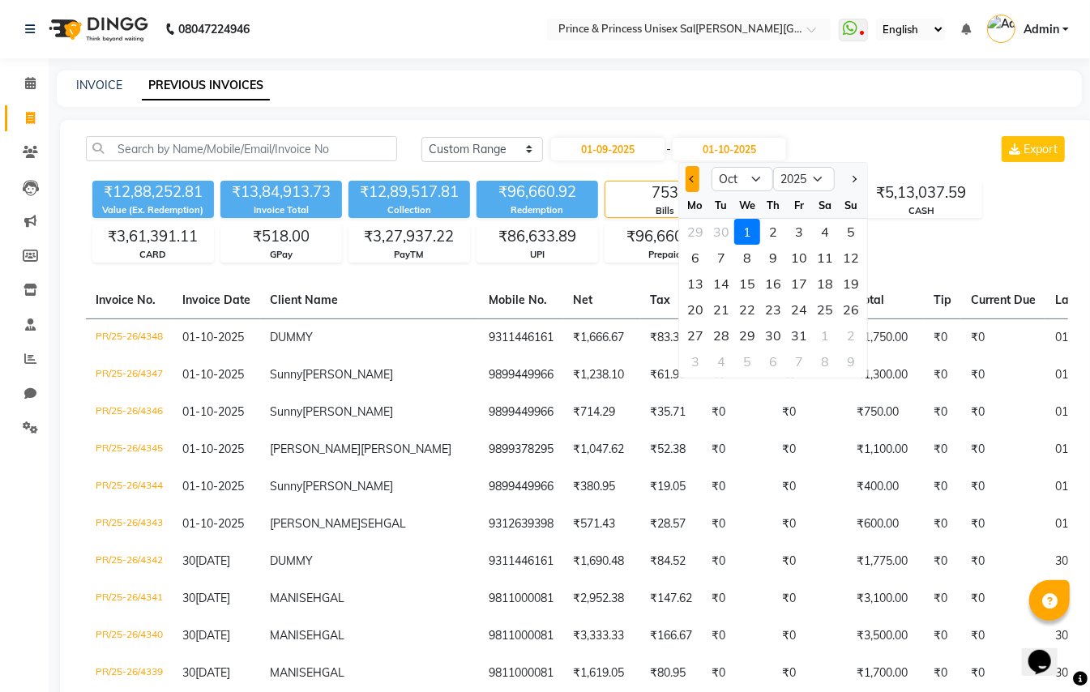
click at [696, 175] on button "Previous month" at bounding box center [693, 179] width 14 height 26
select select "9"
click at [722, 328] on div "30" at bounding box center [722, 336] width 26 height 26
type input "30[DATE]"
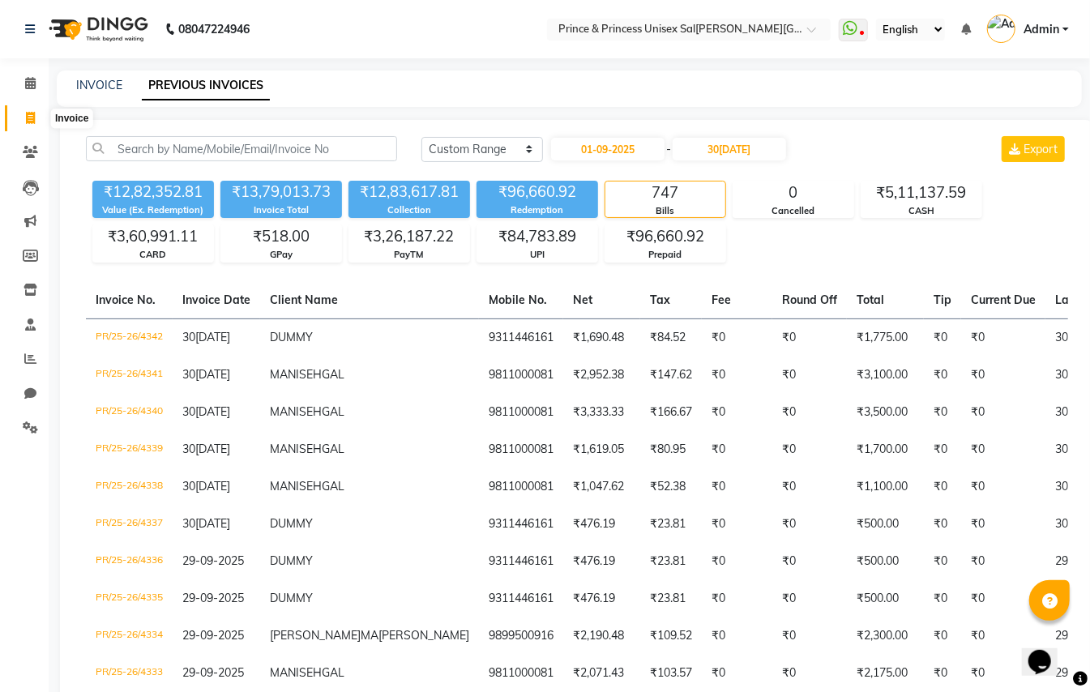
click at [37, 117] on span at bounding box center [30, 118] width 28 height 19
select select "service"
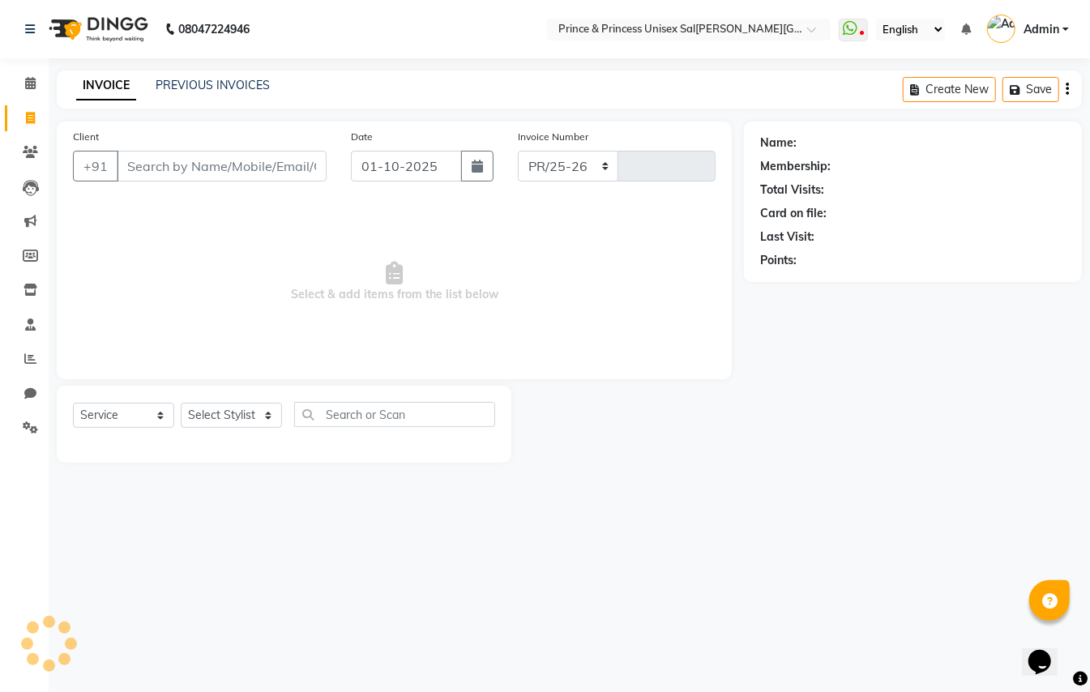
select select "3760"
type input "4349"
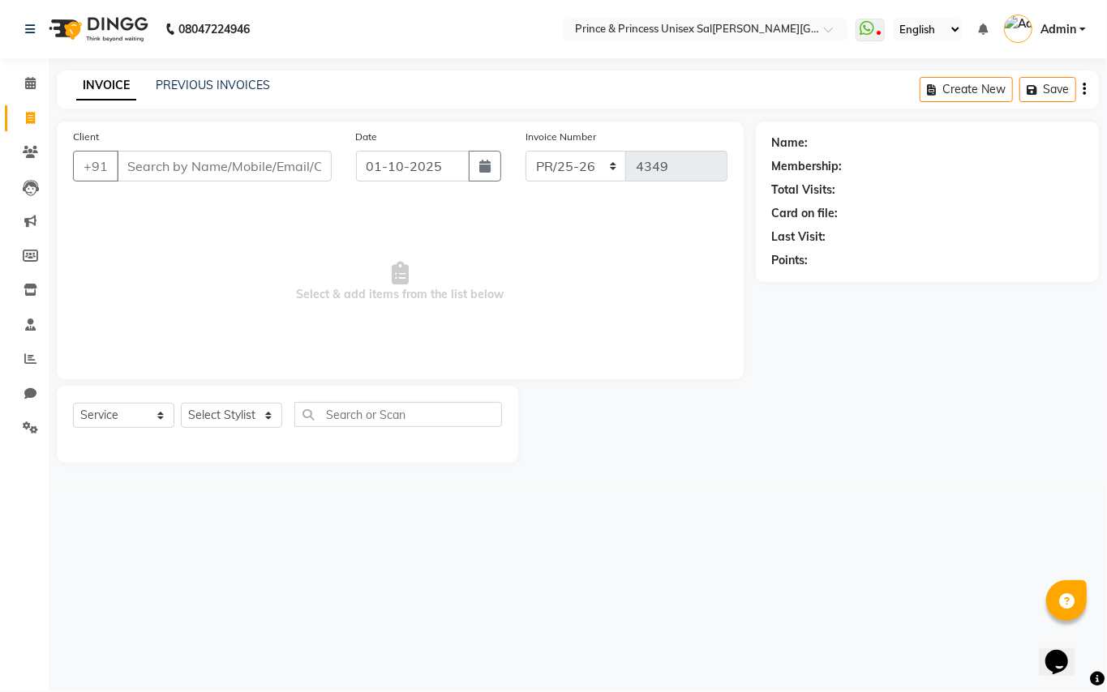
click at [257, 172] on input "Client" at bounding box center [224, 166] width 215 height 31
click at [256, 169] on input "Client" at bounding box center [224, 166] width 215 height 31
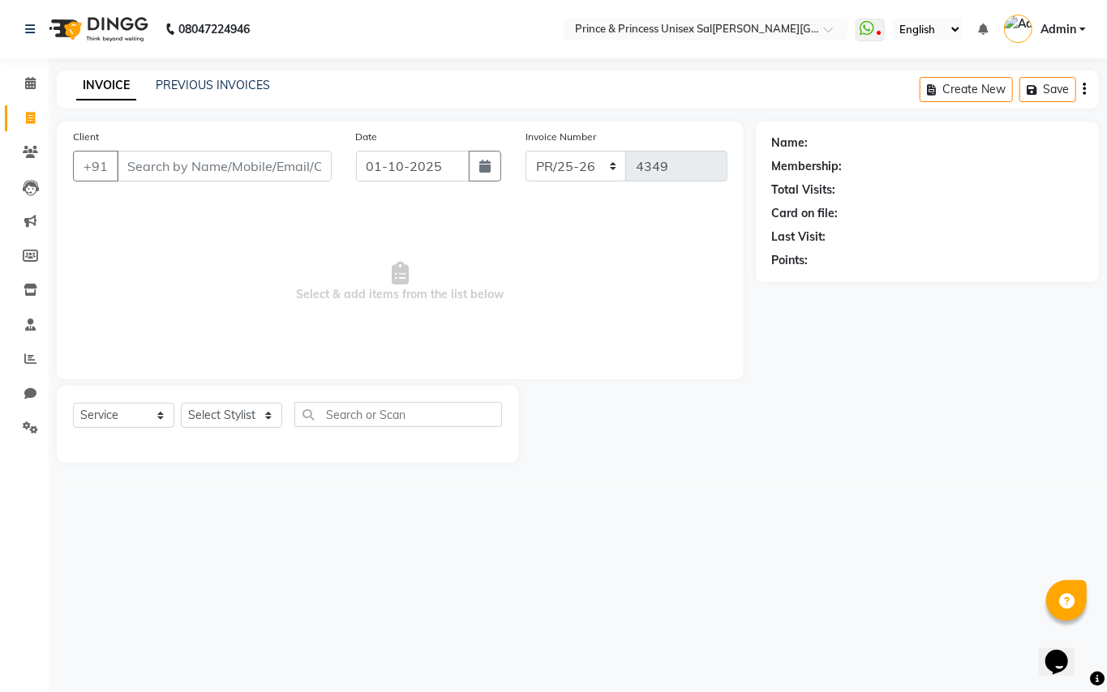
click at [256, 169] on input "Client" at bounding box center [224, 166] width 215 height 31
type input "9311446161"
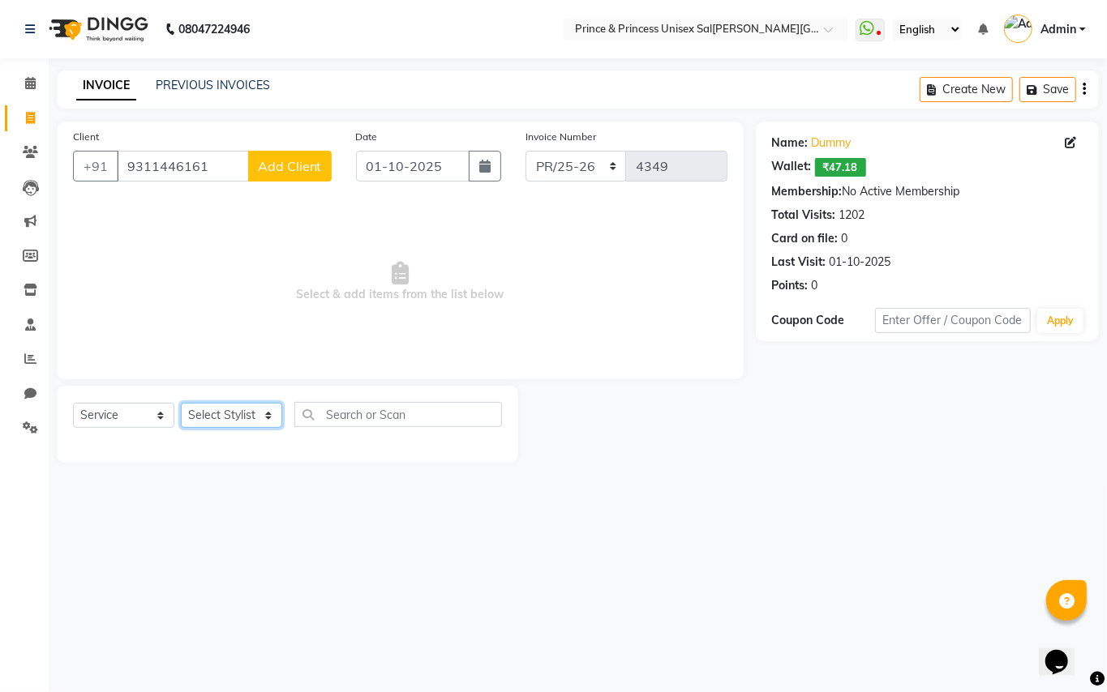
click at [224, 413] on select "Select Stylist ABHISHEK [PERSON_NAME] NEW [PERSON_NAME] [PERSON_NAME] [PERSON_N…" at bounding box center [231, 415] width 101 height 25
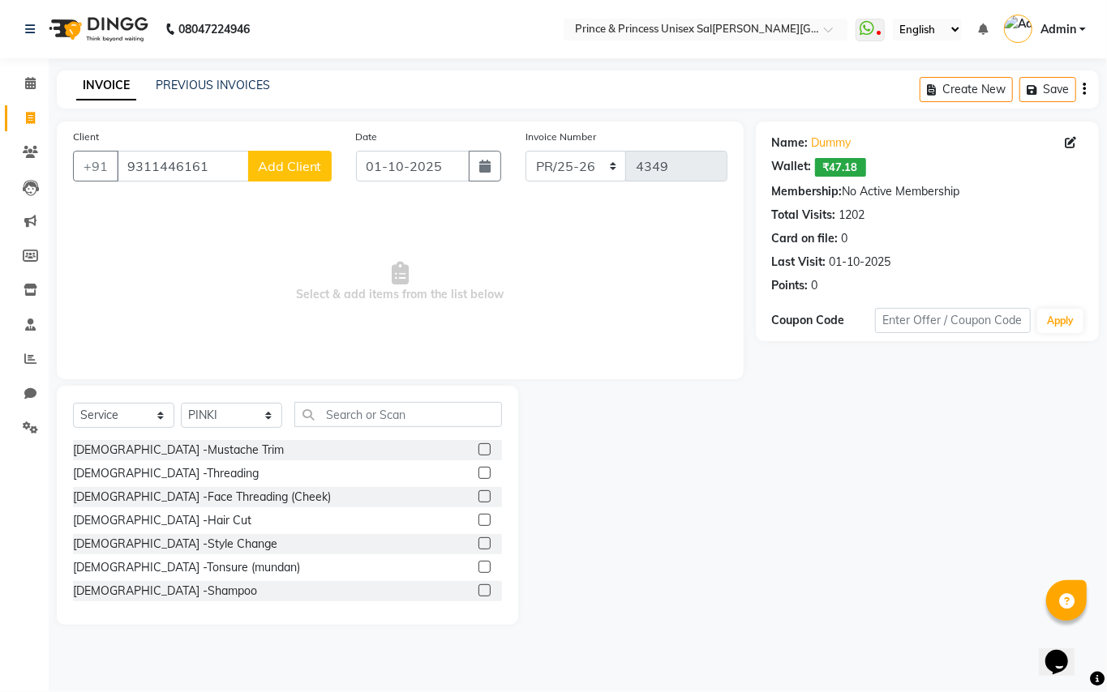
click at [250, 308] on span "Select & add items from the list below" at bounding box center [400, 282] width 654 height 162
click at [202, 422] on select "Select Stylist ABHISHEK [PERSON_NAME] NEW [PERSON_NAME] [PERSON_NAME] [PERSON_N…" at bounding box center [231, 415] width 101 height 25
select select "62875"
drag, startPoint x: 202, startPoint y: 422, endPoint x: 428, endPoint y: 426, distance: 226.2
click at [204, 422] on select "Select Stylist ABHISHEK [PERSON_NAME] NEW [PERSON_NAME] [PERSON_NAME] [PERSON_N…" at bounding box center [231, 415] width 101 height 25
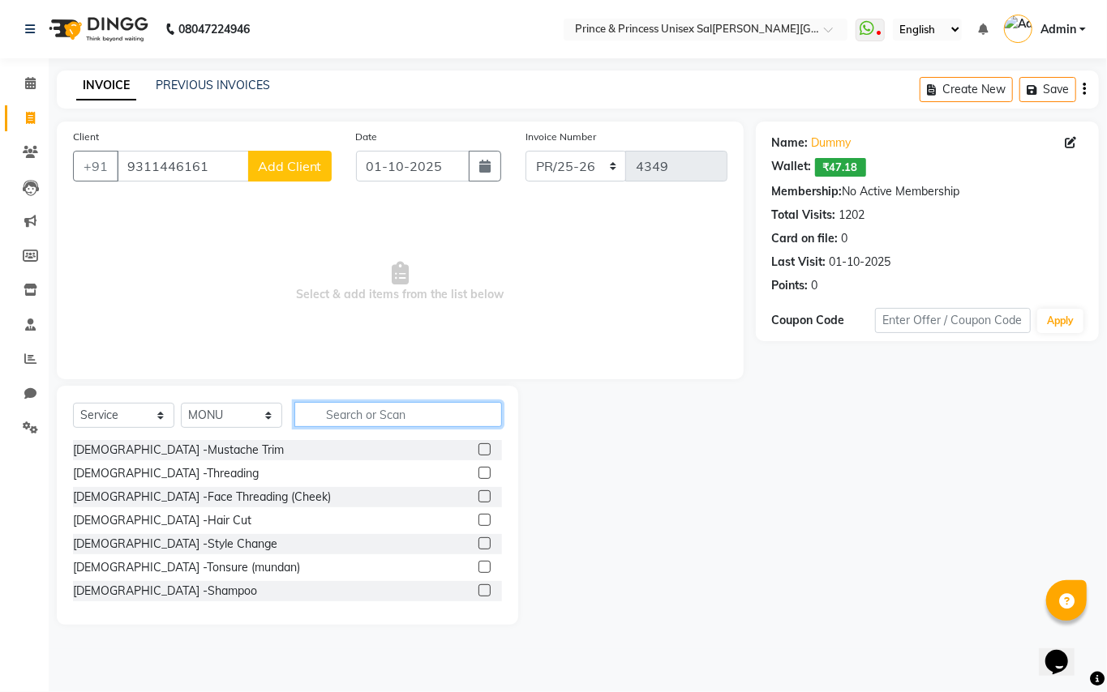
click at [430, 423] on input "text" at bounding box center [398, 414] width 208 height 25
click at [432, 422] on input "text" at bounding box center [398, 414] width 208 height 25
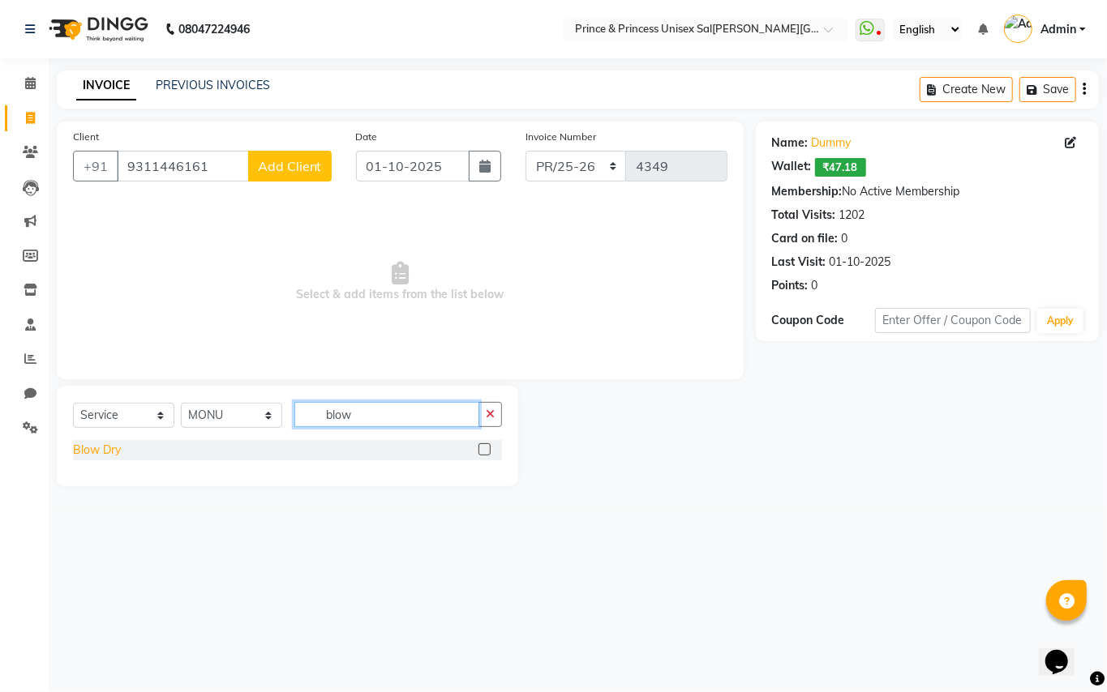
type input "blow"
click at [97, 449] on div "Blow Dry" at bounding box center [97, 450] width 48 height 17
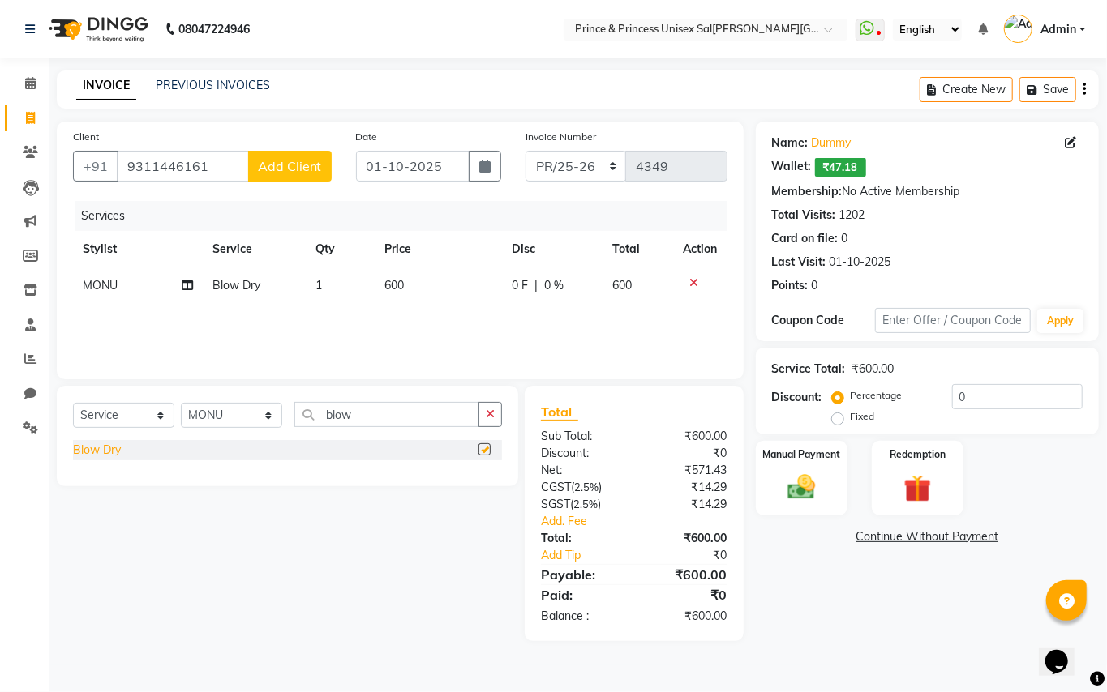
checkbox input "false"
click at [409, 285] on td "600" at bounding box center [438, 286] width 127 height 36
select select "62875"
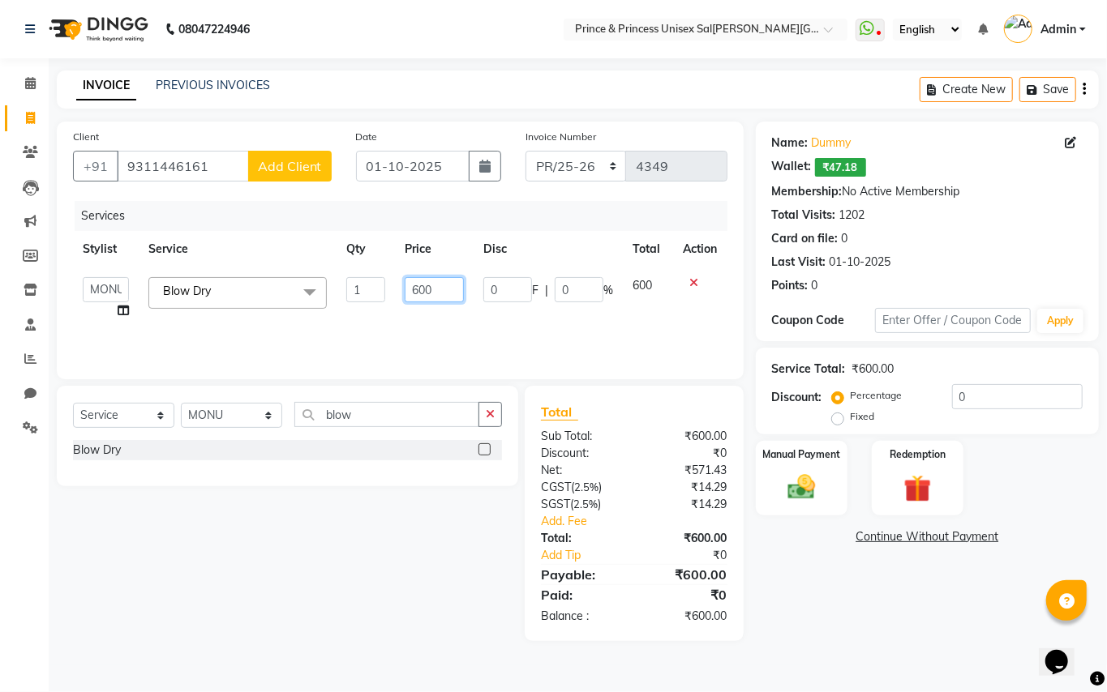
click at [331, 227] on div "Services Stylist Service Qty Price Disc Total Action ABHISHEK [PERSON_NAME]ET N…" at bounding box center [400, 282] width 654 height 162
type input "550"
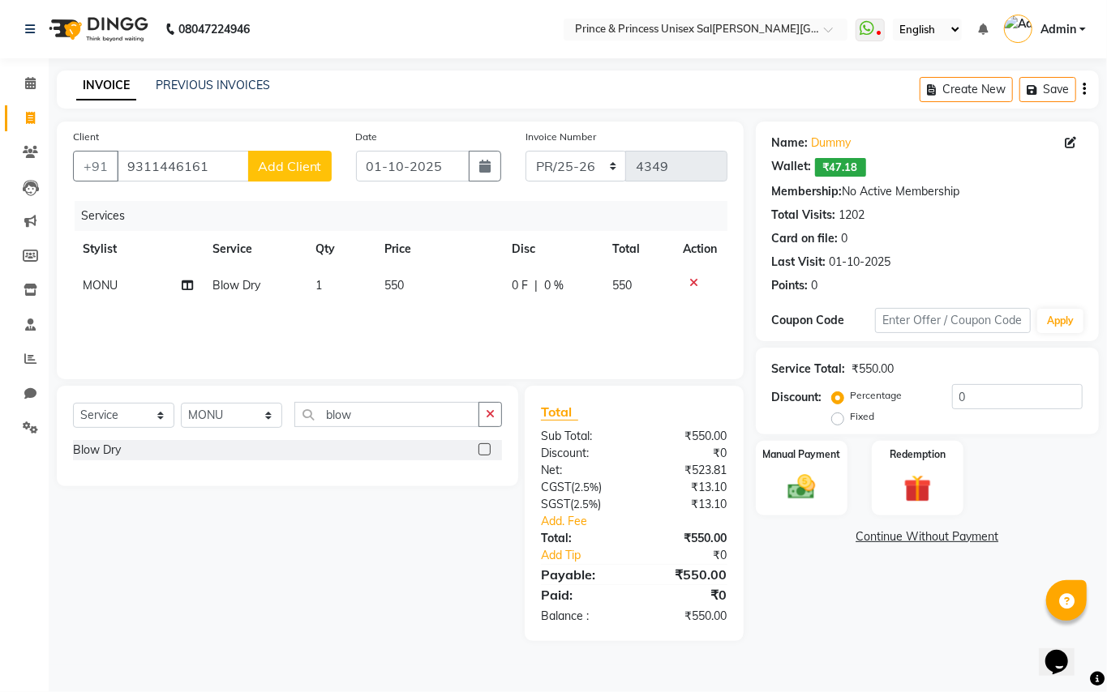
click at [250, 234] on th "Service" at bounding box center [254, 249] width 103 height 36
drag, startPoint x: 806, startPoint y: 487, endPoint x: 803, endPoint y: 429, distance: 58.5
click at [804, 485] on img at bounding box center [801, 488] width 45 height 32
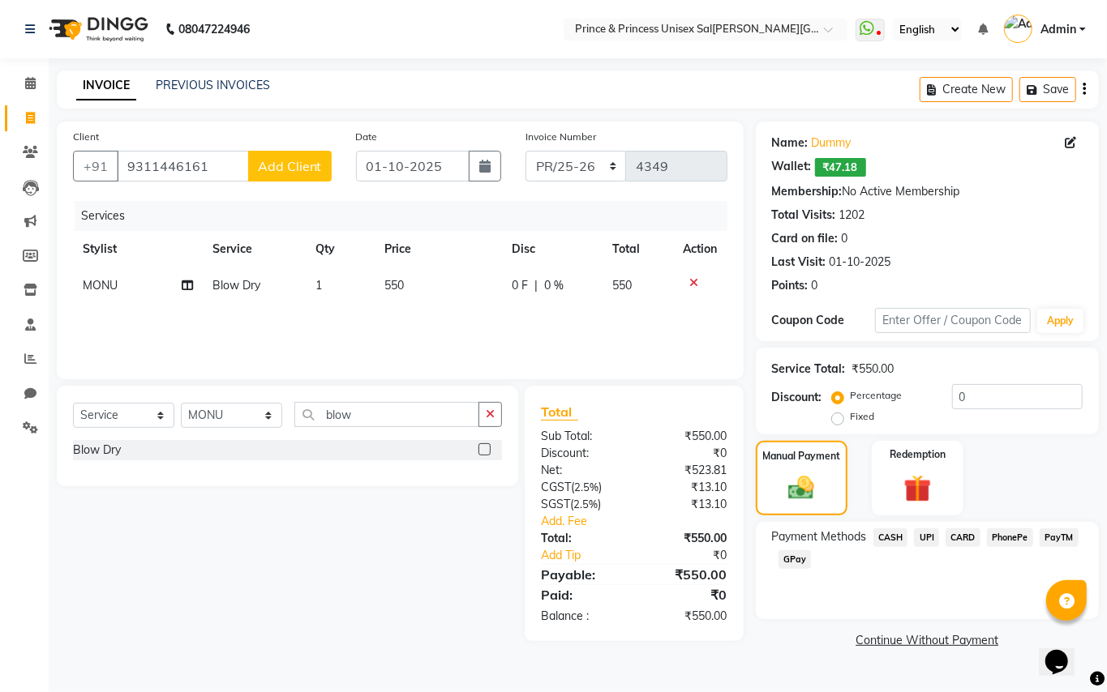
click at [899, 535] on span "CASH" at bounding box center [890, 538] width 35 height 19
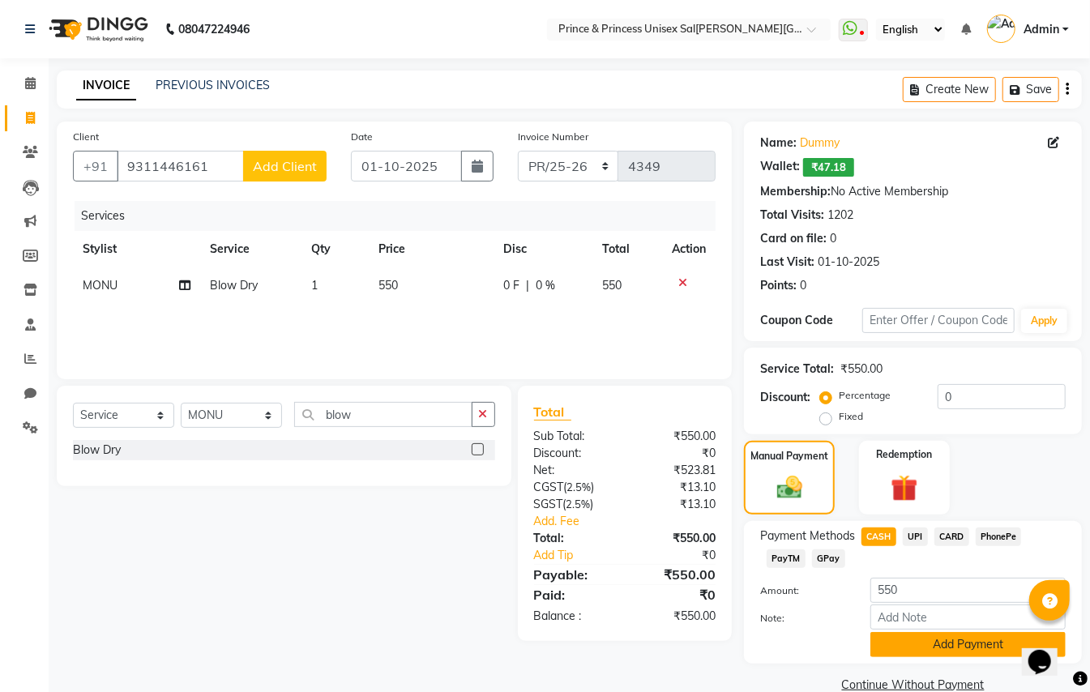
click at [932, 649] on button "Add Payment" at bounding box center [968, 644] width 195 height 25
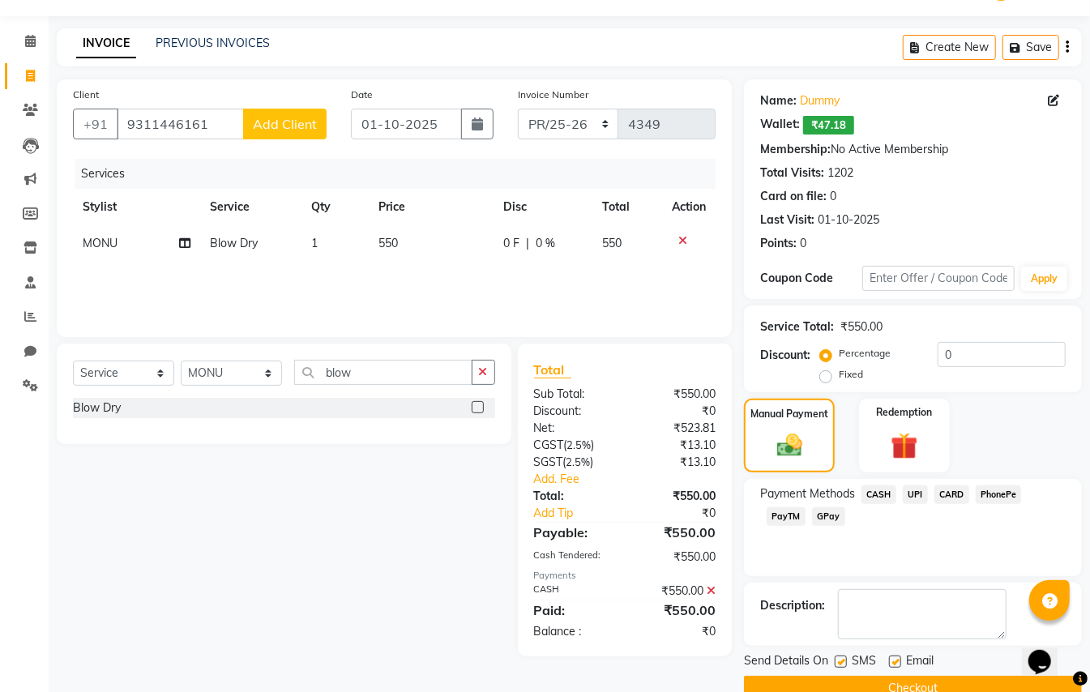
scroll to position [76, 0]
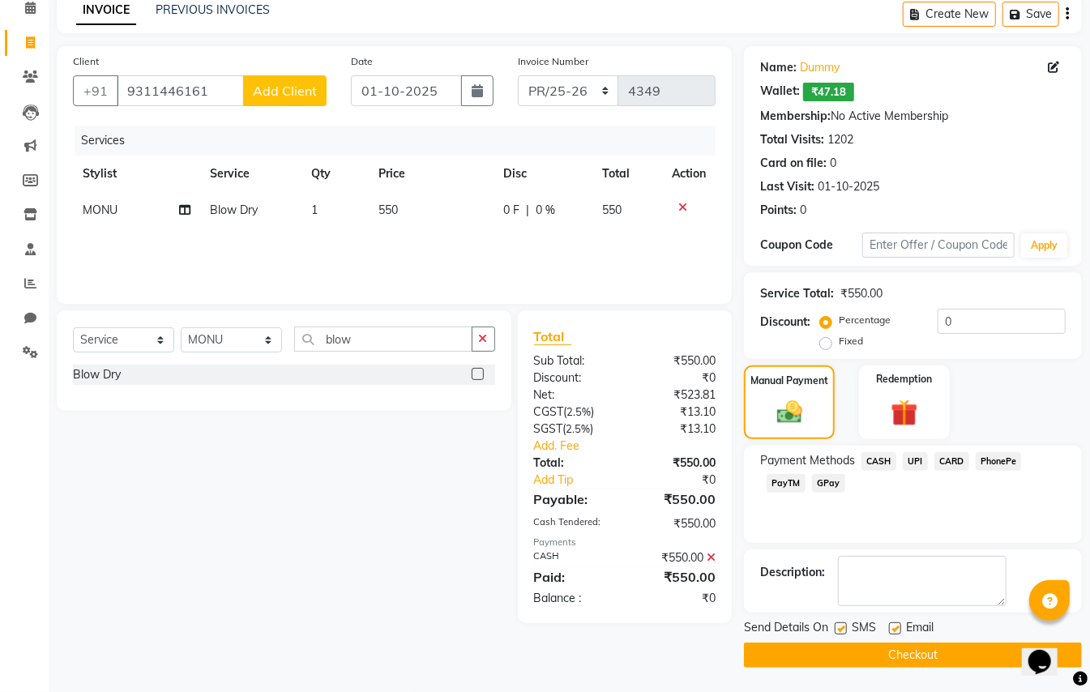
click at [944, 645] on button "Checkout" at bounding box center [913, 655] width 338 height 25
click at [944, 645] on div "Checkout" at bounding box center [913, 655] width 338 height 25
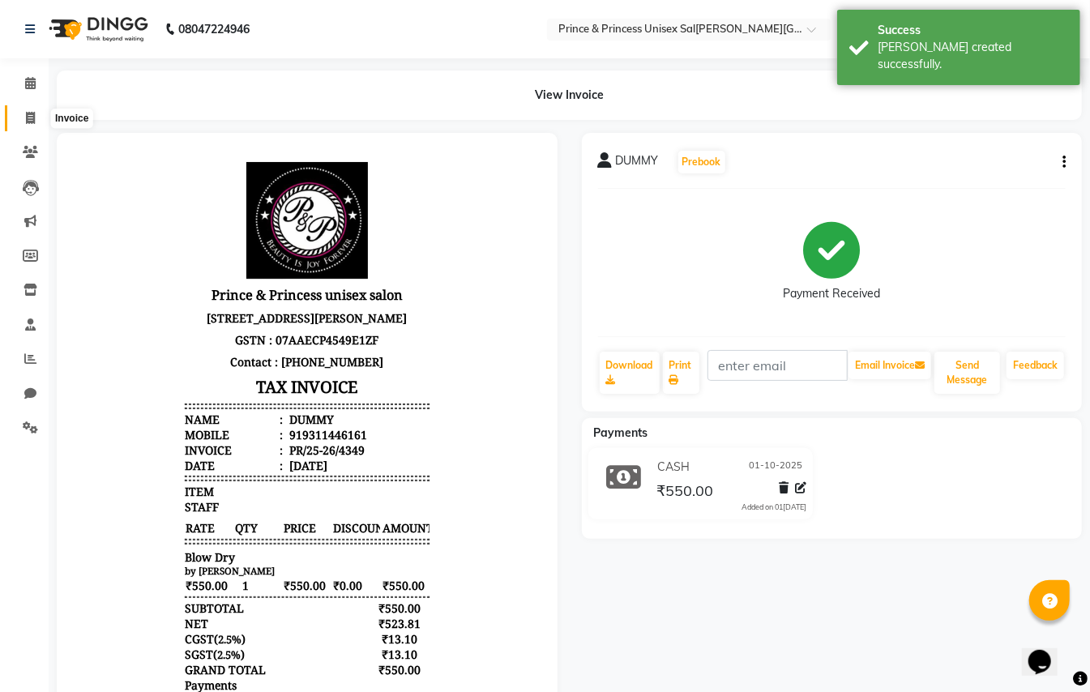
click at [30, 115] on icon at bounding box center [30, 118] width 9 height 12
select select "service"
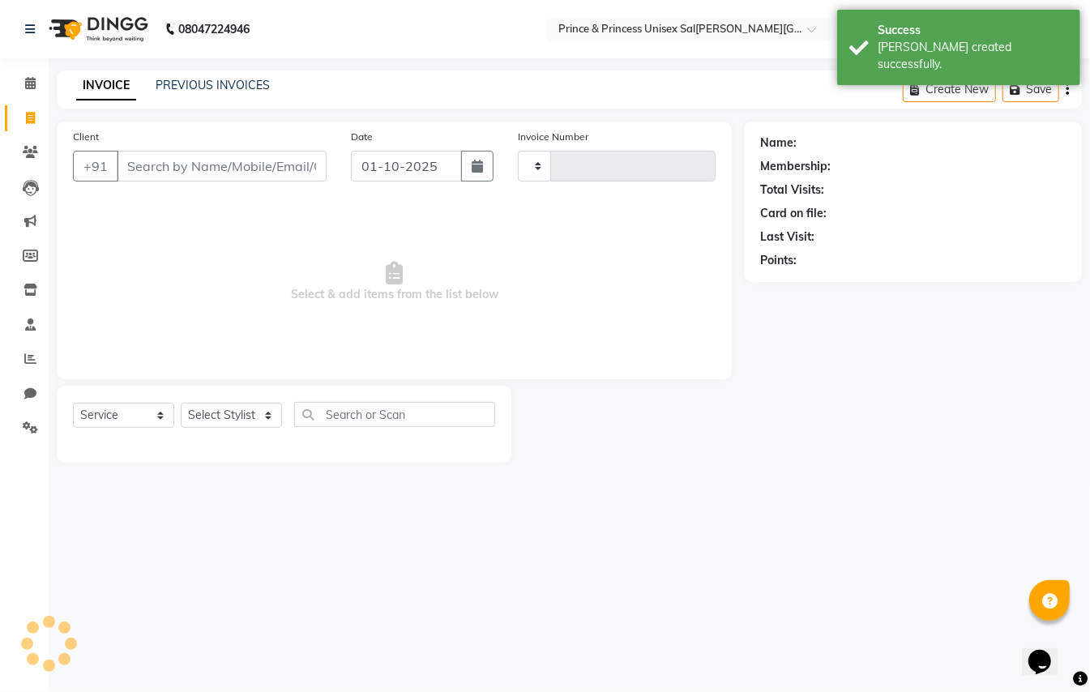
type input "4350"
select select "3760"
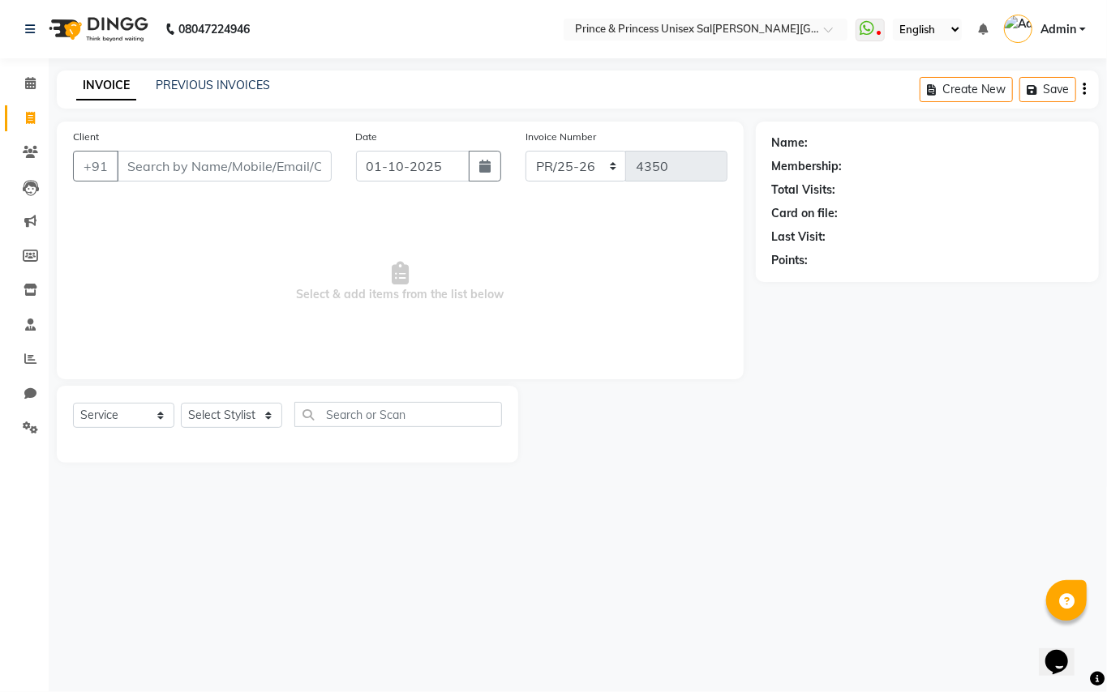
drag, startPoint x: 619, startPoint y: 418, endPoint x: 556, endPoint y: 435, distance: 65.3
click at [619, 417] on div at bounding box center [636, 424] width 237 height 77
click at [244, 159] on input "Client" at bounding box center [224, 166] width 215 height 31
click at [244, 157] on input "Client" at bounding box center [224, 166] width 215 height 31
drag, startPoint x: 256, startPoint y: 169, endPoint x: 246, endPoint y: 166, distance: 10.3
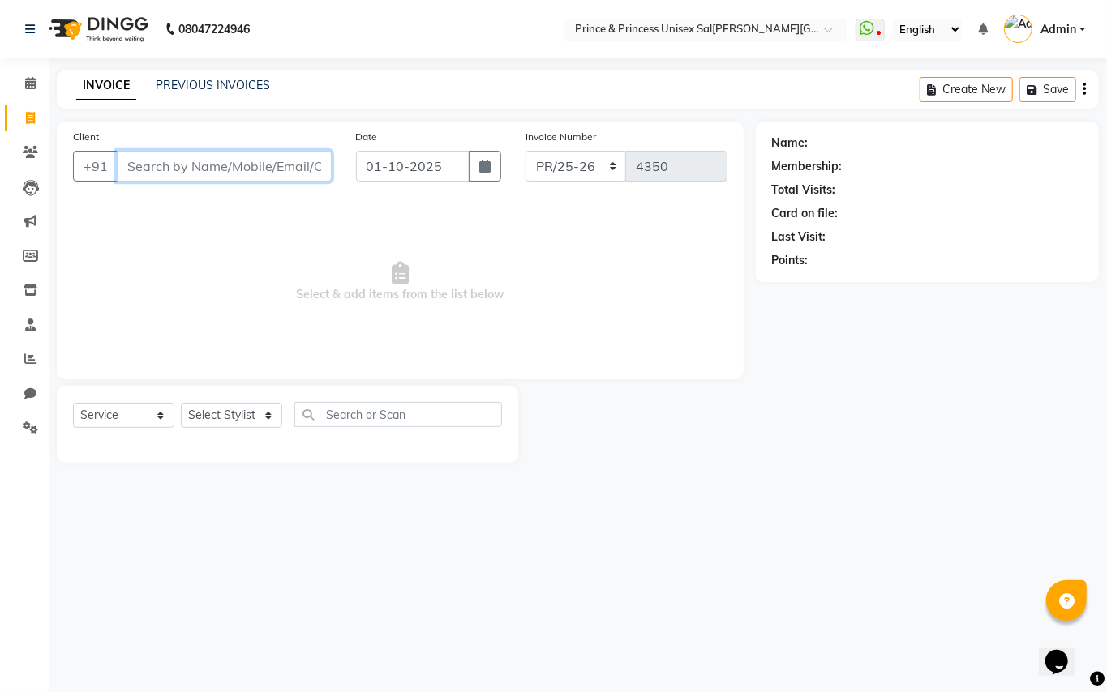
click at [251, 169] on input "Client" at bounding box center [224, 166] width 215 height 31
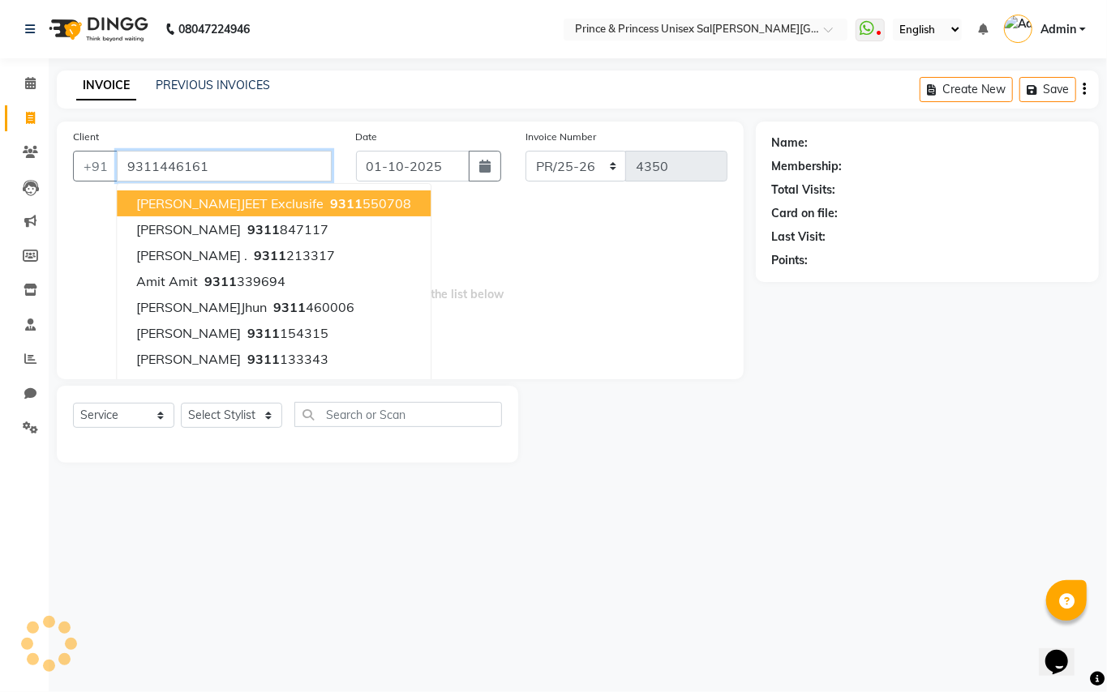
type input "9311446161"
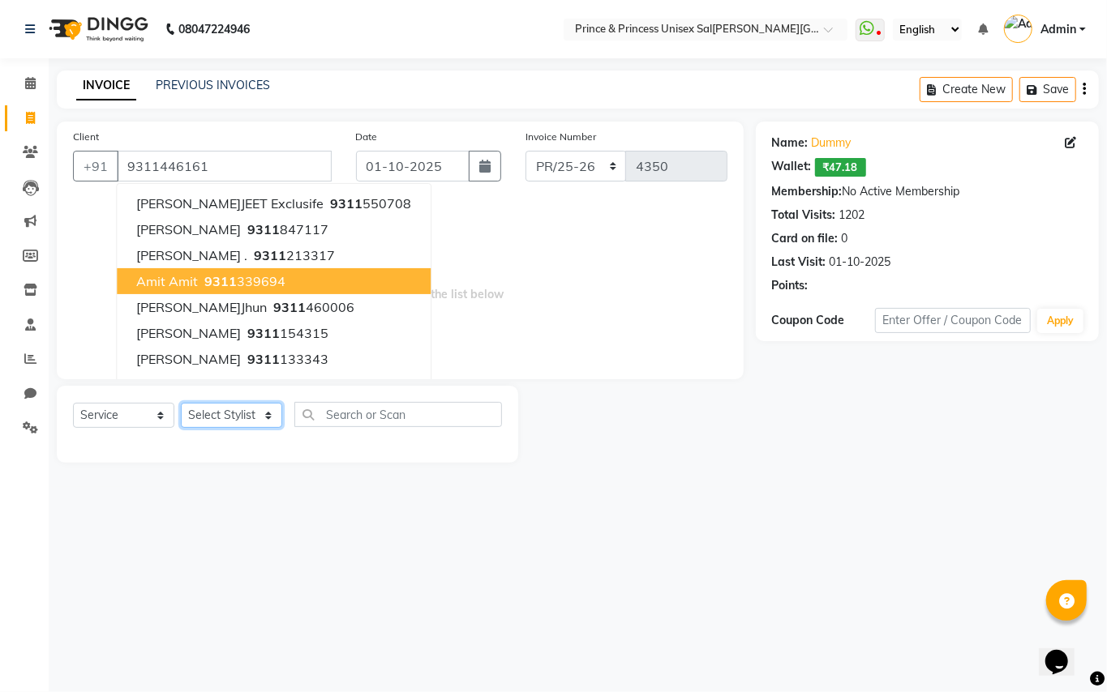
click at [238, 413] on select "Select Stylist ABHISHEK [PERSON_NAME] NEW [PERSON_NAME] [PERSON_NAME] [PERSON_N…" at bounding box center [231, 415] width 101 height 25
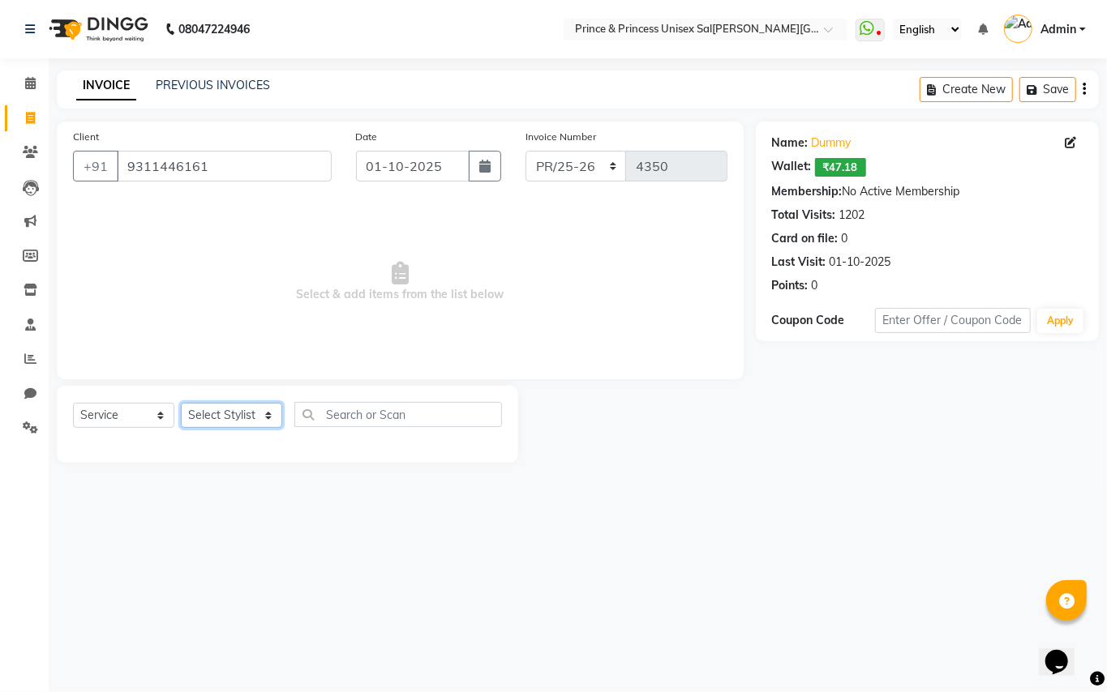
select select "44027"
drag, startPoint x: 229, startPoint y: 416, endPoint x: 362, endPoint y: 406, distance: 133.3
click at [229, 416] on select "Select Stylist ABHISHEK [PERSON_NAME] NEW [PERSON_NAME] [PERSON_NAME] [PERSON_N…" at bounding box center [231, 415] width 101 height 25
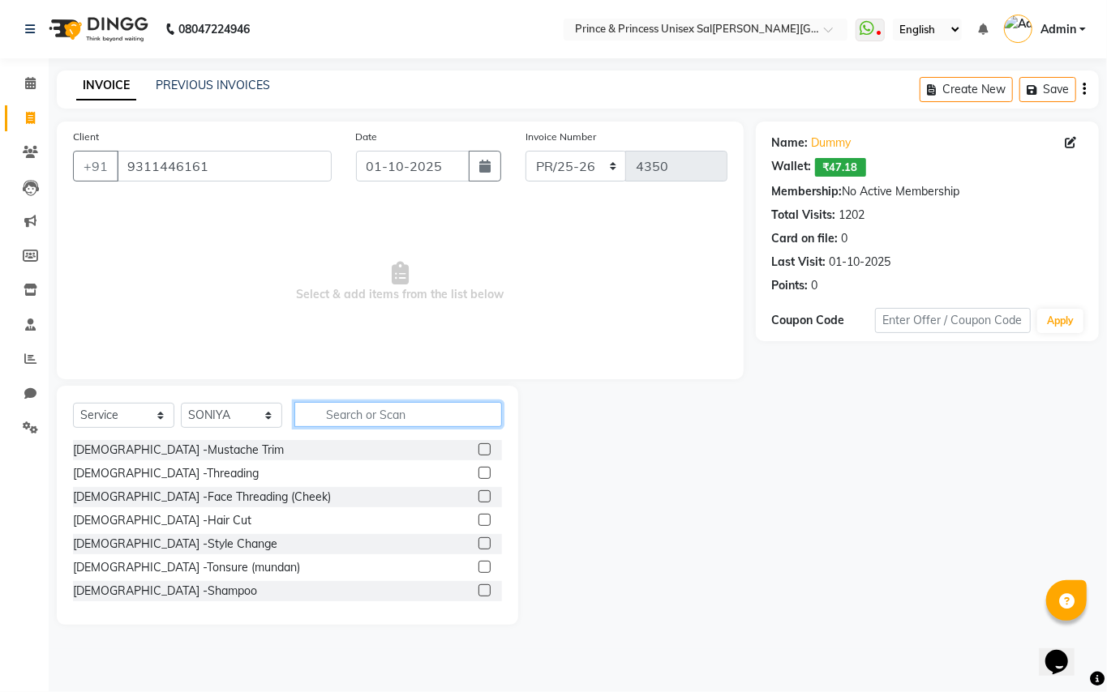
click at [362, 406] on input "text" at bounding box center [398, 414] width 208 height 25
click at [363, 406] on input "text" at bounding box center [398, 414] width 208 height 25
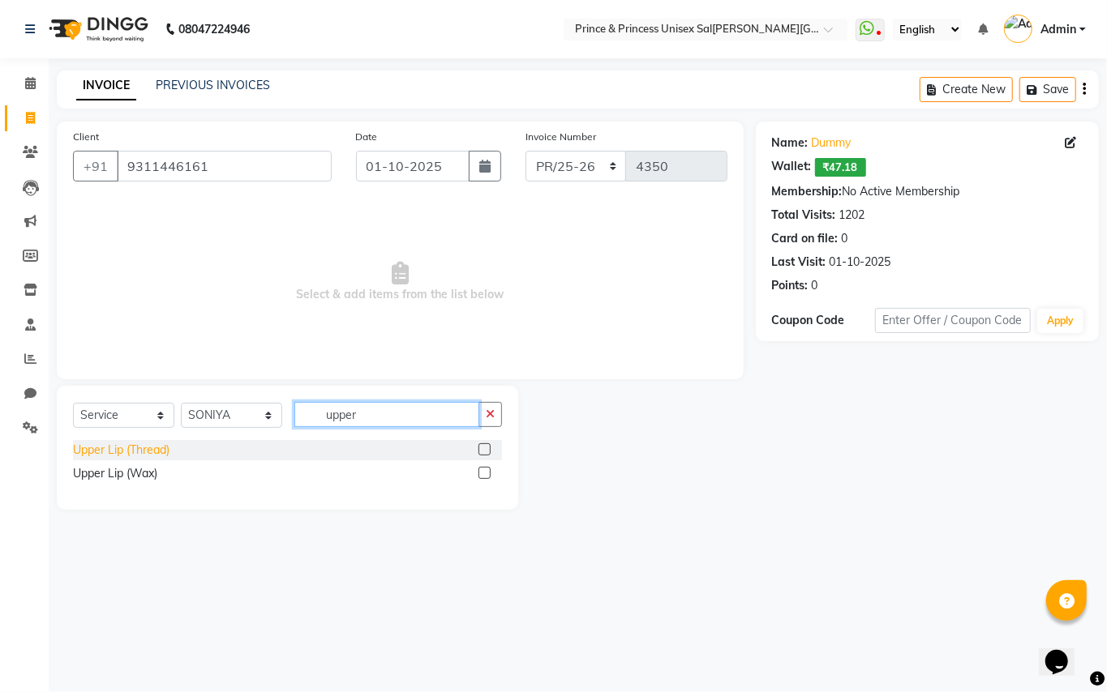
type input "upper"
click at [144, 444] on div "Upper Lip (Thread)" at bounding box center [121, 450] width 96 height 17
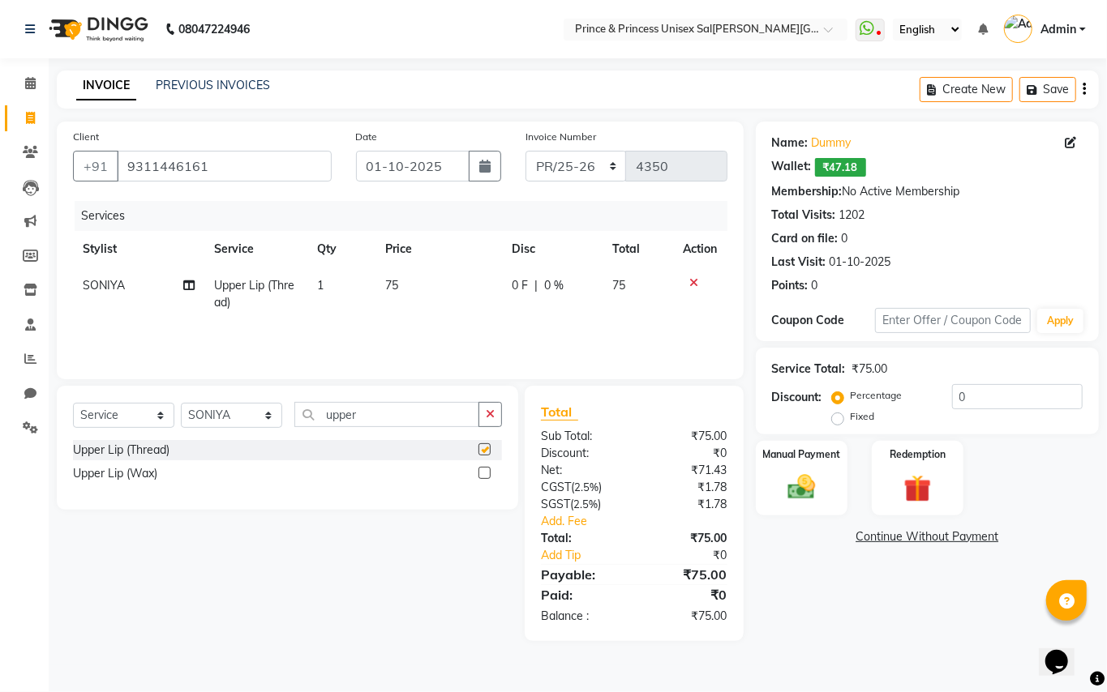
checkbox input "false"
drag, startPoint x: 373, startPoint y: 415, endPoint x: 11, endPoint y: 214, distance: 414.4
click at [225, 348] on div "Client [PHONE_NUMBER] Date [DATE] Invoice Number PR/25-26 V/2025 V/[PHONE_NUMBE…" at bounding box center [400, 382] width 711 height 520
type input "chin"
click at [123, 448] on div "Chin (Thread)" at bounding box center [108, 450] width 70 height 17
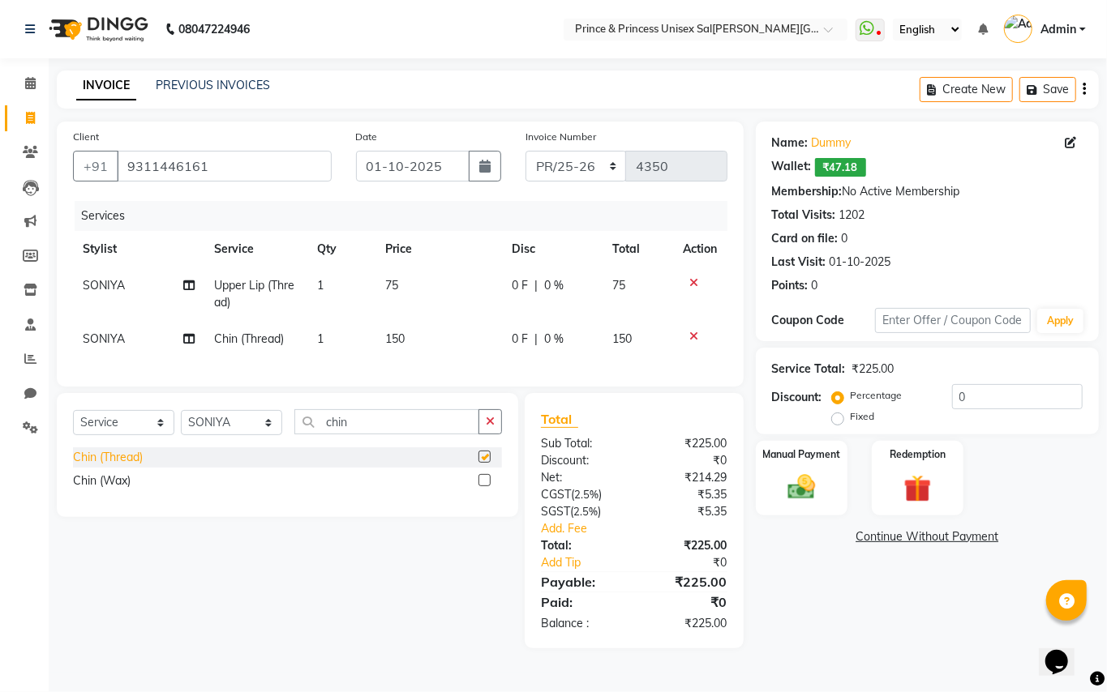
checkbox input "false"
click at [792, 490] on img at bounding box center [801, 487] width 46 height 33
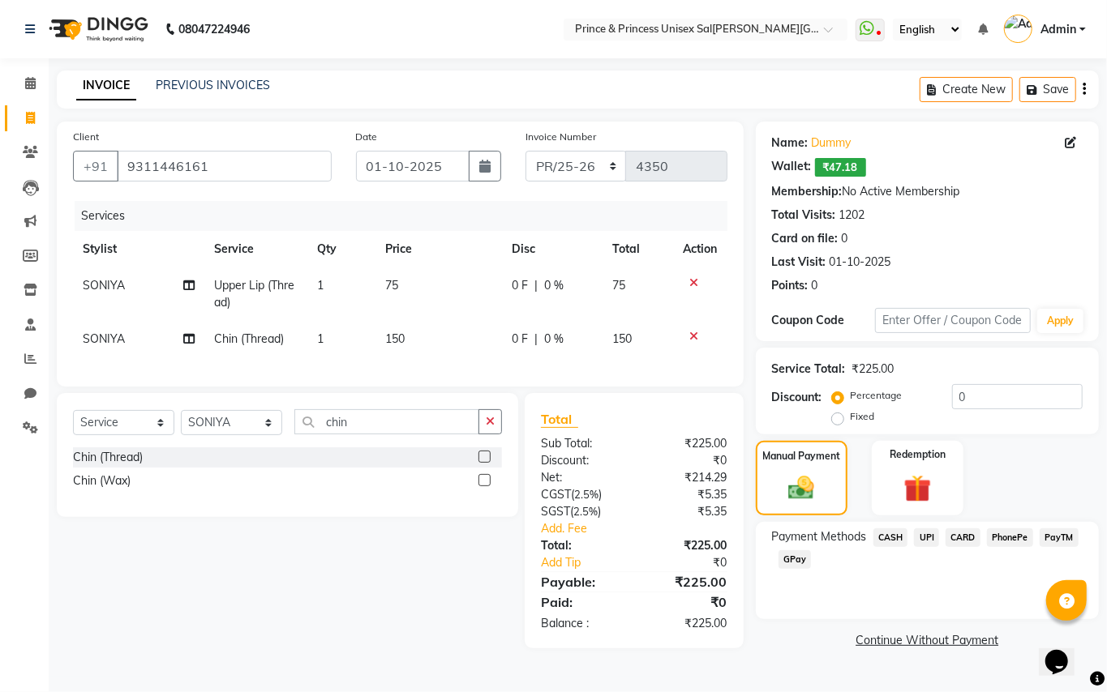
click at [882, 539] on span "CASH" at bounding box center [890, 538] width 35 height 19
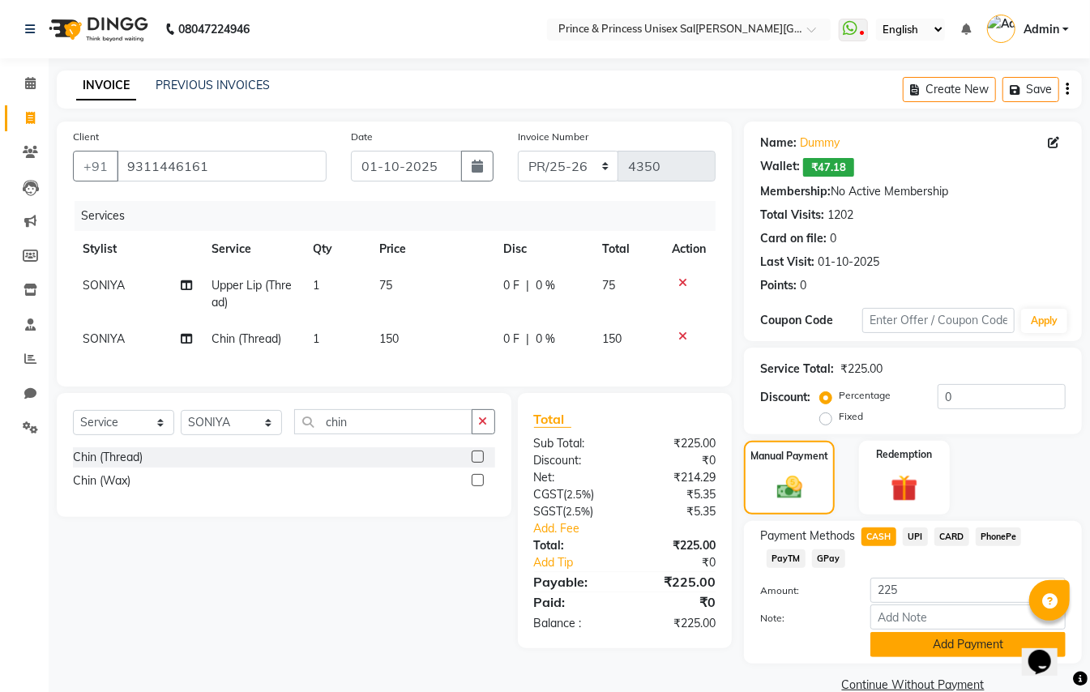
click at [911, 657] on button "Add Payment" at bounding box center [968, 644] width 195 height 25
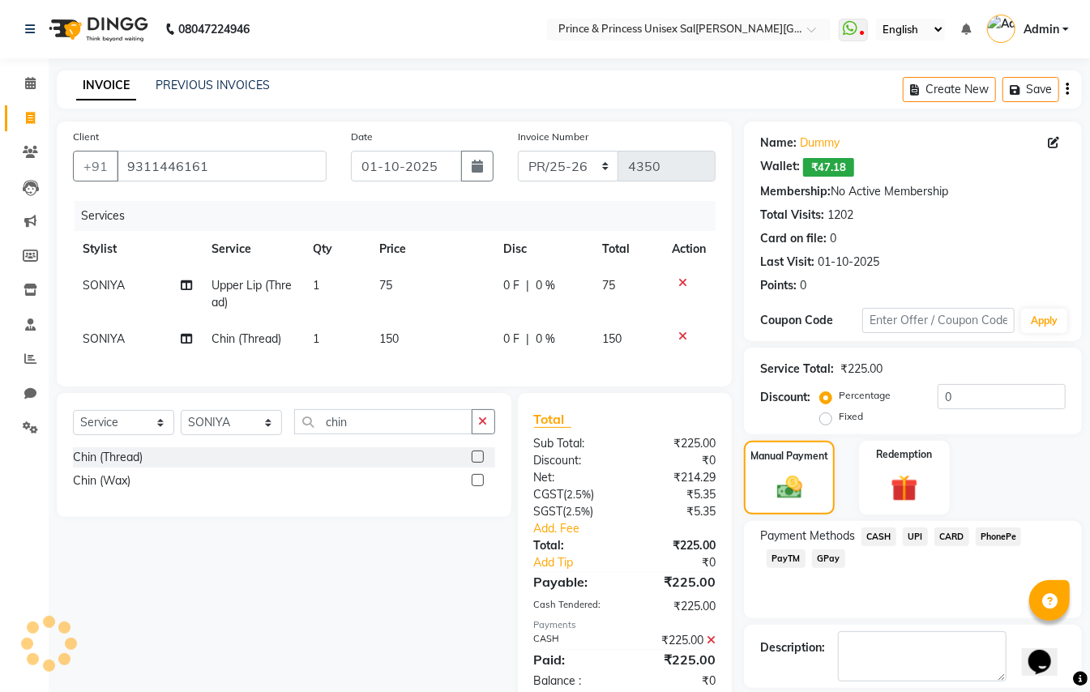
drag, startPoint x: 1091, startPoint y: 601, endPoint x: 2, endPoint y: 24, distance: 1233.1
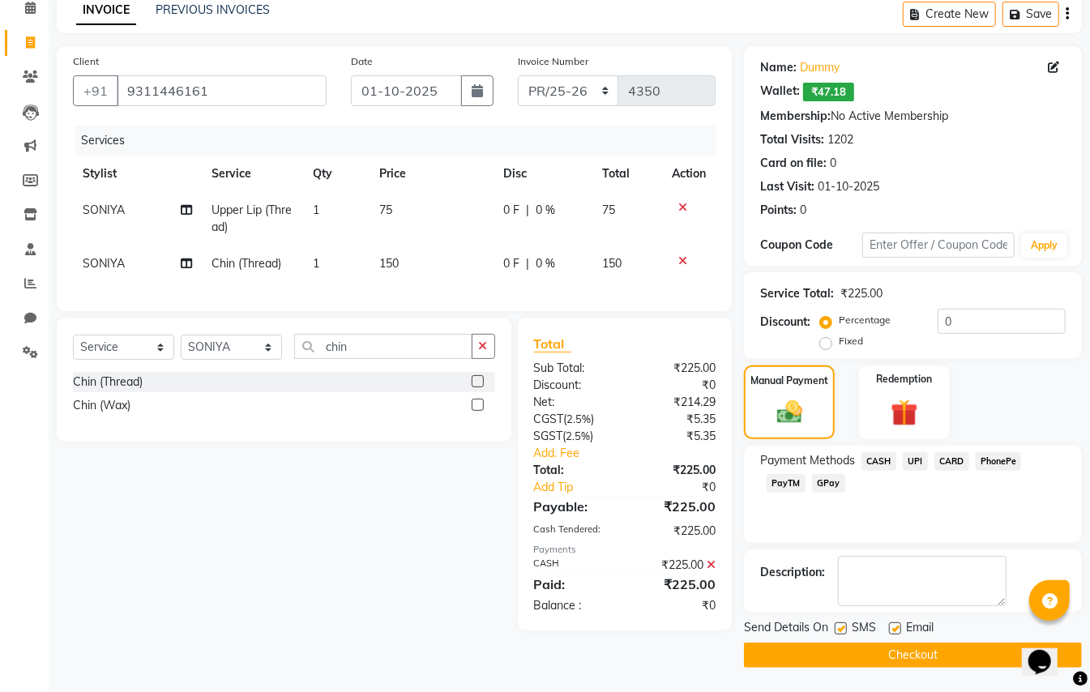
click at [937, 645] on button "Checkout" at bounding box center [913, 655] width 338 height 25
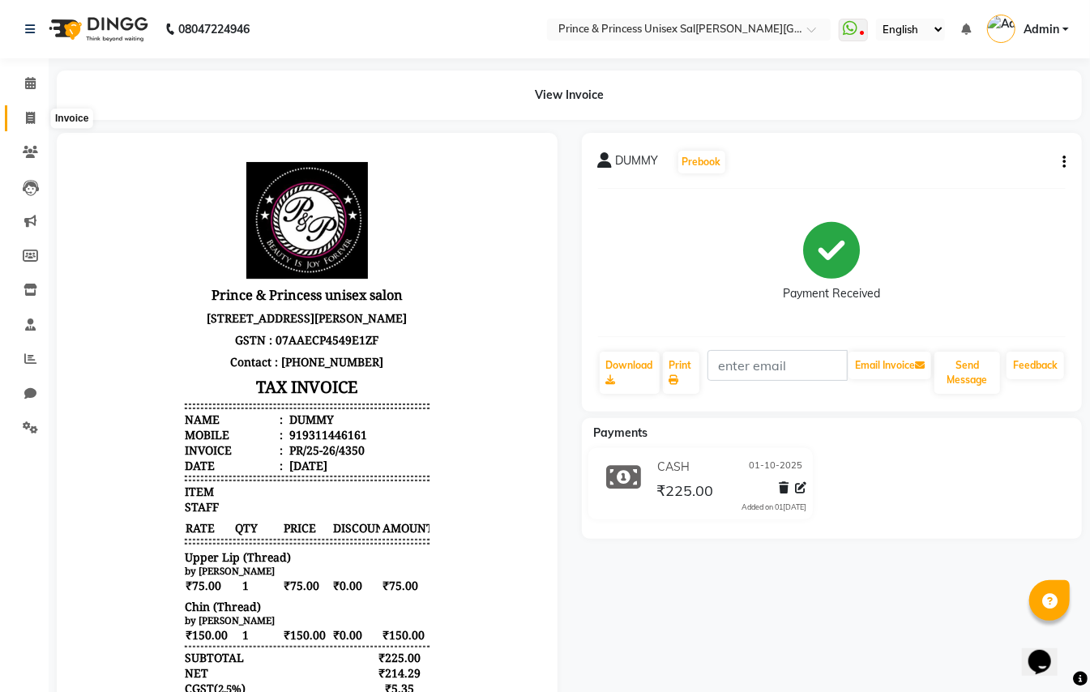
click at [29, 114] on icon at bounding box center [30, 118] width 9 height 12
select select "service"
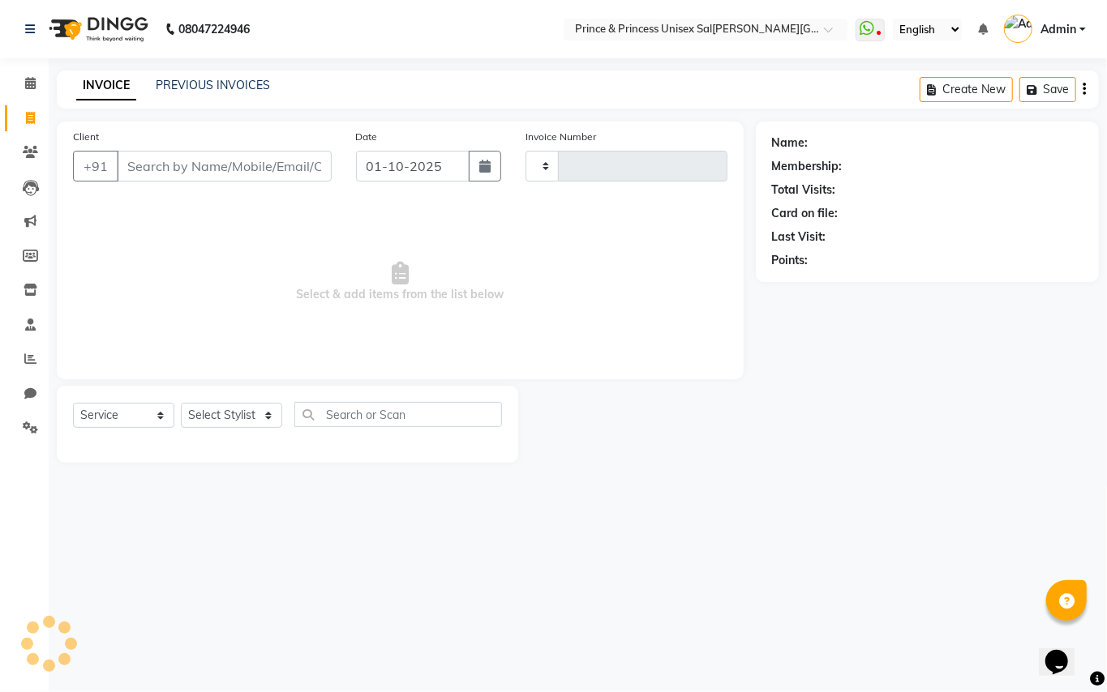
type input "4351"
select select "3760"
click at [399, 72] on div "INVOICE PREVIOUS INVOICES Create New Save" at bounding box center [578, 90] width 1042 height 38
click at [277, 167] on input "Client" at bounding box center [224, 166] width 215 height 31
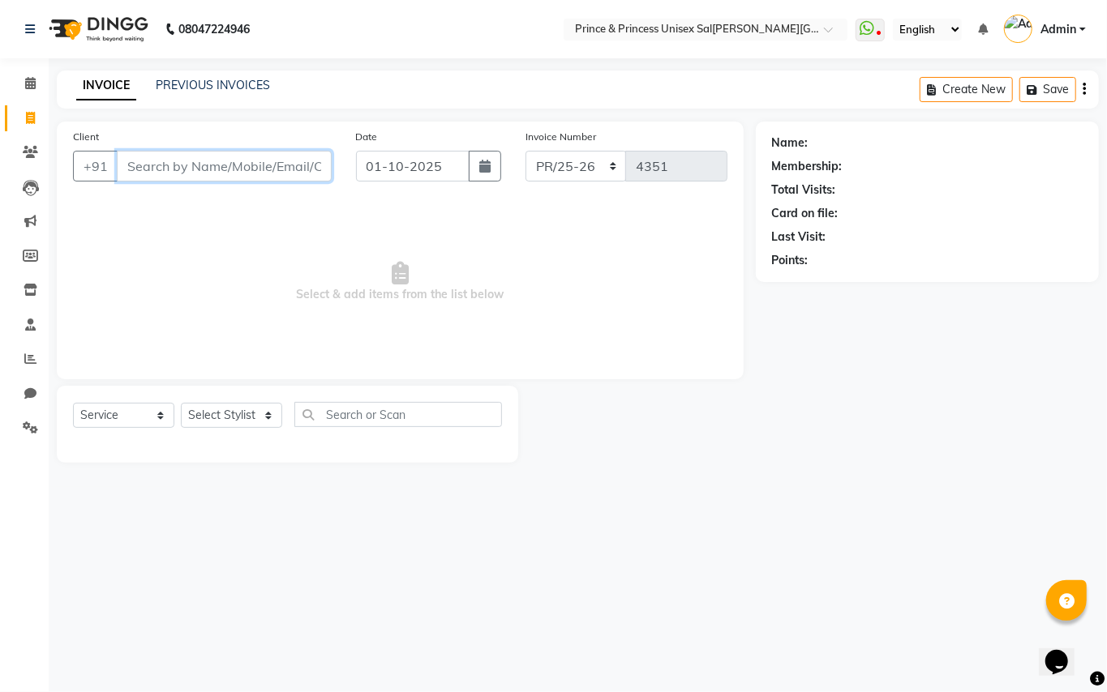
click at [303, 164] on input "Client" at bounding box center [224, 166] width 215 height 31
click at [306, 148] on div "Client +91" at bounding box center [202, 161] width 283 height 66
click at [311, 169] on input "Client" at bounding box center [224, 166] width 215 height 31
click at [310, 169] on input "Client" at bounding box center [224, 166] width 215 height 31
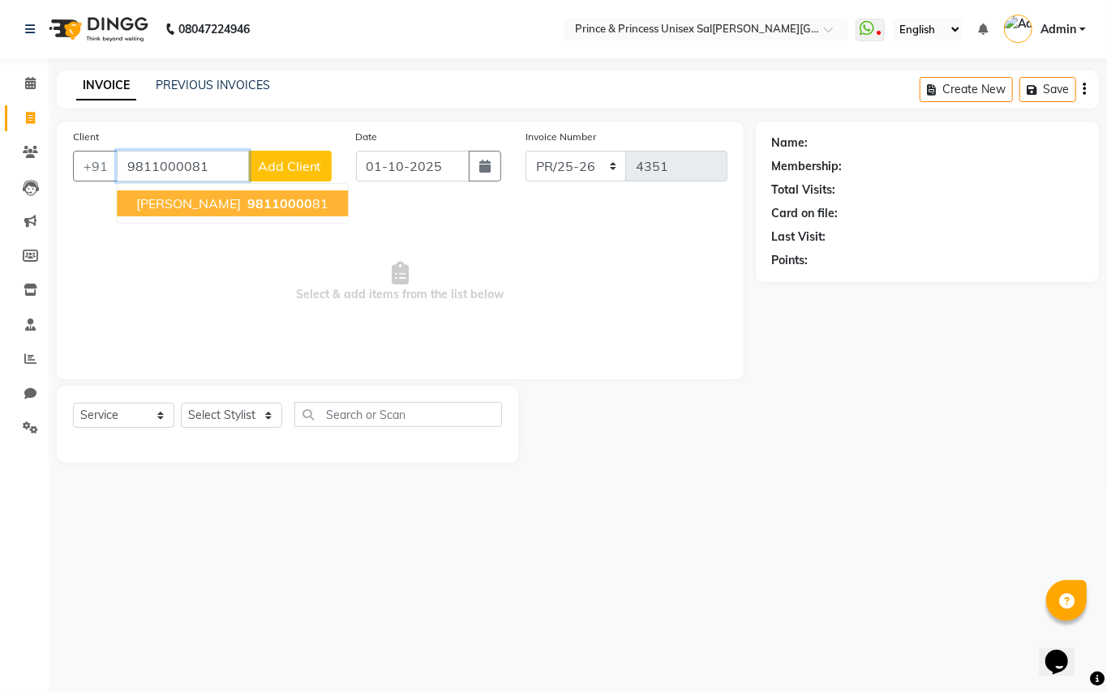
type input "9811000081"
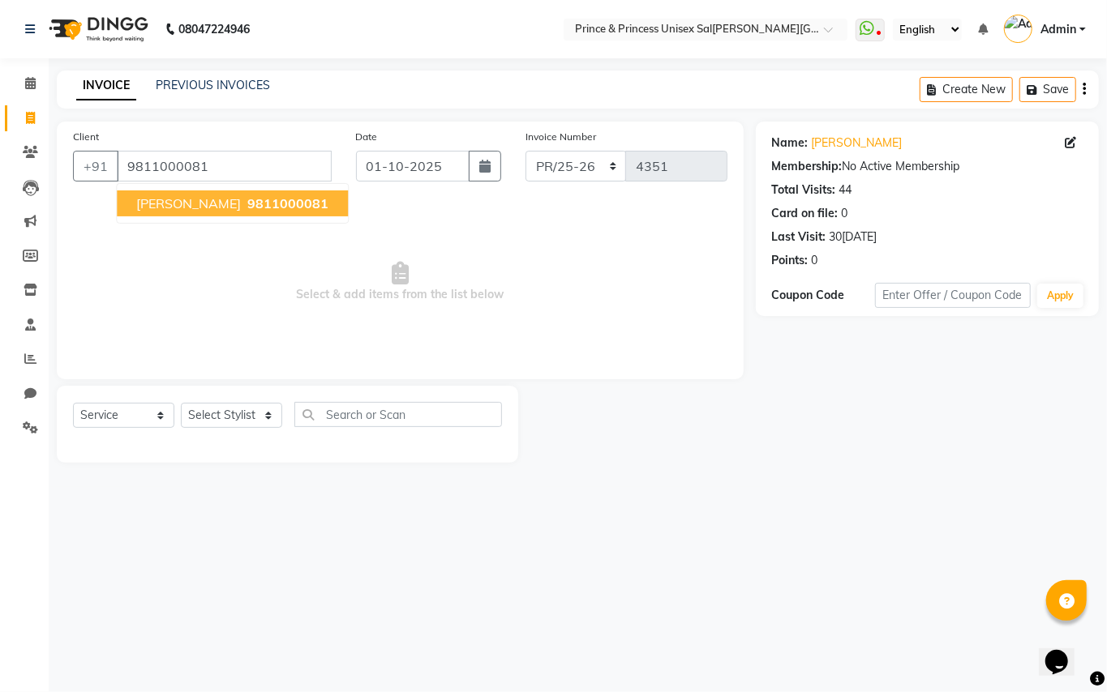
drag, startPoint x: 189, startPoint y: 218, endPoint x: 202, endPoint y: 237, distance: 22.7
click at [202, 237] on div "Client +91 9811000[PERSON_NAME] 9811000081 Date 01-1[DATE]oice Number PR/25-26 …" at bounding box center [400, 251] width 687 height 258
click at [214, 215] on button "[PERSON_NAME]HGAL 9811000081" at bounding box center [232, 204] width 231 height 26
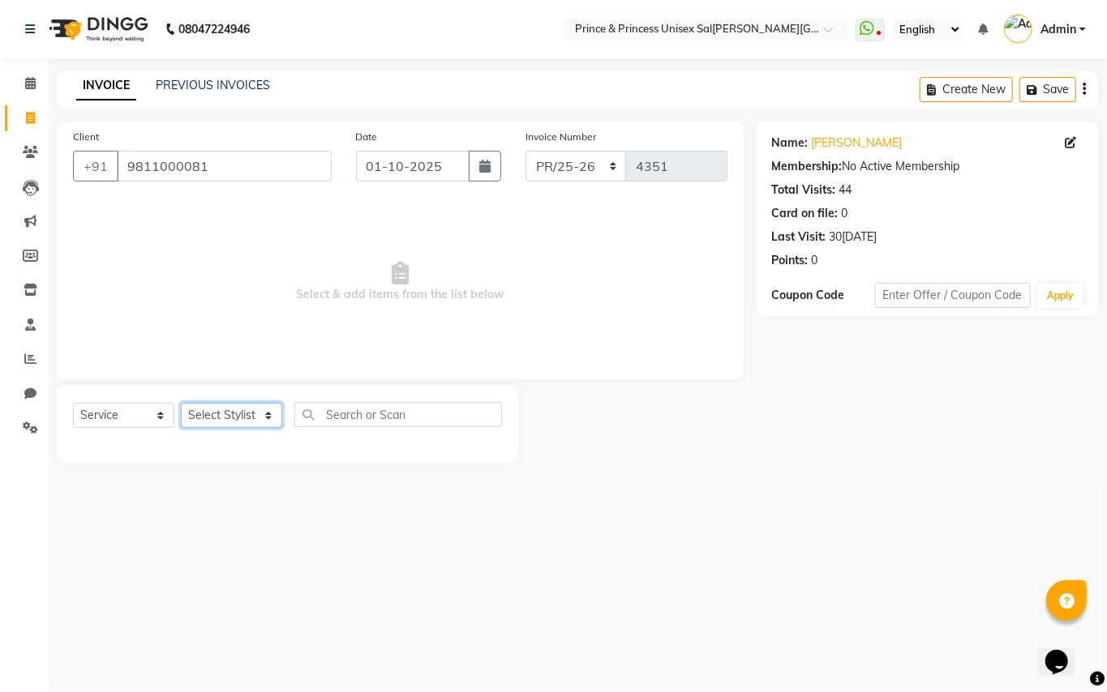
click at [260, 416] on select "Select Stylist ABHISHEK [PERSON_NAME] NEW [PERSON_NAME] [PERSON_NAME] [PERSON_N…" at bounding box center [231, 415] width 101 height 25
select select "17871"
click at [254, 416] on select "Select Stylist ABHISHEK [PERSON_NAME] NEW [PERSON_NAME] [PERSON_NAME] [PERSON_N…" at bounding box center [231, 415] width 101 height 25
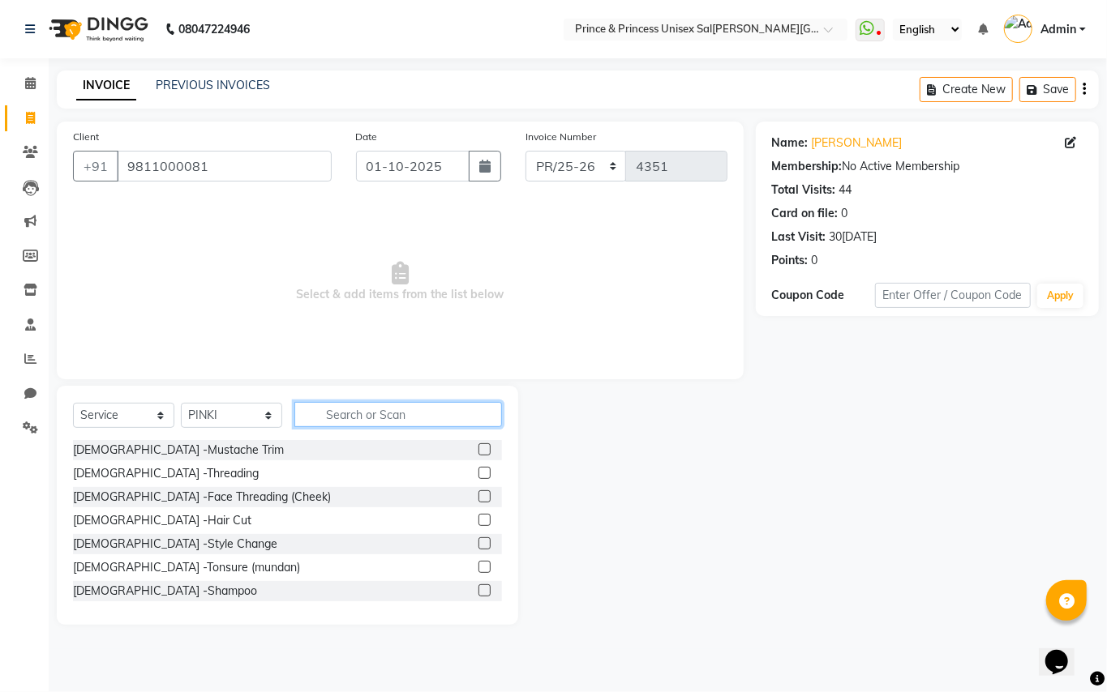
drag, startPoint x: 344, startPoint y: 419, endPoint x: 438, endPoint y: 406, distance: 94.9
click at [348, 419] on input "text" at bounding box center [398, 414] width 208 height 25
drag, startPoint x: 438, startPoint y: 406, endPoint x: 413, endPoint y: 416, distance: 26.9
click at [420, 412] on input "text" at bounding box center [398, 414] width 208 height 25
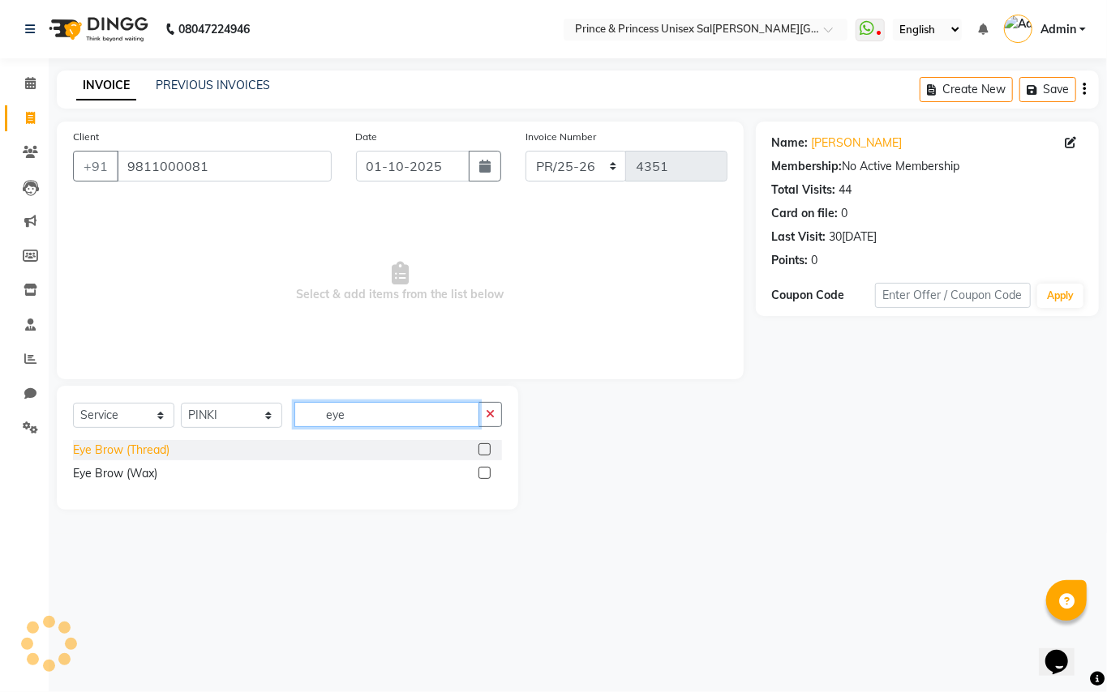
type input "eye"
click at [127, 445] on div "Eye Brow (Thread)" at bounding box center [121, 450] width 96 height 17
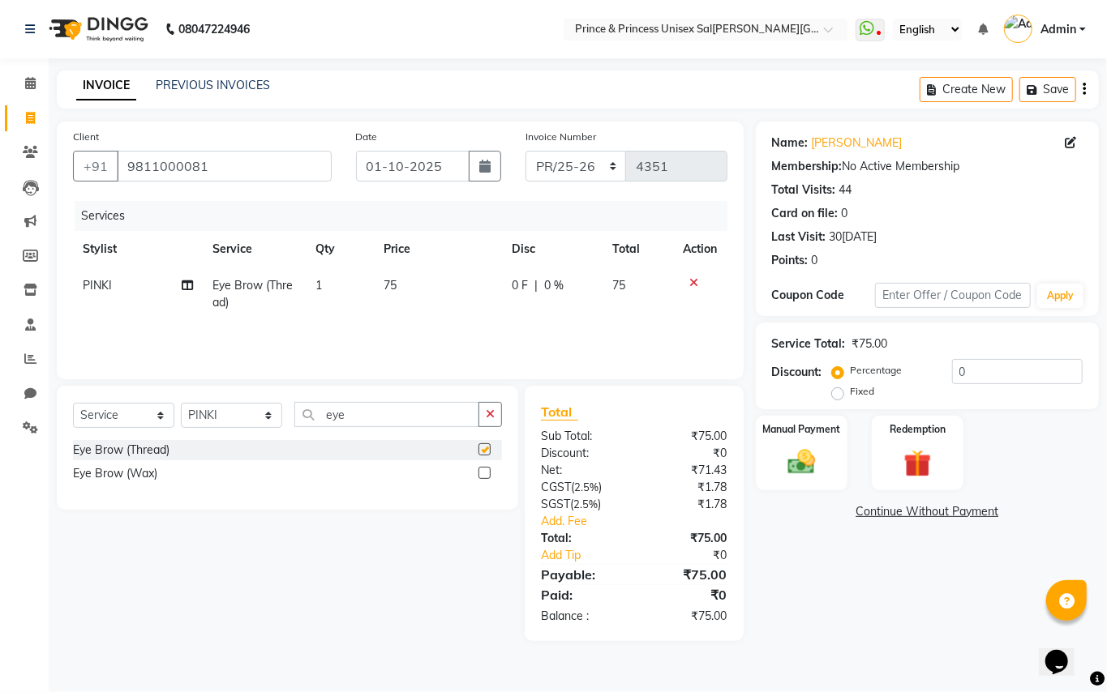
checkbox input "false"
drag, startPoint x: 366, startPoint y: 418, endPoint x: 157, endPoint y: 316, distance: 232.8
click at [156, 336] on div "Client [PHONE_NUMBER] Date 01[DATE]nvoice Number PR/25-26 V/2025 V/[PHONE_NUMBE…" at bounding box center [400, 382] width 711 height 520
type input "upper"
click at [151, 448] on div "Upper Lip (Thread)" at bounding box center [121, 450] width 96 height 17
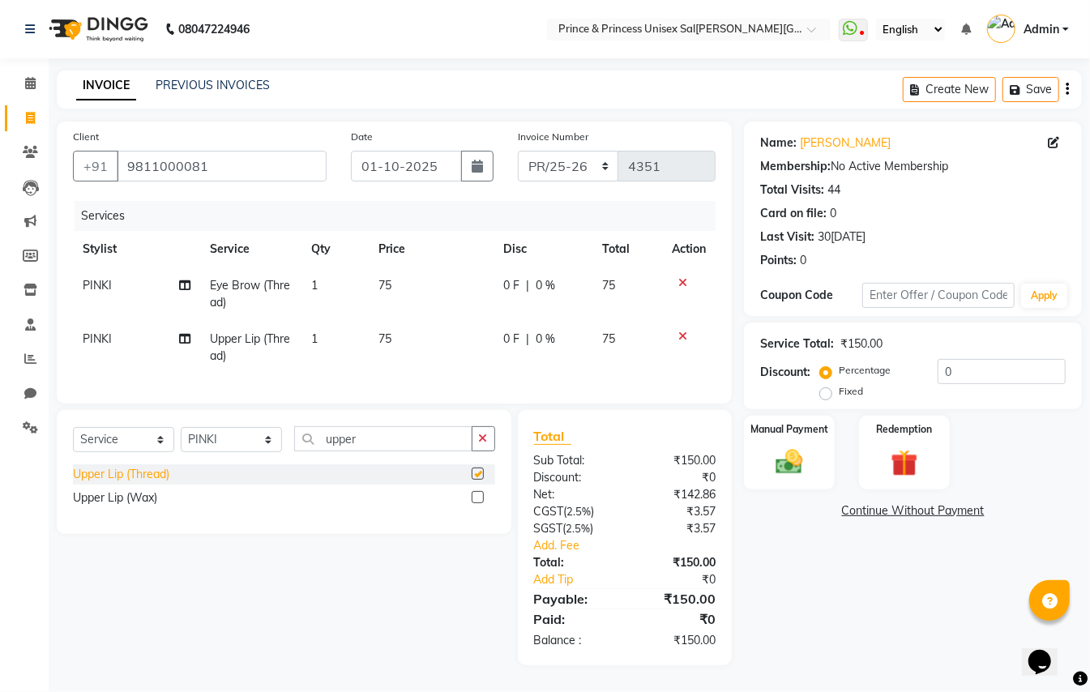
checkbox input "false"
click at [789, 467] on img at bounding box center [789, 462] width 45 height 32
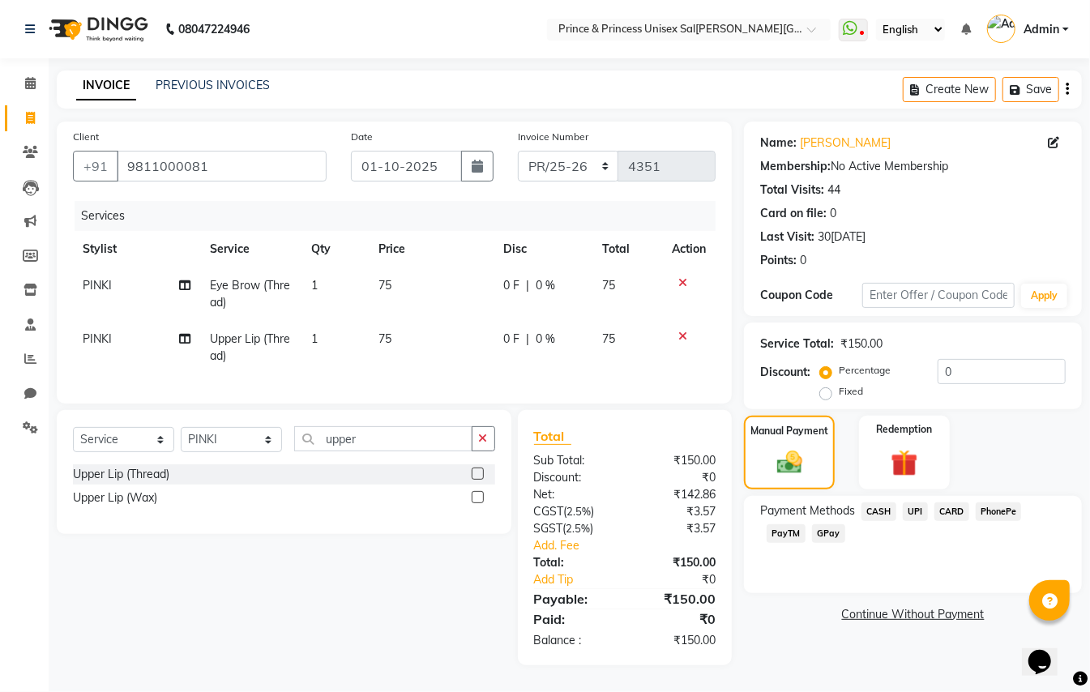
click at [882, 509] on span "CASH" at bounding box center [879, 512] width 35 height 19
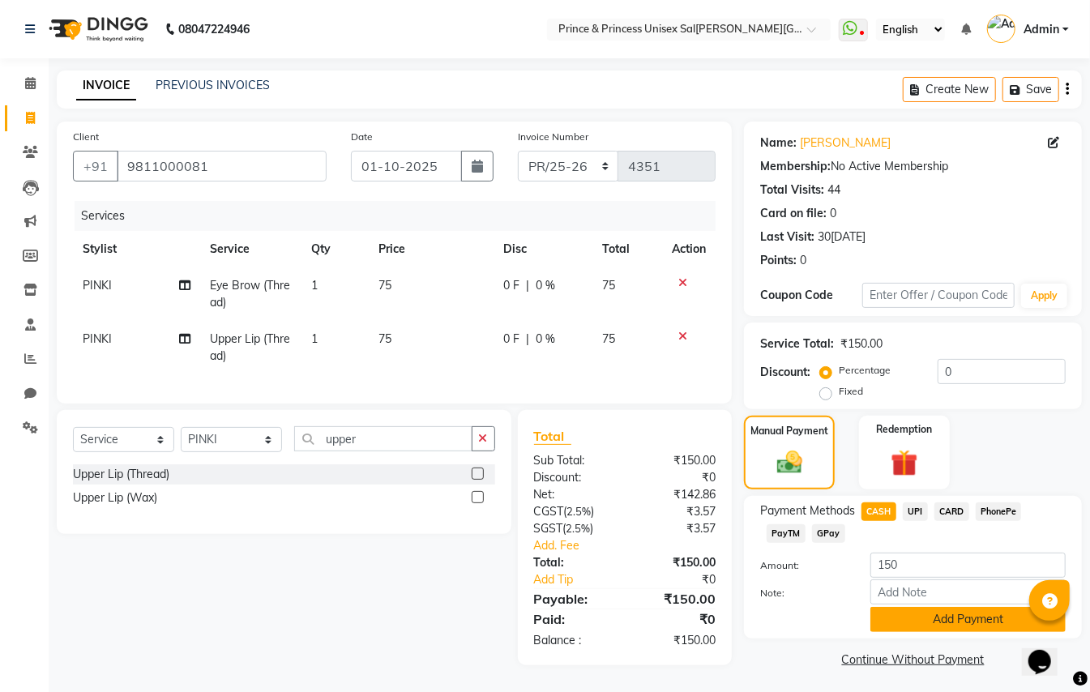
click at [912, 610] on button "Add Payment" at bounding box center [968, 619] width 195 height 25
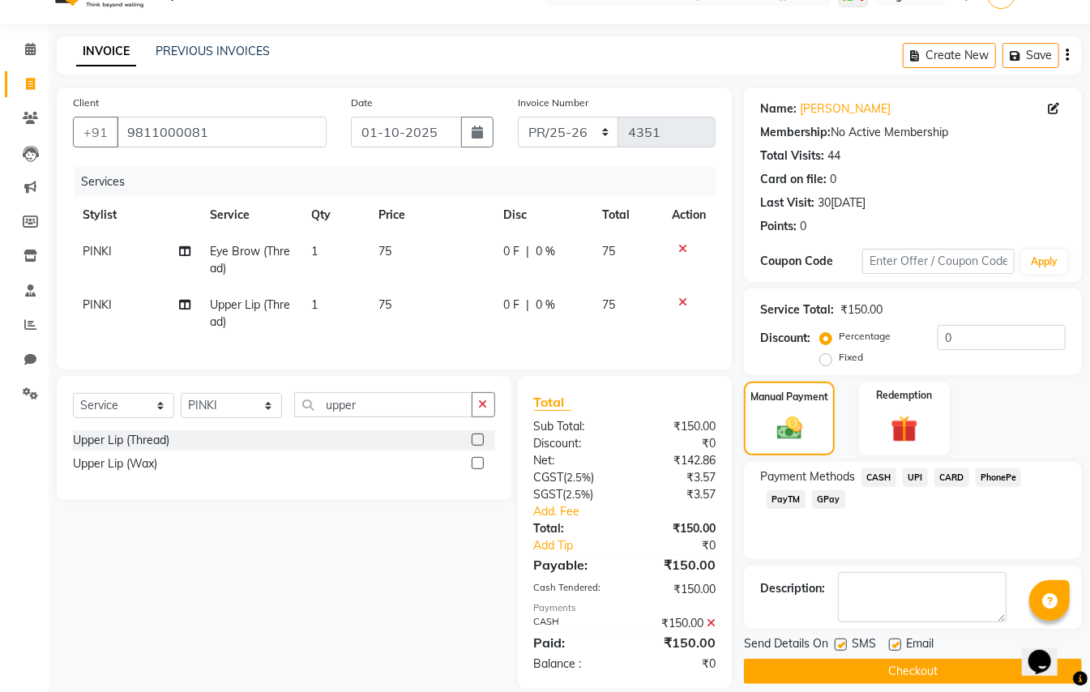
scroll to position [52, 0]
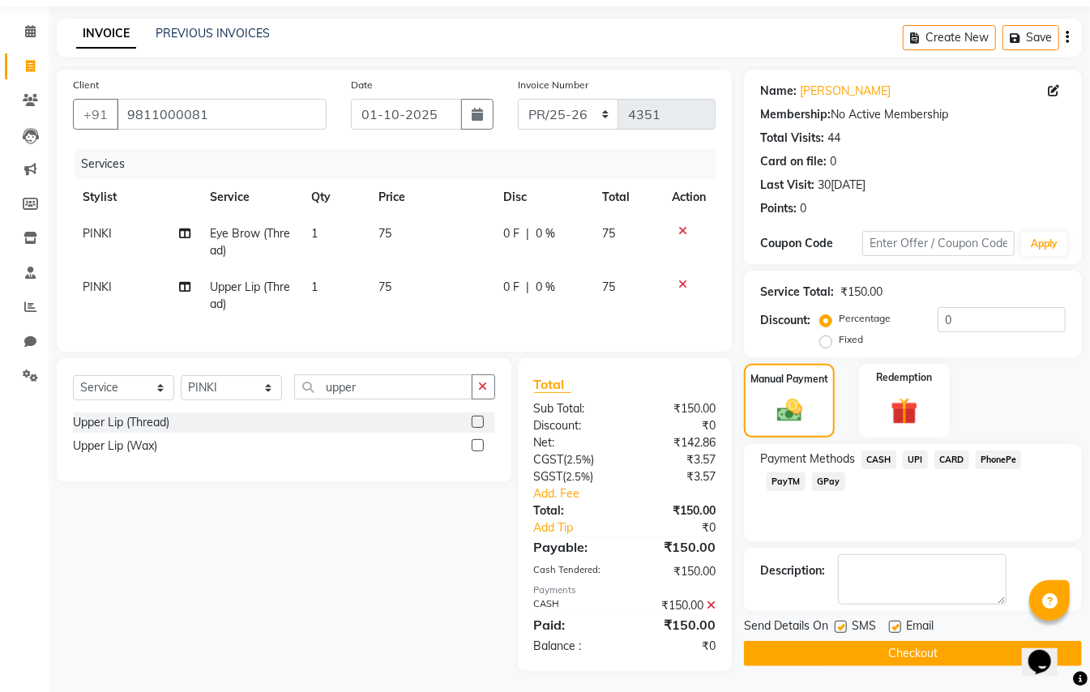
click at [937, 645] on button "Checkout" at bounding box center [913, 653] width 338 height 25
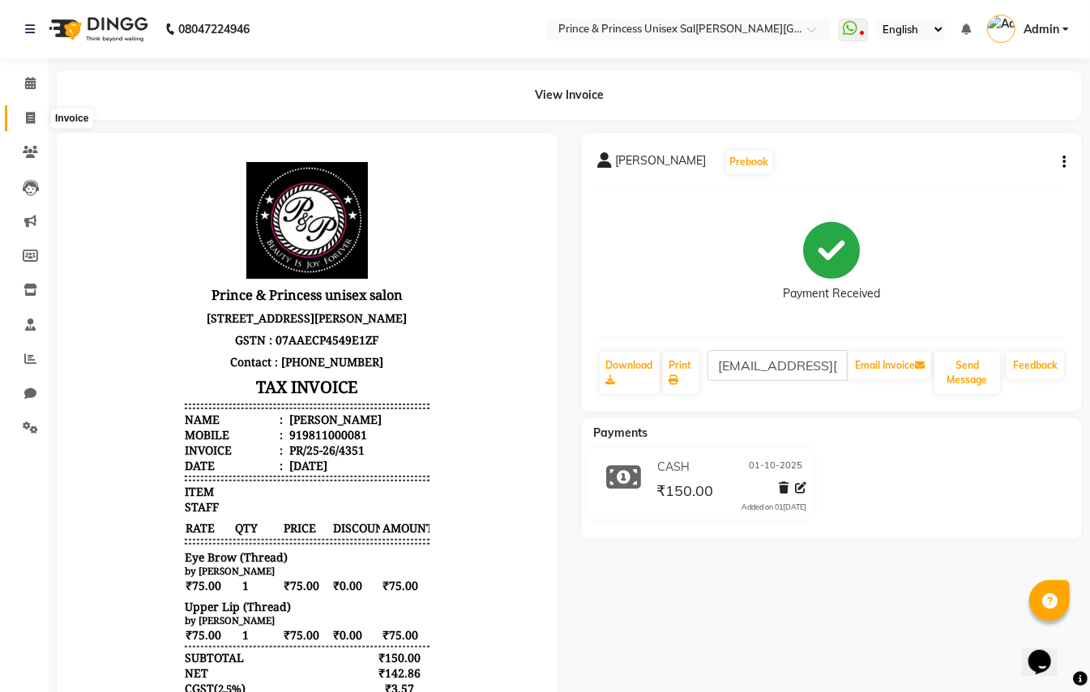
click at [30, 110] on span at bounding box center [30, 118] width 28 height 19
select select "service"
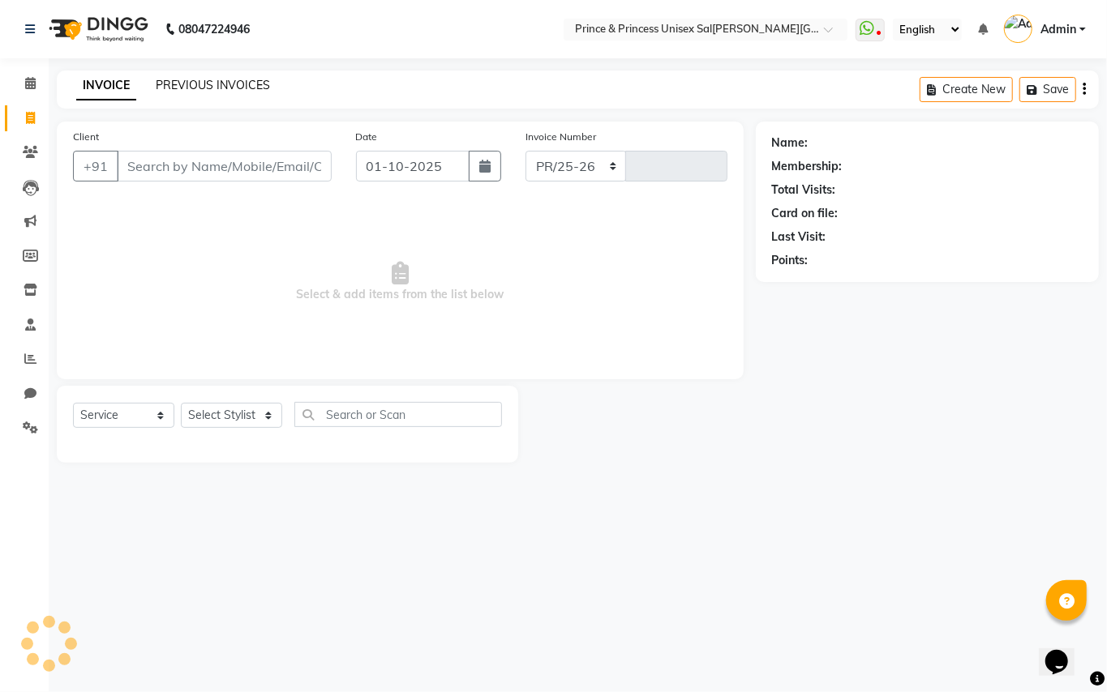
select select "3760"
type input "4352"
click at [222, 89] on link "PREVIOUS INVOICES" at bounding box center [213, 85] width 114 height 15
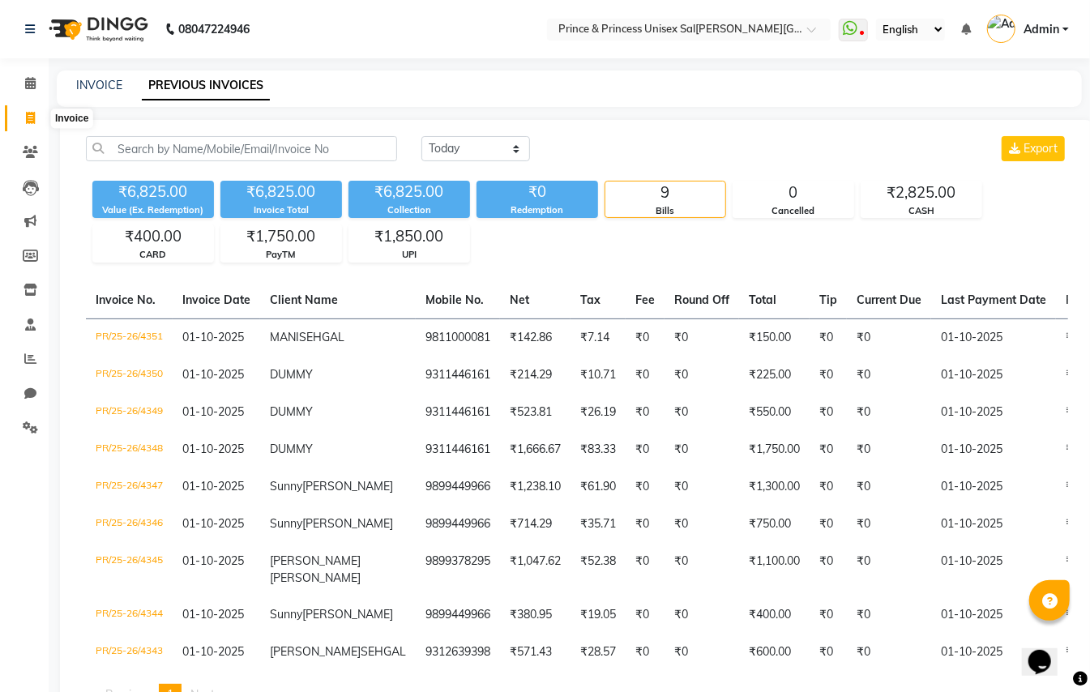
click at [31, 118] on icon at bounding box center [30, 118] width 9 height 12
select select "service"
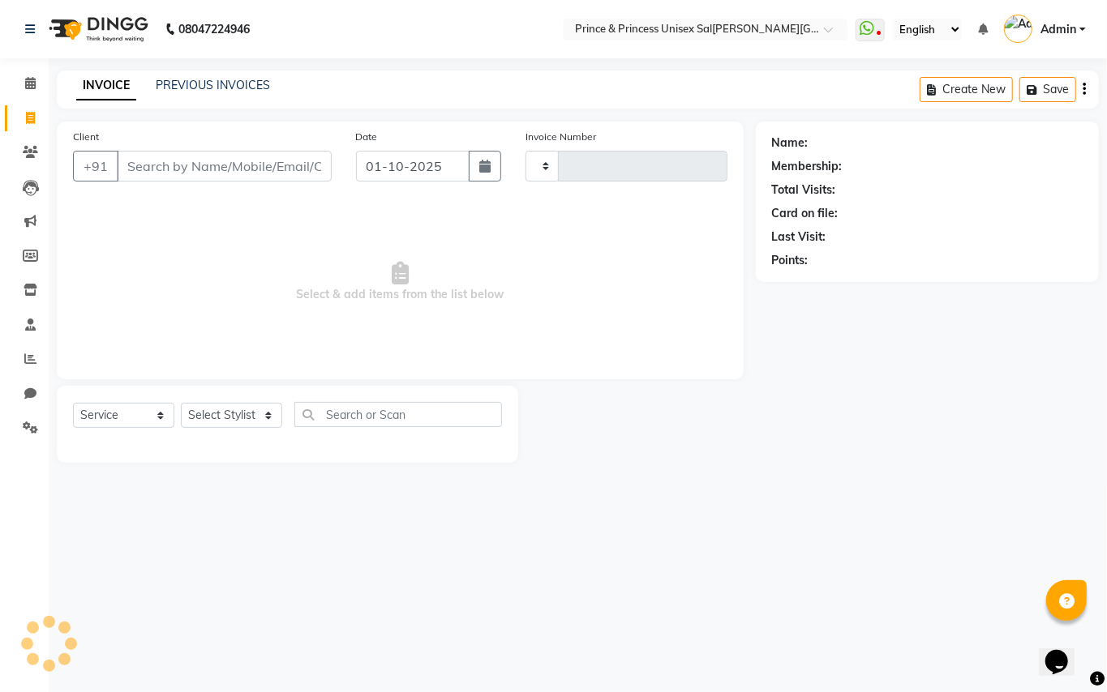
click at [234, 165] on input "Client" at bounding box center [224, 166] width 215 height 31
type input "4352"
select select "3760"
click at [234, 165] on input "Client" at bounding box center [224, 166] width 215 height 31
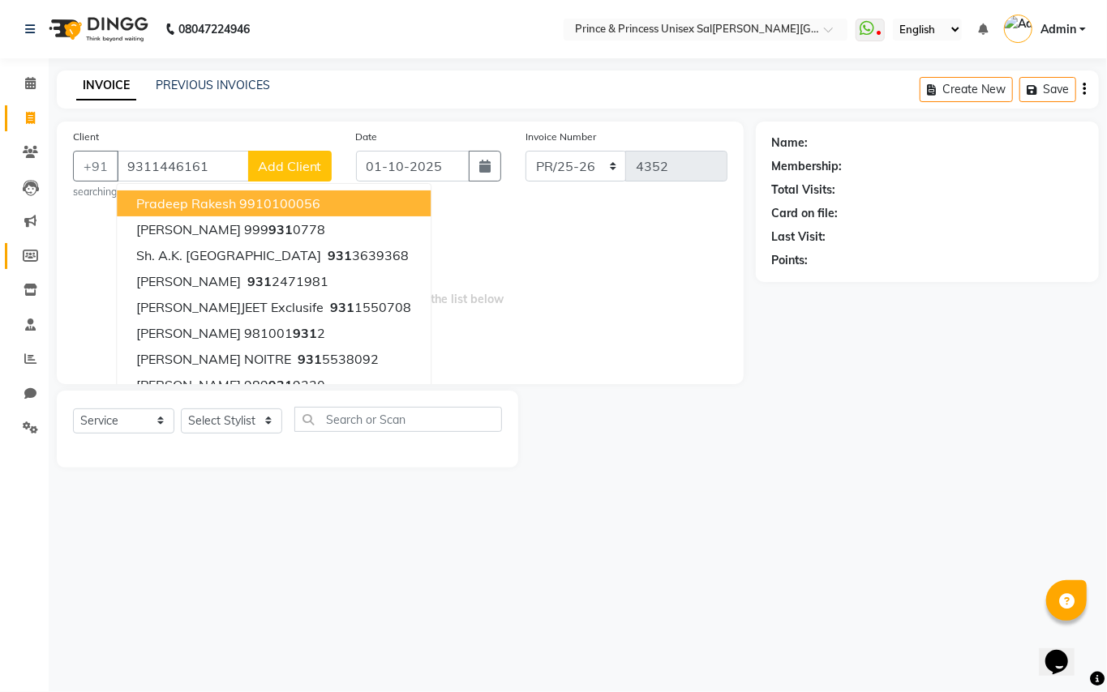
type input "9311446161"
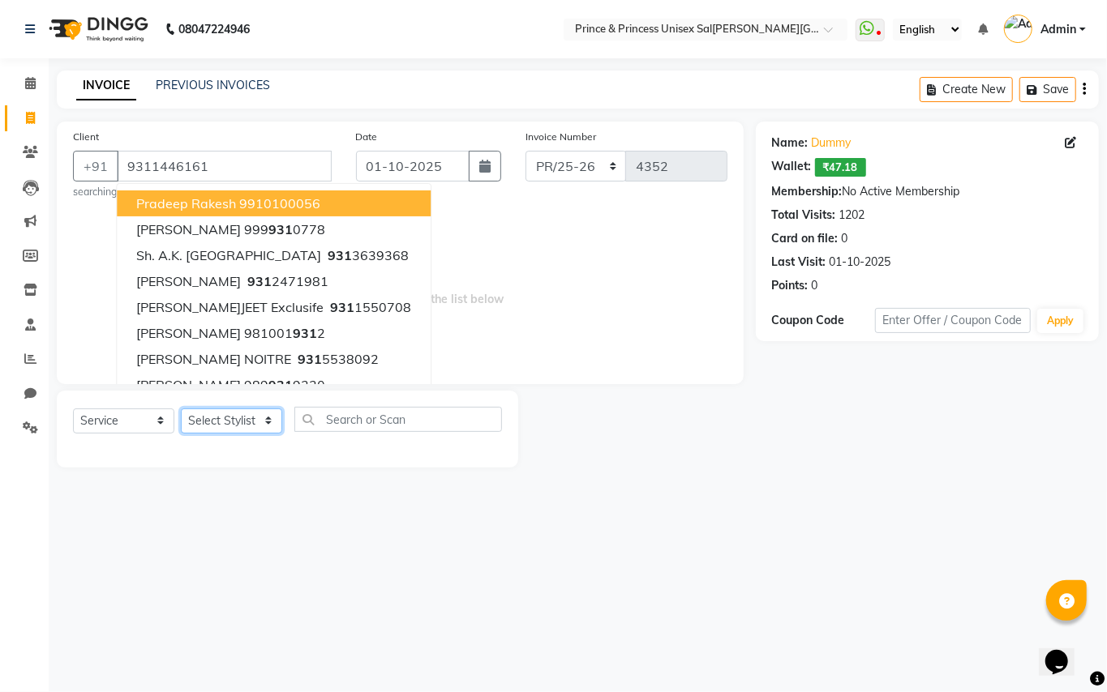
click at [238, 422] on select "Select Stylist ABHISHEK [PERSON_NAME] NEW [PERSON_NAME] [PERSON_NAME] [PERSON_N…" at bounding box center [231, 421] width 101 height 25
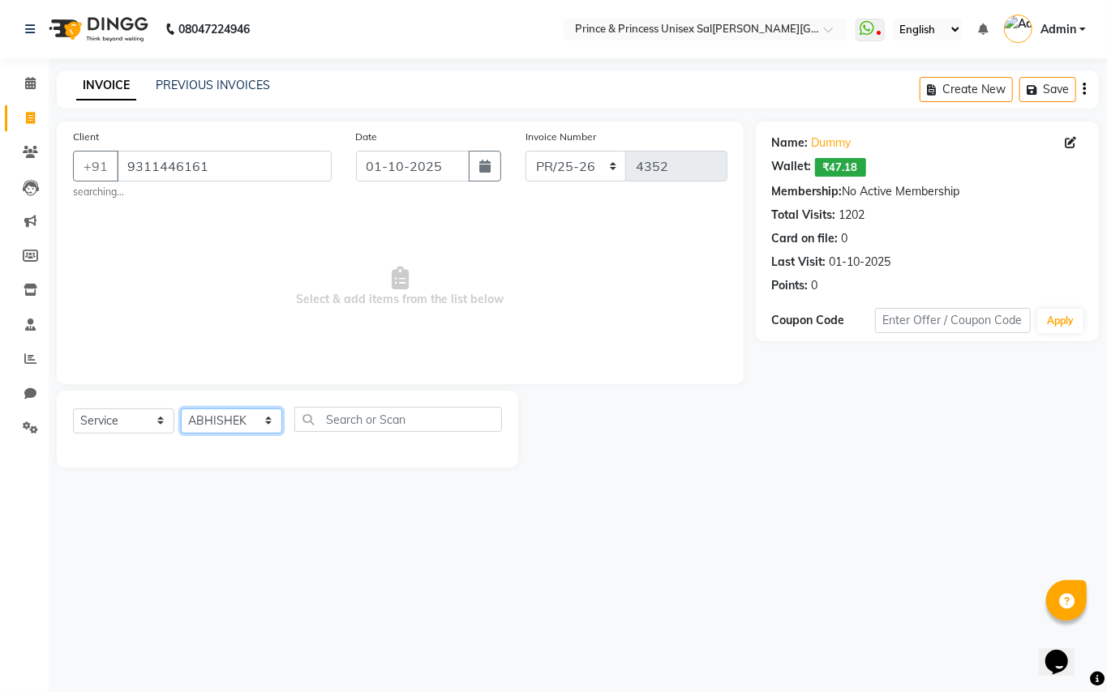
click at [238, 423] on select "Select Stylist ABHISHEK [PERSON_NAME] NEW [PERSON_NAME] [PERSON_NAME] [PERSON_N…" at bounding box center [231, 421] width 101 height 25
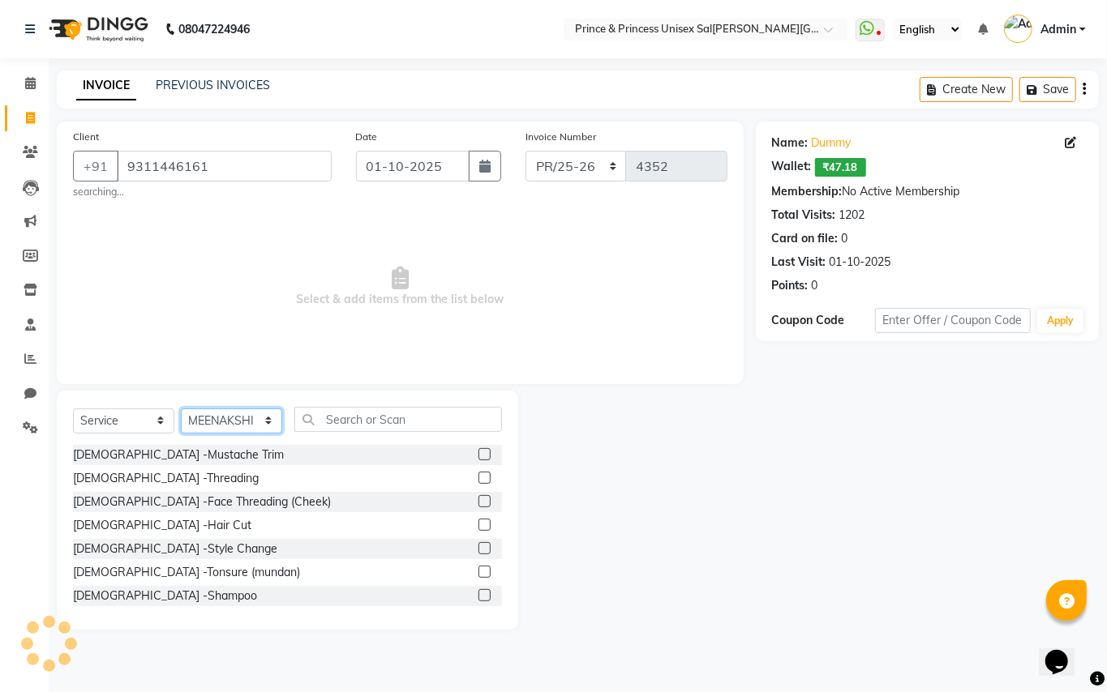
select select "62875"
drag, startPoint x: 238, startPoint y: 423, endPoint x: 350, endPoint y: 422, distance: 112.7
click at [247, 428] on select "Select Stylist ABHISHEK [PERSON_NAME] NEW [PERSON_NAME] [PERSON_NAME] [PERSON_N…" at bounding box center [231, 421] width 101 height 25
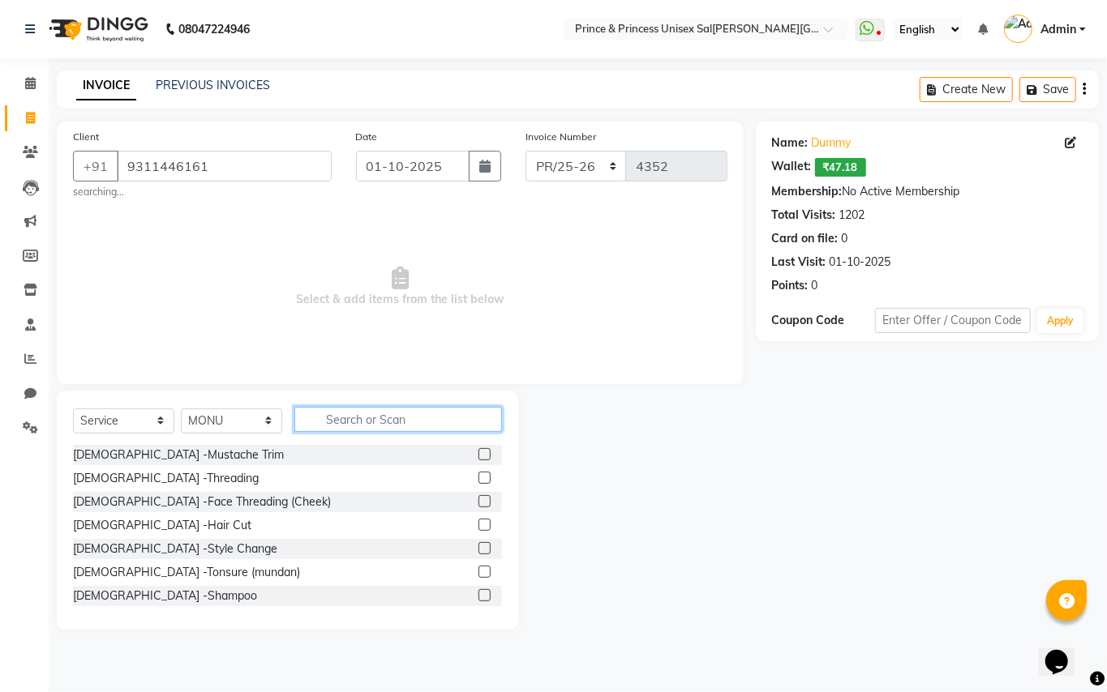
click at [363, 422] on input "text" at bounding box center [398, 419] width 208 height 25
click at [358, 419] on input "text" at bounding box center [398, 419] width 208 height 25
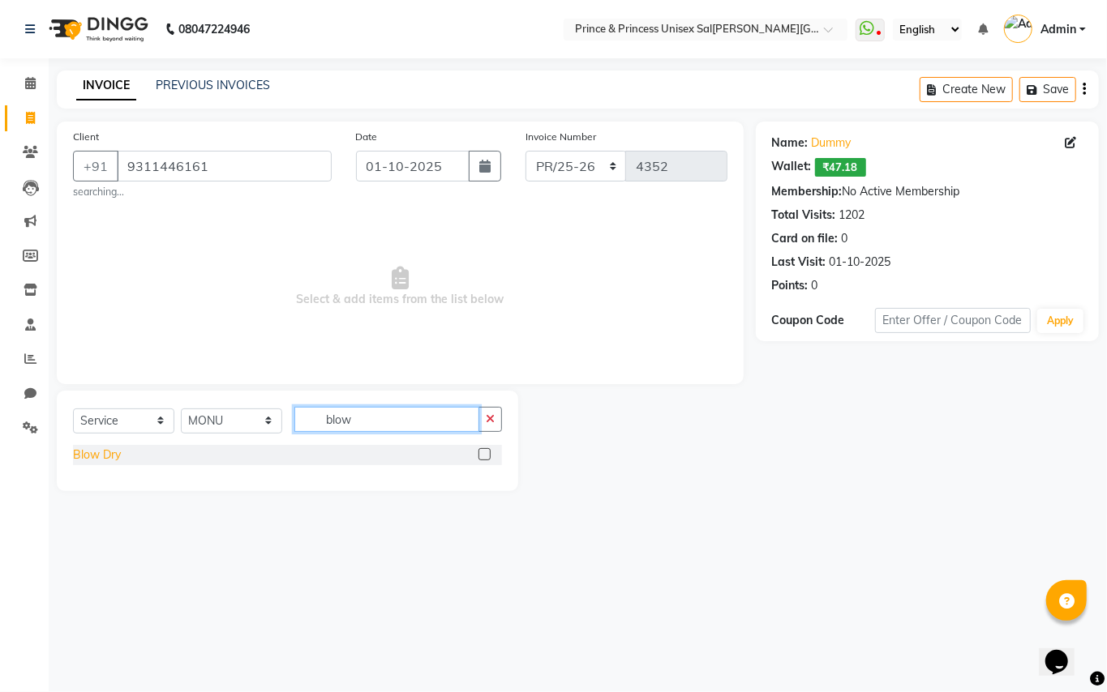
type input "blow"
click at [75, 455] on div "Blow Dry" at bounding box center [97, 455] width 48 height 17
checkbox input "false"
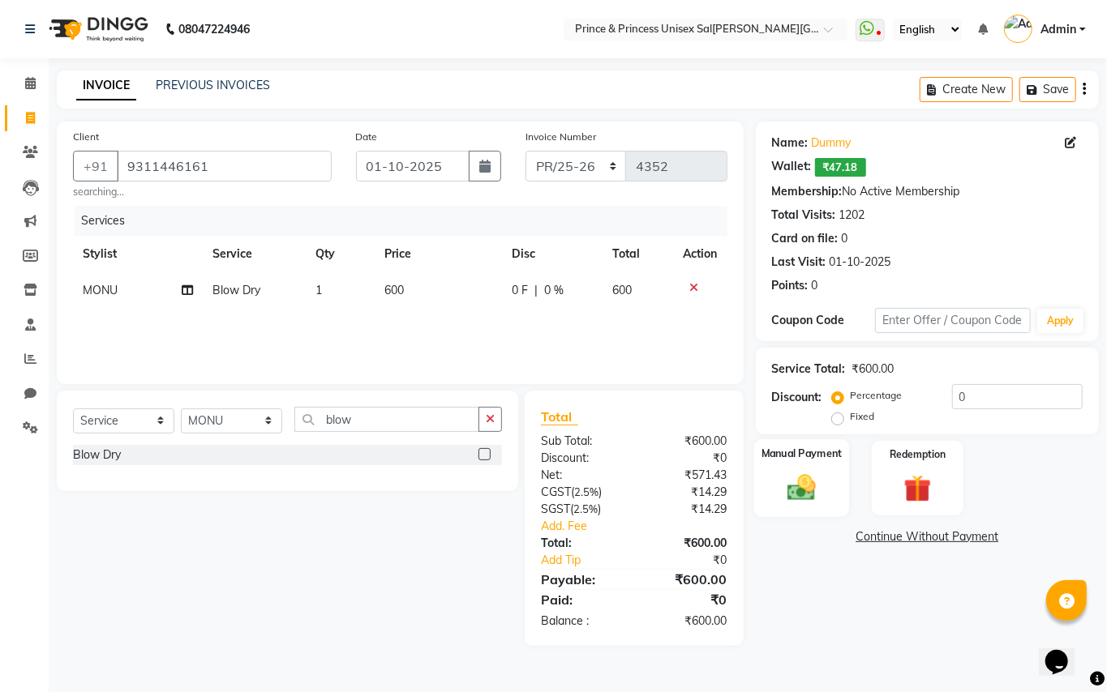
click at [799, 499] on img at bounding box center [801, 487] width 46 height 33
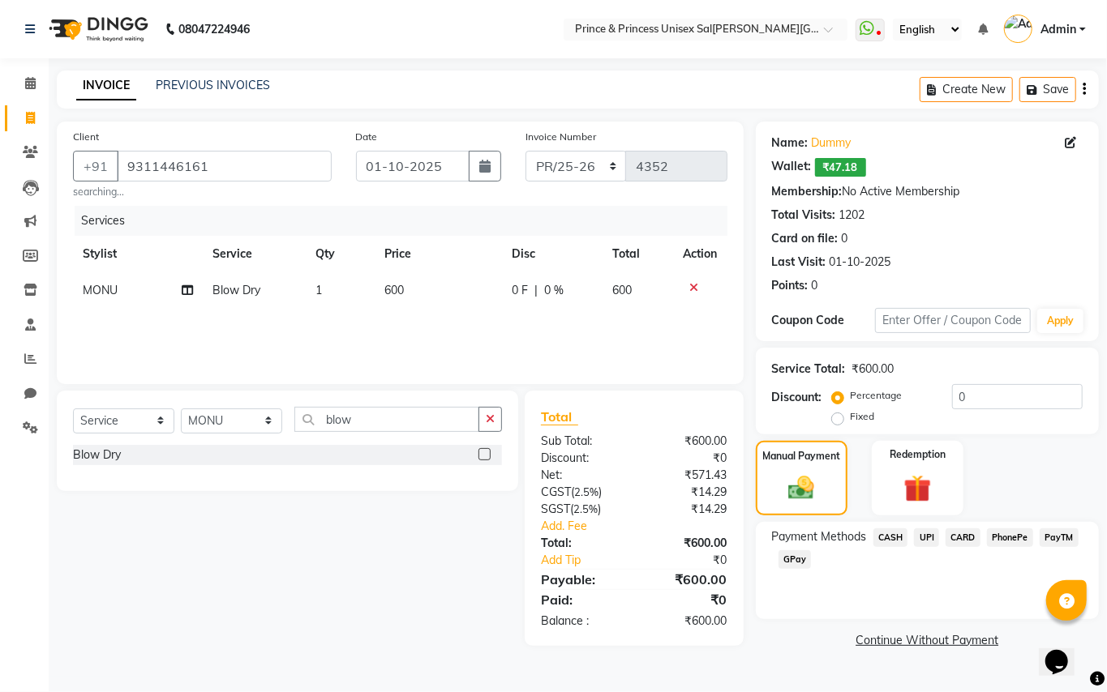
click at [895, 537] on span "CASH" at bounding box center [890, 538] width 35 height 19
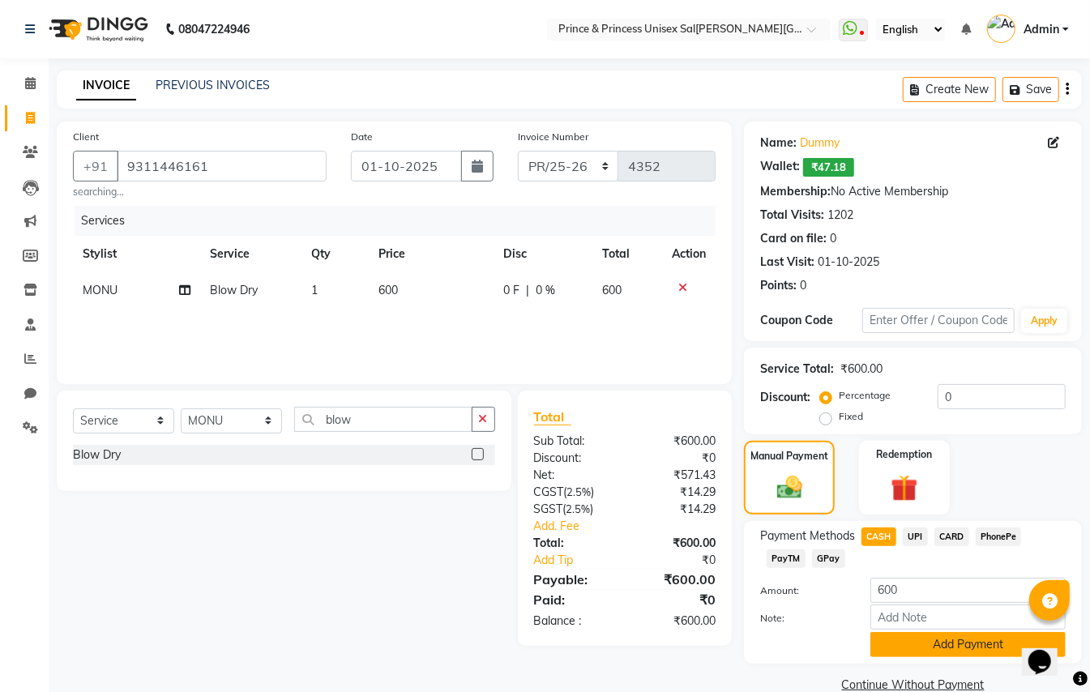
click at [919, 655] on button "Add Payment" at bounding box center [968, 644] width 195 height 25
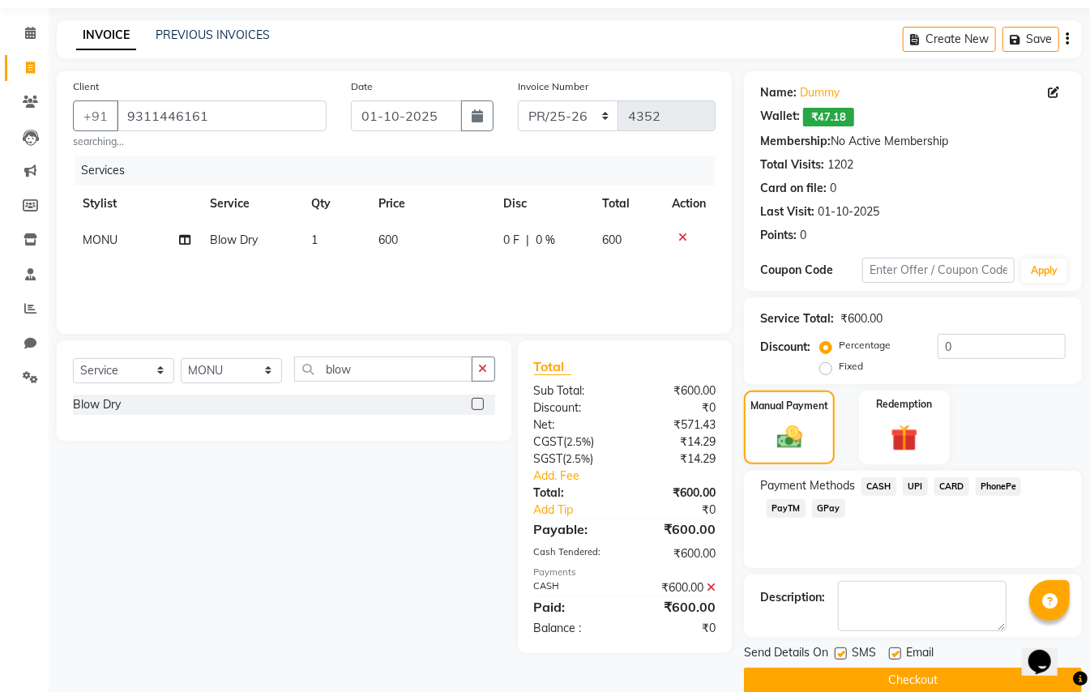
scroll to position [76, 0]
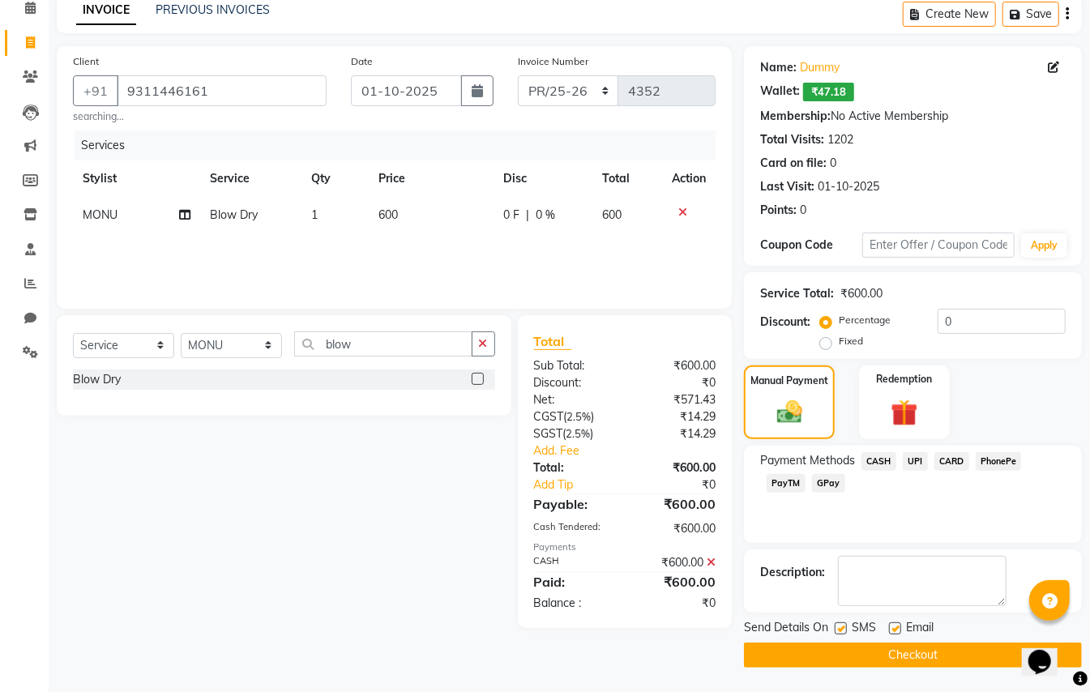
click at [937, 657] on button "Checkout" at bounding box center [913, 655] width 338 height 25
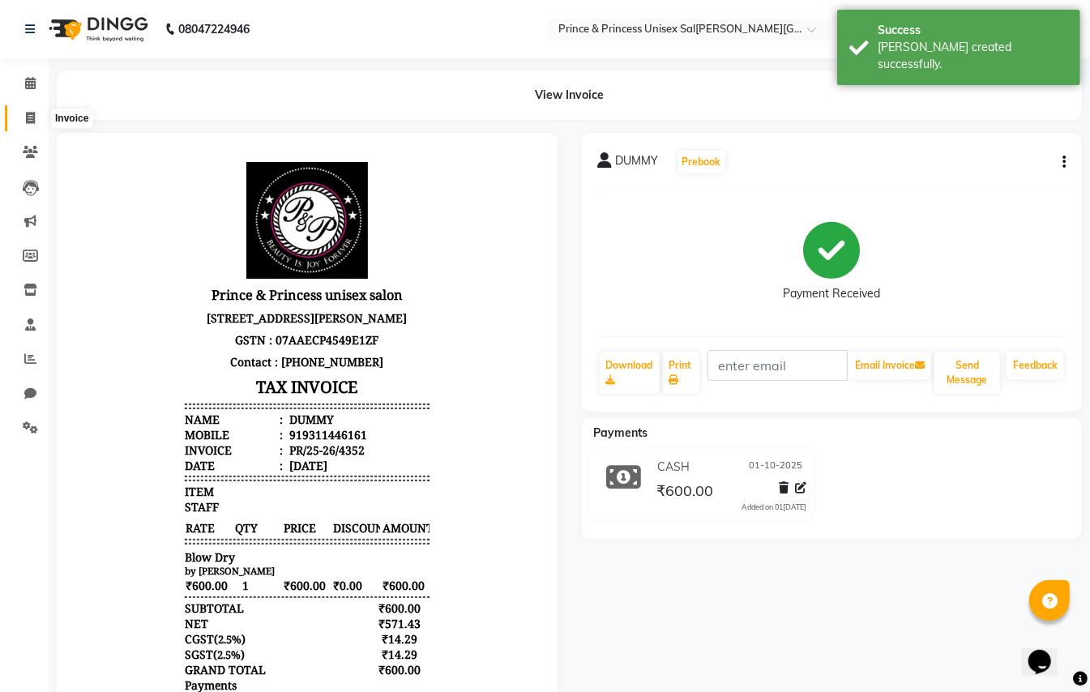
click at [26, 112] on icon at bounding box center [30, 118] width 9 height 12
select select "service"
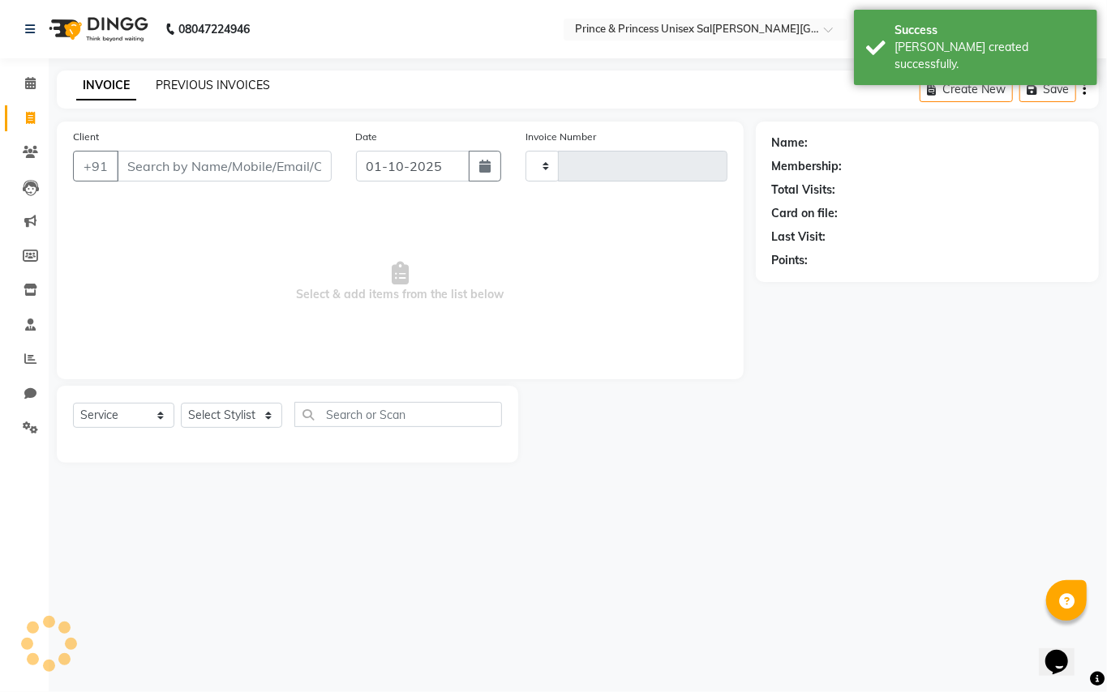
type input "4353"
select select "3760"
click at [238, 82] on link "PREVIOUS INVOICES" at bounding box center [213, 85] width 114 height 15
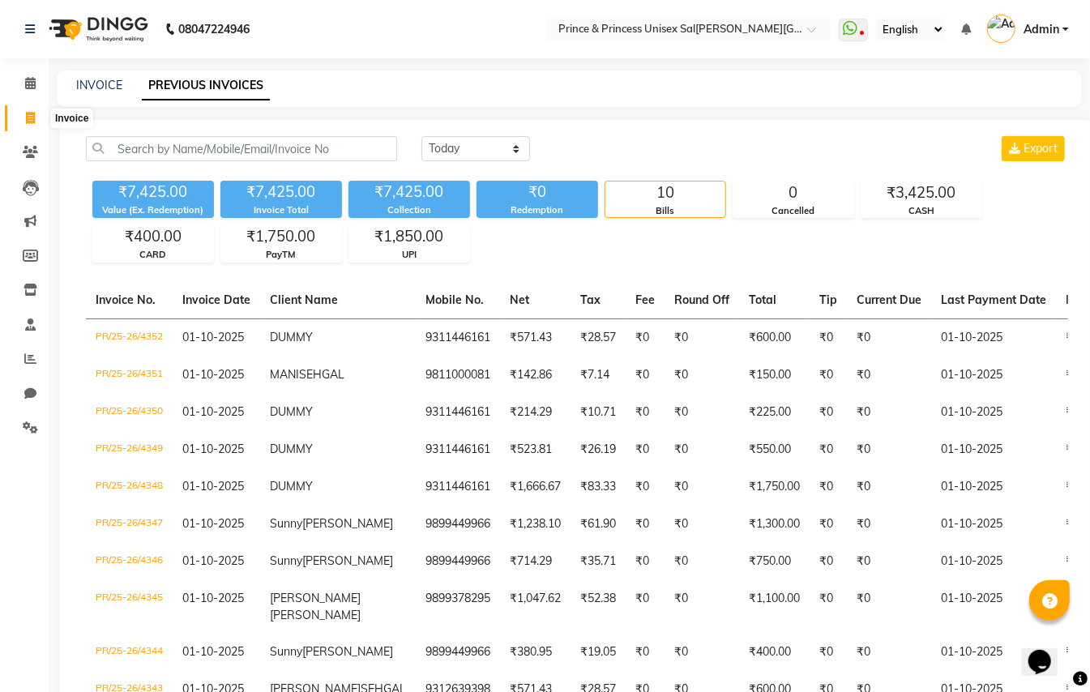
click at [27, 114] on icon at bounding box center [30, 118] width 9 height 12
select select "service"
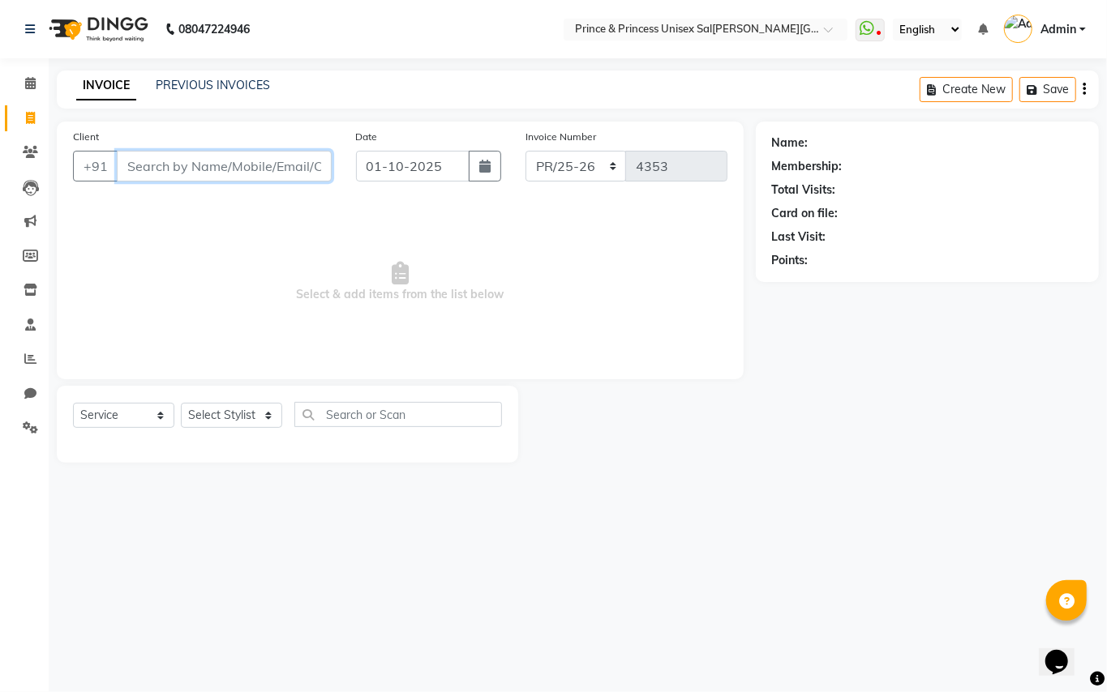
click at [297, 161] on input "Client" at bounding box center [224, 166] width 215 height 31
click at [289, 162] on input "Client" at bounding box center [224, 166] width 215 height 31
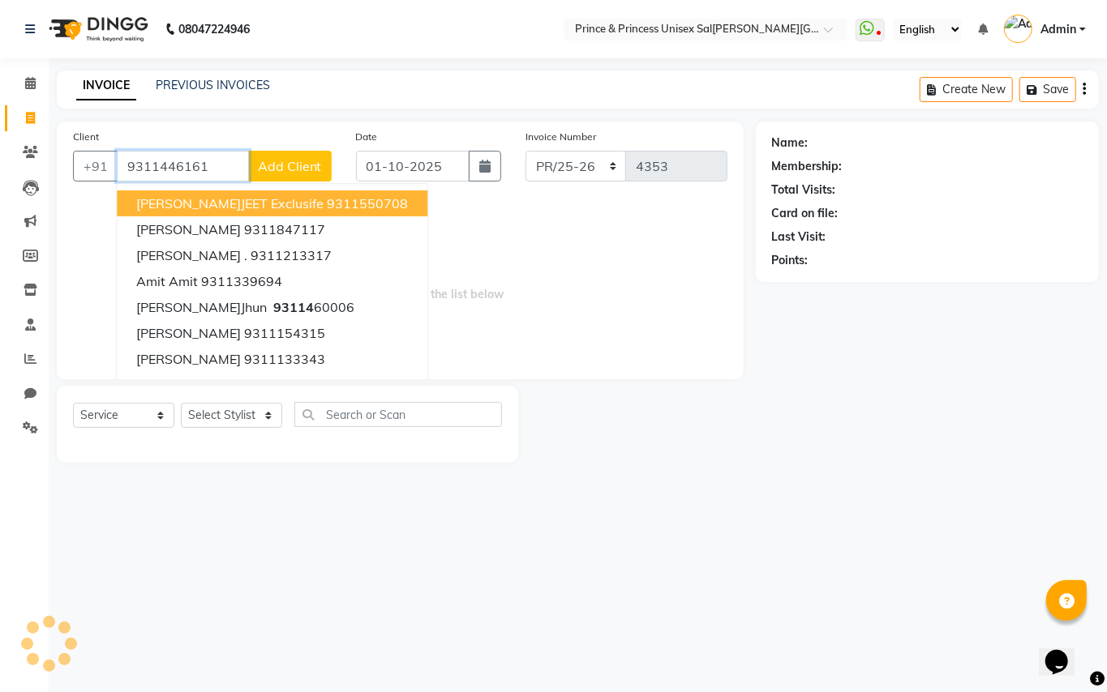
type input "9311446161"
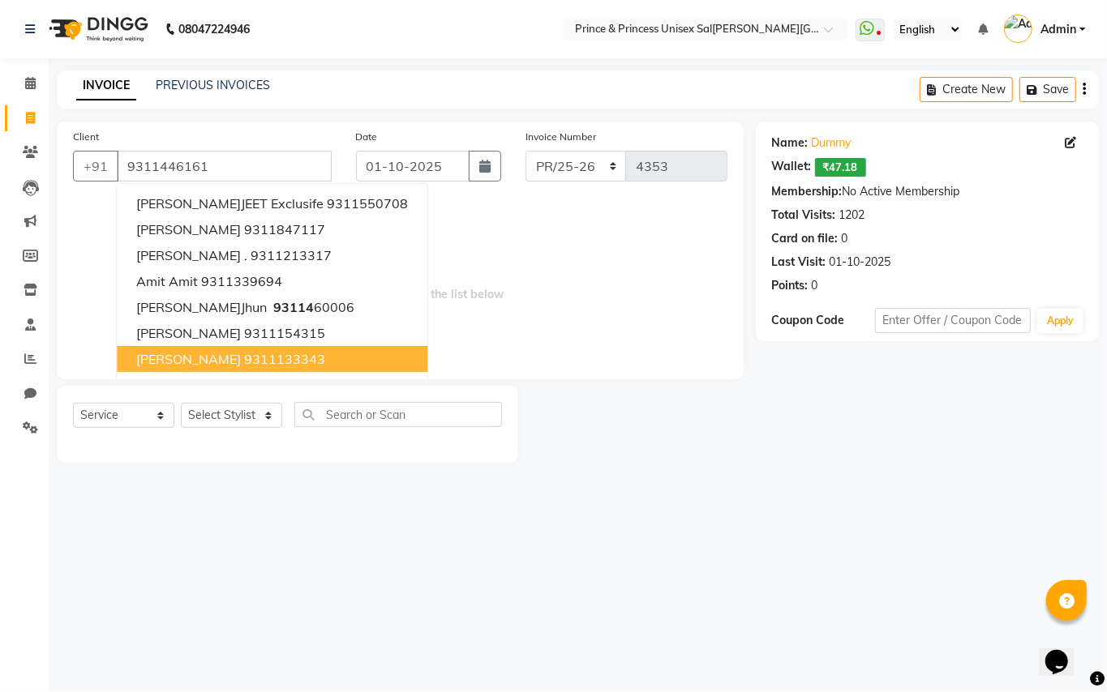
drag, startPoint x: 394, startPoint y: 523, endPoint x: 367, endPoint y: 507, distance: 31.3
click at [390, 519] on div "08047224946 Select Location × Prince & Princess Unisex Sal[PERSON_NAME][GEOGRAP…" at bounding box center [553, 346] width 1107 height 692
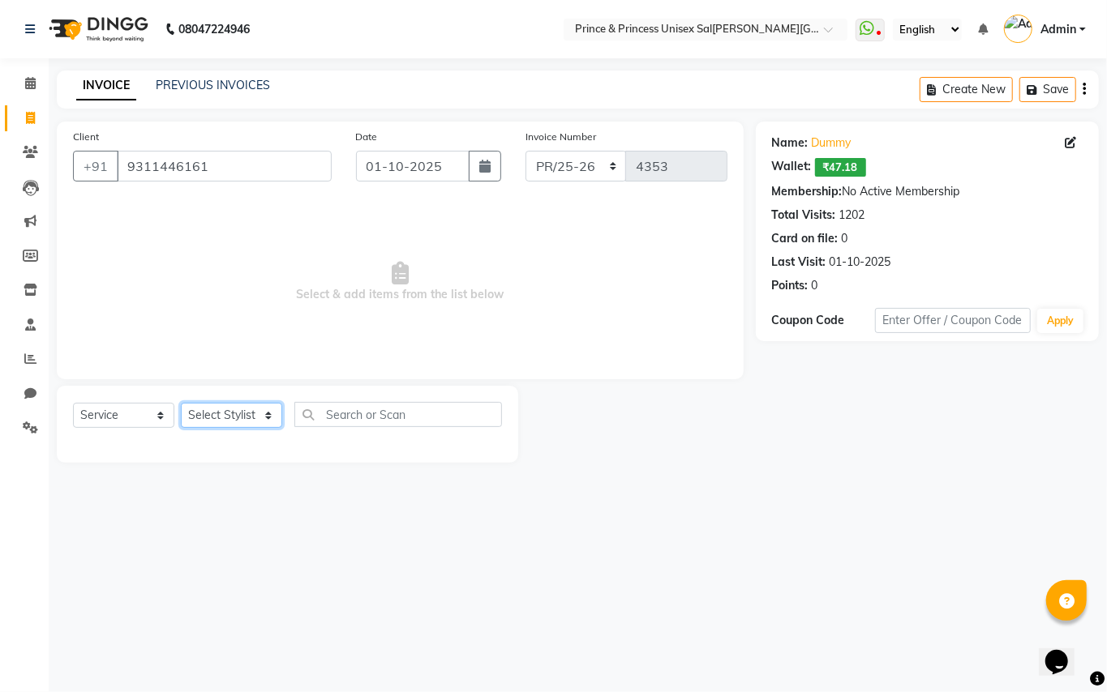
click at [221, 422] on select "Select Stylist ABHISHEK [PERSON_NAME] NEW [PERSON_NAME] [PERSON_NAME] [PERSON_N…" at bounding box center [231, 415] width 101 height 25
select select "28169"
drag, startPoint x: 221, startPoint y: 422, endPoint x: 497, endPoint y: 390, distance: 277.5
click at [221, 422] on select "Select Stylist ABHISHEK [PERSON_NAME] NEW [PERSON_NAME] [PERSON_NAME] [PERSON_N…" at bounding box center [231, 415] width 101 height 25
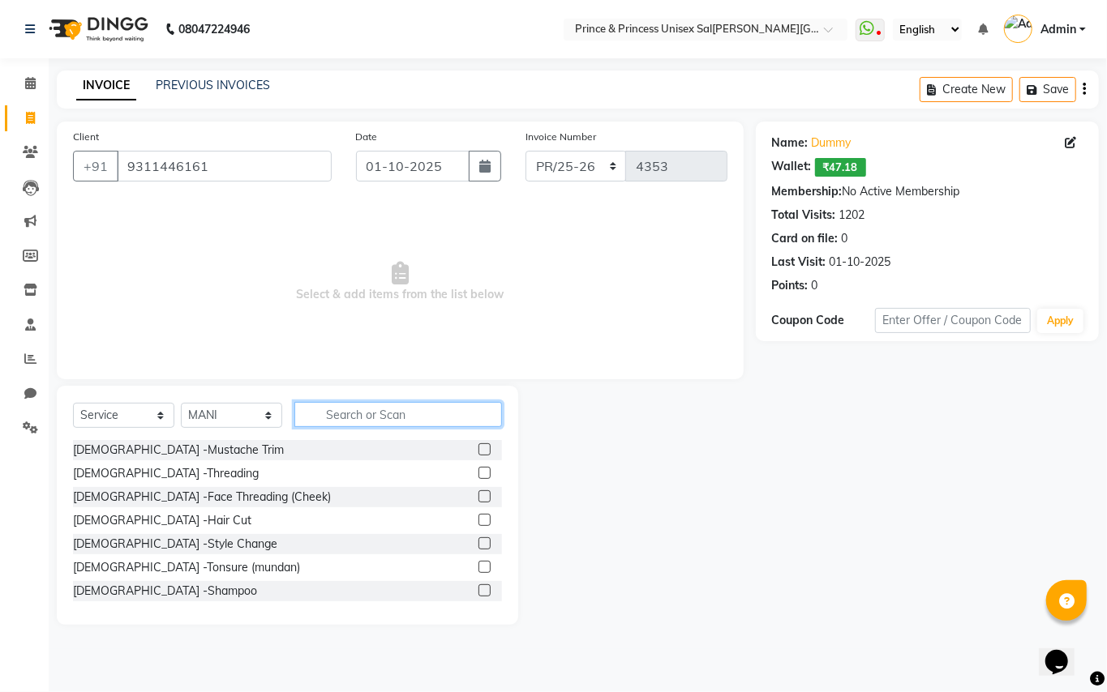
click at [473, 407] on input "text" at bounding box center [398, 414] width 208 height 25
click at [473, 405] on input "text" at bounding box center [398, 414] width 208 height 25
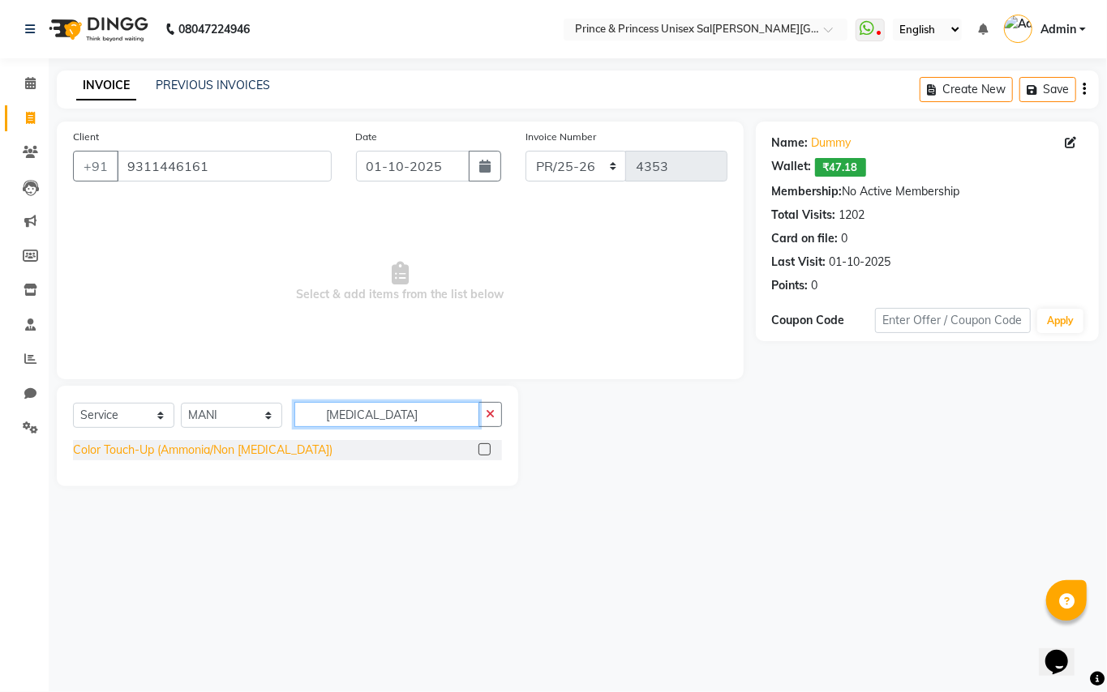
type input "[MEDICAL_DATA]"
click at [152, 451] on div "Color Touch-Up (Ammonia/Non [MEDICAL_DATA])" at bounding box center [202, 450] width 259 height 17
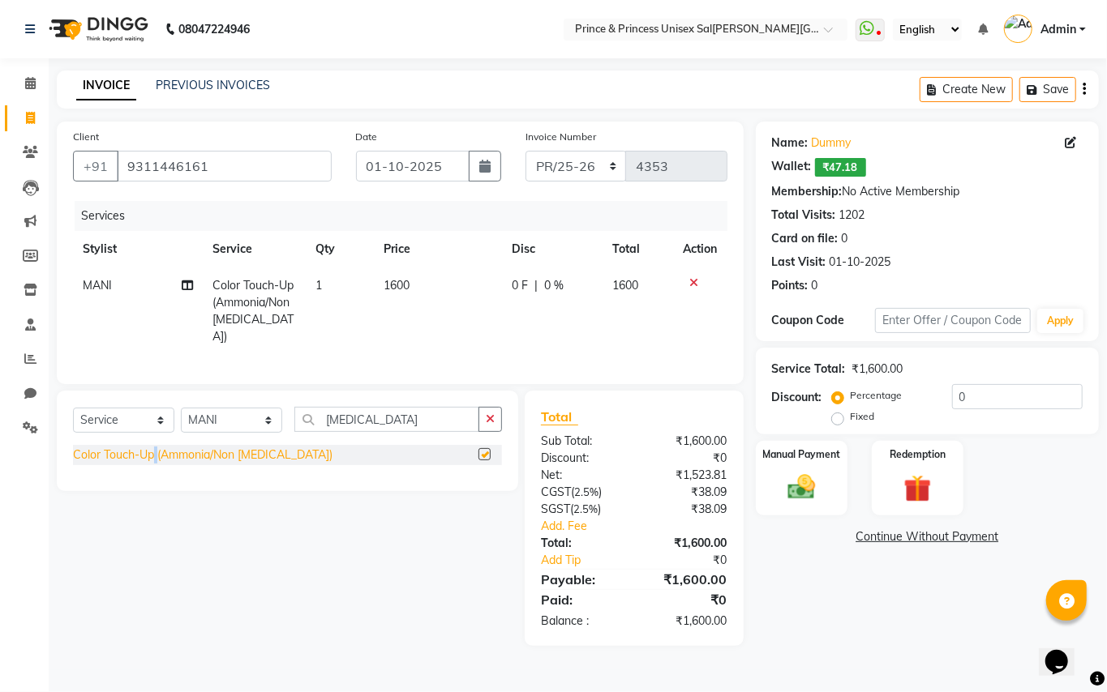
click at [152, 451] on div "Color Touch-Up (Ammonia/Non [MEDICAL_DATA])" at bounding box center [202, 455] width 259 height 17
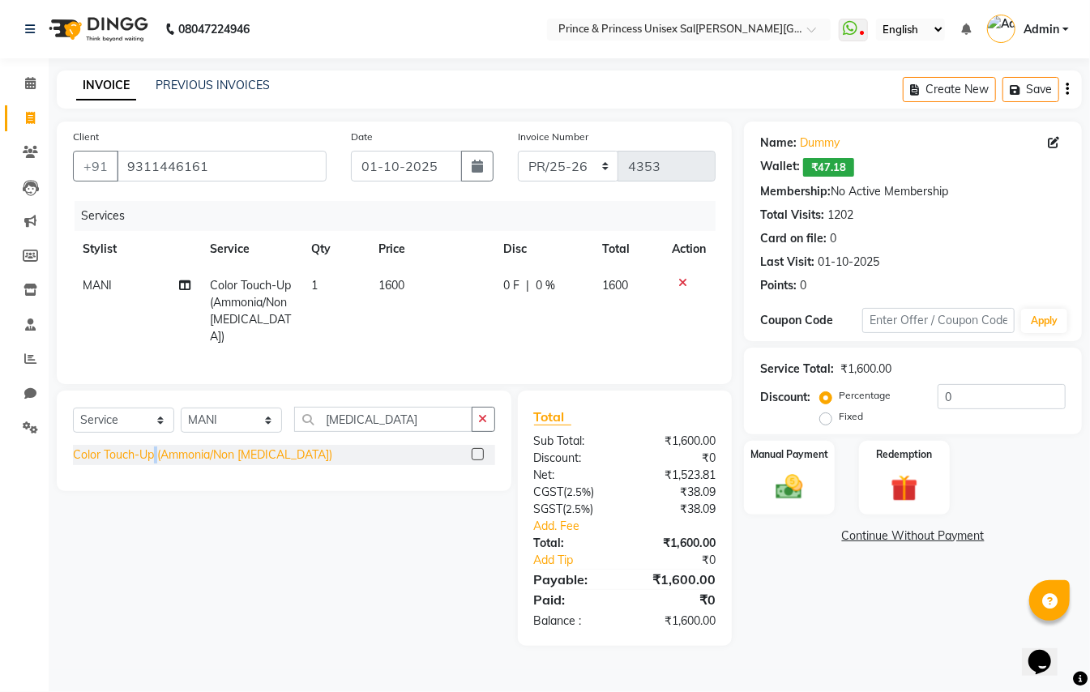
checkbox input "false"
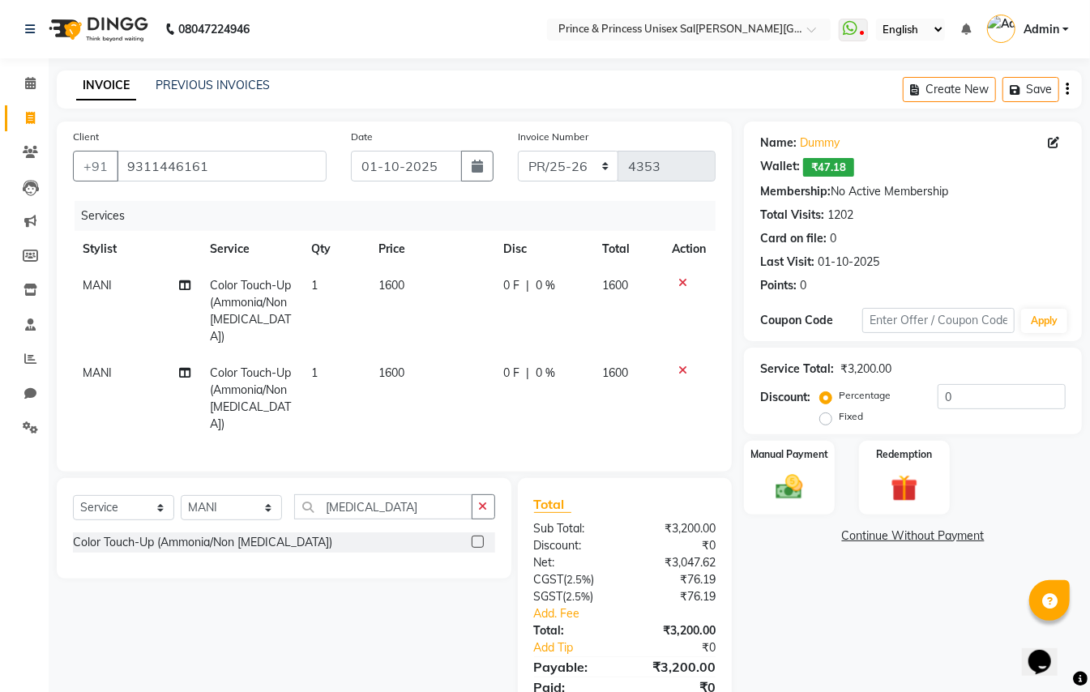
click at [681, 280] on icon at bounding box center [683, 282] width 9 height 11
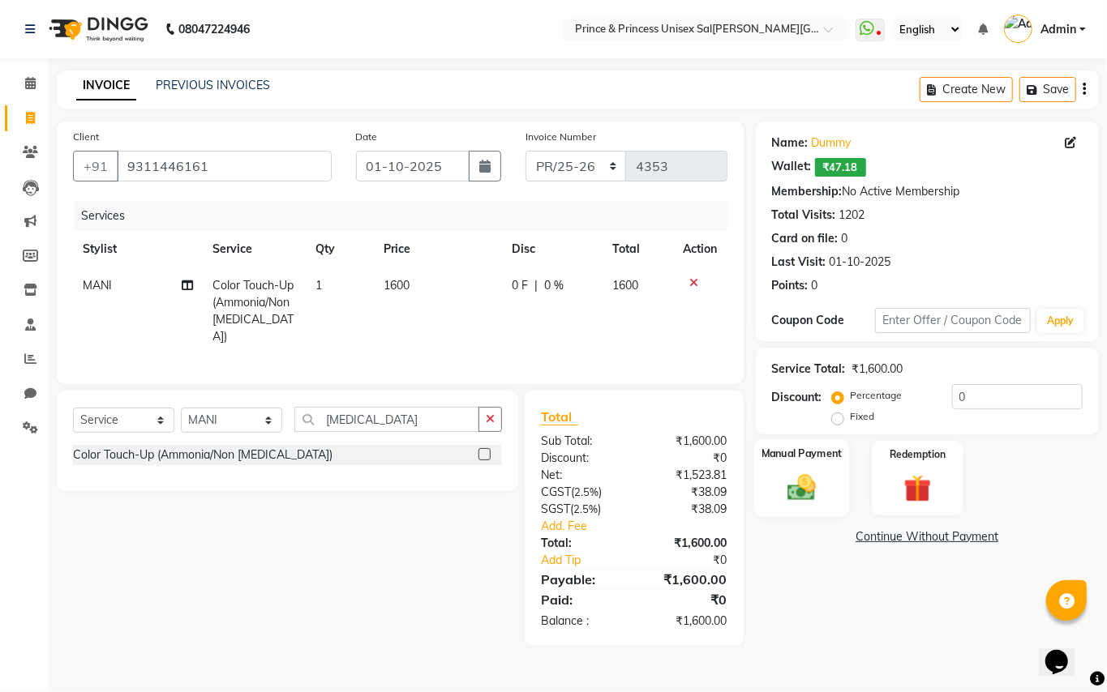
click at [814, 490] on img at bounding box center [801, 487] width 46 height 33
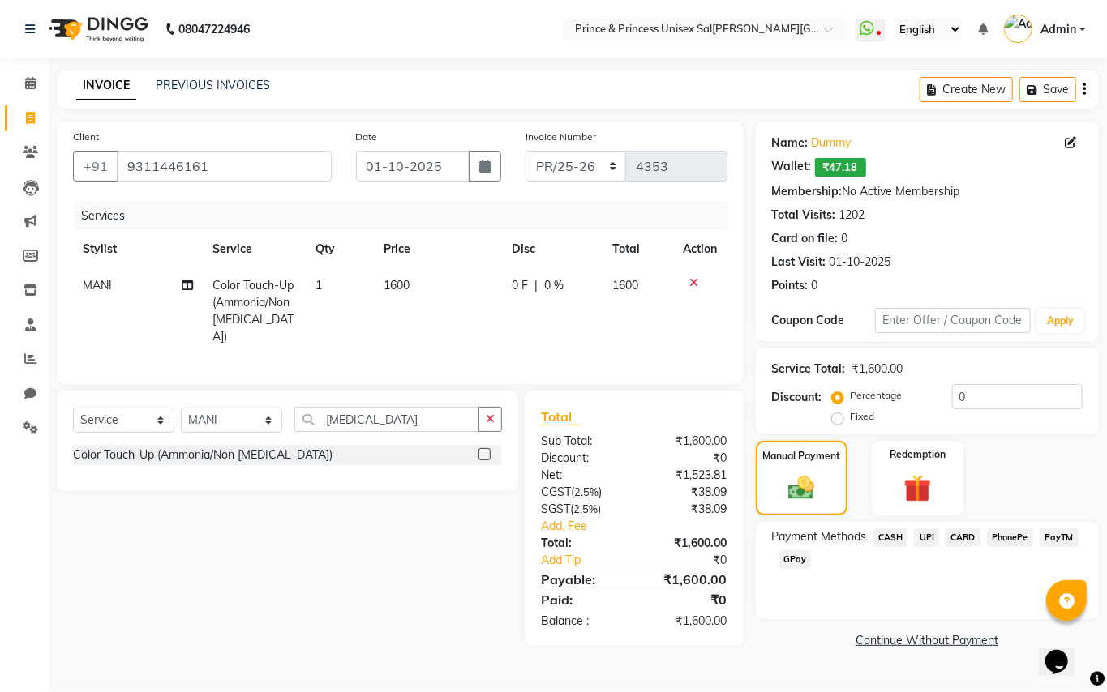
click at [893, 533] on span "CASH" at bounding box center [890, 538] width 35 height 19
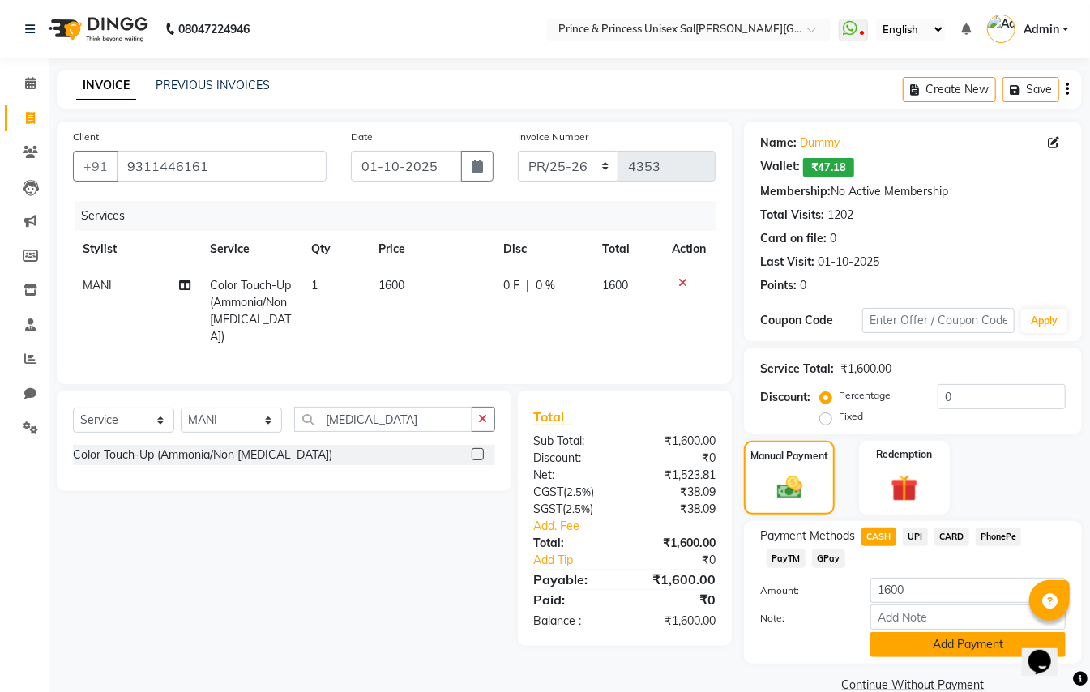
click at [947, 652] on button "Add Payment" at bounding box center [968, 644] width 195 height 25
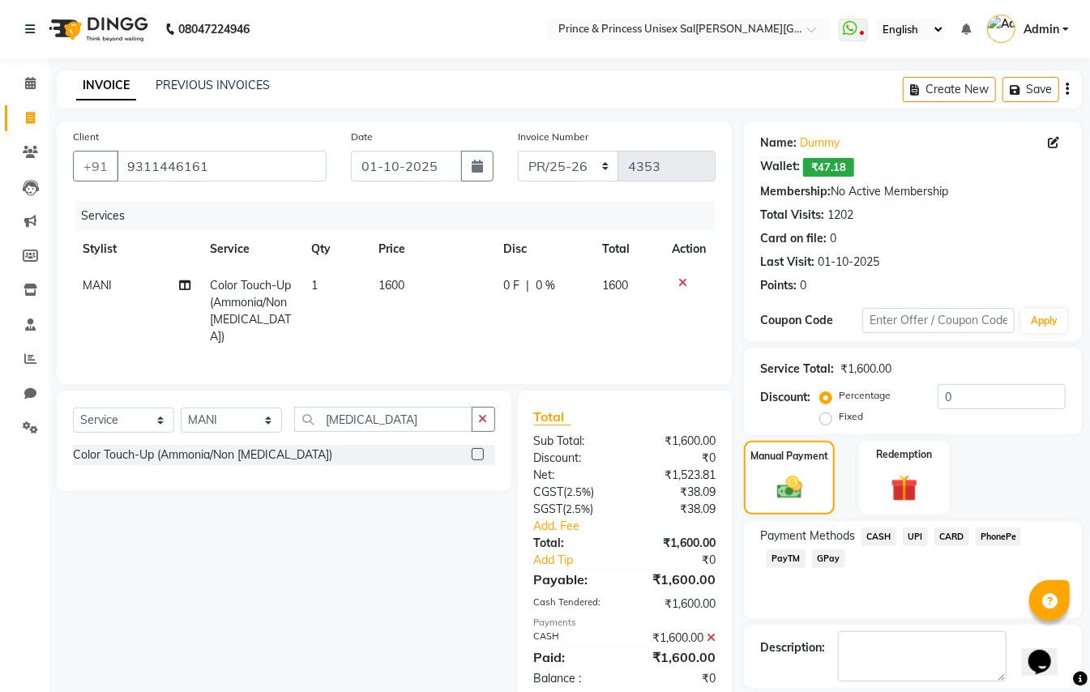
click at [711, 636] on icon at bounding box center [711, 637] width 9 height 11
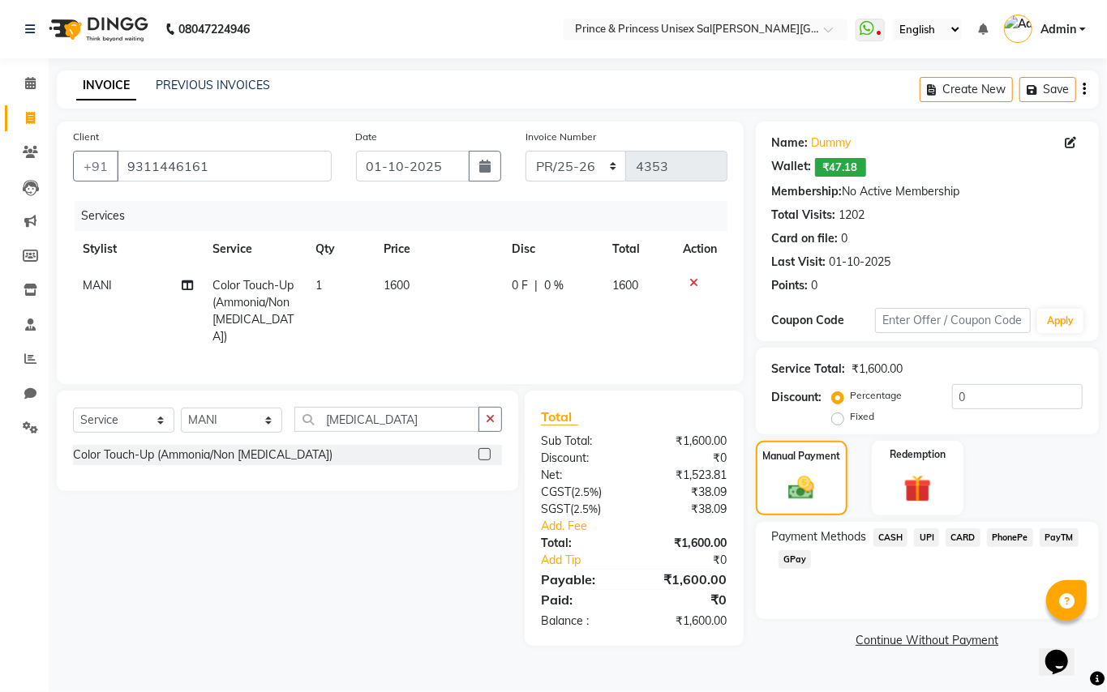
click at [890, 536] on span "CASH" at bounding box center [890, 538] width 35 height 19
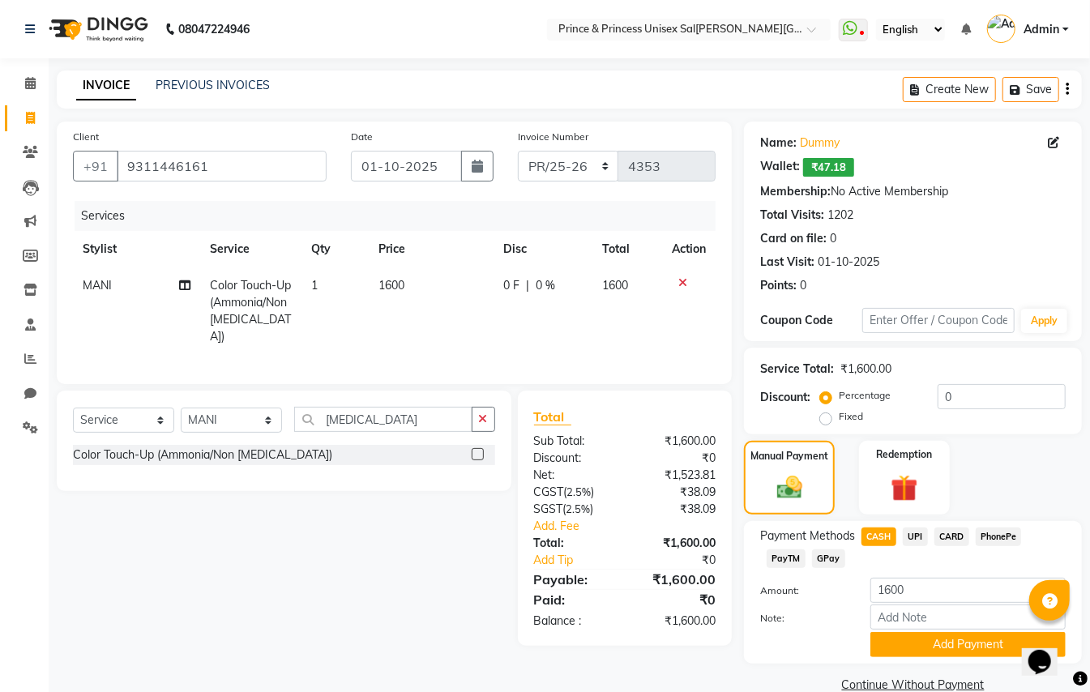
click at [938, 668] on div "Name: Dummy Wallet: ₹47.18 Membership: No Active Membership Total Visits: 1202 …" at bounding box center [919, 410] width 350 height 576
click at [941, 652] on button "Add Payment" at bounding box center [968, 644] width 195 height 25
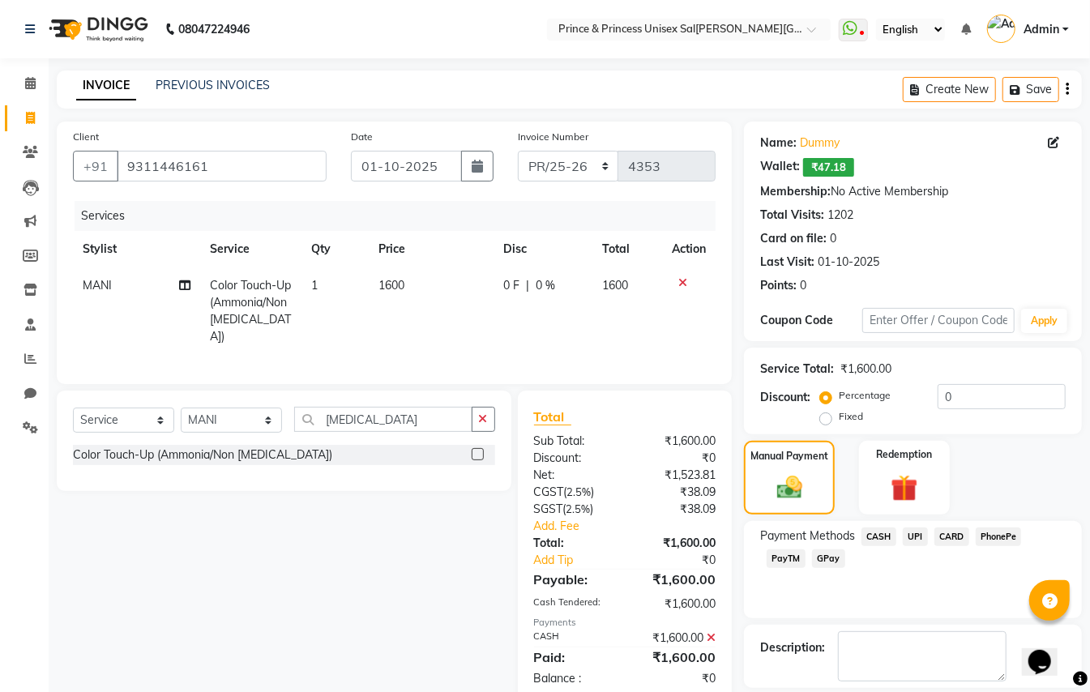
scroll to position [76, 0]
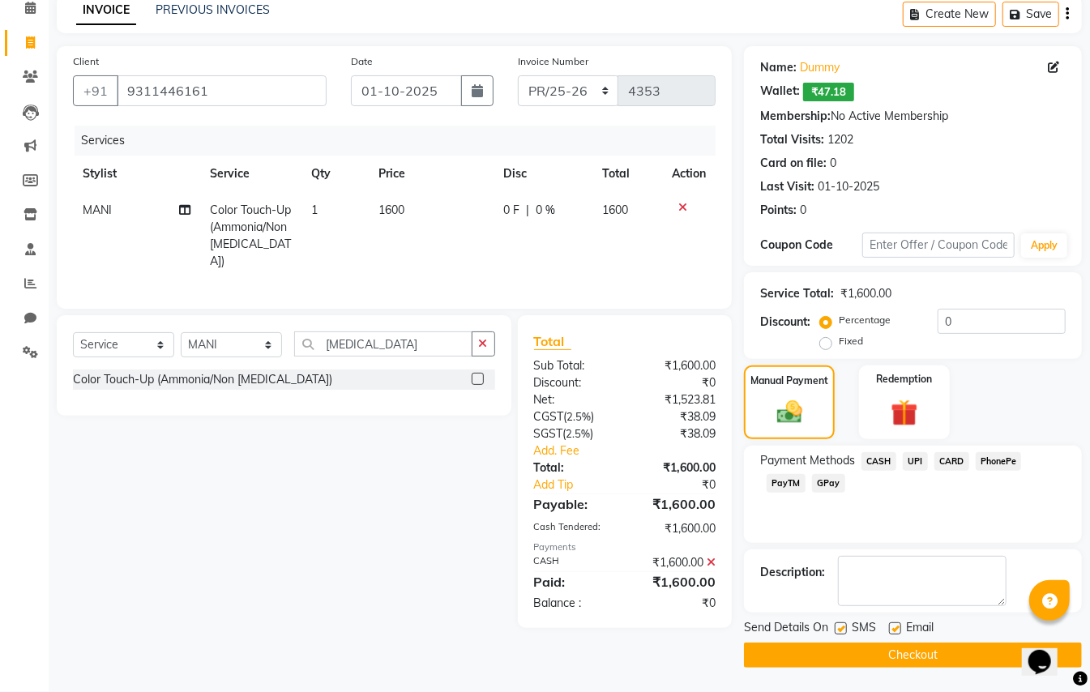
click at [974, 653] on button "Checkout" at bounding box center [913, 655] width 338 height 25
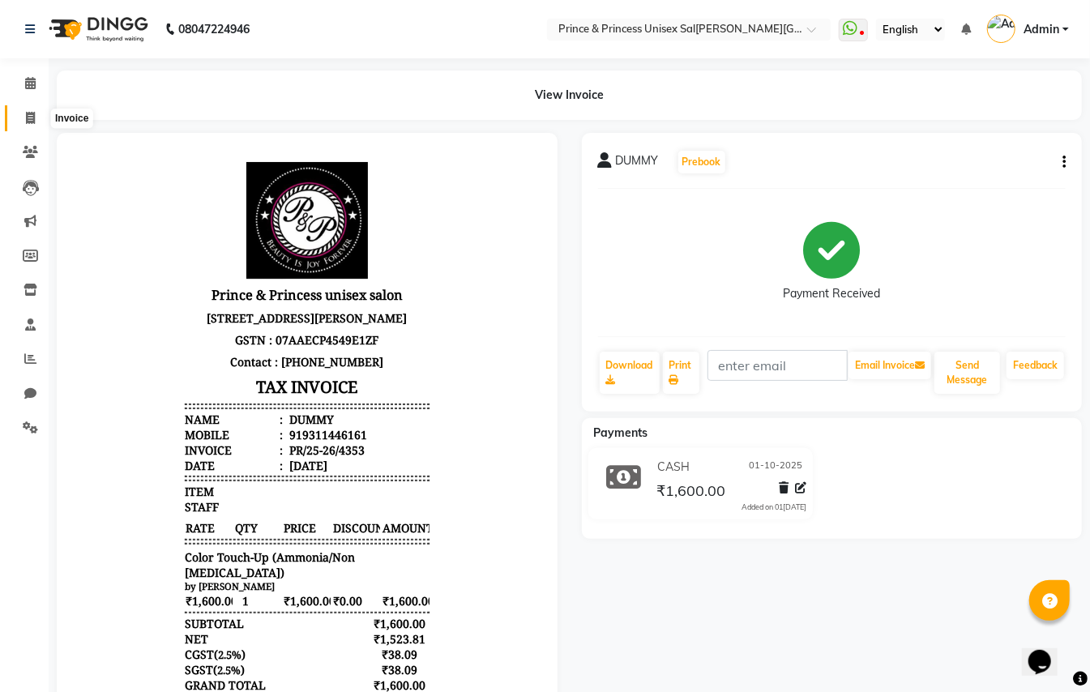
click at [31, 121] on icon at bounding box center [30, 118] width 9 height 12
select select "service"
